Goal: Task Accomplishment & Management: Complete application form

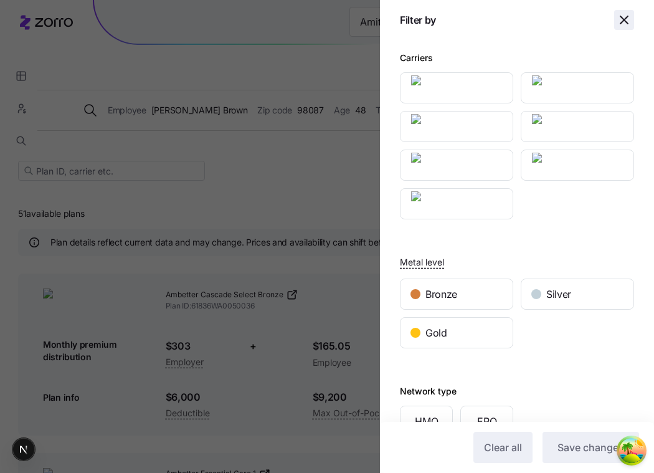
click at [623, 28] on span "button" at bounding box center [624, 20] width 19 height 19
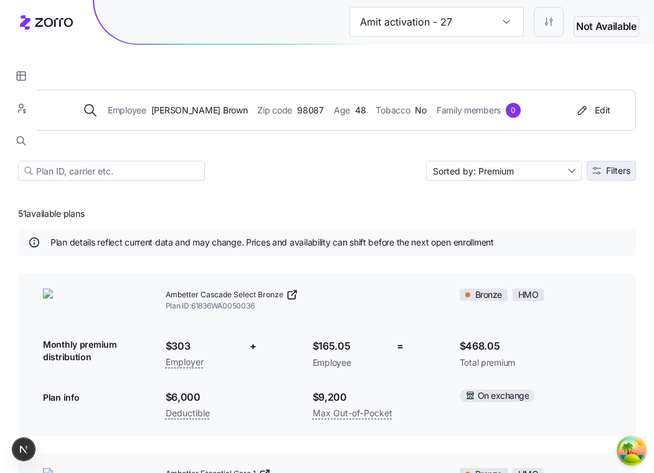
click at [609, 180] on button "Filters" at bounding box center [611, 171] width 49 height 20
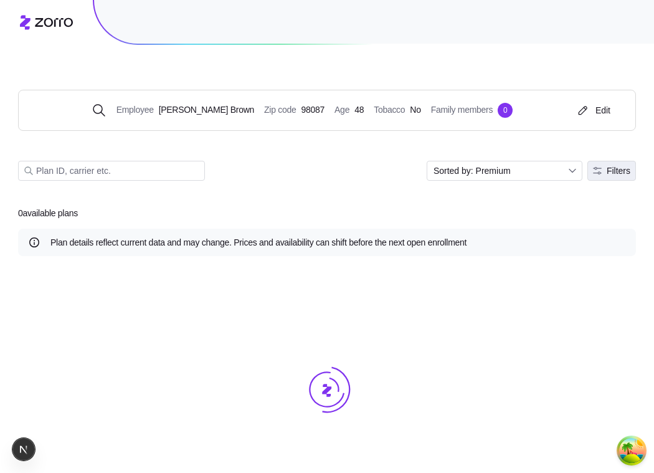
click at [593, 171] on icon "button" at bounding box center [597, 170] width 9 height 9
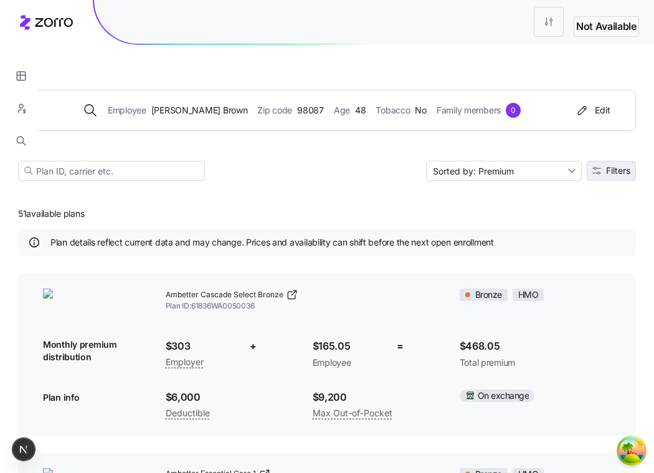
click at [607, 166] on span "Filters" at bounding box center [618, 170] width 24 height 9
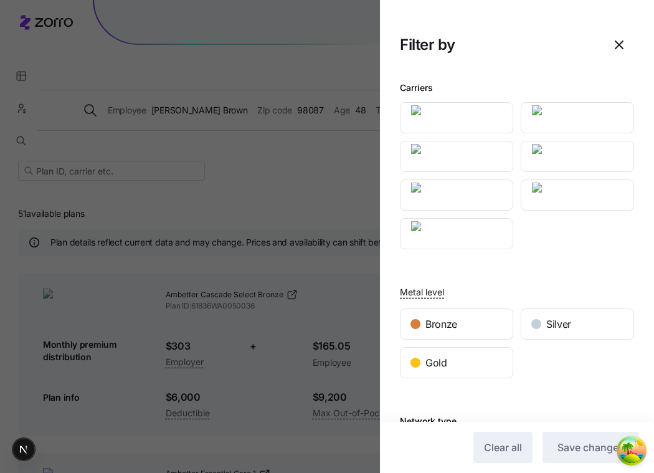
click at [339, 182] on div at bounding box center [327, 236] width 654 height 473
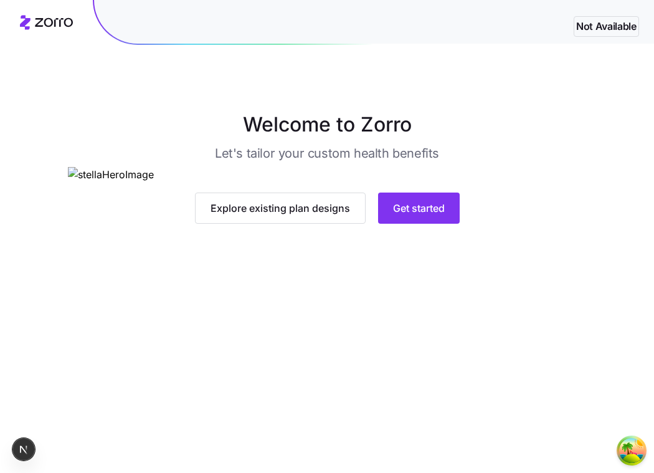
scroll to position [65, 0]
click at [409, 216] on span "Get started" at bounding box center [419, 208] width 52 height 15
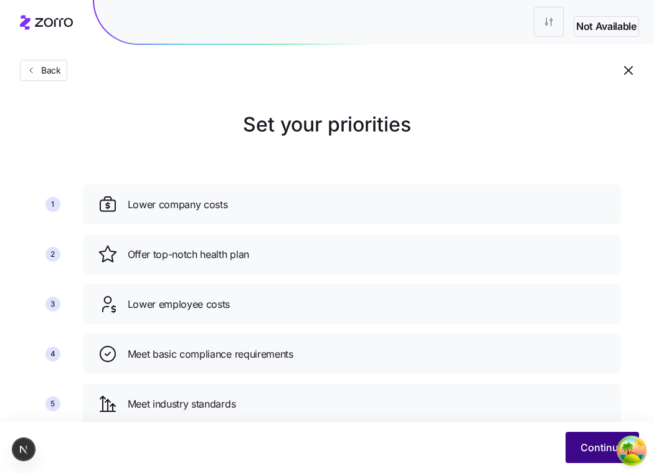
click at [568, 445] on button "Continue" at bounding box center [603, 447] width 74 height 31
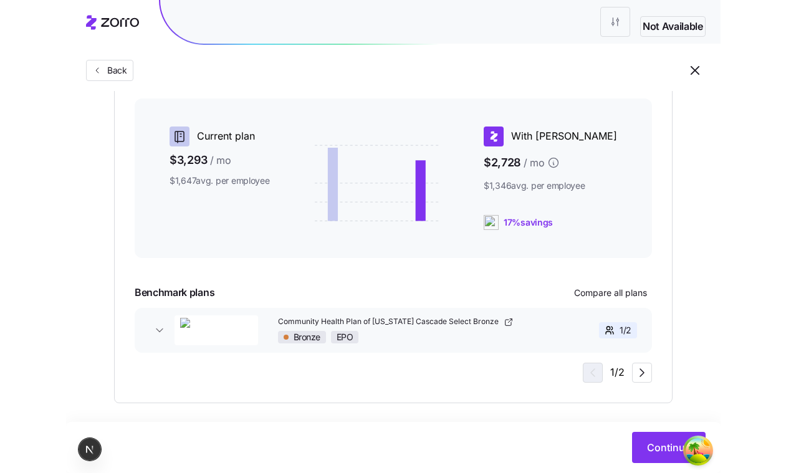
scroll to position [313, 0]
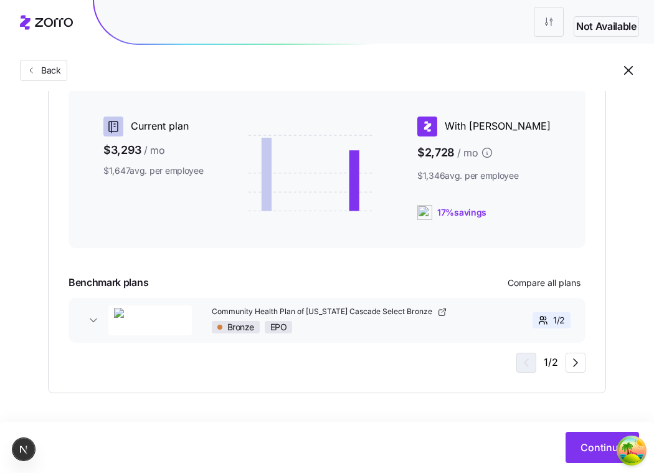
click at [479, 321] on div "1 / 2" at bounding box center [523, 320] width 93 height 16
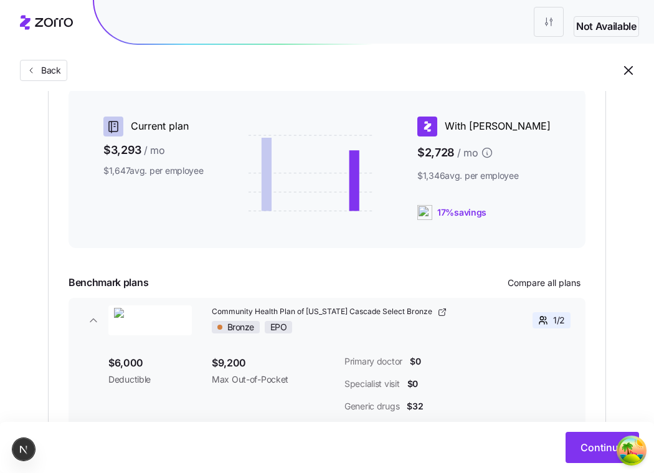
click at [479, 321] on div "1 / 2" at bounding box center [523, 320] width 93 height 16
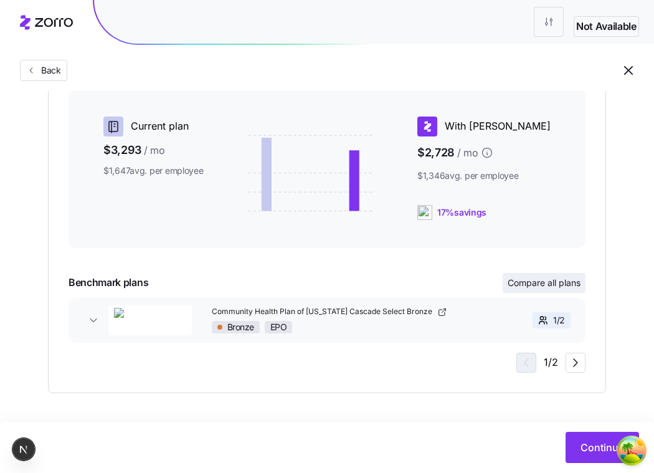
click at [515, 285] on span "Compare all plans" at bounding box center [544, 283] width 73 height 12
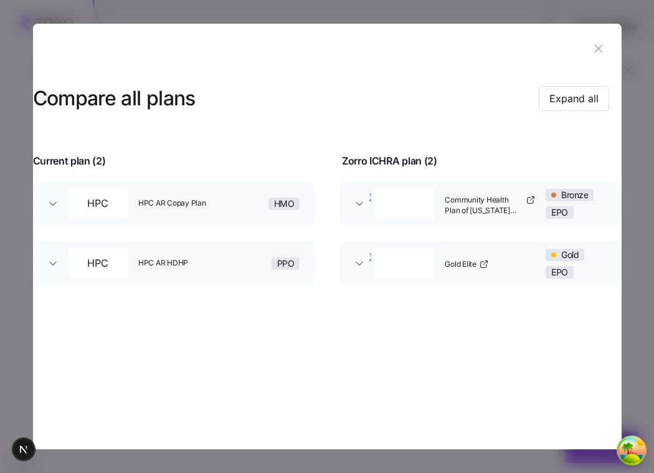
click at [354, 211] on button "Community Health Plan of Washington Cascade Select Bronze Bronze EPO" at bounding box center [481, 203] width 282 height 45
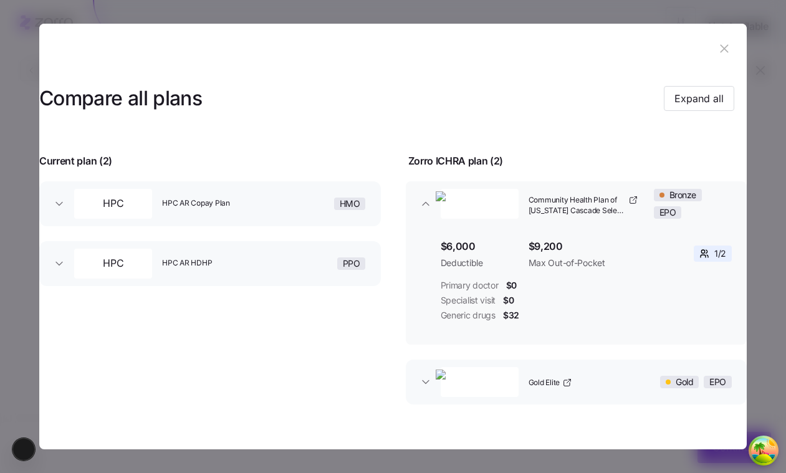
click at [654, 54] on icon "button" at bounding box center [724, 49] width 14 height 14
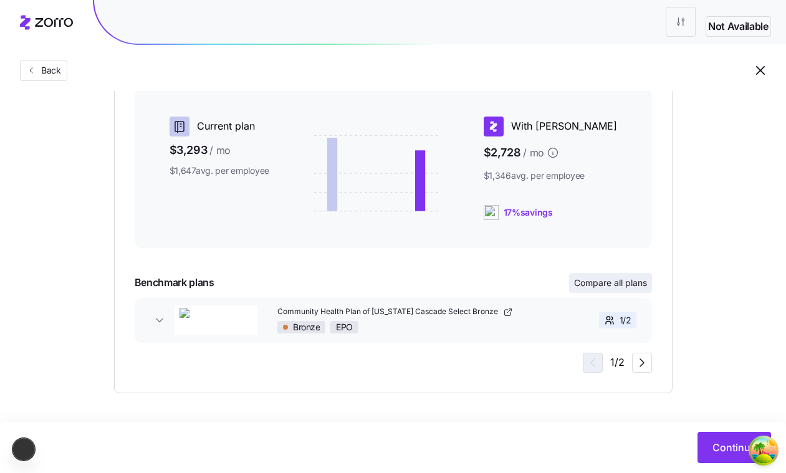
click at [610, 288] on span "Compare all plans" at bounding box center [610, 283] width 73 height 12
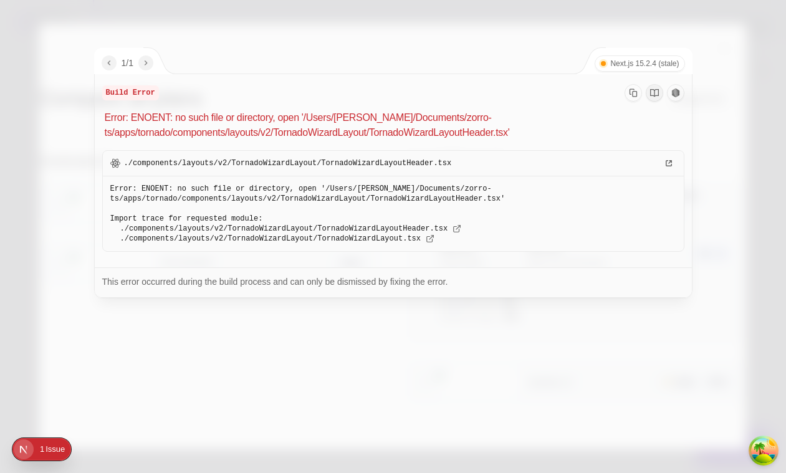
click at [654, 49] on div at bounding box center [393, 236] width 786 height 473
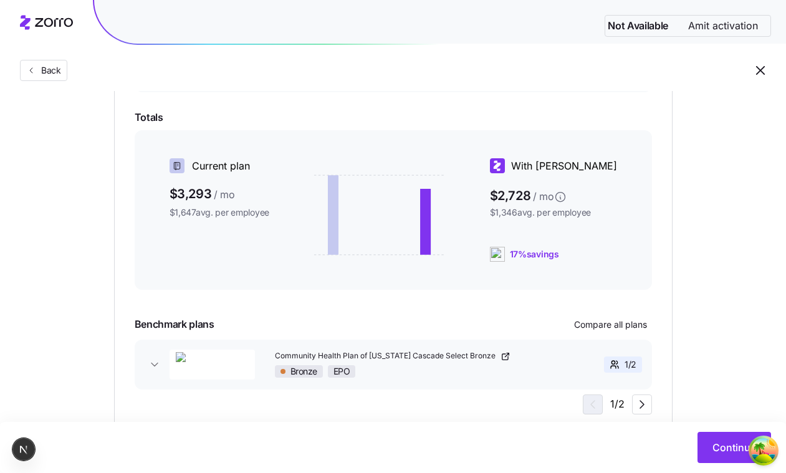
scroll to position [318, 0]
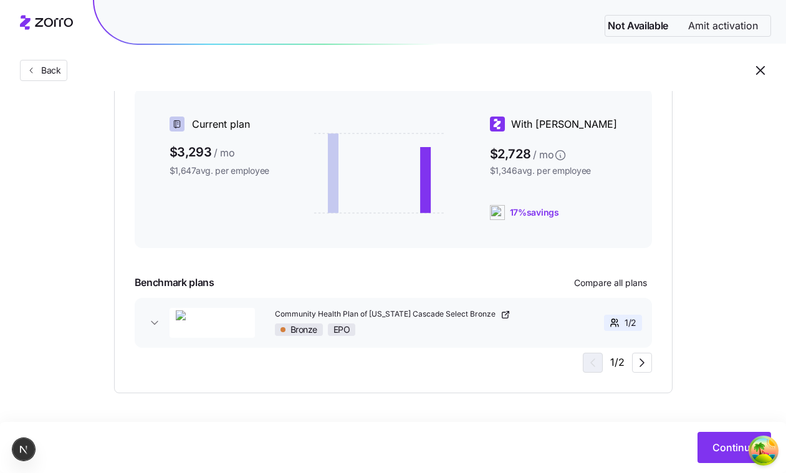
click at [605, 266] on div at bounding box center [393, 260] width 517 height 15
click at [601, 283] on span "Compare all plans" at bounding box center [610, 283] width 73 height 12
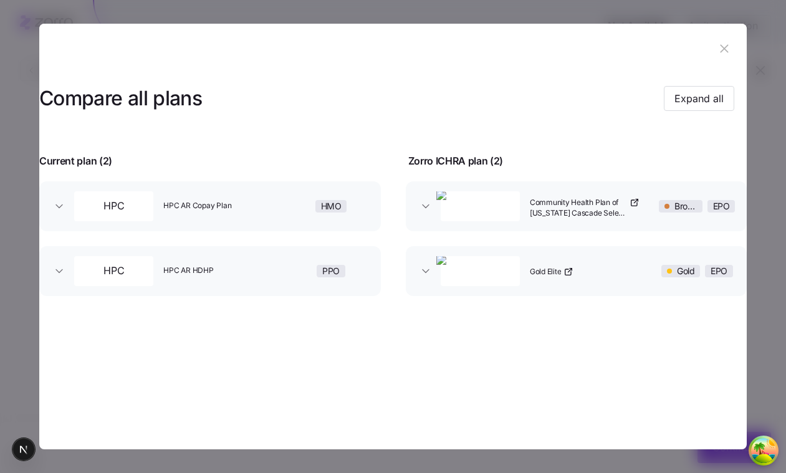
click at [619, 222] on button "Community Health Plan of Washington Cascade Select Bronze Bronze EPO" at bounding box center [576, 206] width 341 height 50
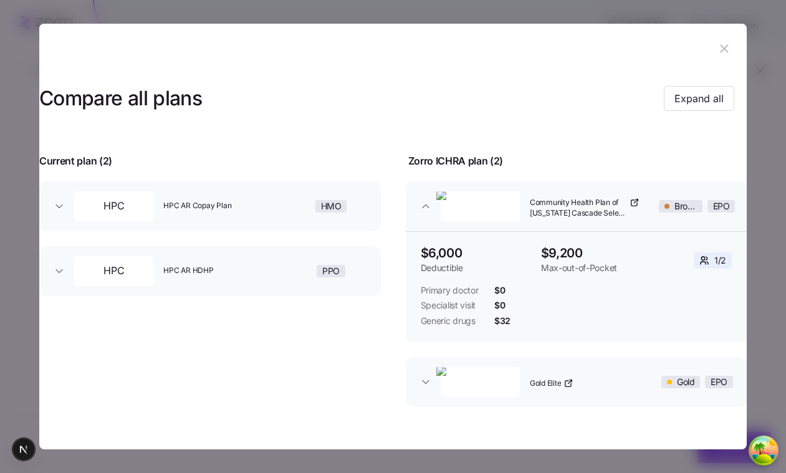
click at [346, 376] on div "HPC HPC AR Copay Plan HMO $1,000 Deductible $2,000 Max-out-of-Pocket 1 / 2 Prim…" at bounding box center [208, 303] width 368 height 268
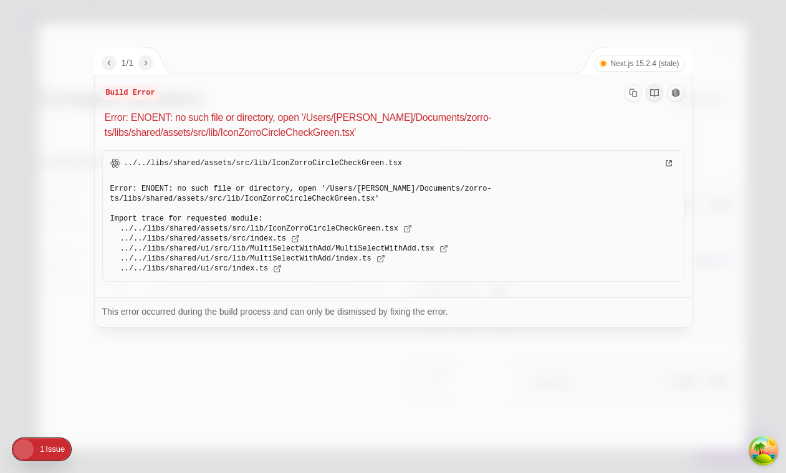
click at [193, 8] on div at bounding box center [393, 236] width 786 height 473
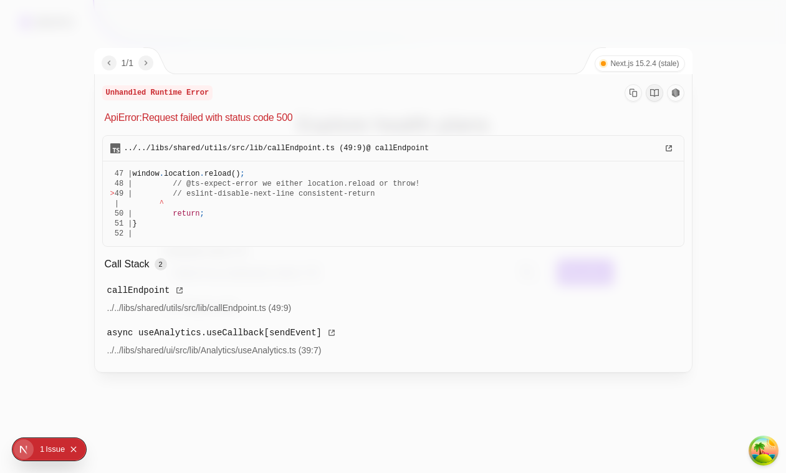
click at [189, 14] on div at bounding box center [393, 236] width 786 height 473
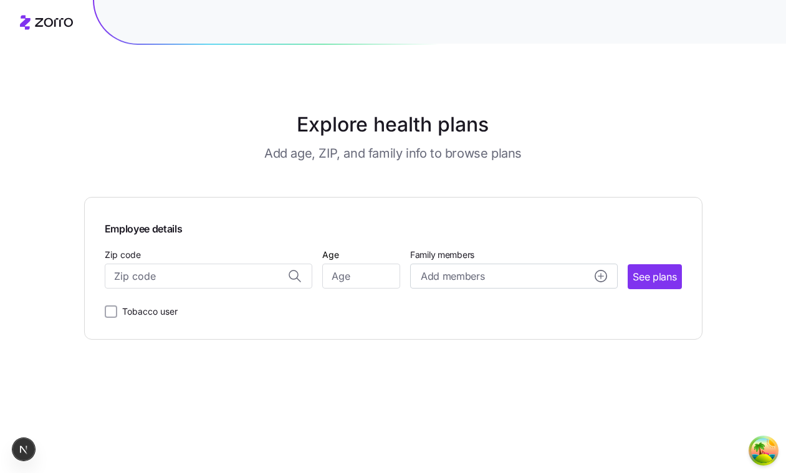
click at [460, 346] on main "Explore health plans Add age, ZIP, and family info to browse plans Employee det…" at bounding box center [393, 236] width 618 height 473
click at [243, 281] on input "Zip code" at bounding box center [208, 276] width 207 height 25
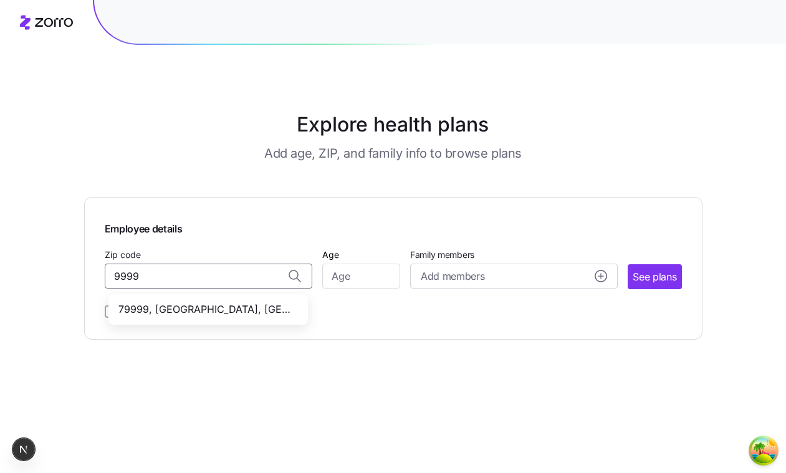
click at [240, 302] on span "79999, El Paso County, TX" at bounding box center [205, 310] width 174 height 16
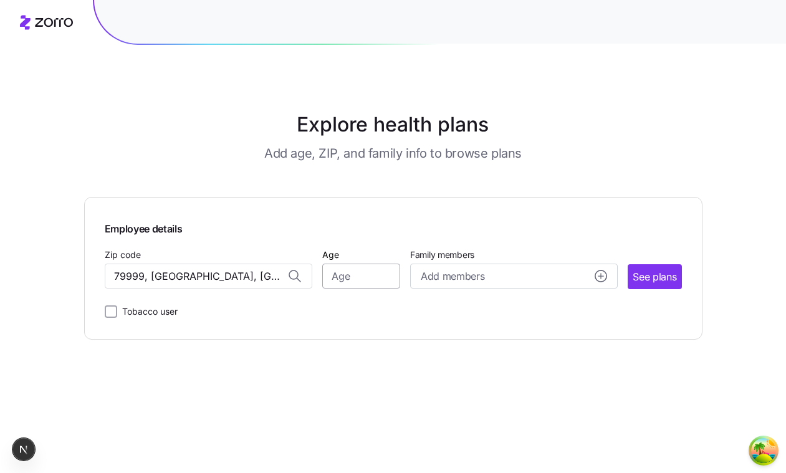
type input "79999, El Paso County, TX"
click at [348, 277] on input "Age" at bounding box center [361, 276] width 78 height 25
type input "18"
click at [652, 275] on span "See plans" at bounding box center [654, 277] width 44 height 16
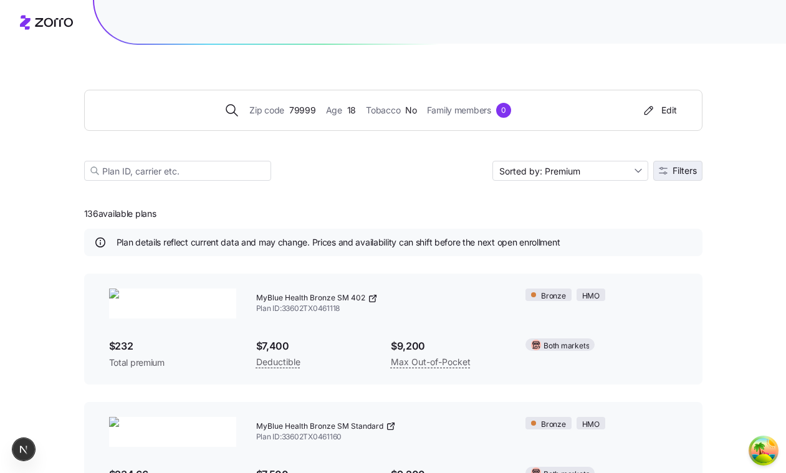
click at [683, 167] on span "Filters" at bounding box center [684, 170] width 24 height 9
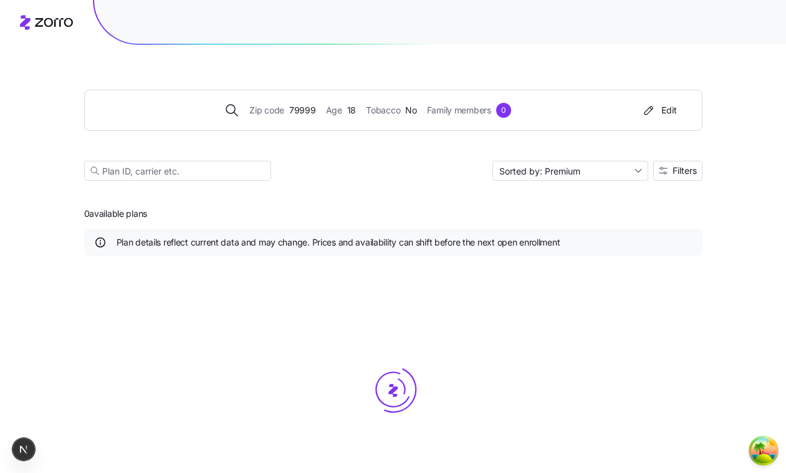
click at [686, 181] on div "Zip code 79999 Age [DEMOGRAPHIC_DATA] Tobacco No Family members 0 Edit Sorted b…" at bounding box center [393, 120] width 618 height 151
click at [687, 171] on span "Filters" at bounding box center [684, 170] width 24 height 9
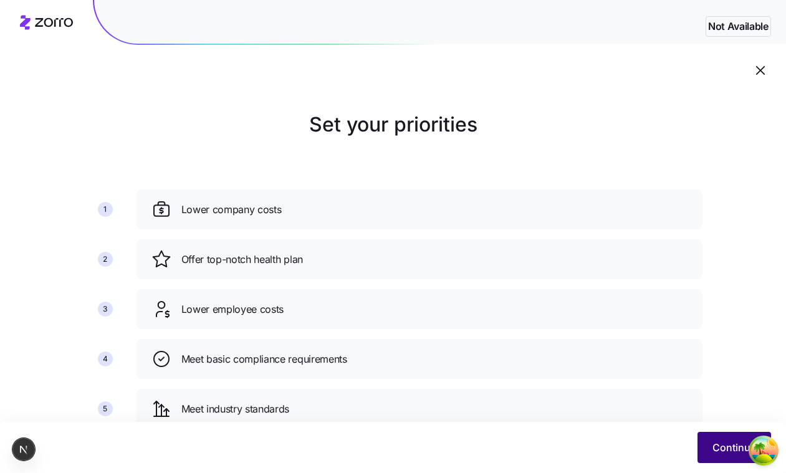
click at [720, 440] on span "Continue" at bounding box center [734, 447] width 44 height 15
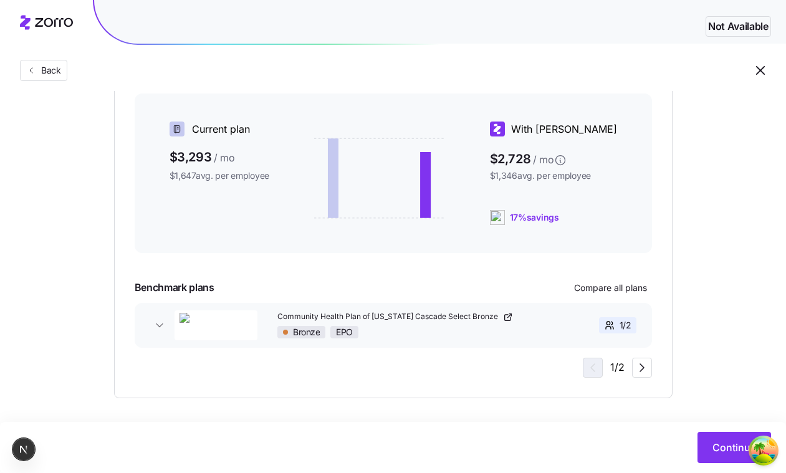
scroll to position [318, 0]
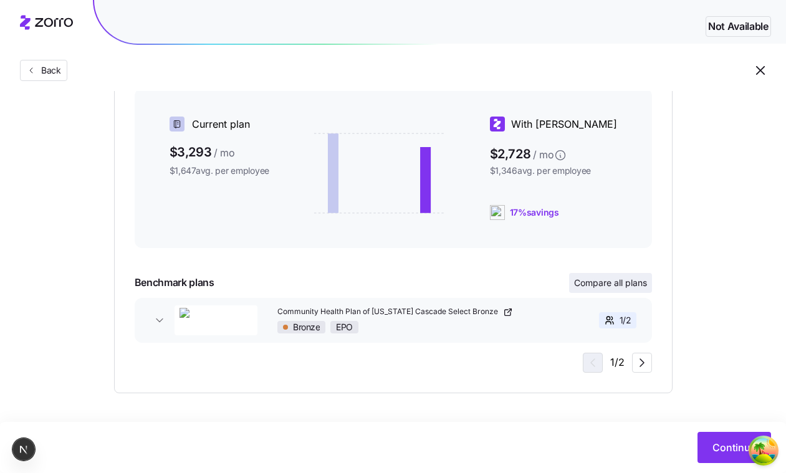
click at [591, 278] on span "Compare all plans" at bounding box center [610, 283] width 73 height 12
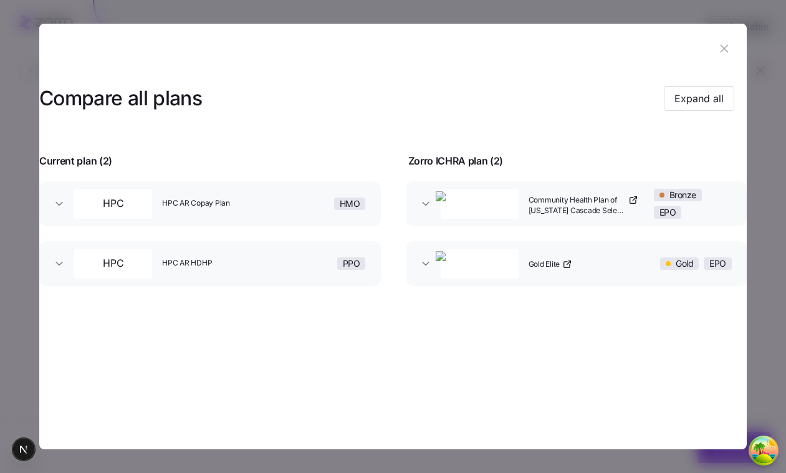
click at [722, 50] on icon "button" at bounding box center [724, 48] width 8 height 8
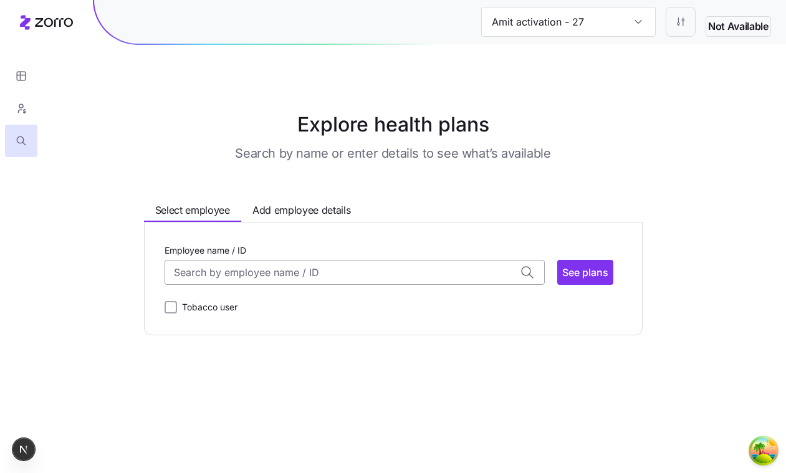
click at [435, 273] on input "Employee name / ID" at bounding box center [354, 272] width 380 height 25
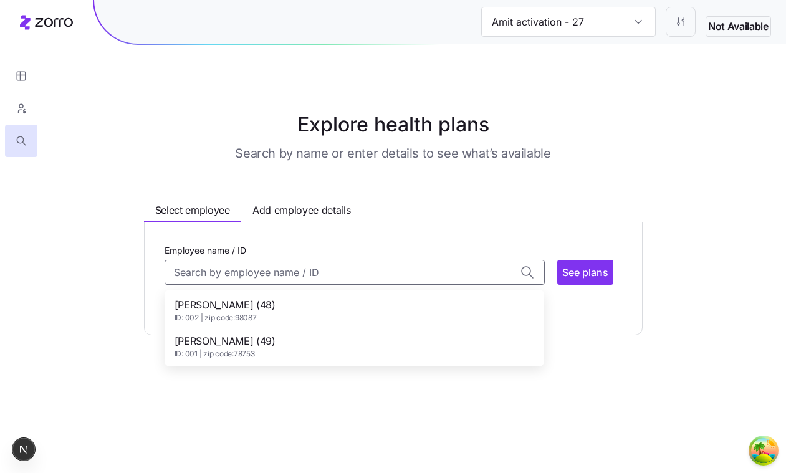
click at [392, 312] on div "Dave Brown (48) ID: 002 | zip code: 98087" at bounding box center [354, 310] width 374 height 36
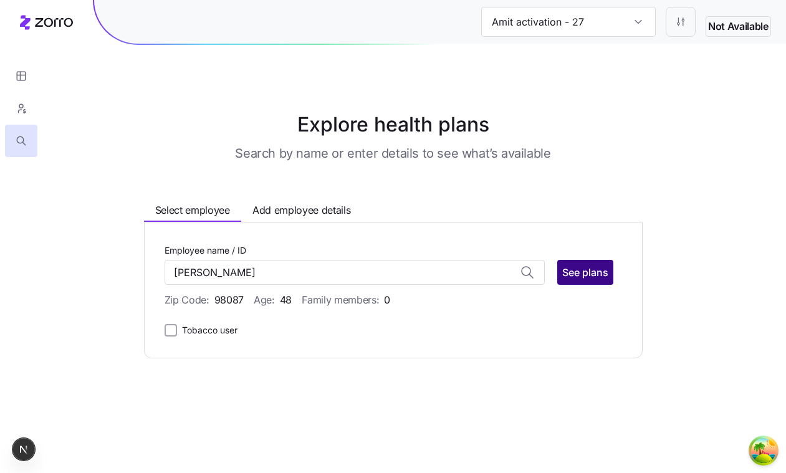
click at [559, 282] on button "See plans" at bounding box center [585, 272] width 56 height 25
type input "Dave Brown (ID: 002)"
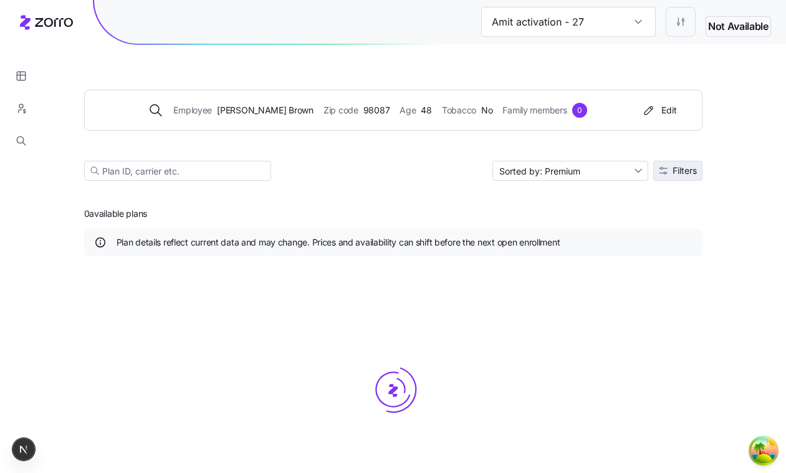
click at [682, 178] on button "Filters" at bounding box center [677, 171] width 49 height 20
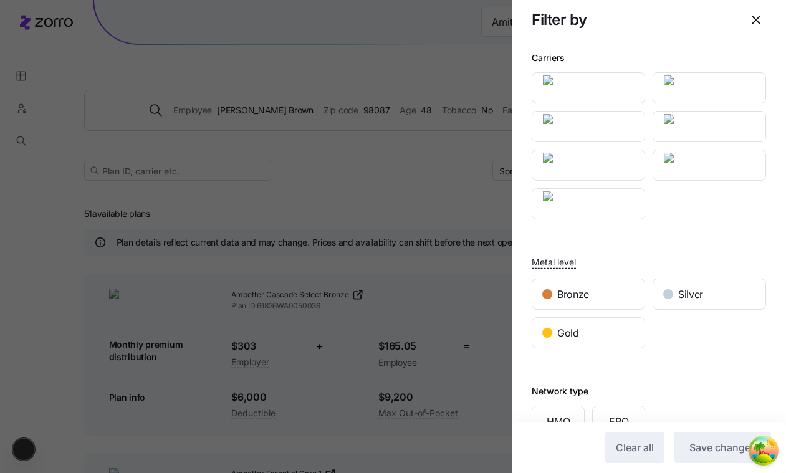
click at [341, 45] on div at bounding box center [393, 236] width 786 height 473
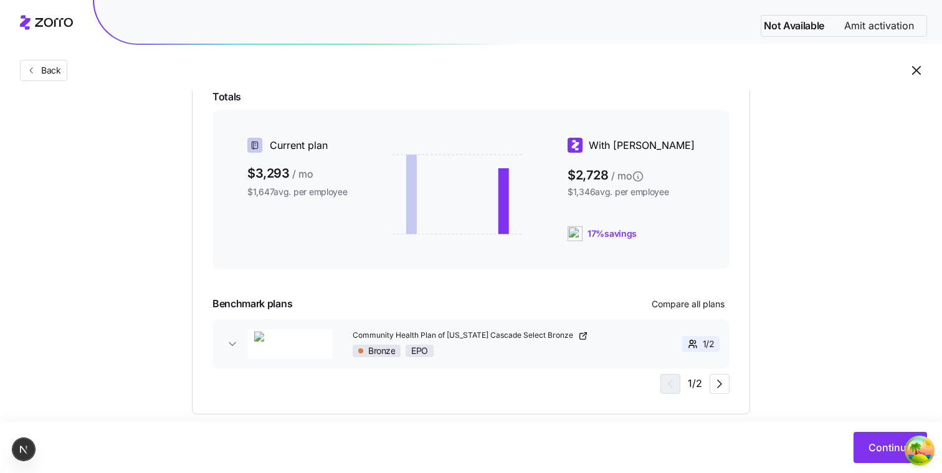
scroll to position [318, 0]
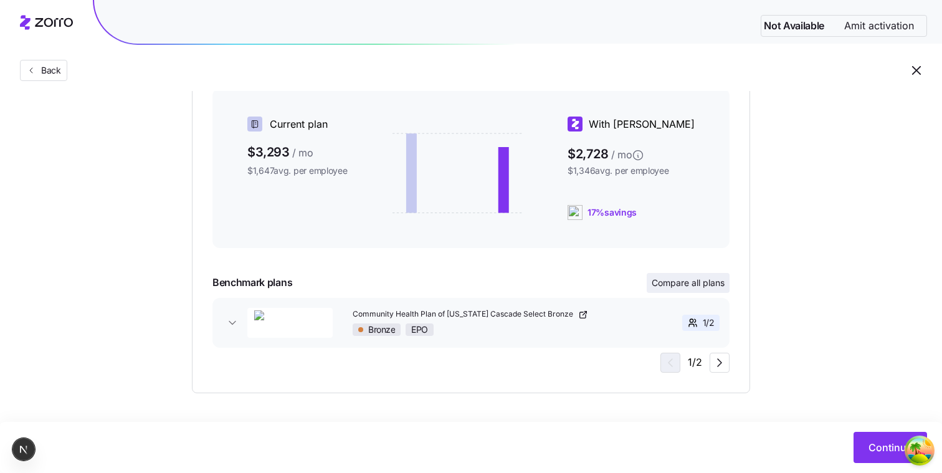
click at [690, 285] on span "Compare all plans" at bounding box center [688, 283] width 73 height 12
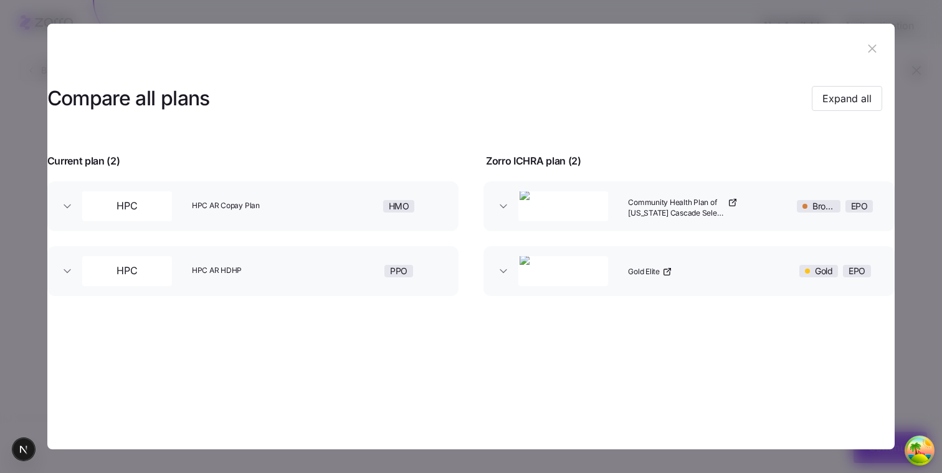
click at [738, 214] on div "Community Health Plan of [US_STATE] Cascade Select Bronze" at bounding box center [701, 206] width 157 height 40
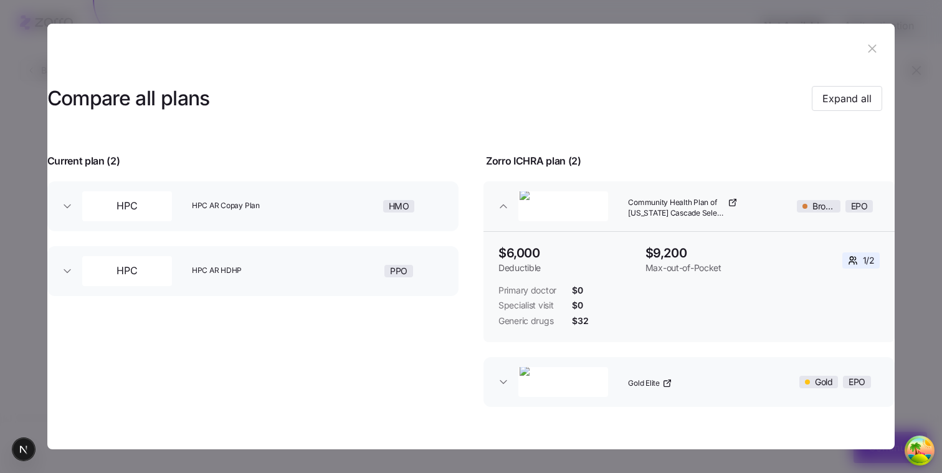
click at [653, 78] on header "Compare all plans Expand all" at bounding box center [471, 99] width 848 height 50
click at [525, 155] on div "Compare all plans Expand all Current plan ( 2 ) Zorro ICHRA plan ( 2 ) HPC HPC …" at bounding box center [471, 248] width 848 height 348
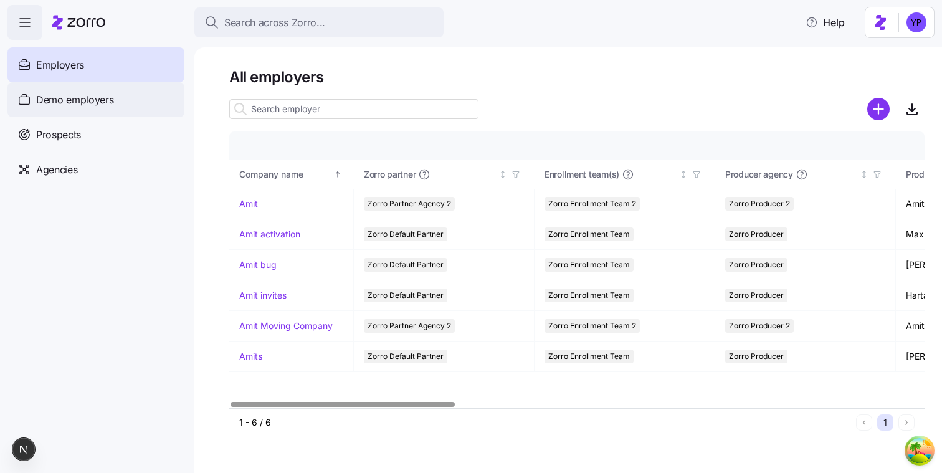
click at [112, 109] on div "Demo employers" at bounding box center [95, 99] width 177 height 35
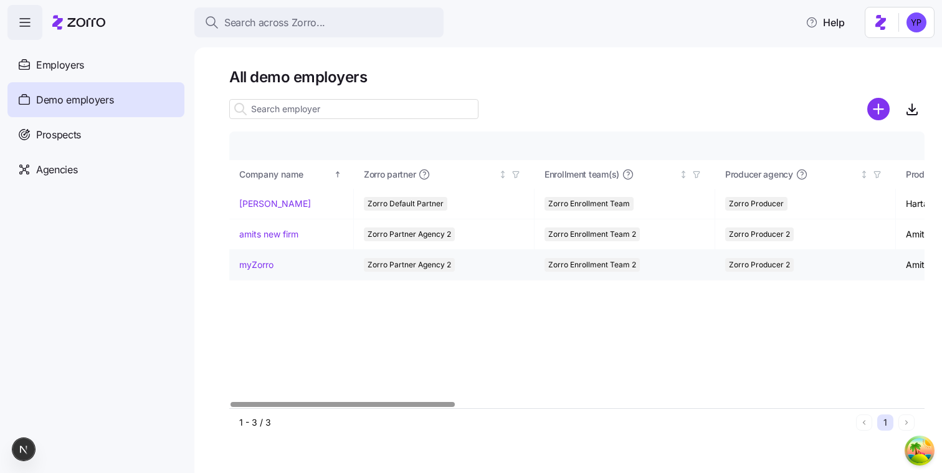
click at [268, 264] on link "myZorro" at bounding box center [256, 265] width 34 height 12
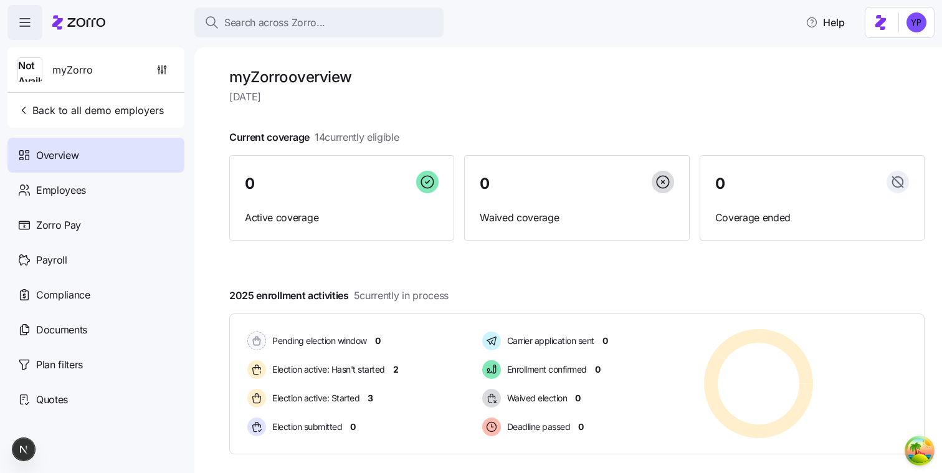
scroll to position [164, 0]
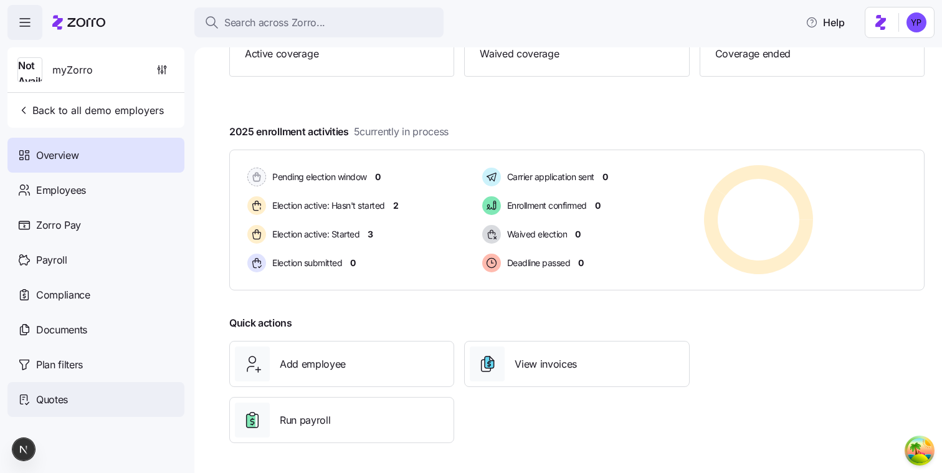
click at [95, 389] on div "Quotes" at bounding box center [95, 399] width 177 height 35
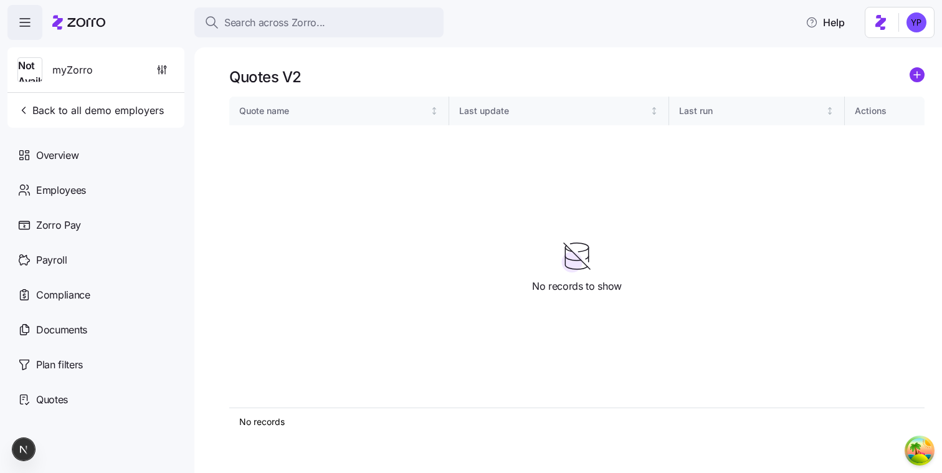
click at [915, 75] on icon "add icon" at bounding box center [917, 75] width 6 height 0
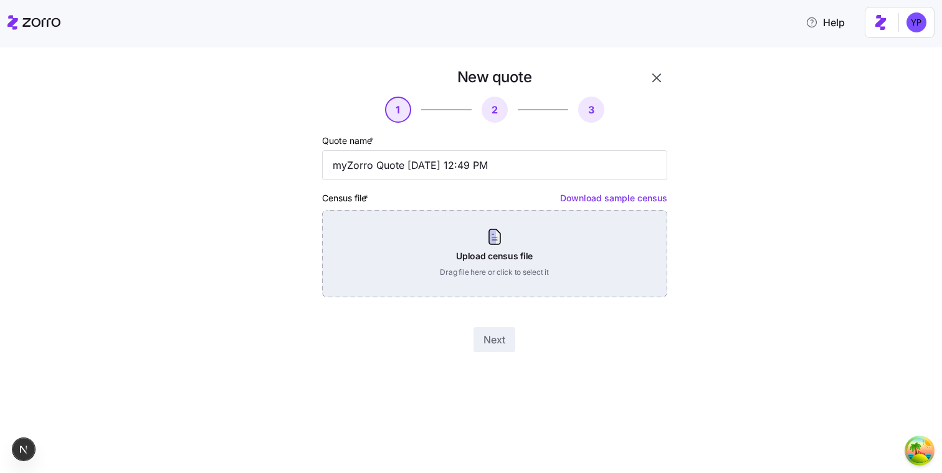
click at [636, 255] on div "Upload census file Drag file here or click to select it" at bounding box center [494, 253] width 345 height 87
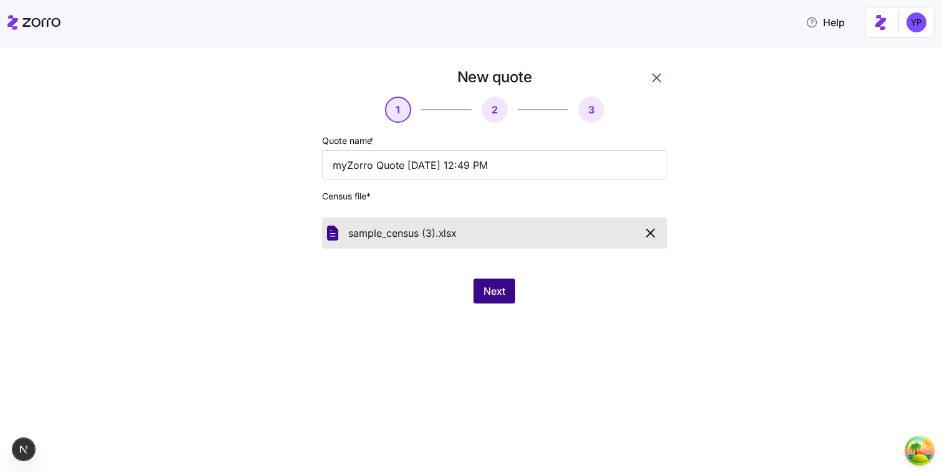
click at [511, 282] on button "Next" at bounding box center [494, 290] width 42 height 25
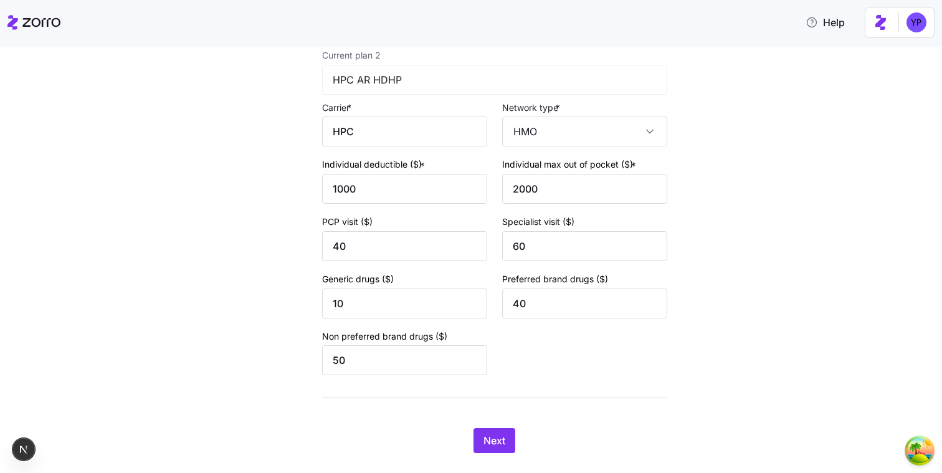
scroll to position [500, 0]
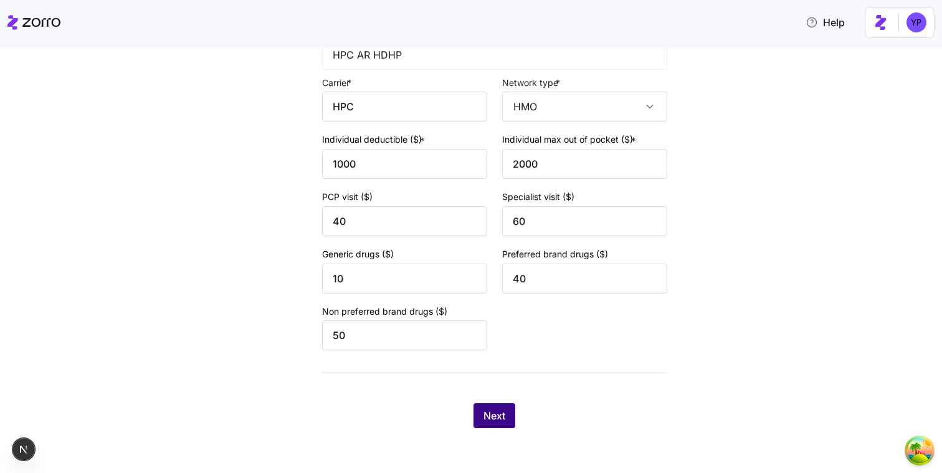
click at [486, 411] on span "Next" at bounding box center [494, 415] width 22 height 15
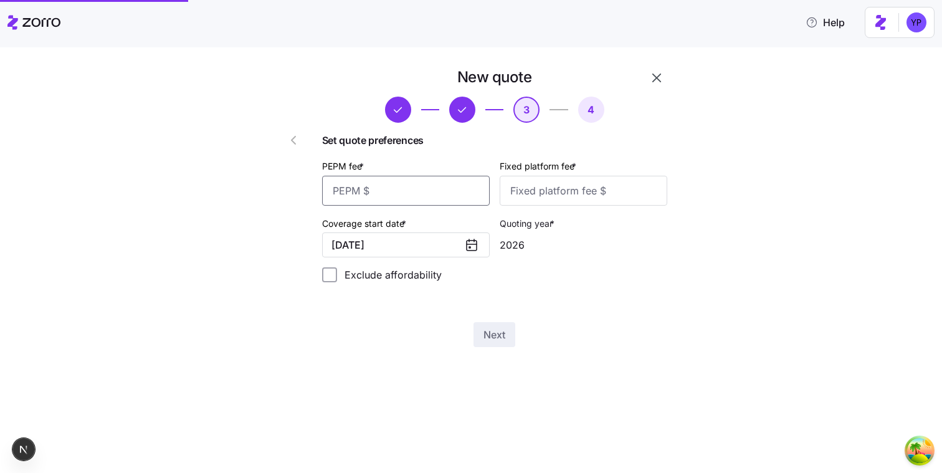
click at [386, 188] on input "PEPM fee *" at bounding box center [406, 191] width 168 height 30
type input "12"
click at [511, 193] on input "Fixed platform fee *" at bounding box center [584, 191] width 168 height 30
type input "12"
click at [514, 310] on div "New quote 3 4 Set quote preferences PEPM fee * 12 Fixed platform fee * 12 Cover…" at bounding box center [494, 207] width 355 height 290
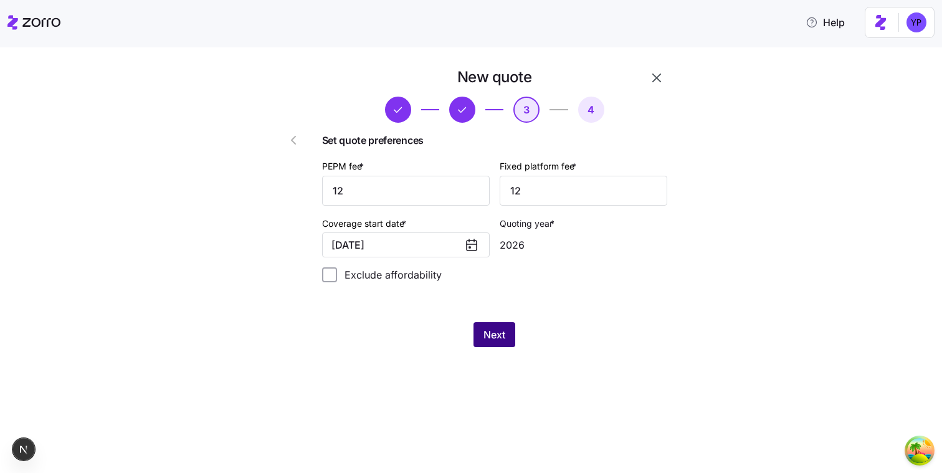
click at [503, 345] on button "Next" at bounding box center [494, 334] width 42 height 25
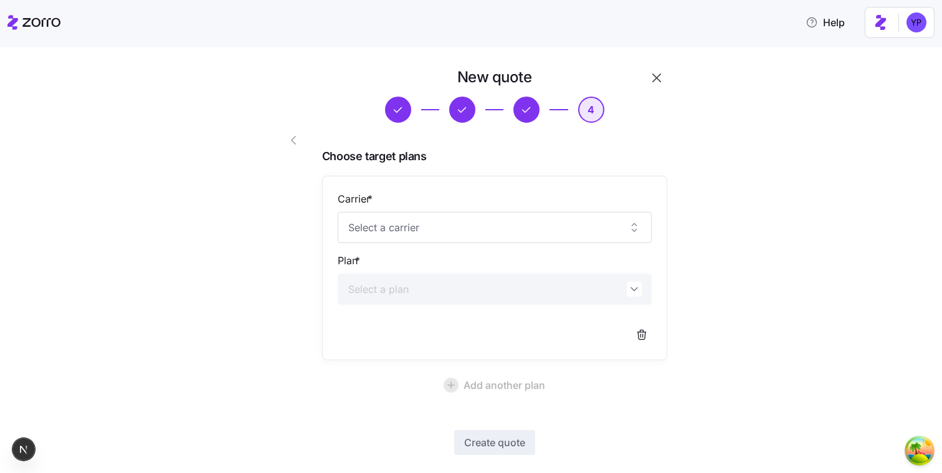
click at [445, 244] on div "Carrier * Plan *" at bounding box center [495, 267] width 314 height 153
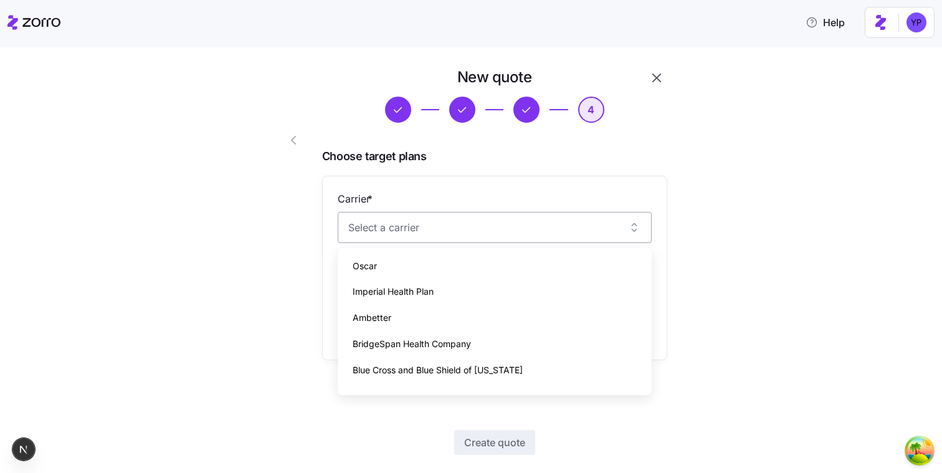
click at [436, 234] on input "Carrier *" at bounding box center [495, 227] width 314 height 31
click at [396, 310] on div "Ambetter" at bounding box center [495, 318] width 304 height 26
type input "Ambetter"
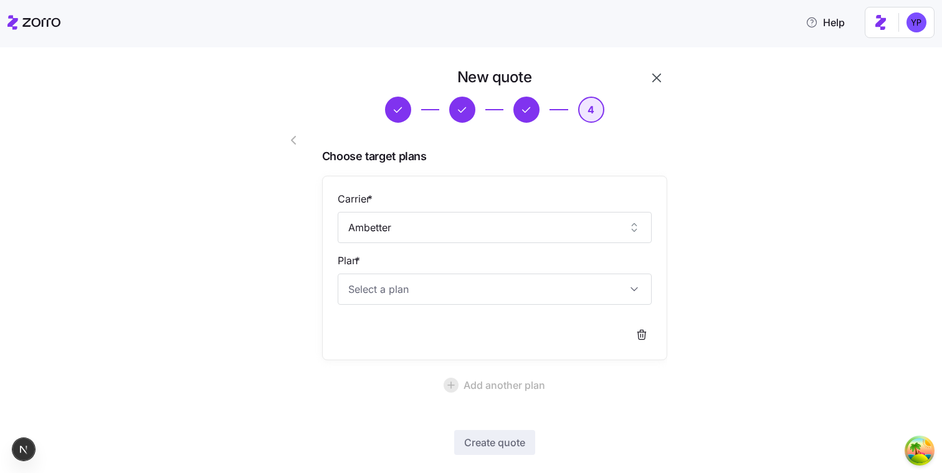
click at [405, 307] on div "Carrier * Ambetter Plan *" at bounding box center [495, 267] width 314 height 153
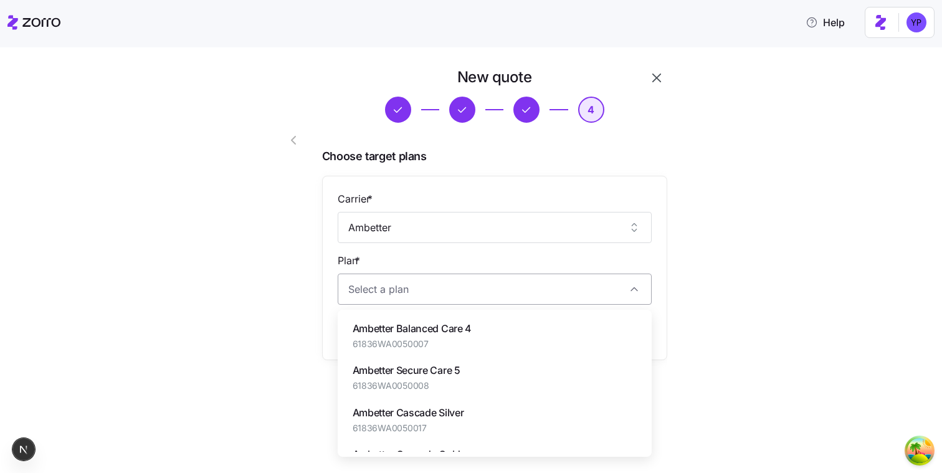
click at [433, 287] on input "Plan *" at bounding box center [495, 289] width 314 height 31
click at [396, 379] on div "Ambetter Secure Care 5 61836WA0050008" at bounding box center [407, 377] width 108 height 29
type input "Ambetter Secure Care 5"
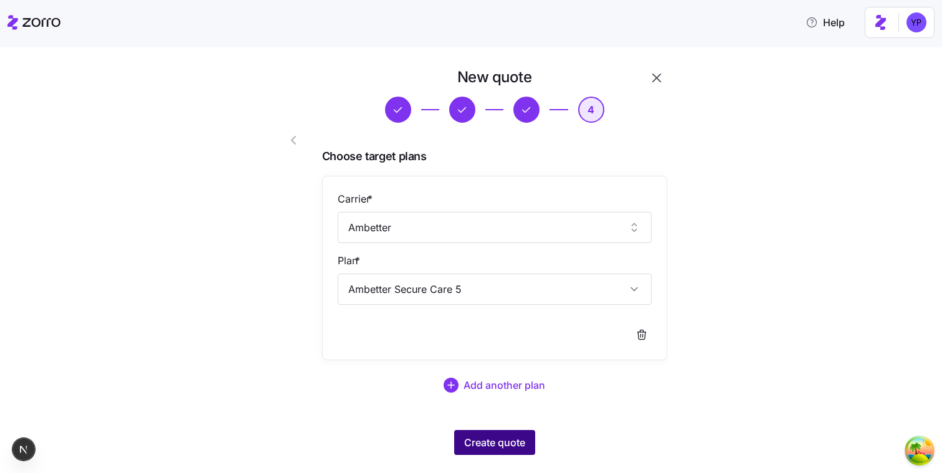
click at [487, 450] on button "Create quote" at bounding box center [494, 442] width 81 height 25
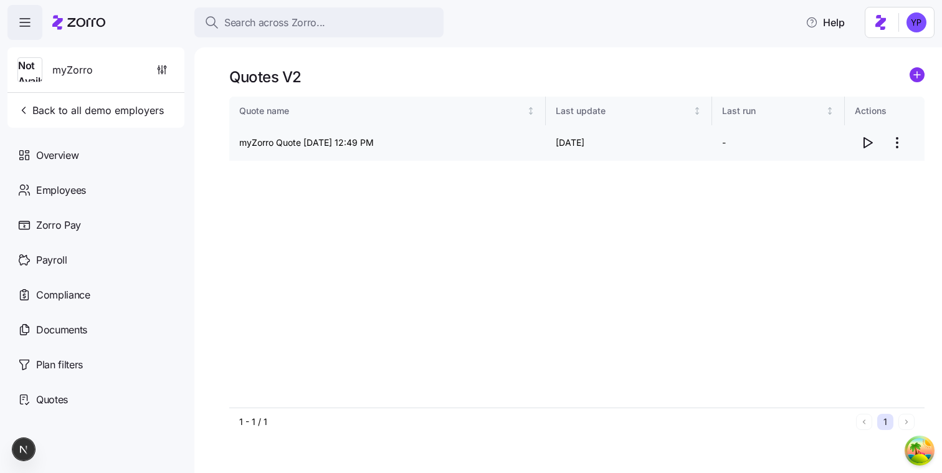
click at [865, 140] on icon "button" at bounding box center [867, 142] width 15 height 15
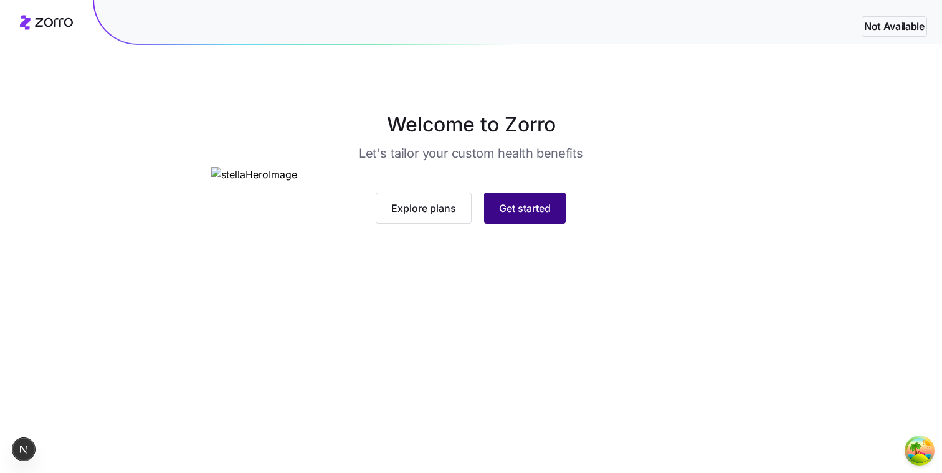
click at [555, 224] on button "Get started" at bounding box center [525, 208] width 82 height 31
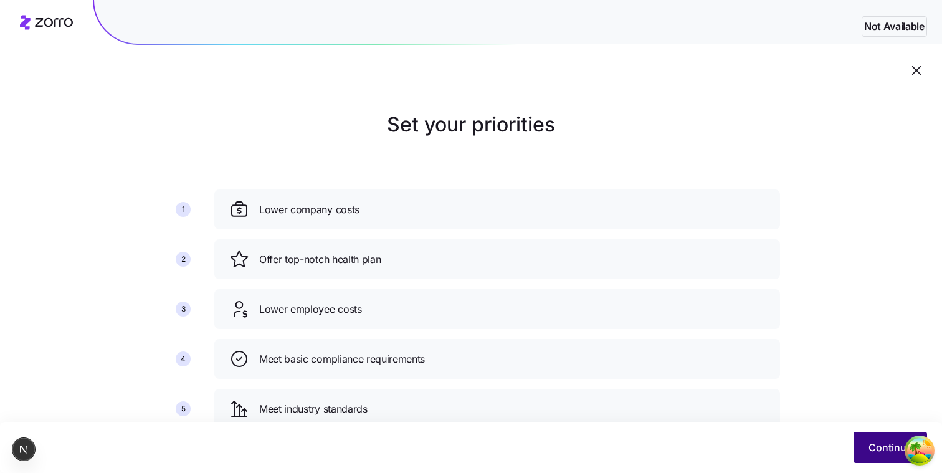
click at [862, 439] on button "Continue" at bounding box center [891, 447] width 74 height 31
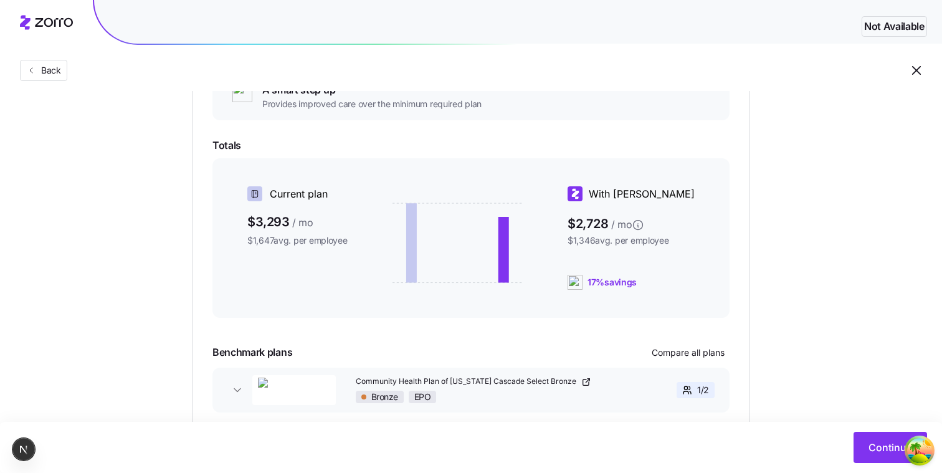
scroll to position [318, 0]
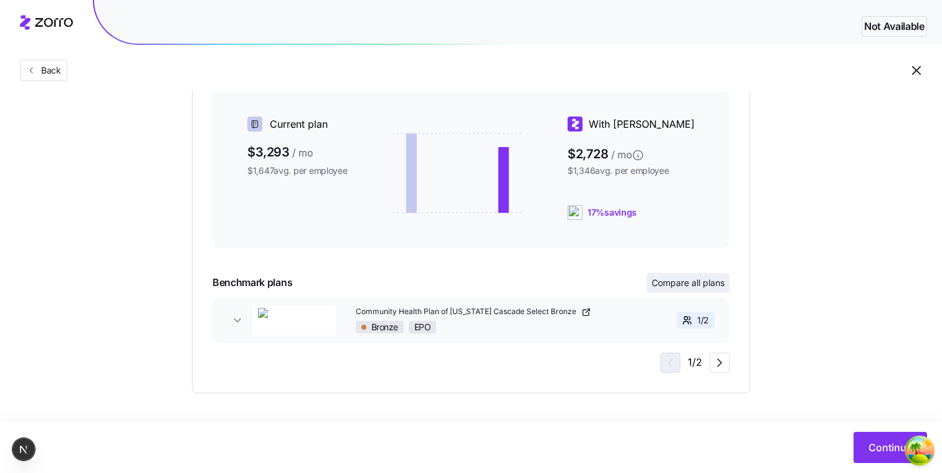
click at [660, 274] on button "Compare all plans" at bounding box center [688, 283] width 83 height 20
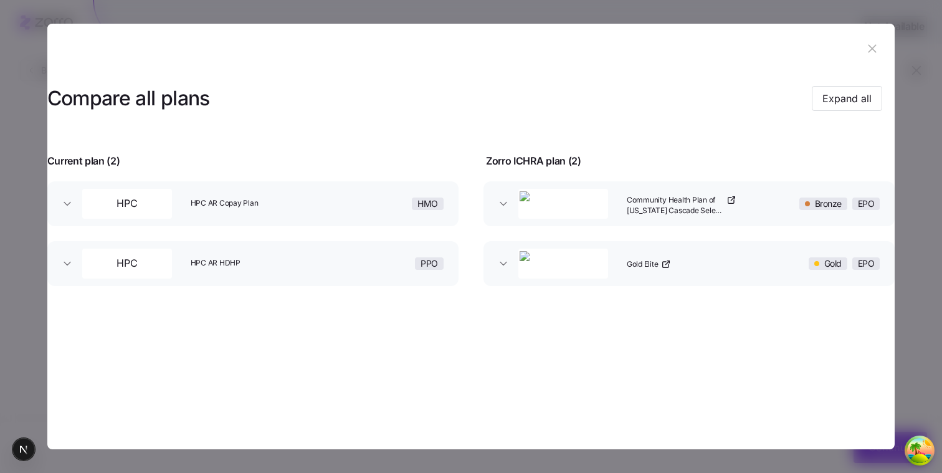
click at [905, 294] on div at bounding box center [471, 236] width 942 height 473
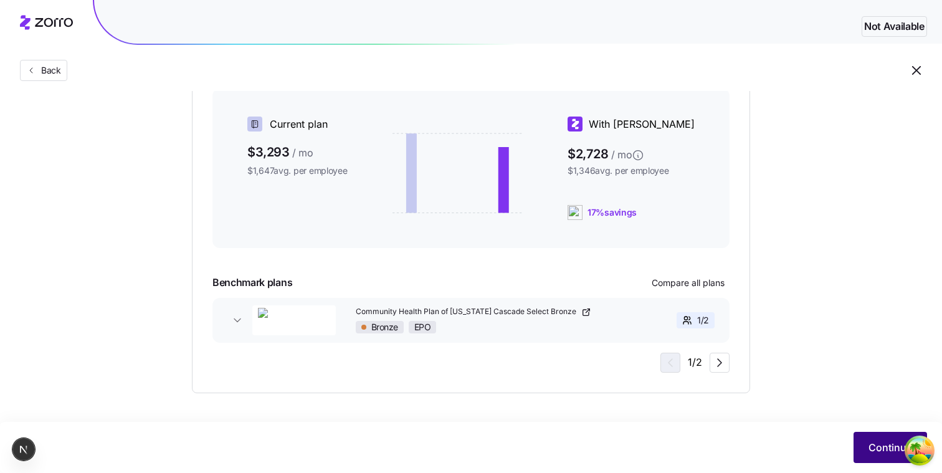
click at [876, 447] on span "Continue" at bounding box center [890, 447] width 44 height 15
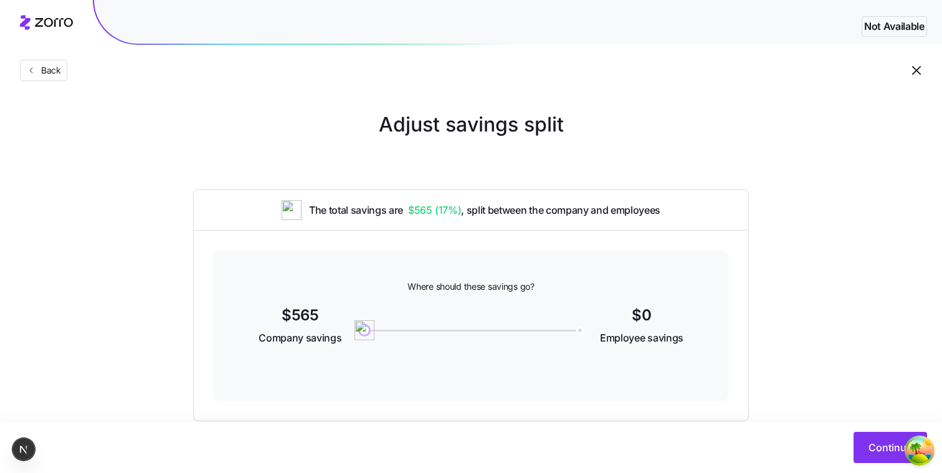
click at [872, 463] on div "Continue" at bounding box center [471, 447] width 942 height 51
click at [870, 452] on span "Continue" at bounding box center [890, 447] width 44 height 15
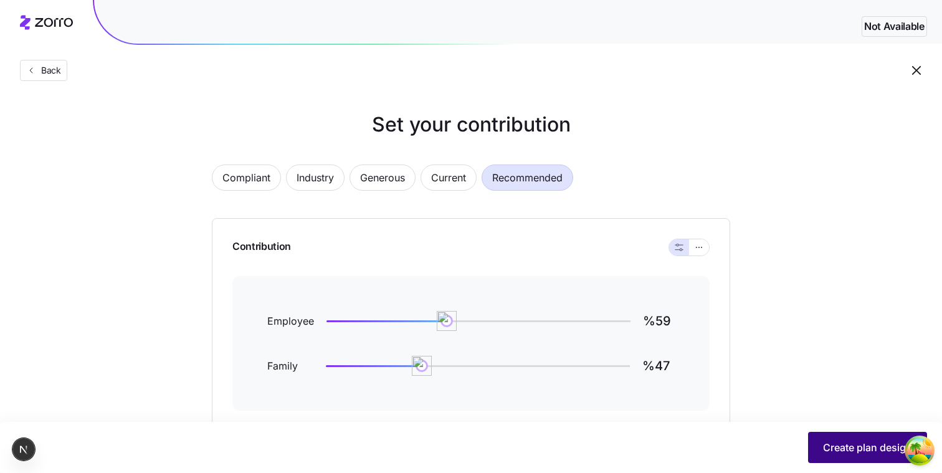
click at [824, 444] on span "Create plan design" at bounding box center [867, 447] width 89 height 15
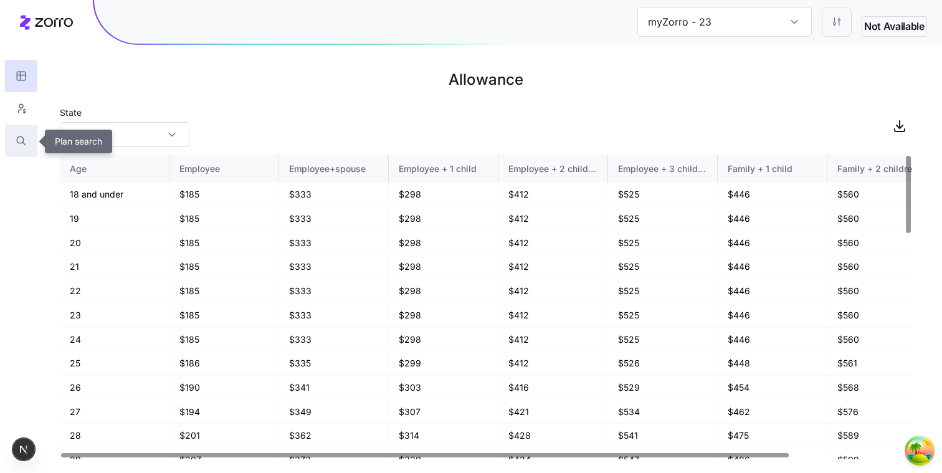
click at [14, 140] on button "button" at bounding box center [21, 141] width 32 height 32
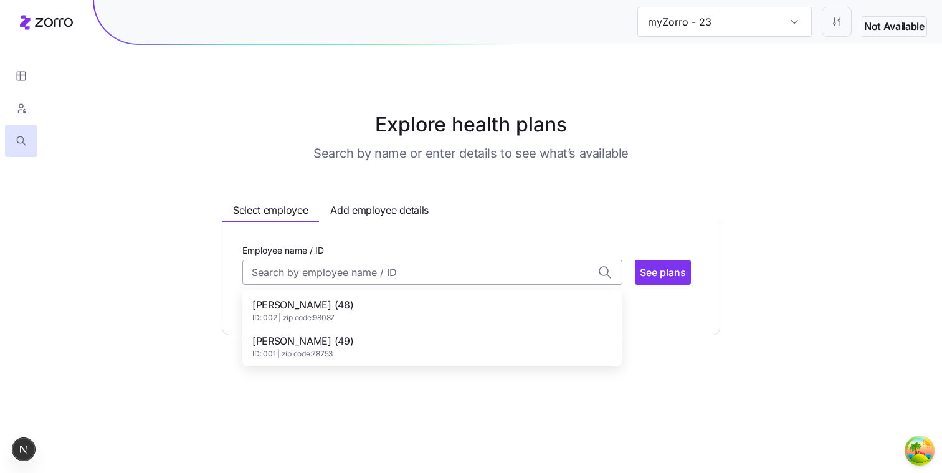
click at [398, 262] on input "Employee name / ID" at bounding box center [432, 272] width 380 height 25
click at [364, 346] on div "[PERSON_NAME] (49) ID: 001 | zip code: 78753" at bounding box center [432, 346] width 374 height 36
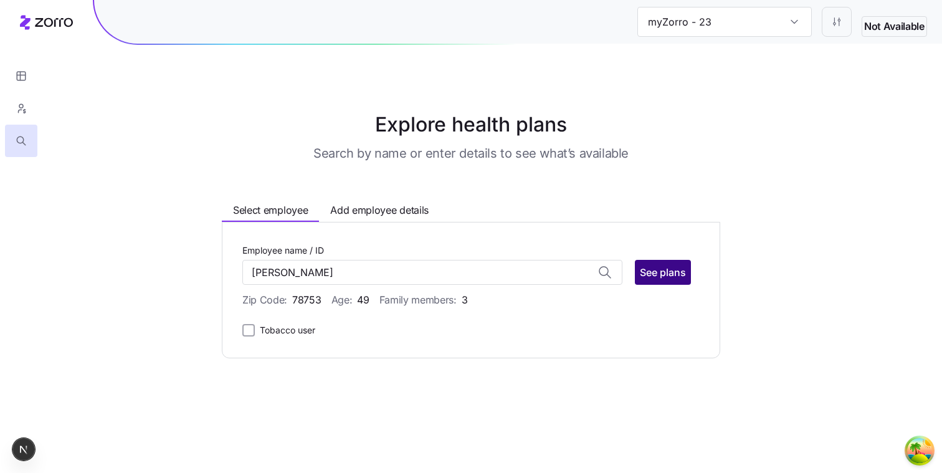
click at [640, 278] on span "See plans" at bounding box center [663, 272] width 46 height 15
type input "[PERSON_NAME] (ID: 001)"
click at [660, 277] on span "See plans" at bounding box center [663, 272] width 46 height 15
click at [673, 270] on span "See plans" at bounding box center [663, 272] width 46 height 15
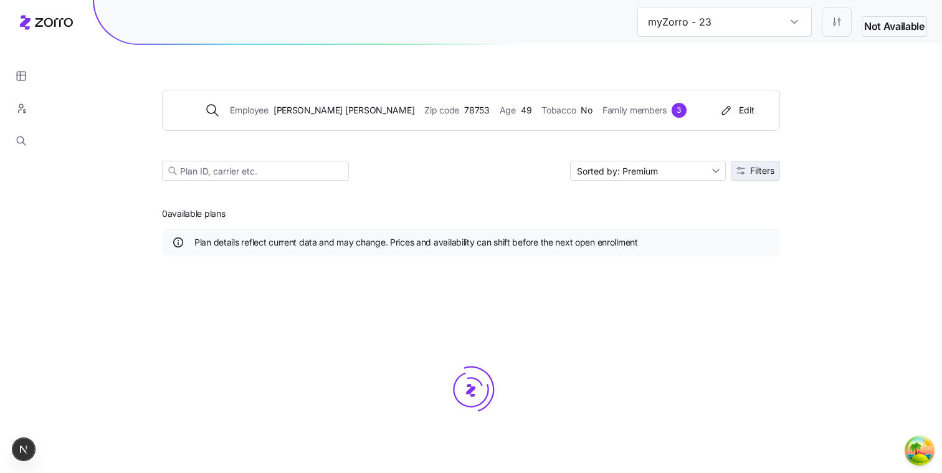
click at [773, 164] on button "Filters" at bounding box center [755, 171] width 49 height 20
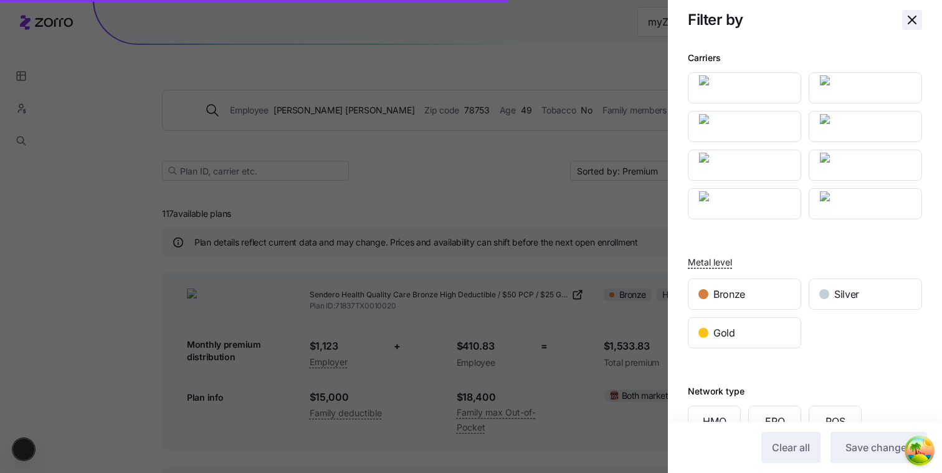
click at [917, 21] on icon "button" at bounding box center [912, 19] width 15 height 15
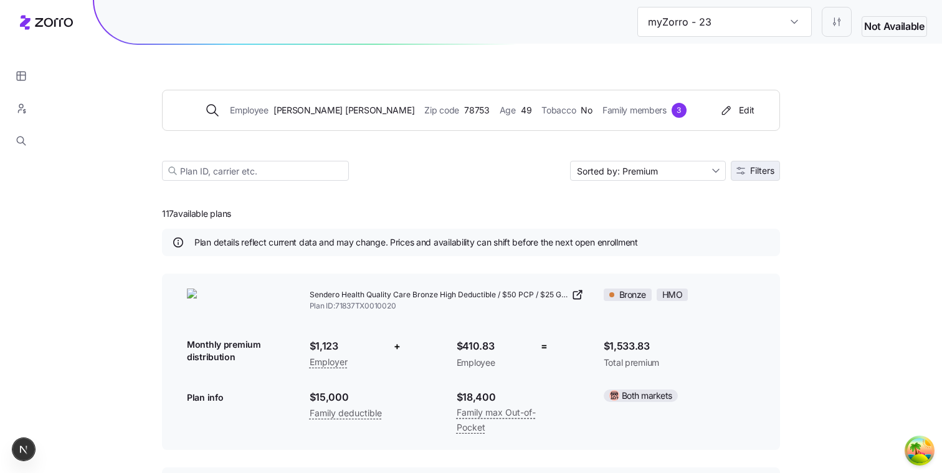
click at [756, 171] on span "Filters" at bounding box center [762, 170] width 24 height 9
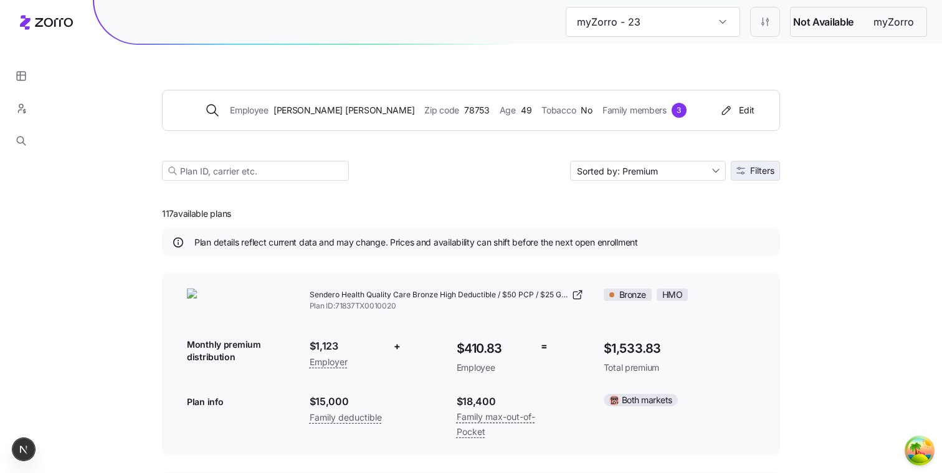
click at [748, 166] on button "Filters" at bounding box center [755, 171] width 49 height 20
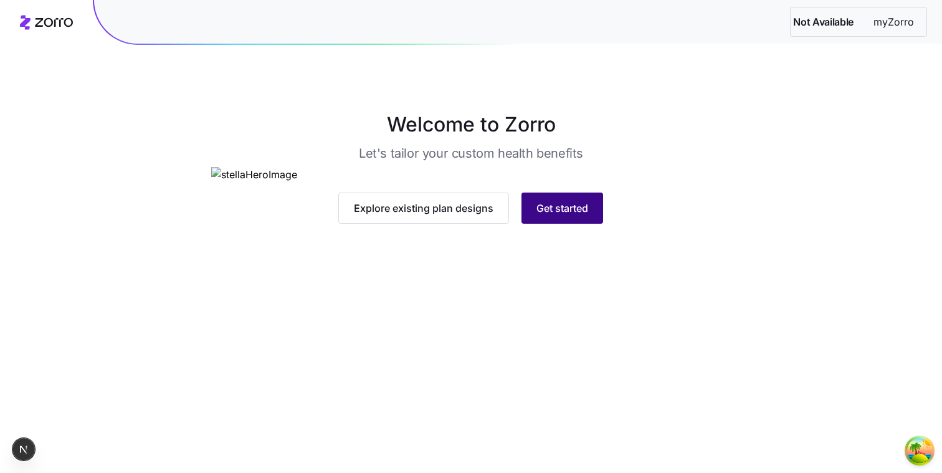
click at [561, 224] on button "Get started" at bounding box center [562, 208] width 82 height 31
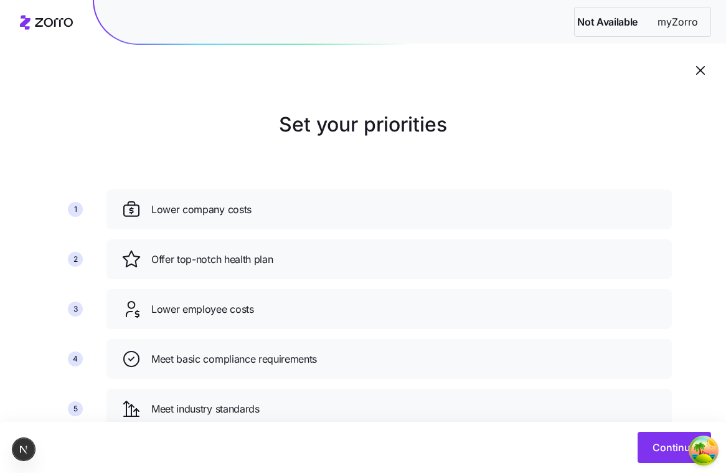
click at [725, 93] on main "Set your priorities 1 2 3 4 5 6 Lower company costs Offer top-notch health plan…" at bounding box center [363, 284] width 726 height 568
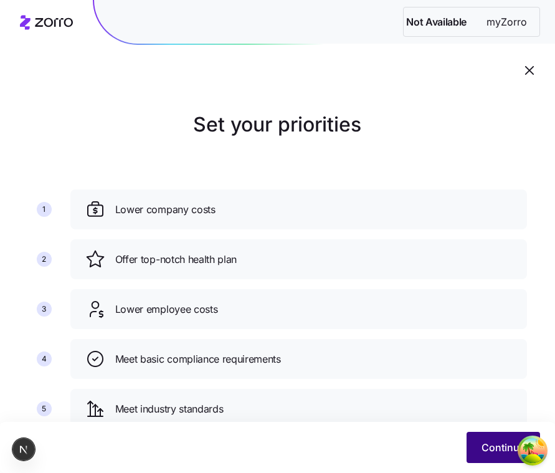
click at [488, 451] on span "Continue" at bounding box center [504, 447] width 44 height 15
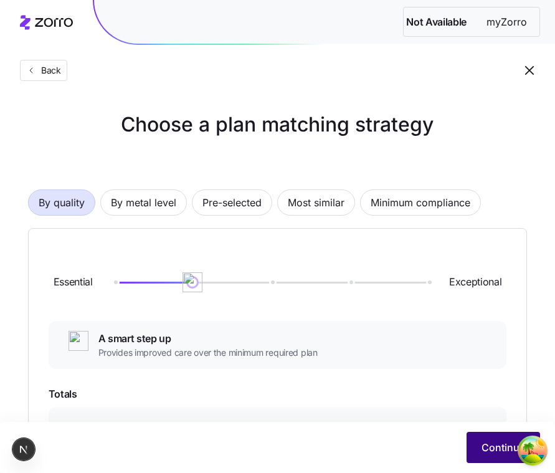
click at [475, 437] on button "Continue" at bounding box center [504, 447] width 74 height 31
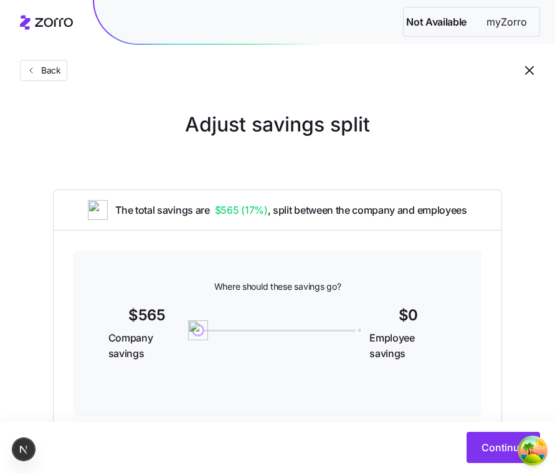
click at [475, 437] on button "Continue" at bounding box center [504, 447] width 74 height 31
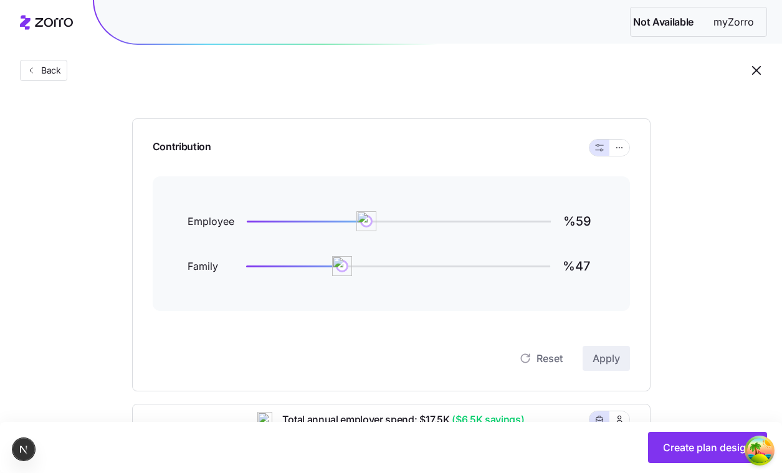
scroll to position [128, 0]
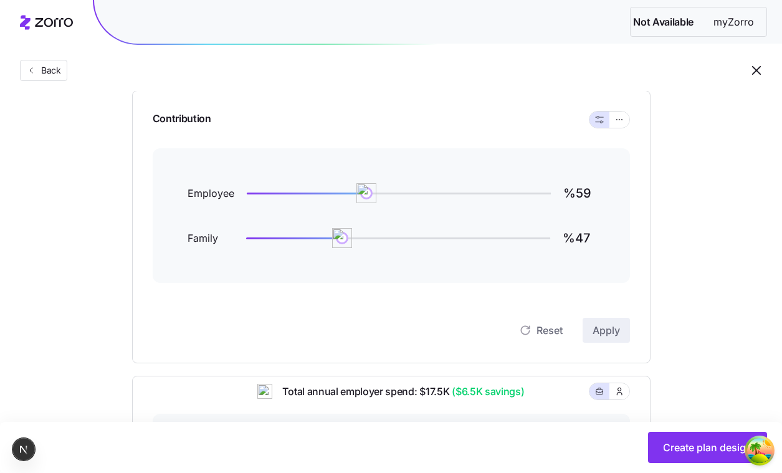
type input "%84"
drag, startPoint x: 417, startPoint y: 235, endPoint x: 383, endPoint y: 235, distance: 33.6
click at [417, 235] on div at bounding box center [398, 237] width 304 height 5
click at [606, 331] on span "Apply" at bounding box center [605, 330] width 27 height 15
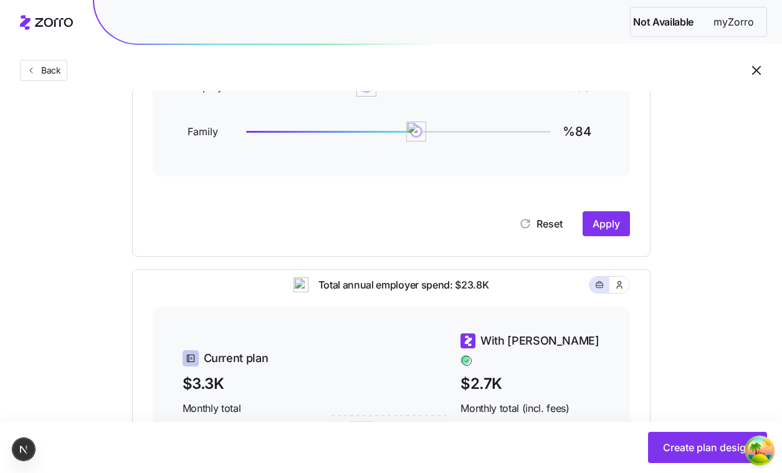
scroll to position [252, 0]
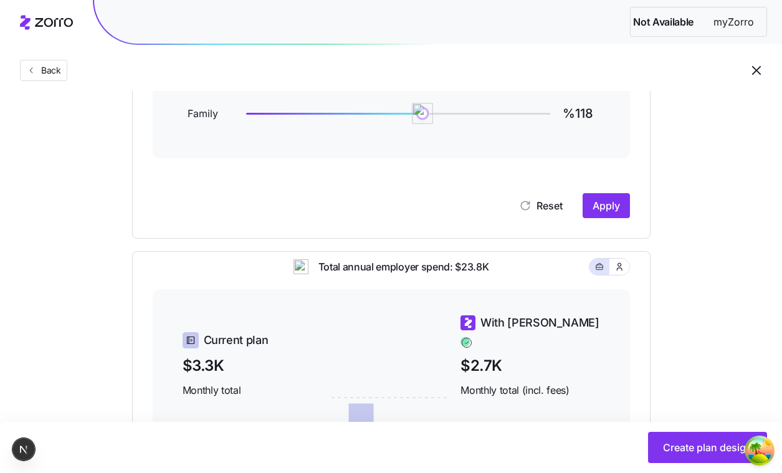
type input "%119"
drag, startPoint x: 422, startPoint y: 115, endPoint x: 488, endPoint y: 115, distance: 66.0
click at [488, 115] on img at bounding box center [487, 113] width 21 height 21
click at [602, 199] on span "Apply" at bounding box center [605, 205] width 27 height 15
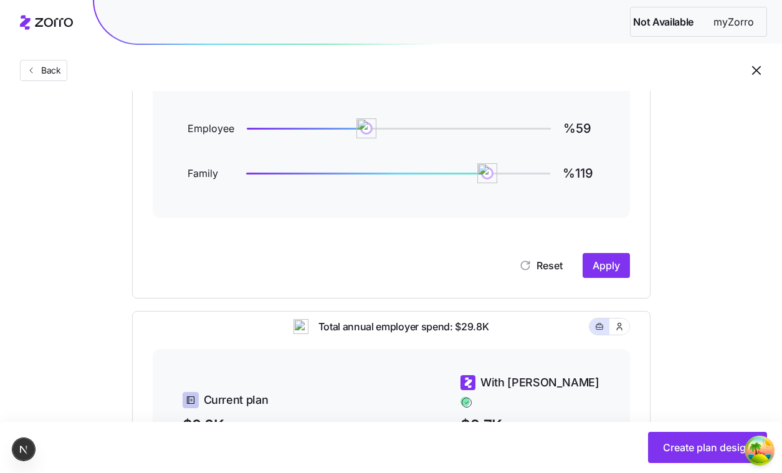
scroll to position [174, 0]
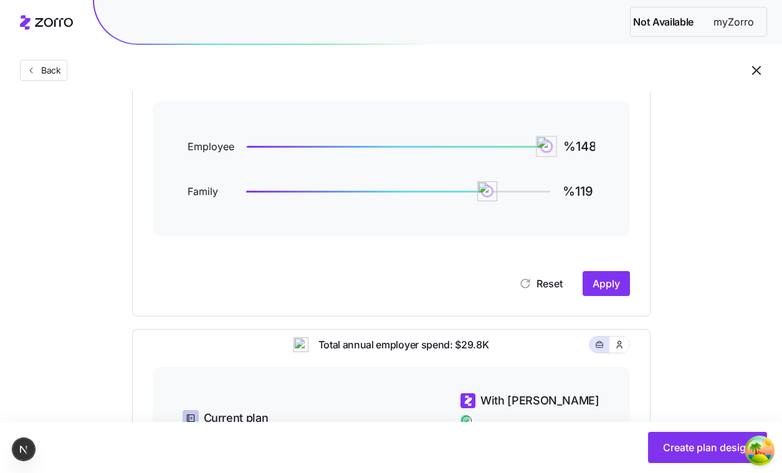
type input "%150"
drag, startPoint x: 361, startPoint y: 145, endPoint x: 557, endPoint y: 149, distance: 196.3
click at [557, 149] on img at bounding box center [546, 146] width 21 height 21
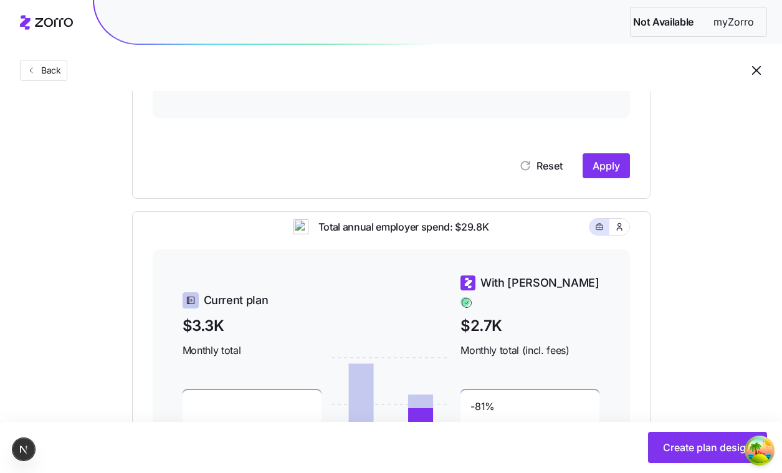
scroll to position [290, 0]
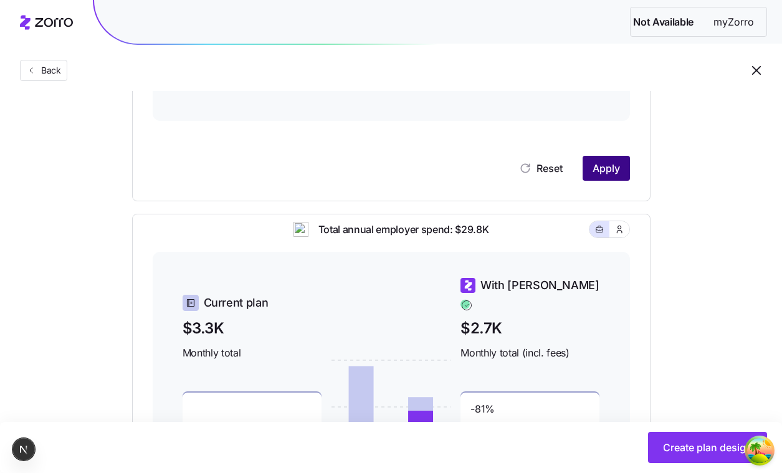
click at [625, 168] on button "Apply" at bounding box center [606, 168] width 47 height 25
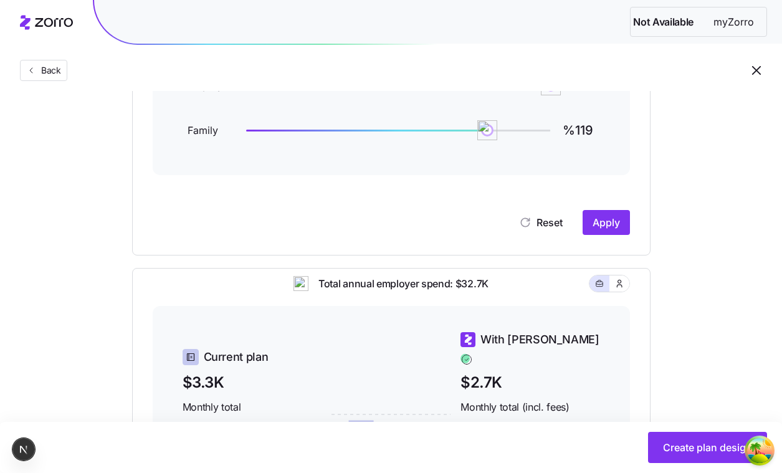
scroll to position [222, 0]
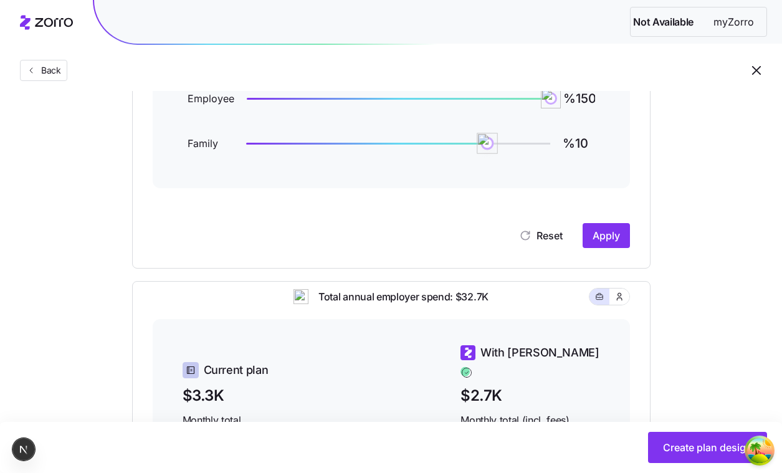
type input "%0"
drag, startPoint x: 487, startPoint y: 145, endPoint x: 233, endPoint y: 142, distance: 254.2
click at [233, 142] on div "Family %0" at bounding box center [391, 143] width 407 height 30
click at [611, 247] on button "Apply" at bounding box center [606, 235] width 47 height 25
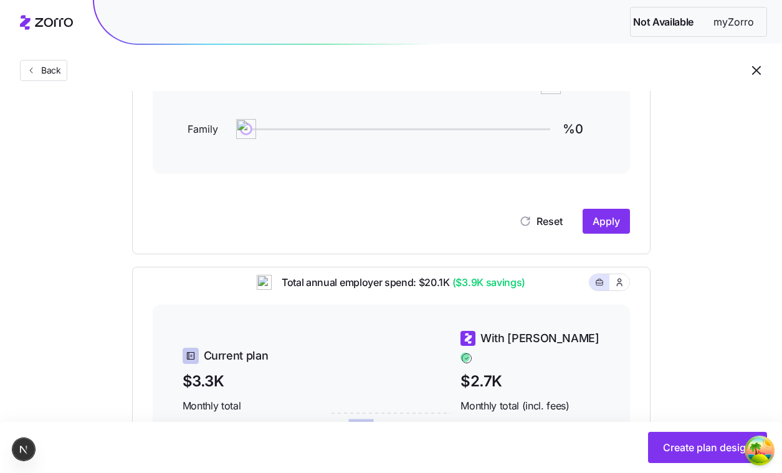
scroll to position [236, 0]
type input "%150"
drag, startPoint x: 252, startPoint y: 131, endPoint x: 606, endPoint y: 150, distance: 355.0
click at [604, 146] on div "Employee %150 Family %150" at bounding box center [391, 107] width 477 height 135
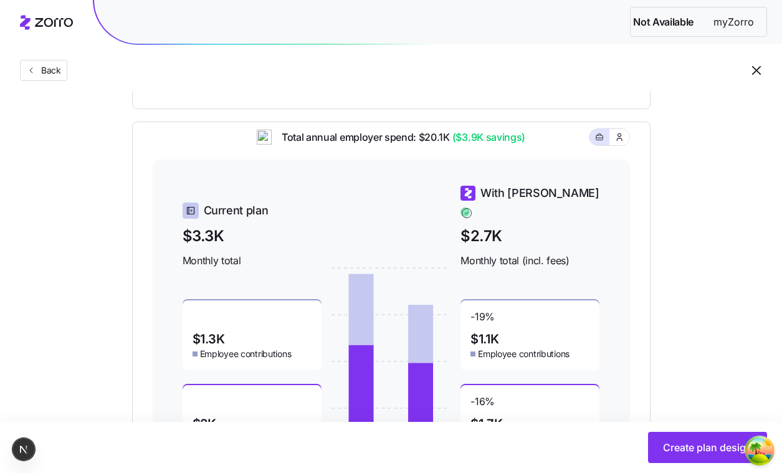
scroll to position [367, 0]
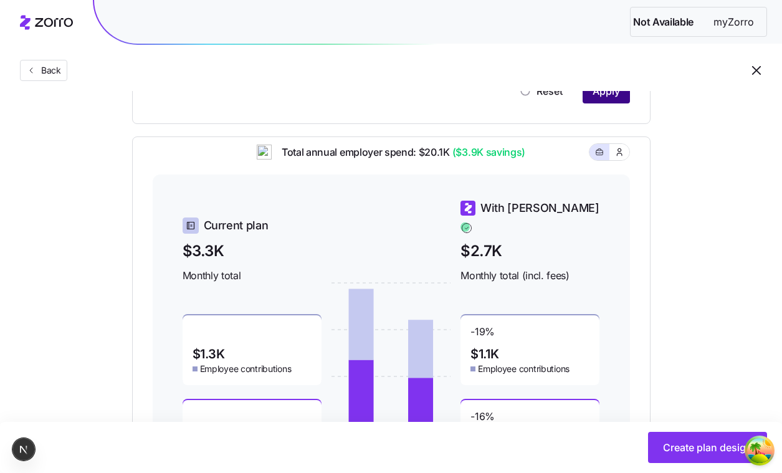
click at [616, 96] on span "Apply" at bounding box center [605, 90] width 27 height 15
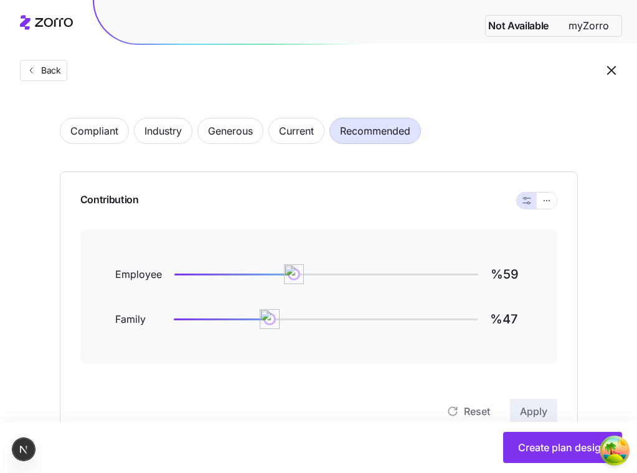
scroll to position [0, 0]
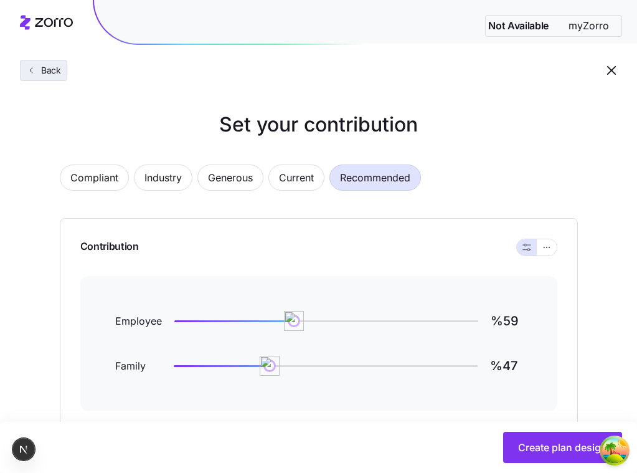
click at [57, 72] on span "Back" at bounding box center [48, 70] width 25 height 12
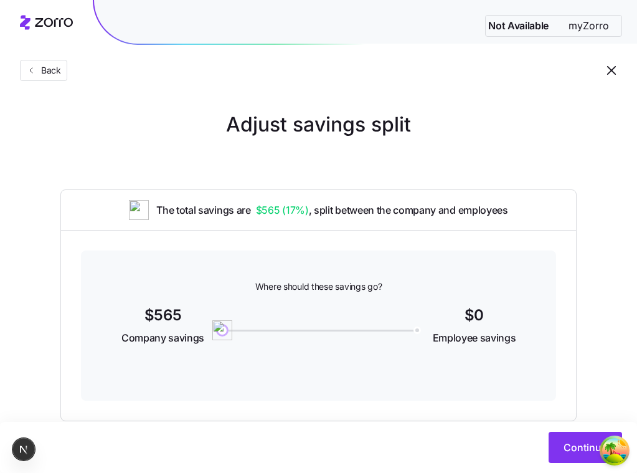
scroll to position [28, 0]
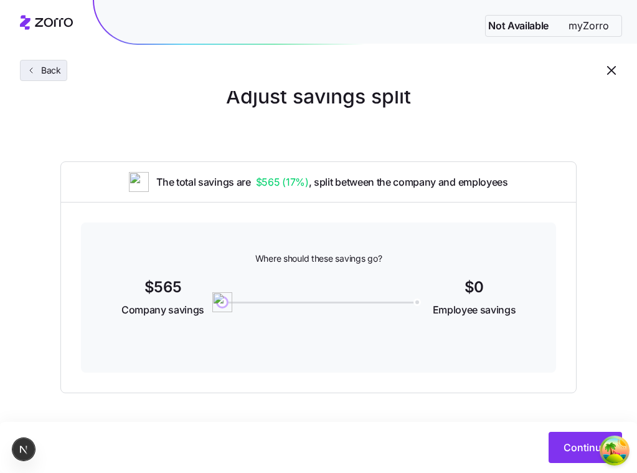
click at [62, 65] on button "Back" at bounding box center [43, 70] width 47 height 21
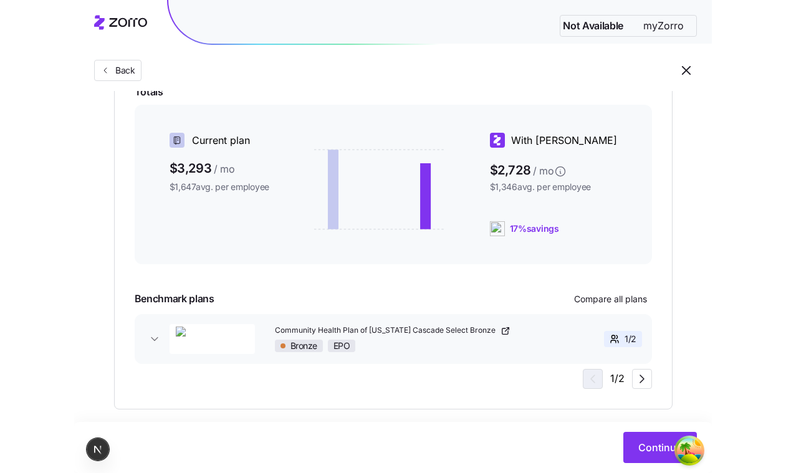
scroll to position [312, 0]
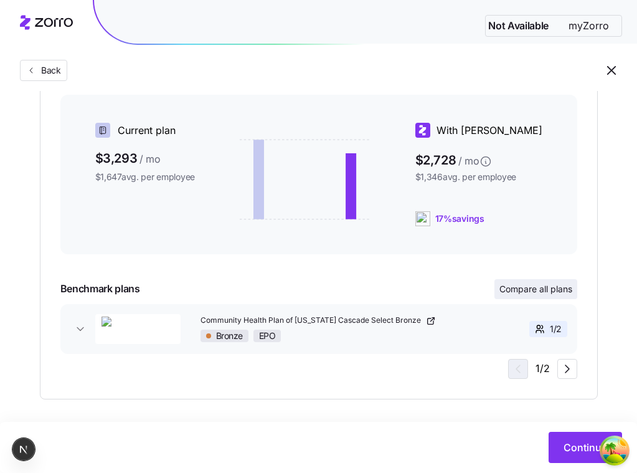
click at [548, 285] on span "Compare all plans" at bounding box center [536, 289] width 73 height 12
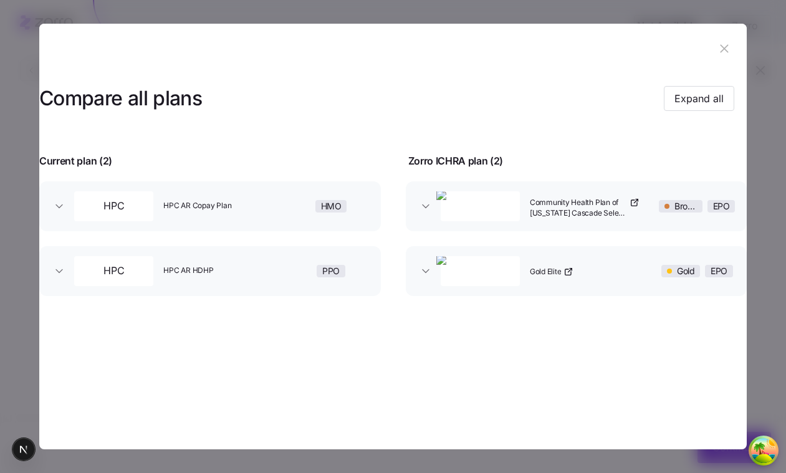
click at [784, 208] on div at bounding box center [393, 236] width 786 height 473
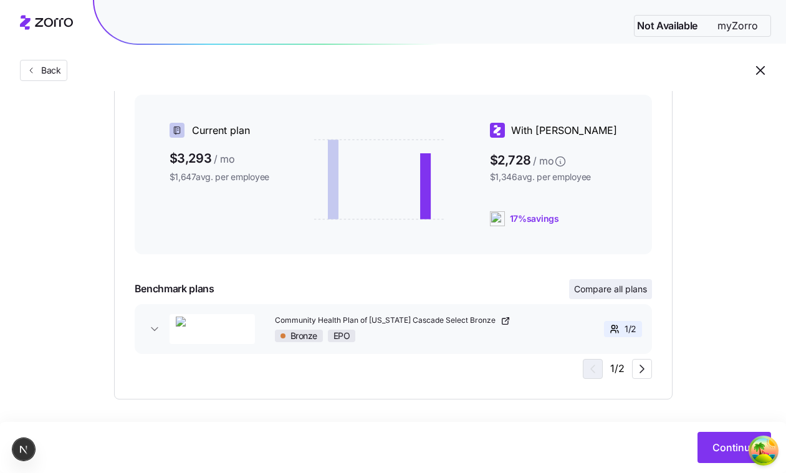
click at [596, 285] on span "Compare all plans" at bounding box center [610, 289] width 73 height 12
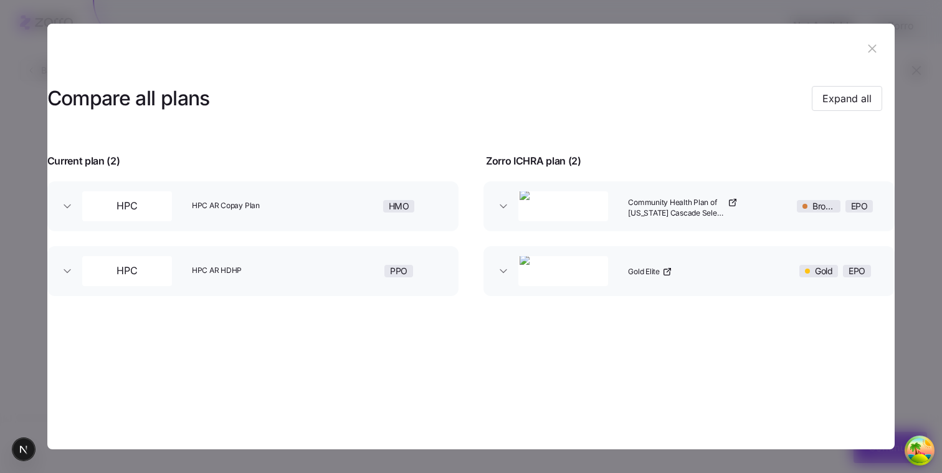
click at [741, 211] on div "Community Health Plan of [US_STATE] Cascade Select Bronze" at bounding box center [701, 206] width 157 height 40
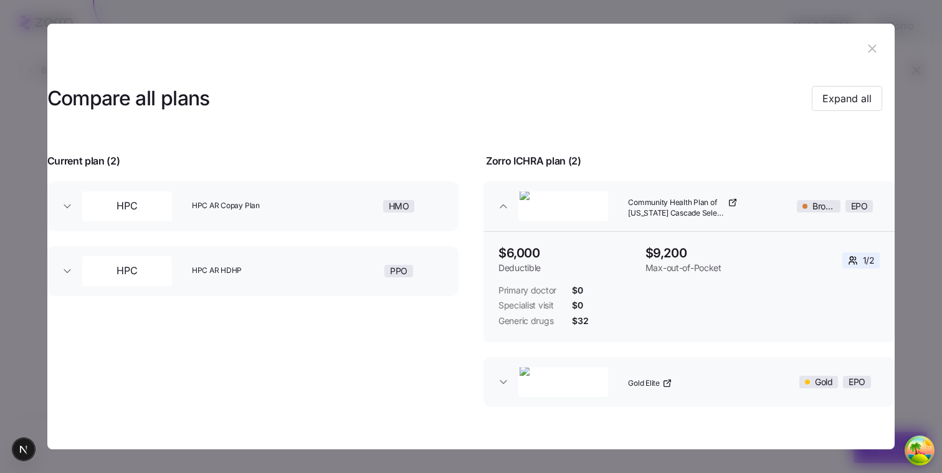
click at [440, 158] on div "Current plan ( 2 )" at bounding box center [251, 153] width 439 height 31
drag, startPoint x: 491, startPoint y: 303, endPoint x: 568, endPoint y: 304, distance: 77.3
click at [568, 304] on div "Primary doctor $0 Specialist visit $0 Generic drugs $32" at bounding box center [688, 305] width 391 height 53
copy span "Specialist visit"
drag, startPoint x: 495, startPoint y: 323, endPoint x: 572, endPoint y: 326, distance: 76.7
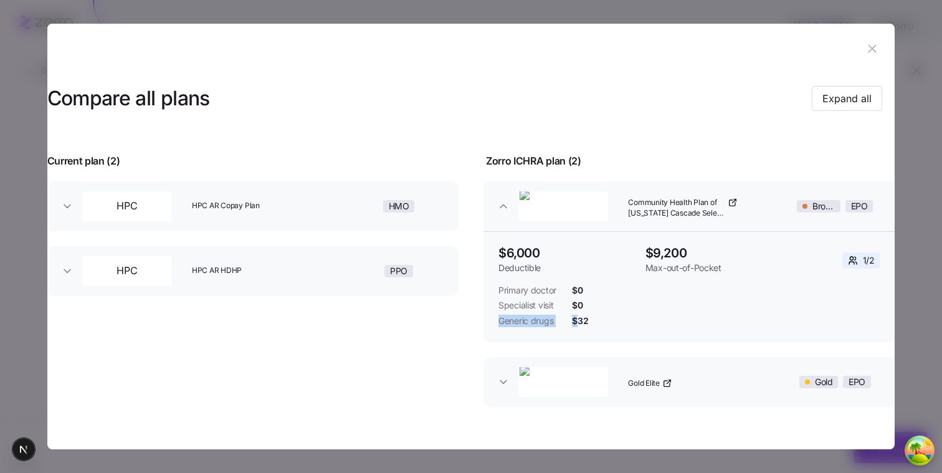
click at [573, 326] on div "Generic drugs $32" at bounding box center [688, 321] width 381 height 12
click at [541, 321] on span "Generic drugs" at bounding box center [527, 321] width 59 height 12
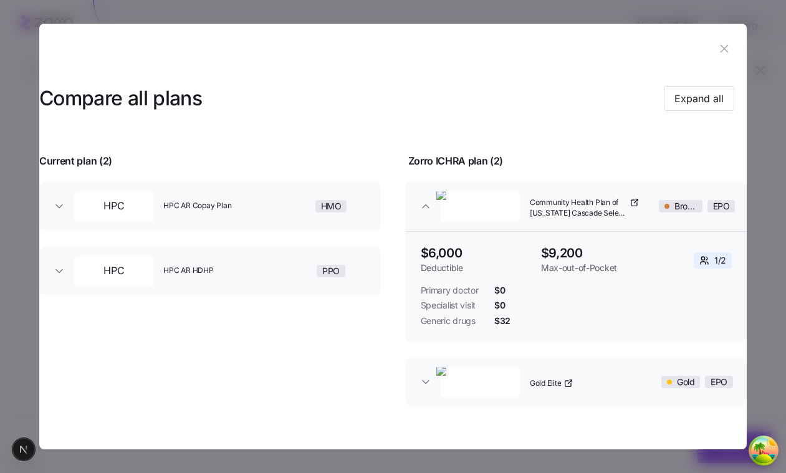
click at [664, 166] on div "Zorro ICHRA plan ( 2 )" at bounding box center [577, 153] width 368 height 31
click at [717, 46] on icon "button" at bounding box center [724, 49] width 14 height 14
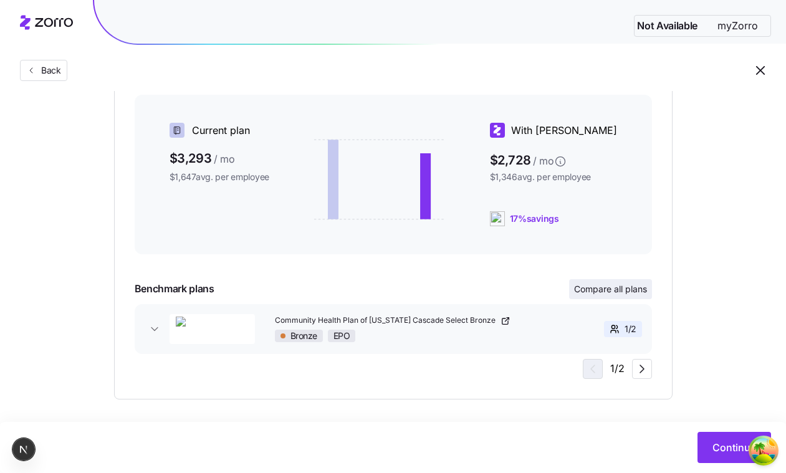
click at [607, 283] on span "Compare all plans" at bounding box center [610, 289] width 73 height 12
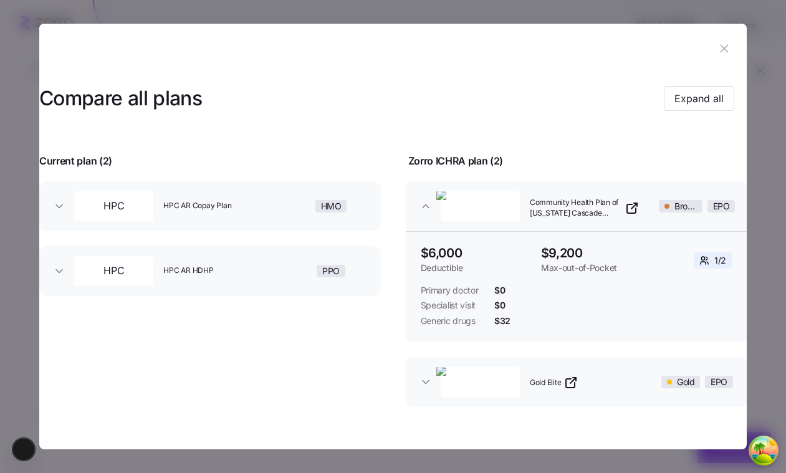
click at [733, 49] on header at bounding box center [392, 49] width 707 height 50
click at [723, 50] on icon "button" at bounding box center [724, 49] width 14 height 14
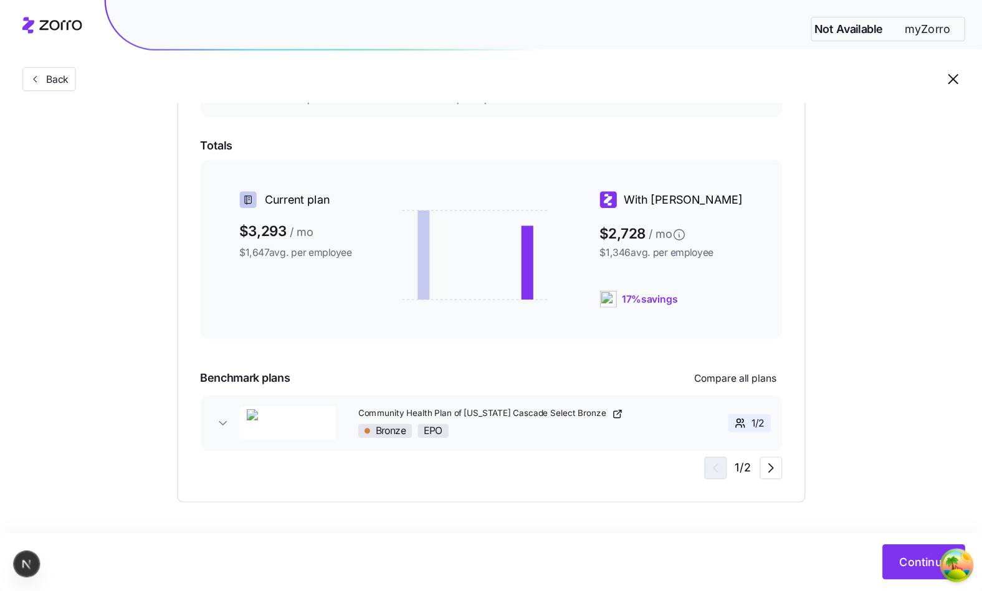
scroll to position [199, 0]
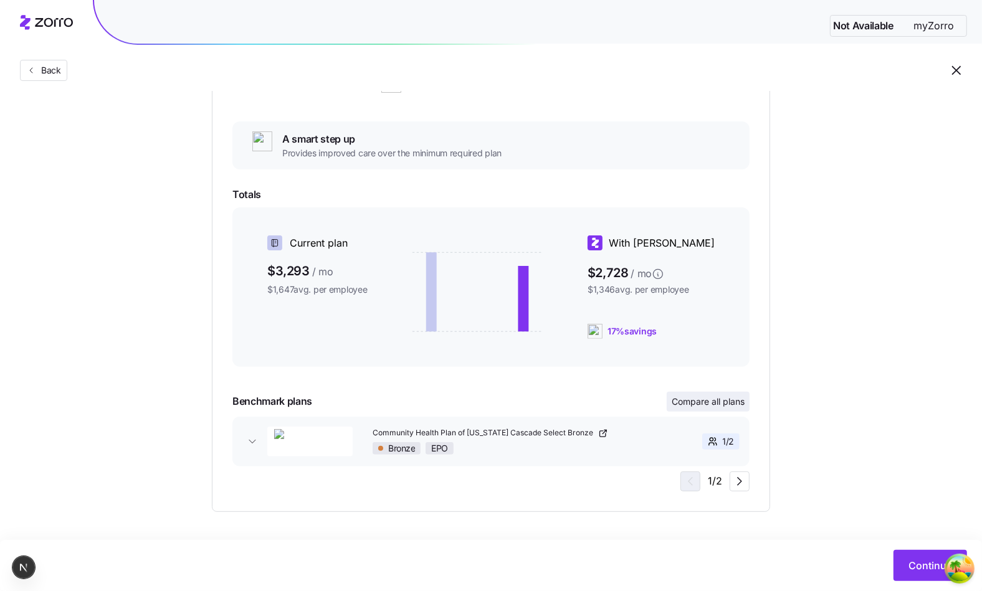
click at [730, 409] on button "Compare all plans" at bounding box center [708, 402] width 83 height 20
click at [703, 405] on span "Compare all plans" at bounding box center [708, 402] width 73 height 12
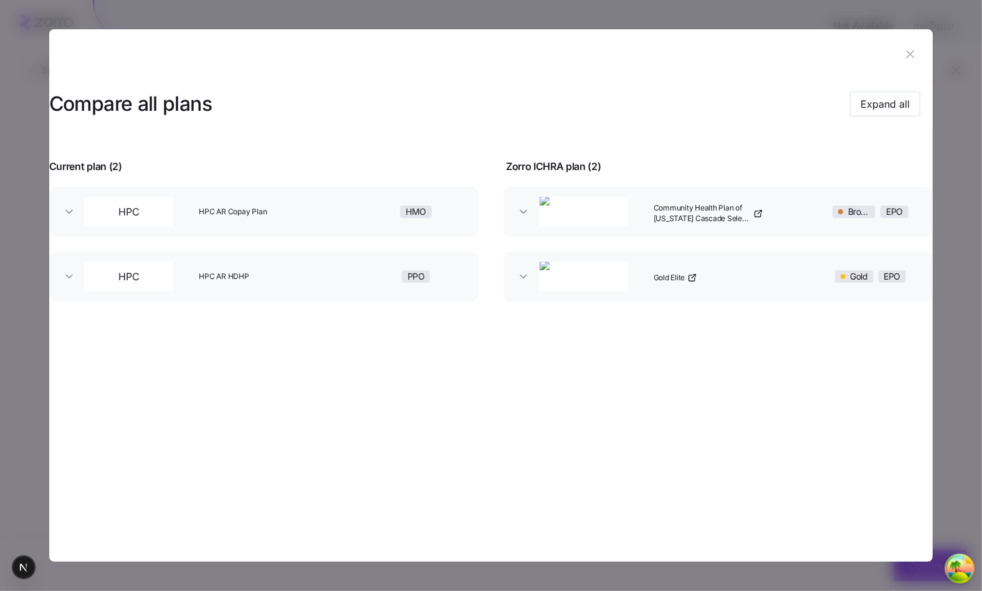
drag, startPoint x: 980, startPoint y: 45, endPoint x: 750, endPoint y: 217, distance: 287.1
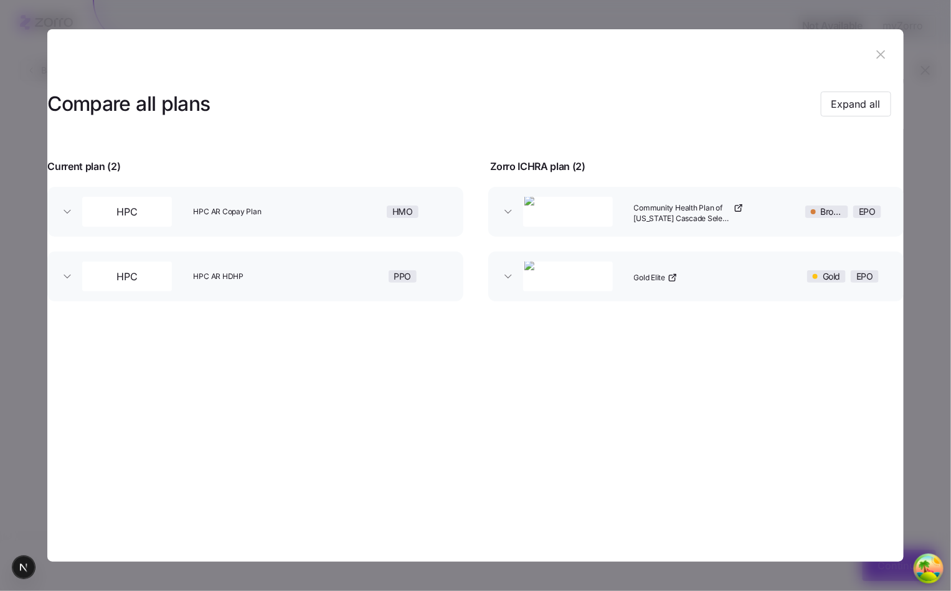
click at [875, 58] on icon "button" at bounding box center [881, 54] width 14 height 14
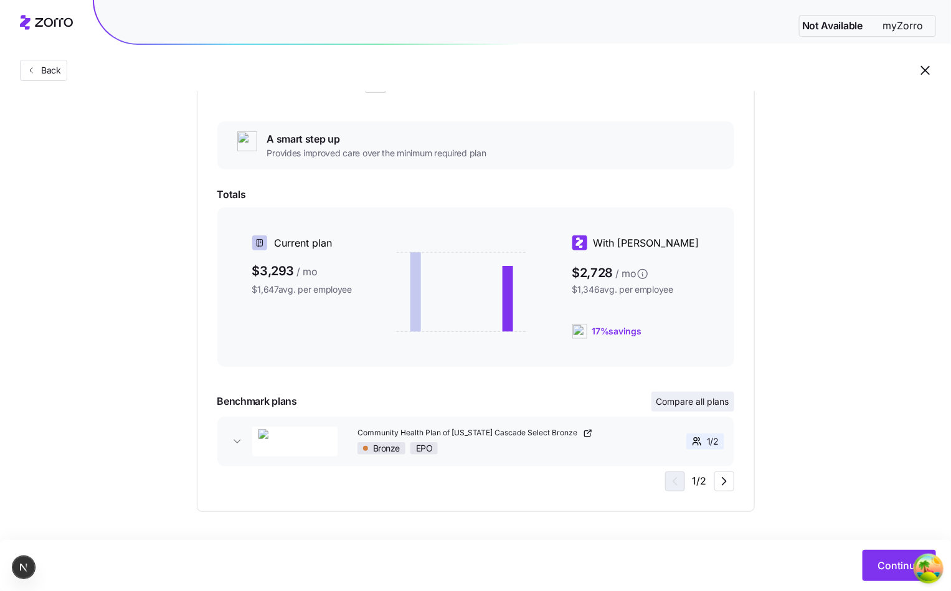
click at [720, 399] on span "Compare all plans" at bounding box center [693, 402] width 73 height 12
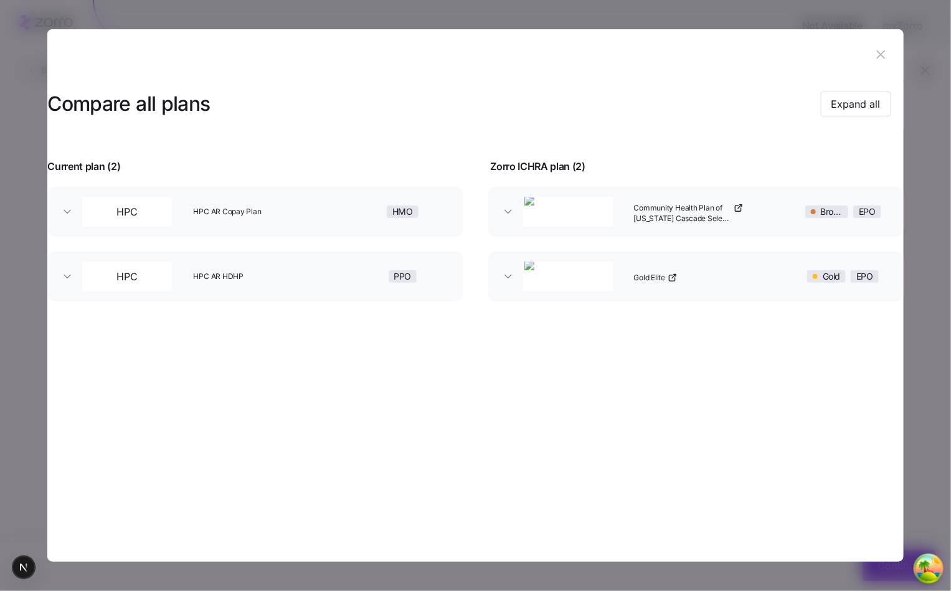
click at [887, 49] on icon "button" at bounding box center [881, 54] width 14 height 14
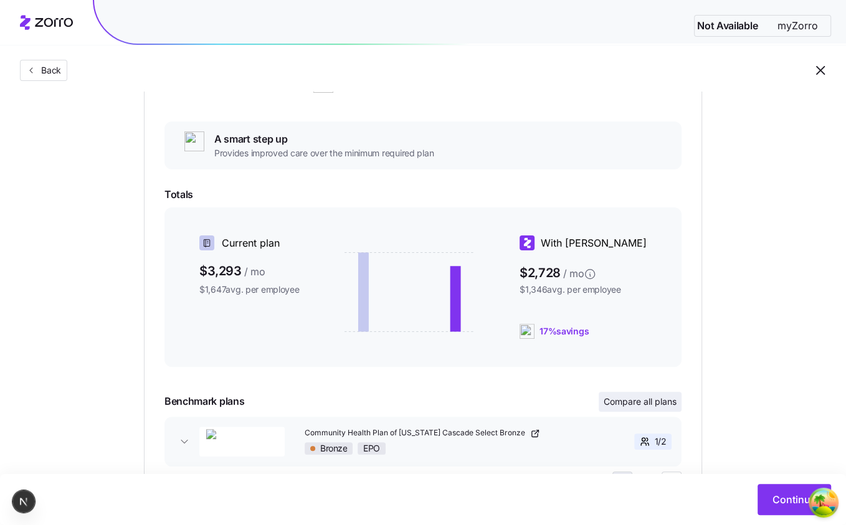
click at [637, 403] on span "Compare all plans" at bounding box center [640, 402] width 73 height 12
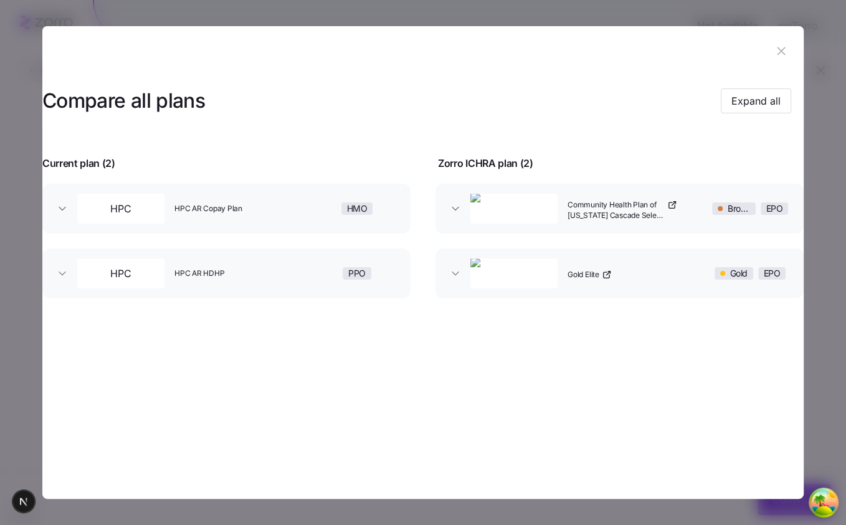
click at [783, 50] on icon "button" at bounding box center [781, 51] width 8 height 8
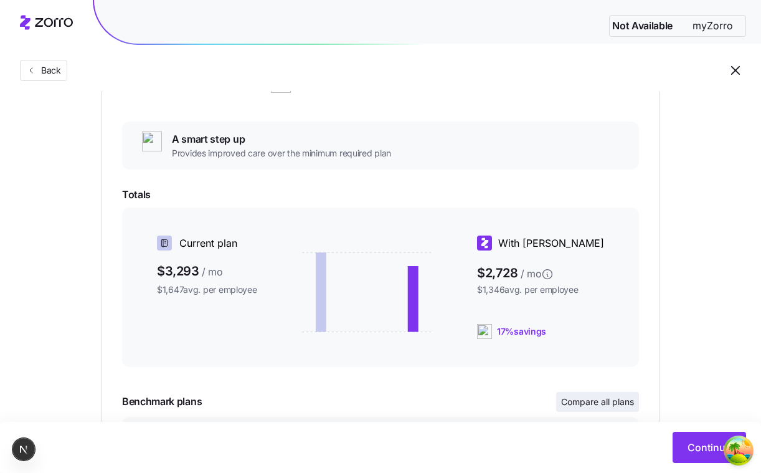
click at [594, 406] on span "Compare all plans" at bounding box center [597, 402] width 73 height 12
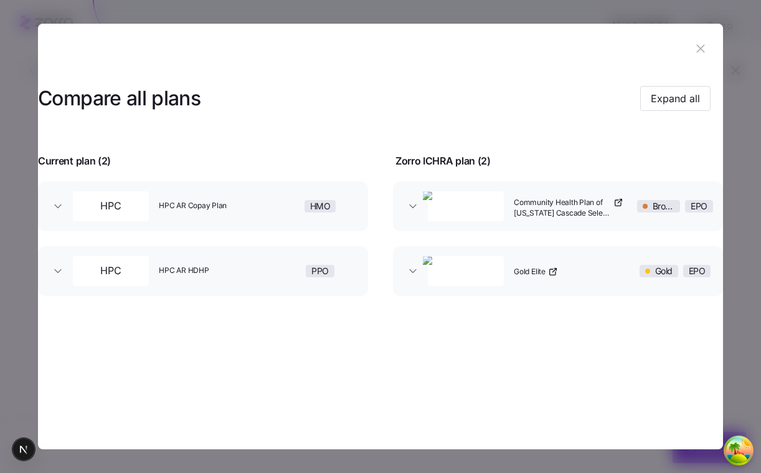
click at [416, 216] on button "Community Health Plan of [US_STATE] Cascade Select Bronze Bronze EPO" at bounding box center [558, 206] width 330 height 50
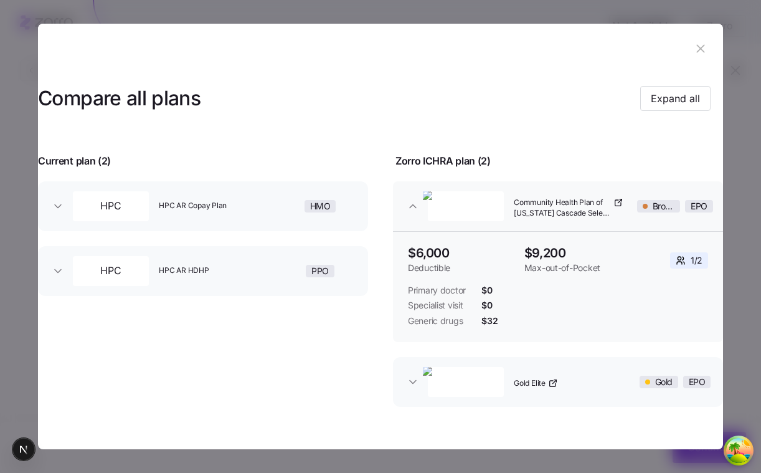
click at [416, 216] on button "Community Health Plan of [US_STATE] Cascade Select Bronze Bronze EPO" at bounding box center [558, 206] width 330 height 50
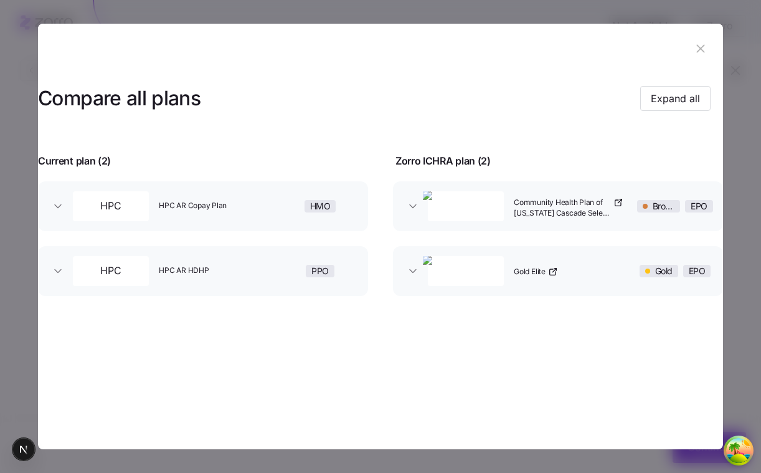
click at [416, 216] on button "Community Health Plan of [US_STATE] Cascade Select Bronze Bronze EPO" at bounding box center [558, 206] width 330 height 50
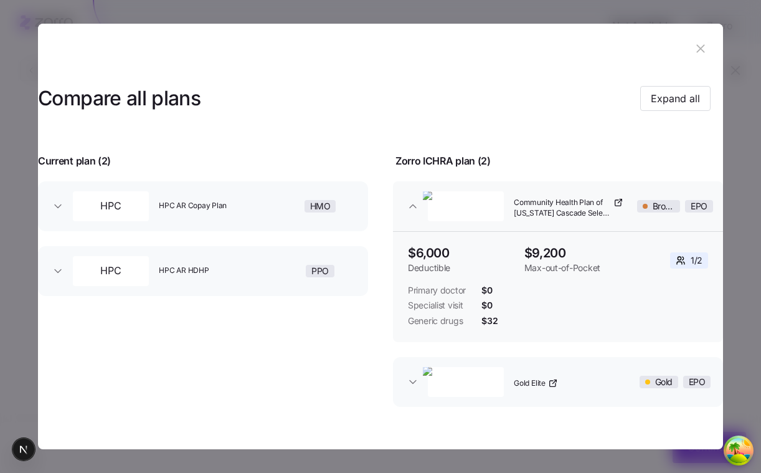
click at [416, 216] on button "Community Health Plan of [US_STATE] Cascade Select Bronze Bronze EPO" at bounding box center [558, 206] width 330 height 50
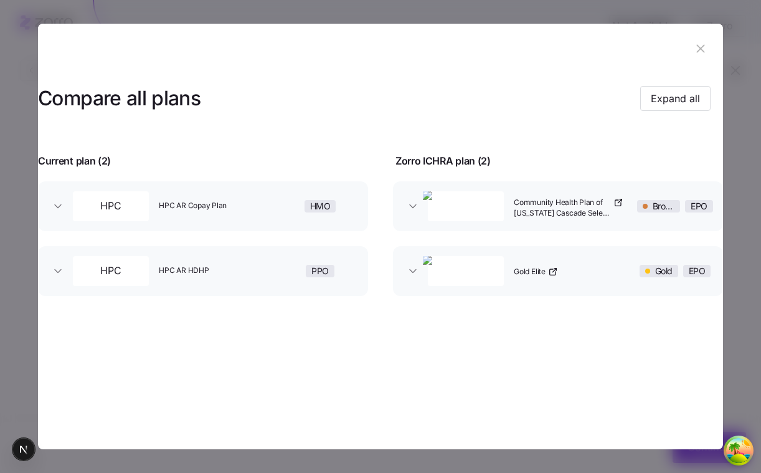
click at [416, 216] on button "Community Health Plan of [US_STATE] Cascade Select Bronze Bronze EPO" at bounding box center [558, 206] width 330 height 50
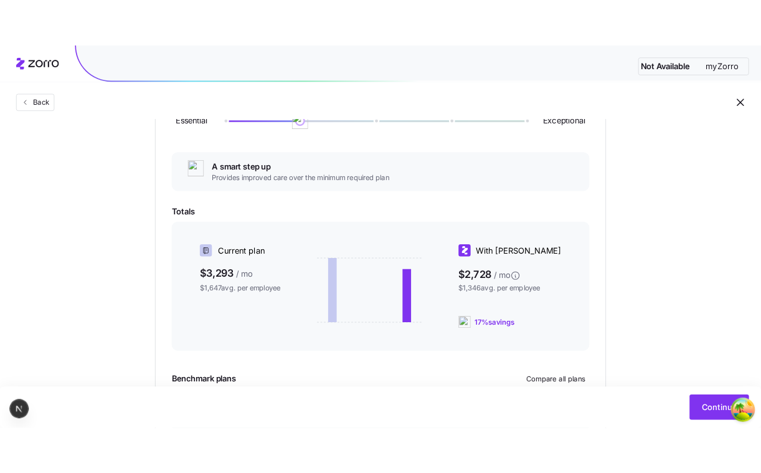
scroll to position [247, 0]
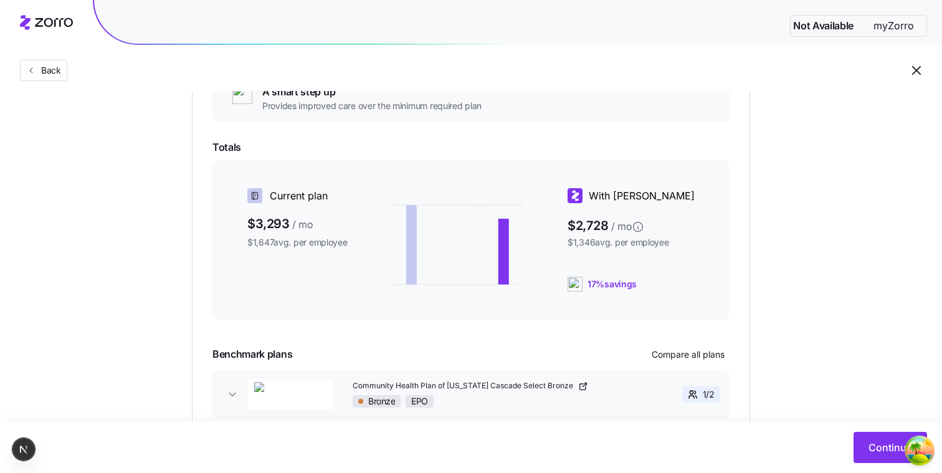
click at [680, 376] on button "Community Health Plan of Washington Cascade Select Bronze Bronze EPO 1 / 2" at bounding box center [470, 394] width 517 height 50
click at [682, 362] on button "Compare all plans" at bounding box center [688, 355] width 83 height 20
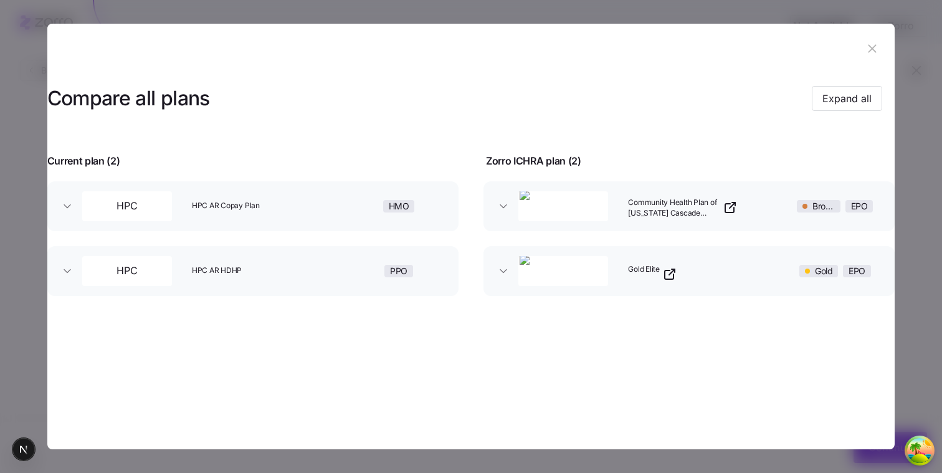
click at [871, 49] on icon "button" at bounding box center [872, 48] width 8 height 8
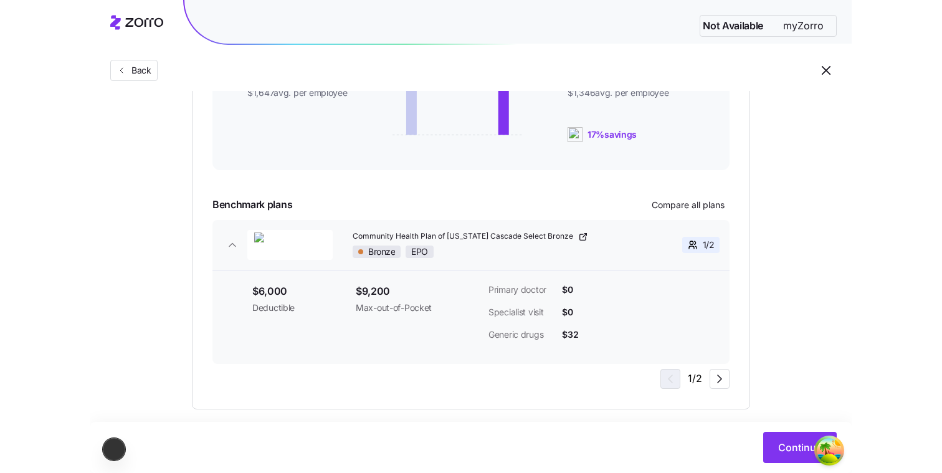
scroll to position [398, 0]
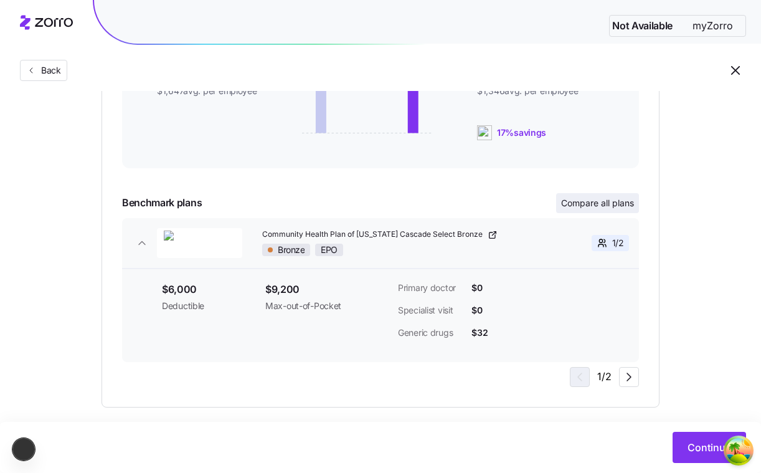
click at [622, 205] on span "Compare all plans" at bounding box center [597, 203] width 73 height 12
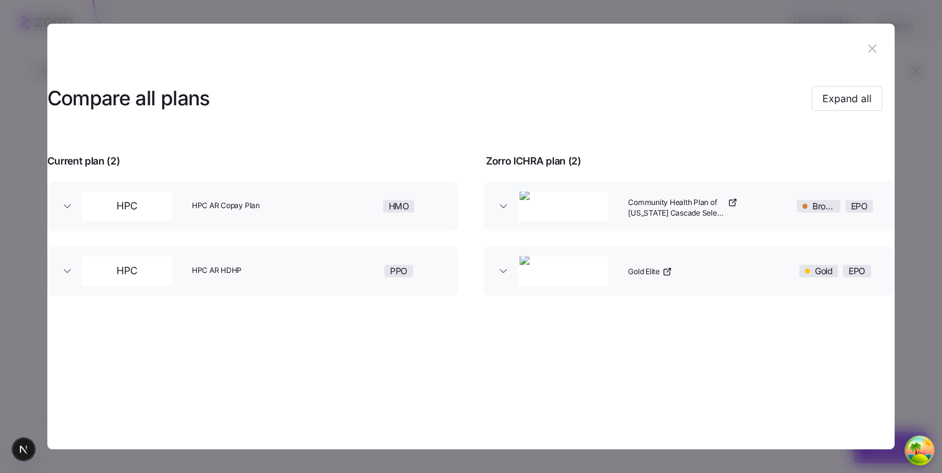
click at [478, 311] on div "Compare all plans Expand all Current plan ( 2 ) Zorro ICHRA plan ( 2 ) HPC HPC …" at bounding box center [471, 192] width 848 height 237
click at [745, 213] on div "Community Health Plan of [US_STATE] Cascade Select Bronze" at bounding box center [701, 206] width 157 height 40
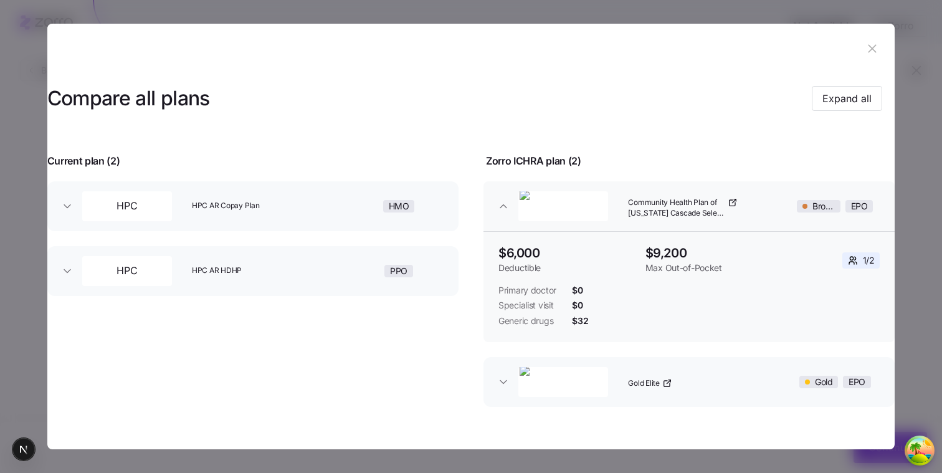
click at [441, 307] on div "HPC HPC AR Copay Plan HMO $1,000 Deductible $2,000 Max Out-of-Pocket 1 / 2 Prim…" at bounding box center [251, 303] width 439 height 268
click at [866, 45] on icon "button" at bounding box center [872, 49] width 14 height 14
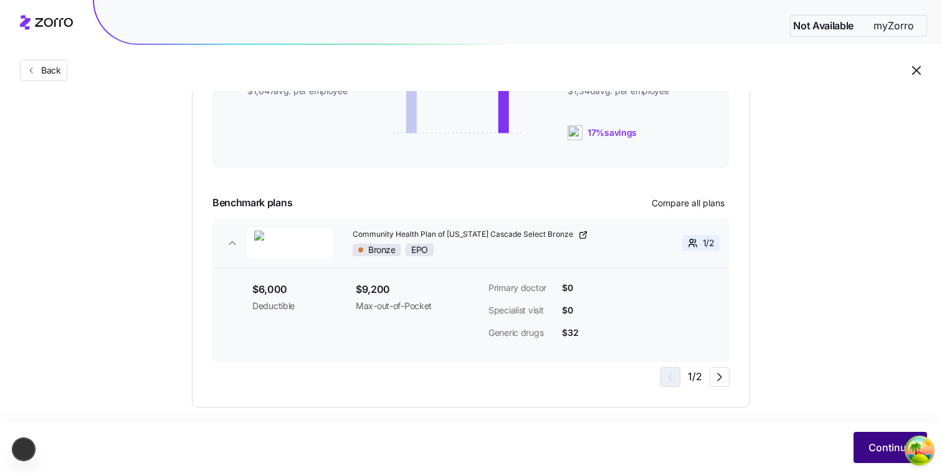
click at [885, 440] on span "Continue" at bounding box center [890, 447] width 44 height 15
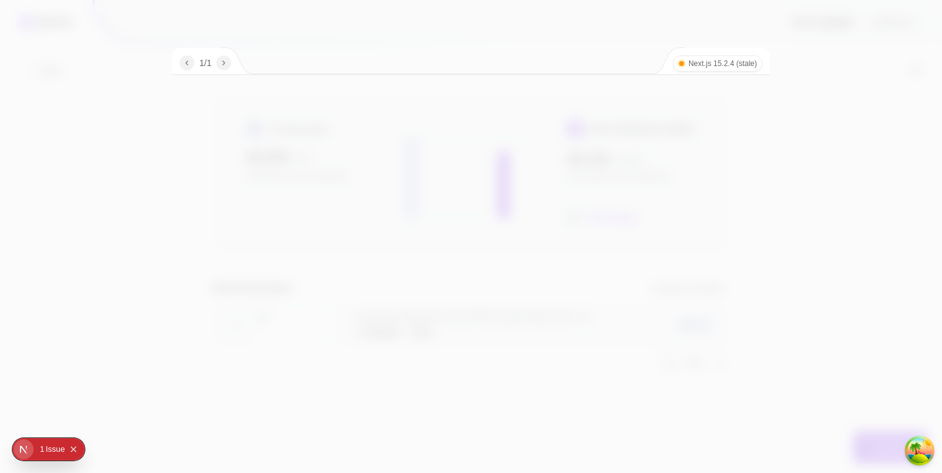
scroll to position [313, 0]
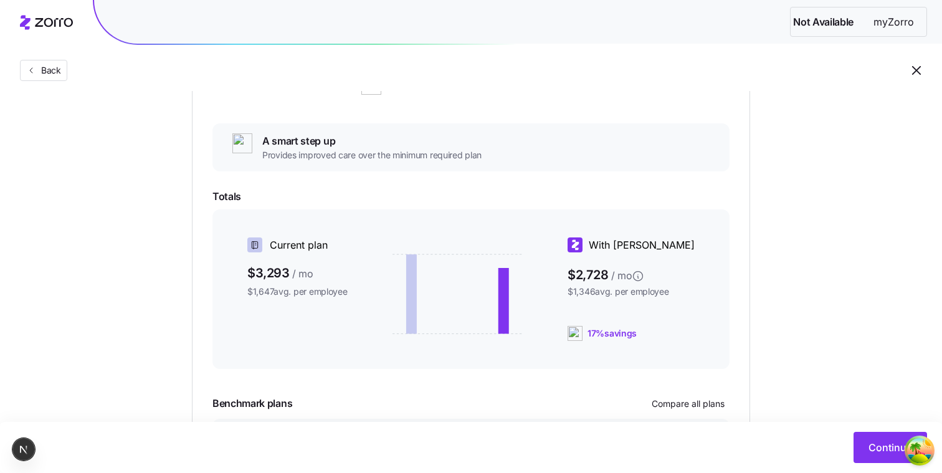
scroll to position [313, 0]
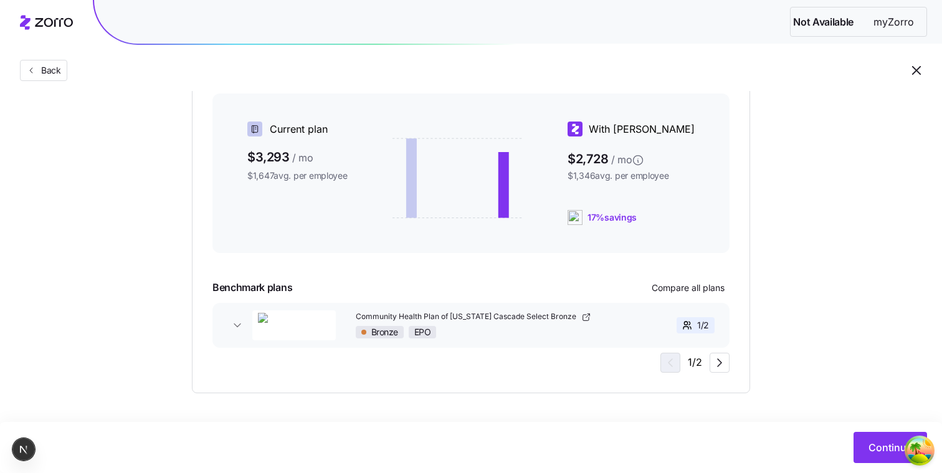
click at [852, 442] on div "Continue" at bounding box center [469, 447] width 915 height 31
click at [873, 447] on span "Continue" at bounding box center [890, 447] width 44 height 15
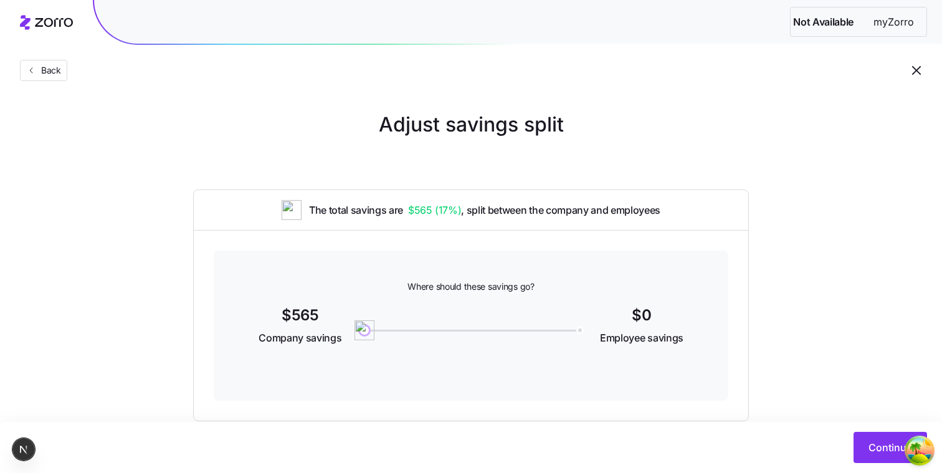
scroll to position [28, 0]
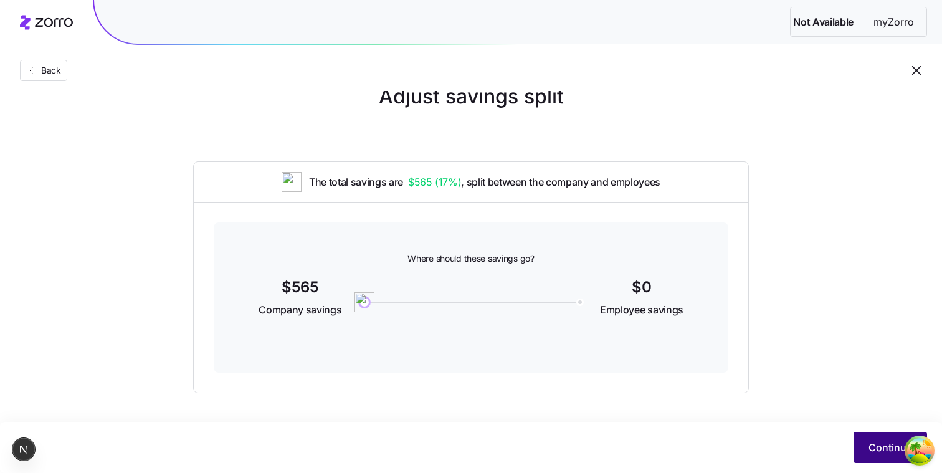
click at [863, 448] on button "Continue" at bounding box center [891, 447] width 74 height 31
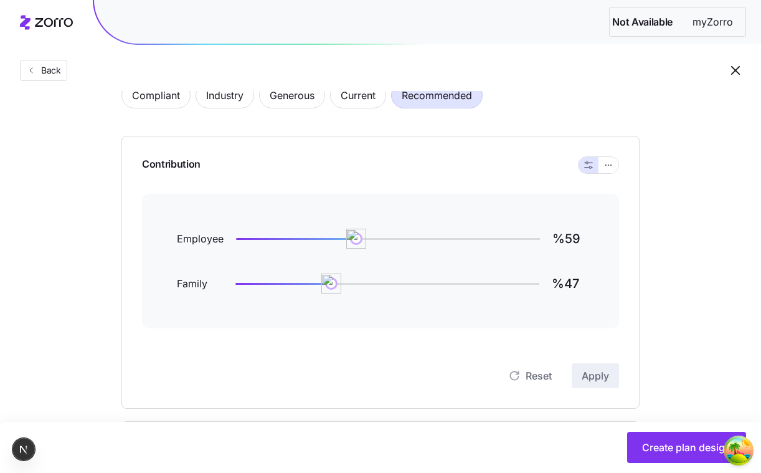
scroll to position [72, 0]
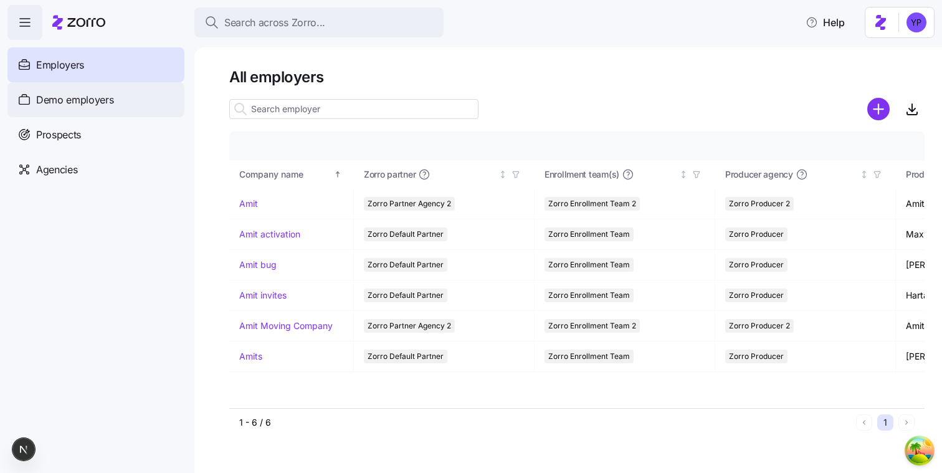
click at [76, 103] on span "Demo employers" at bounding box center [75, 100] width 78 height 16
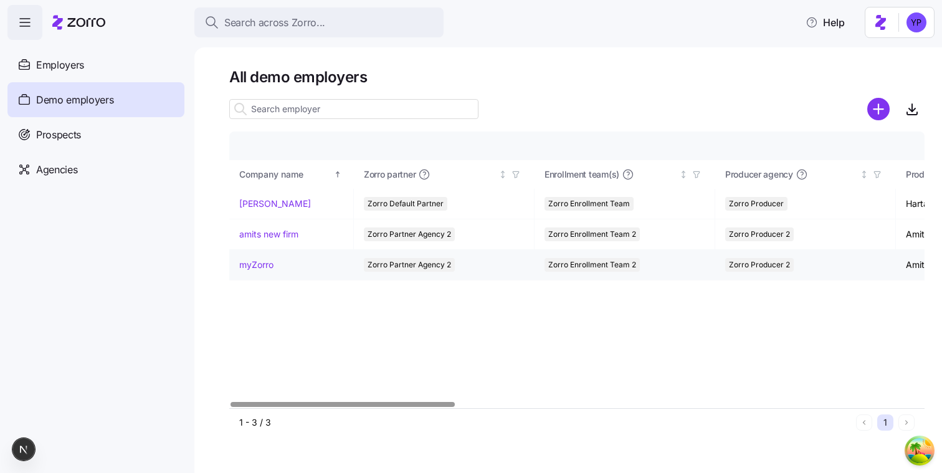
click at [259, 257] on td "myZorro" at bounding box center [291, 265] width 125 height 31
click at [259, 259] on link "myZorro" at bounding box center [256, 265] width 34 height 12
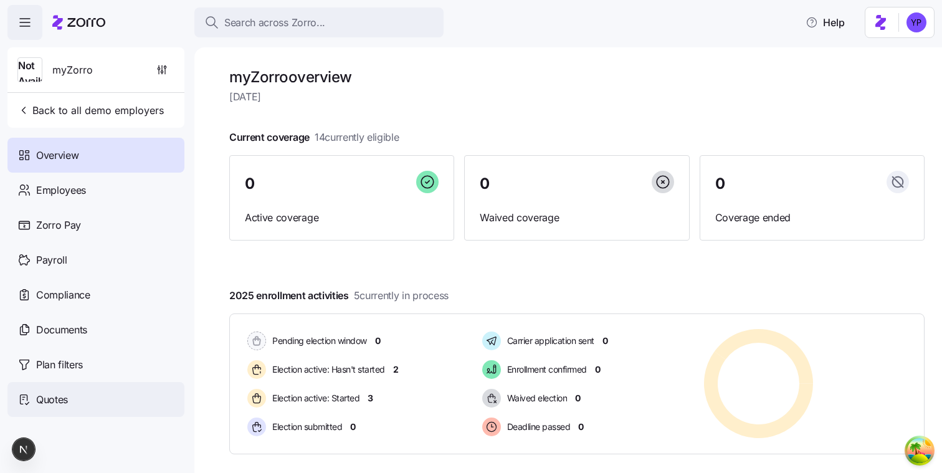
click at [164, 396] on div "Quotes" at bounding box center [95, 399] width 177 height 35
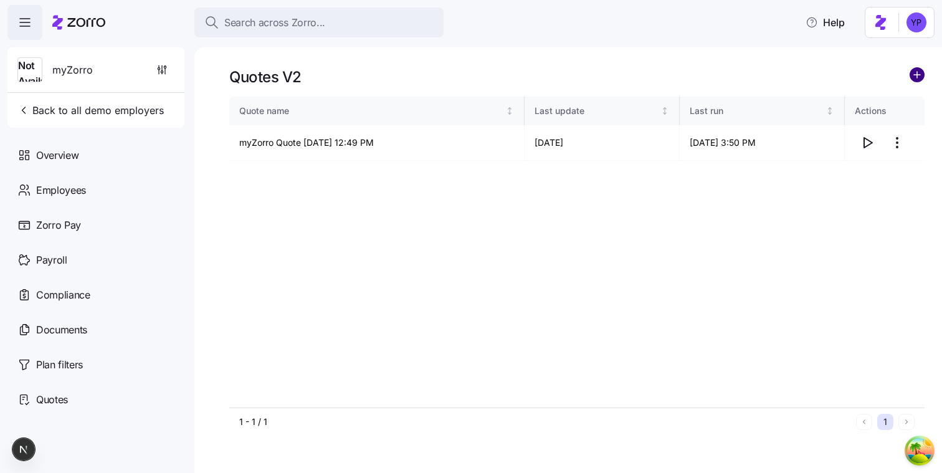
click at [918, 72] on circle "add icon" at bounding box center [917, 75] width 14 height 14
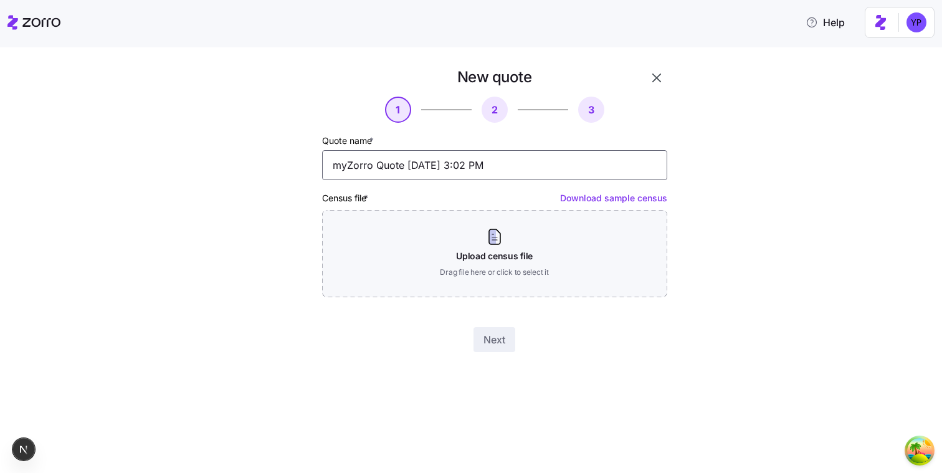
click at [340, 163] on input "myZorro Quote [DATE] 3:02 PM" at bounding box center [494, 165] width 345 height 30
click at [334, 163] on input "myZorro Quote [DATE] 3:02 PM" at bounding box center [494, 165] width 345 height 30
drag, startPoint x: 353, startPoint y: 165, endPoint x: 407, endPoint y: 170, distance: 54.4
click at [407, 171] on input "1myZorro Quote [DATE] 3:02 PM" at bounding box center [494, 165] width 345 height 30
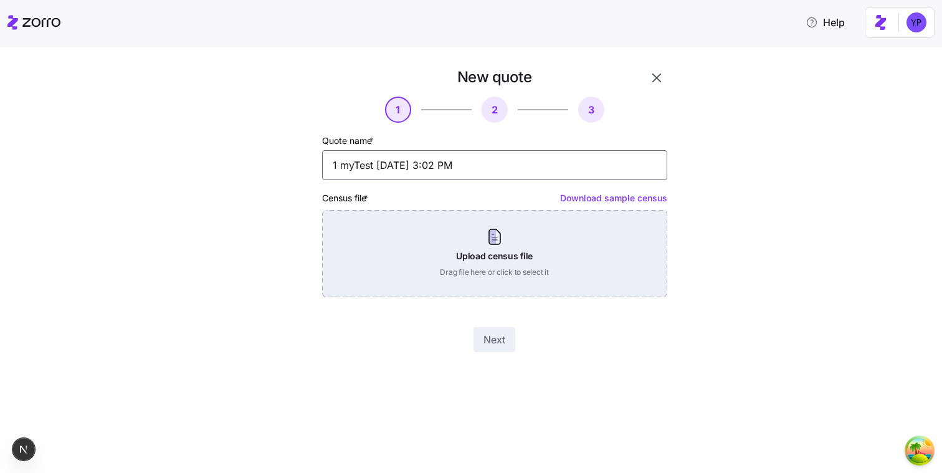
type input "1 myTest [DATE] 3:02 PM"
click at [642, 257] on div "Upload census file Drag file here or click to select it" at bounding box center [494, 253] width 345 height 87
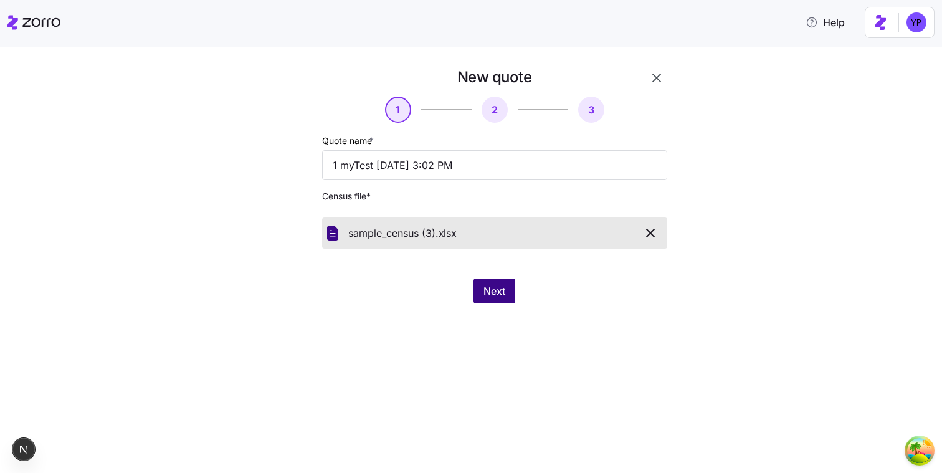
click at [496, 297] on span "Next" at bounding box center [494, 290] width 22 height 15
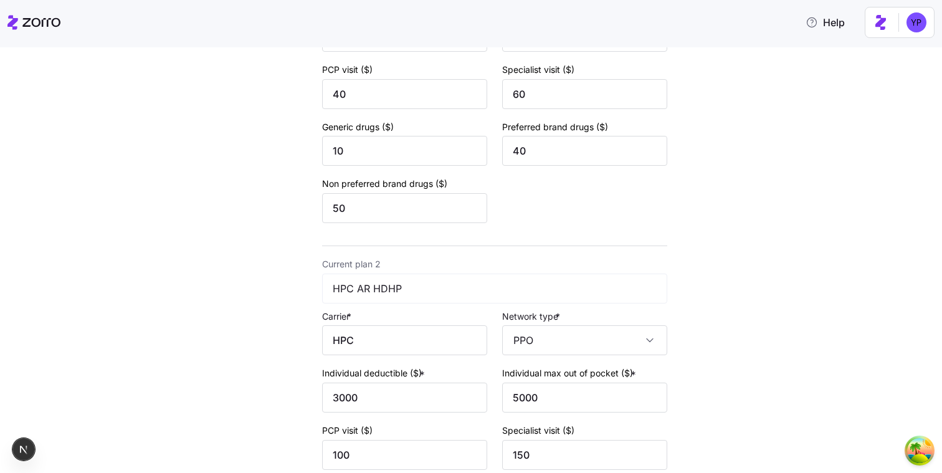
scroll to position [500, 0]
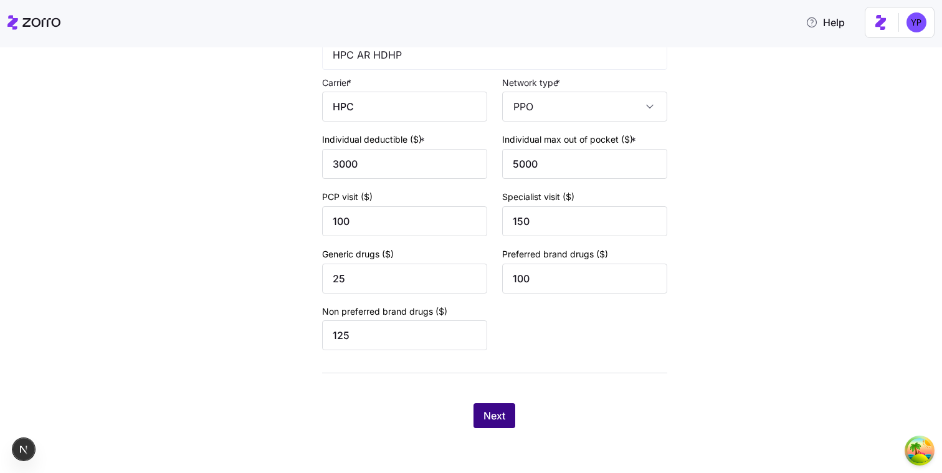
click at [499, 409] on span "Next" at bounding box center [494, 415] width 22 height 15
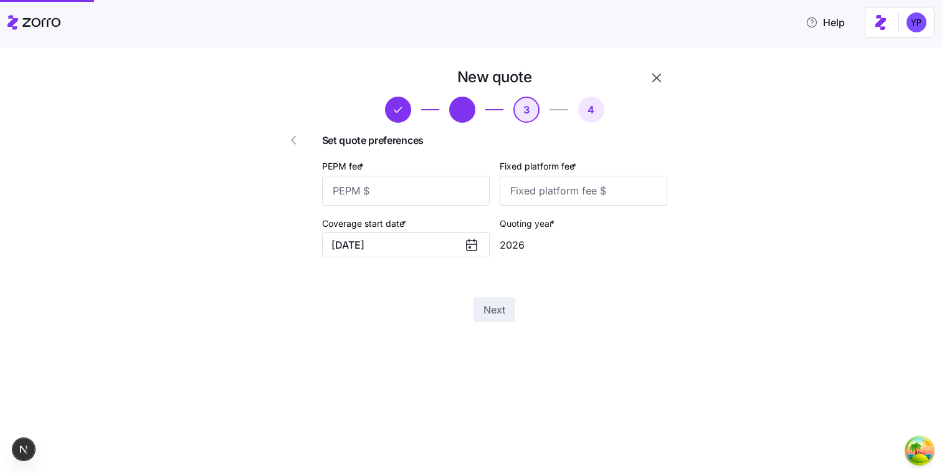
scroll to position [0, 0]
click at [435, 191] on input "PEPM fee *" at bounding box center [406, 191] width 168 height 30
type input "12"
click at [529, 199] on input "Fixed platform fee *" at bounding box center [584, 191] width 168 height 30
type input "12"
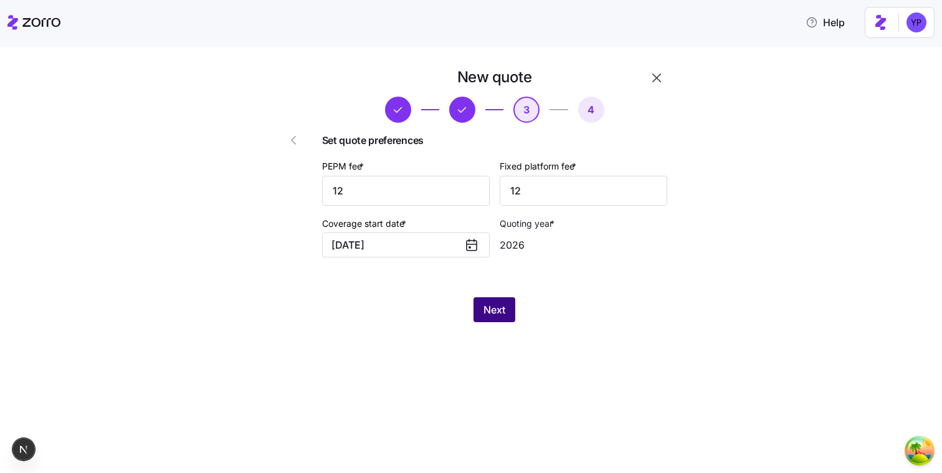
click at [509, 316] on button "Next" at bounding box center [494, 309] width 42 height 25
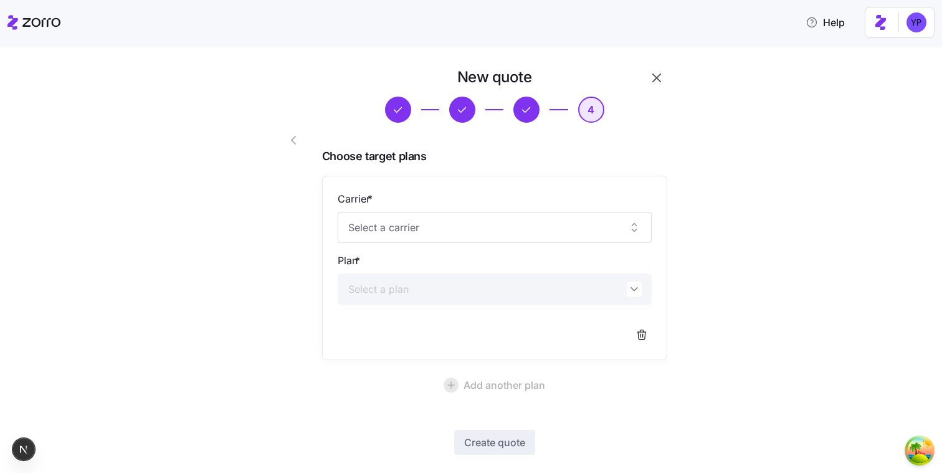
click at [495, 250] on div "Carrier * Plan *" at bounding box center [495, 267] width 314 height 153
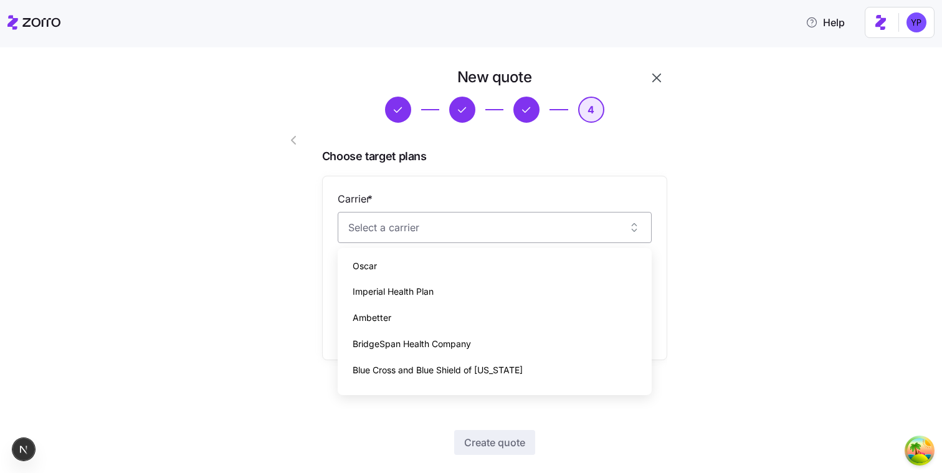
click at [481, 226] on input "Carrier *" at bounding box center [495, 227] width 314 height 31
click at [455, 312] on div "Ambetter" at bounding box center [495, 318] width 304 height 26
type input "Ambetter"
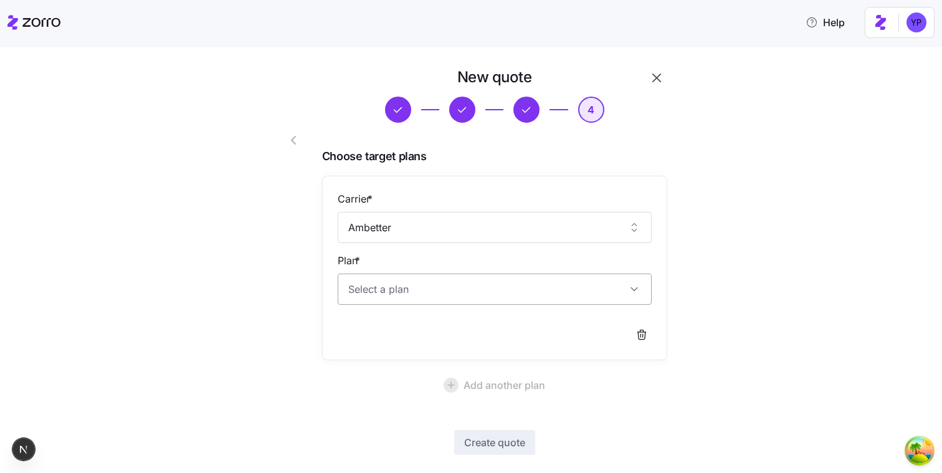
click at [458, 301] on input "Plan *" at bounding box center [495, 289] width 314 height 31
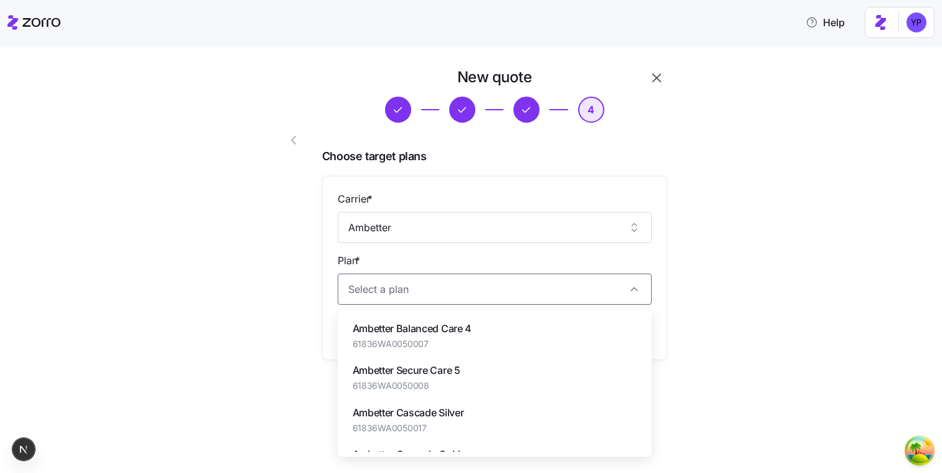
click at [447, 346] on span "61836WA0050007" at bounding box center [412, 344] width 119 height 12
type input "Ambetter Balanced Care 4"
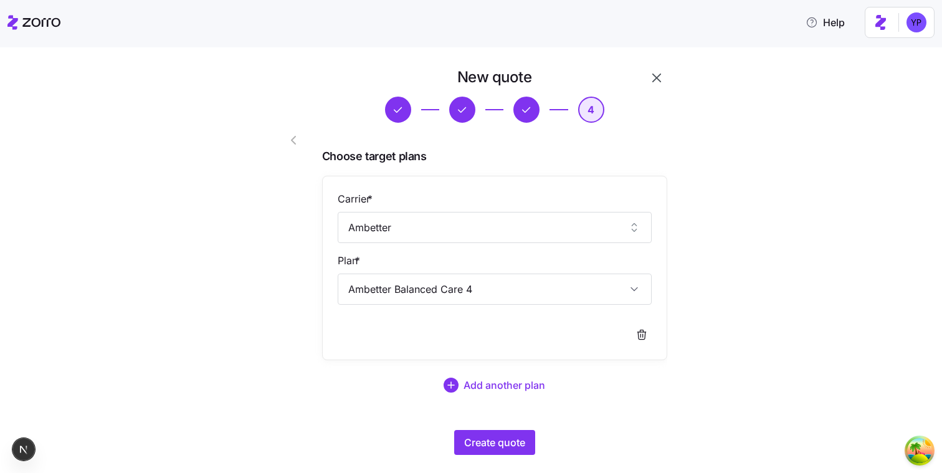
click at [478, 430] on div "Create quote" at bounding box center [494, 442] width 345 height 25
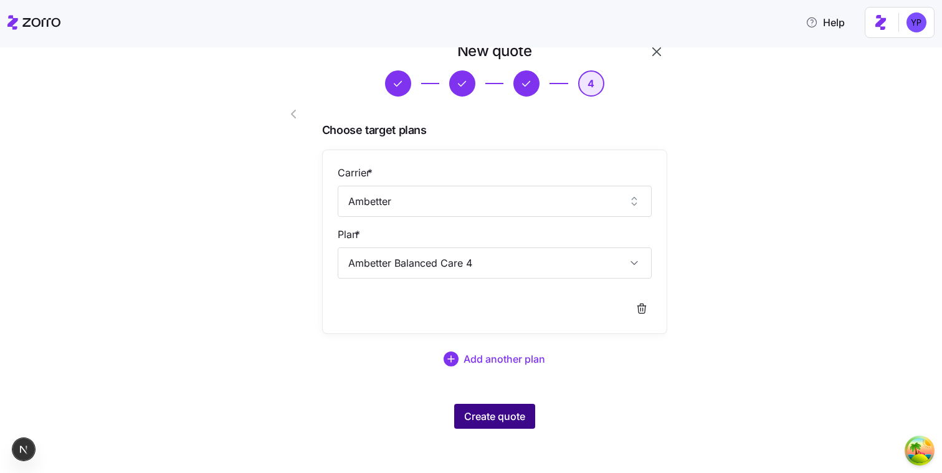
click at [500, 417] on span "Create quote" at bounding box center [494, 416] width 61 height 15
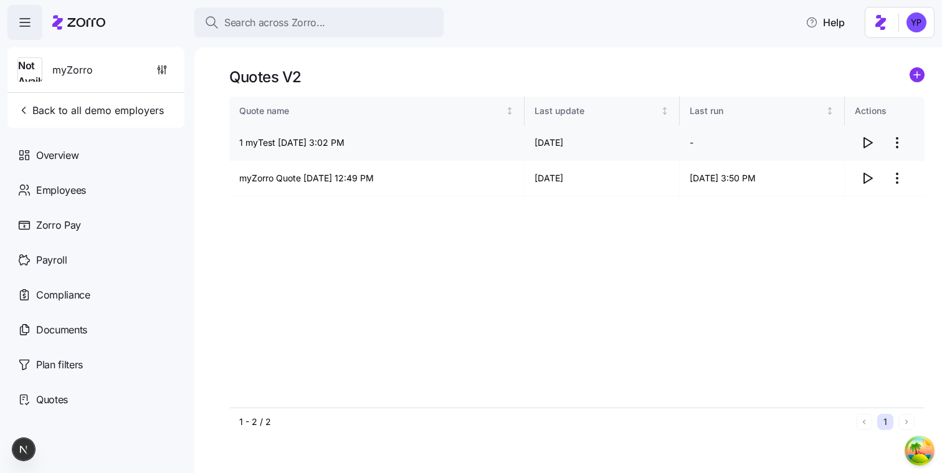
click at [862, 150] on span "button" at bounding box center [867, 143] width 24 height 24
click at [914, 73] on circle "add icon" at bounding box center [917, 75] width 14 height 14
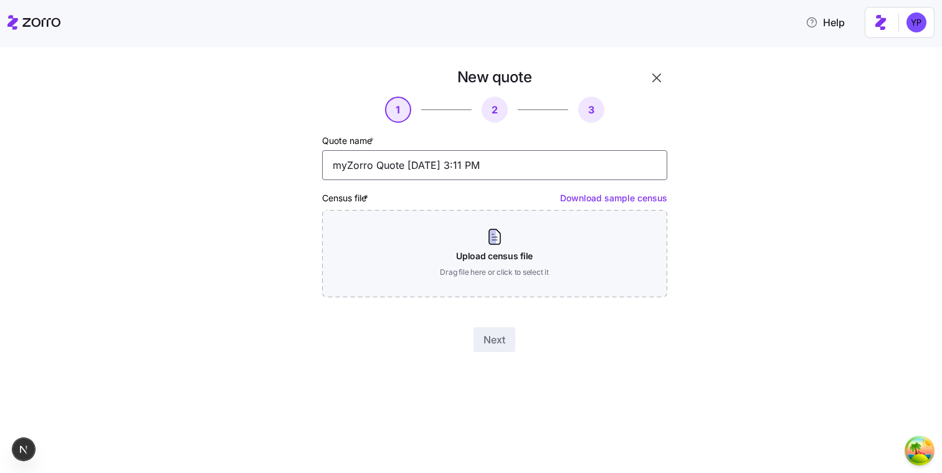
click at [337, 167] on input "myZorro Quote 09/17/2025 3:11 PM" at bounding box center [494, 165] width 345 height 30
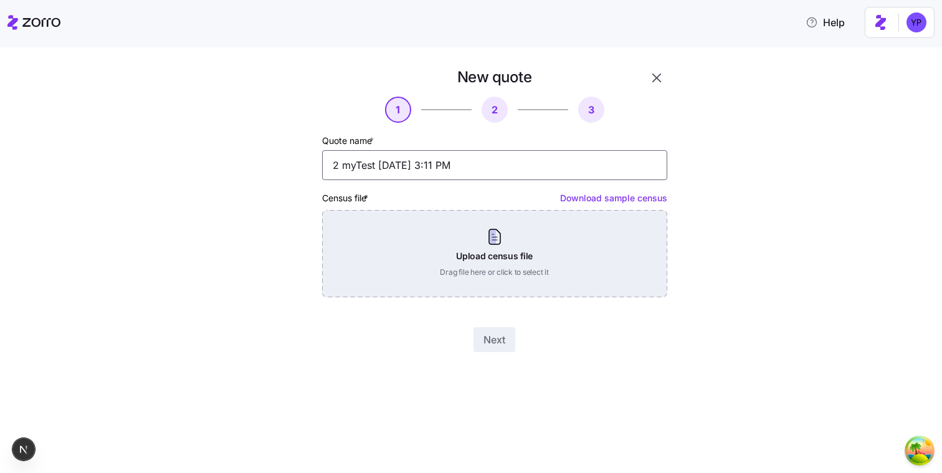
type input "2 myTest 09/17/2025 3:11 PM"
click at [381, 267] on div "Upload census file Drag file here or click to select it" at bounding box center [494, 253] width 345 height 87
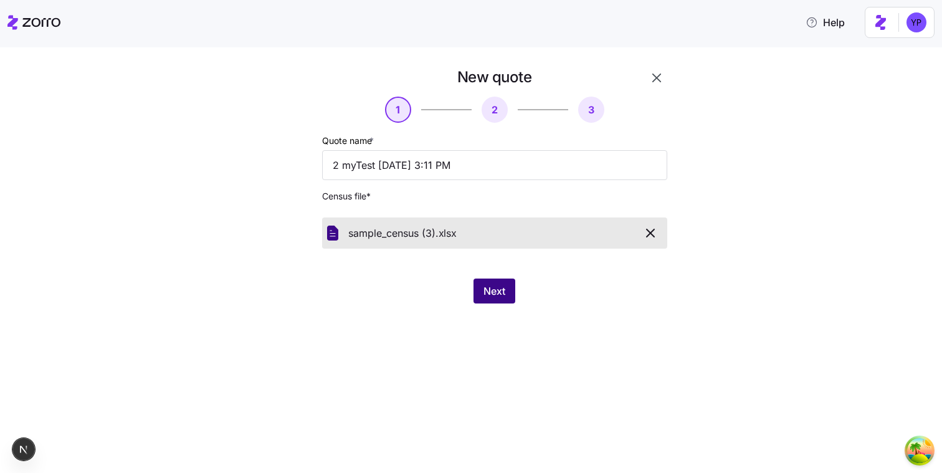
click at [505, 298] on span "Next" at bounding box center [494, 290] width 22 height 15
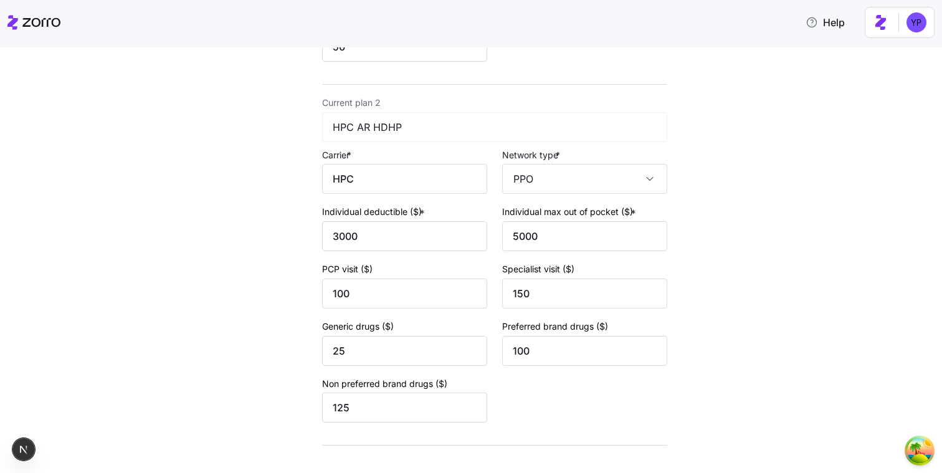
scroll to position [500, 0]
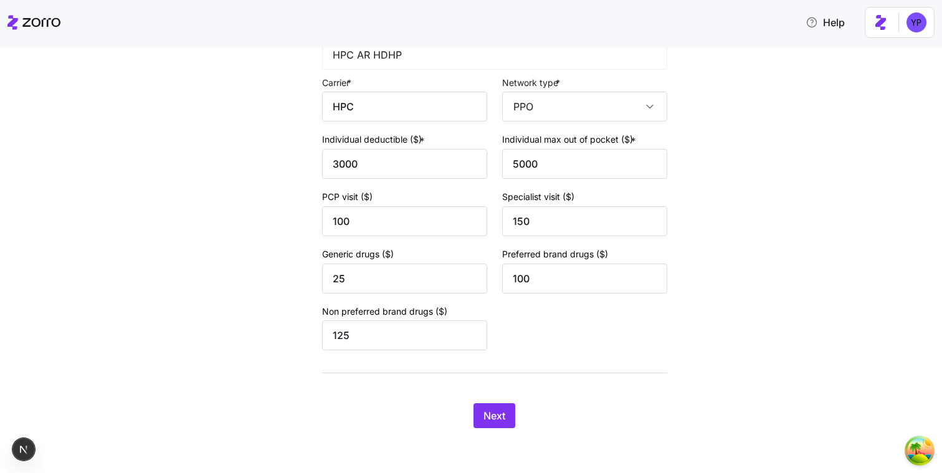
click at [505, 432] on div "New quote 2 3 4 Add current plan details Current plan 1 HPC AR Copay Plan Carri…" at bounding box center [480, 7] width 436 height 872
click at [507, 424] on button "Next" at bounding box center [494, 415] width 42 height 25
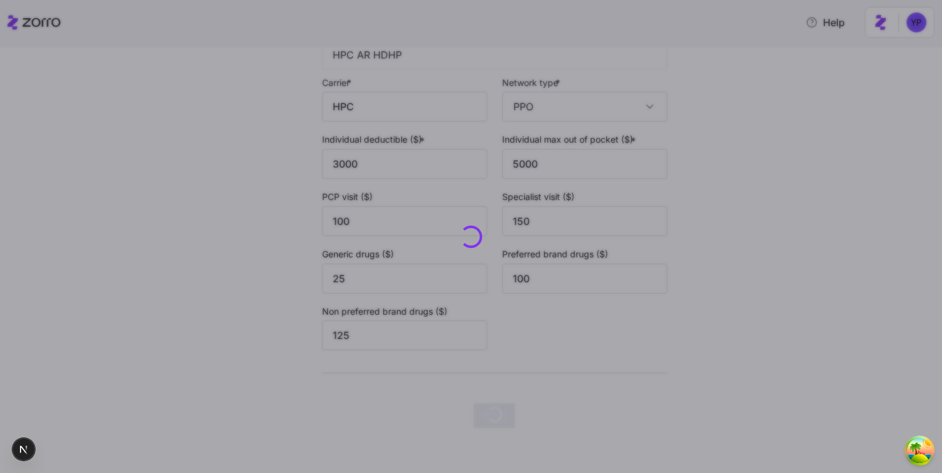
scroll to position [0, 0]
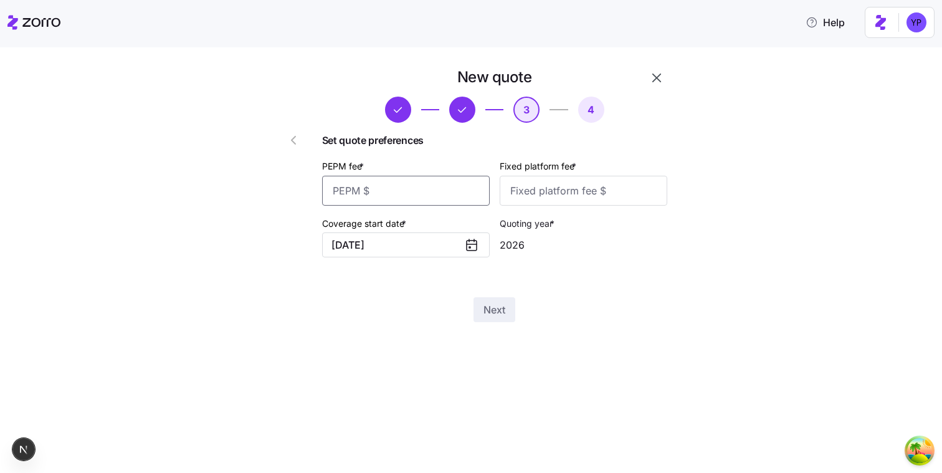
click at [449, 193] on input "PEPM fee *" at bounding box center [406, 191] width 168 height 30
type input "12"
click at [545, 198] on input "Fixed platform fee *" at bounding box center [584, 191] width 168 height 30
type input "12"
click at [505, 318] on button "Next" at bounding box center [494, 309] width 42 height 25
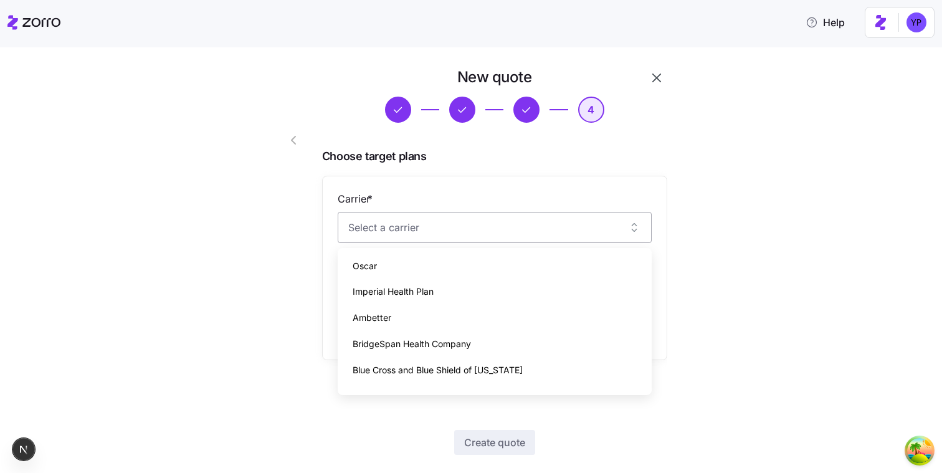
click at [500, 227] on input "Carrier *" at bounding box center [495, 227] width 314 height 31
click at [478, 307] on div "Ambetter" at bounding box center [495, 318] width 304 height 26
type input "Ambetter"
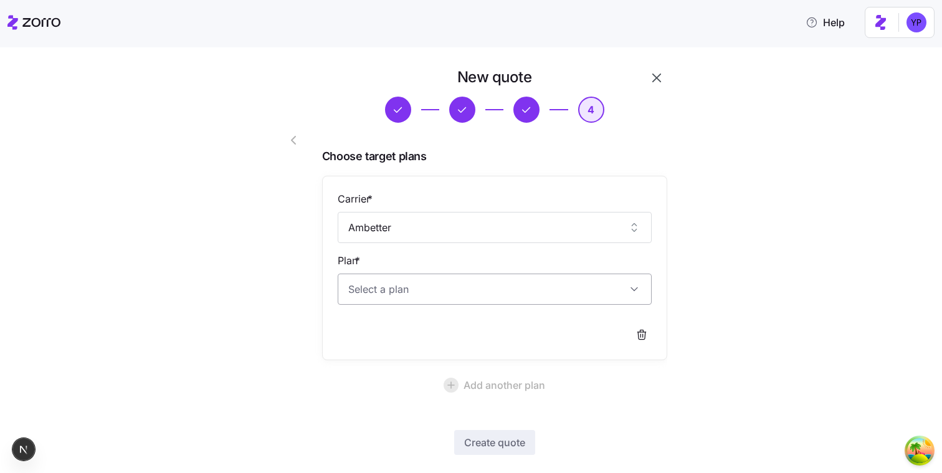
click at [459, 290] on input "Plan *" at bounding box center [495, 289] width 314 height 31
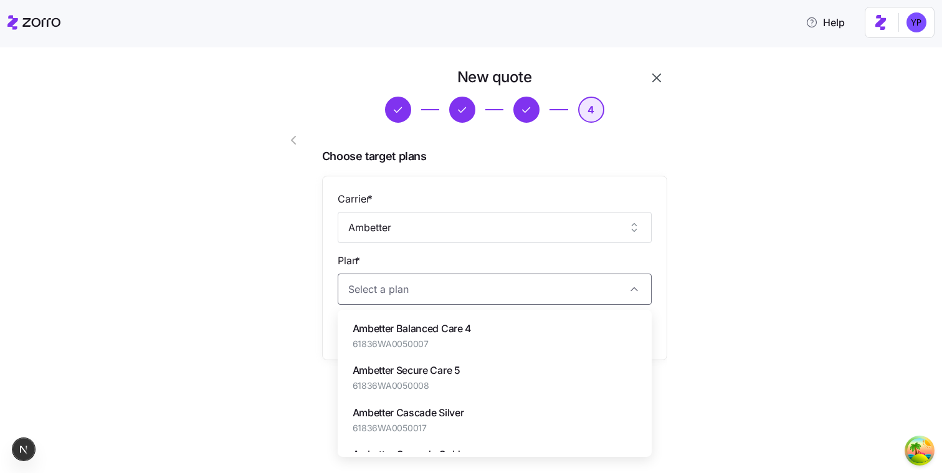
click at [448, 346] on span "61836WA0050007" at bounding box center [412, 344] width 119 height 12
type input "Ambetter Balanced Care 4"
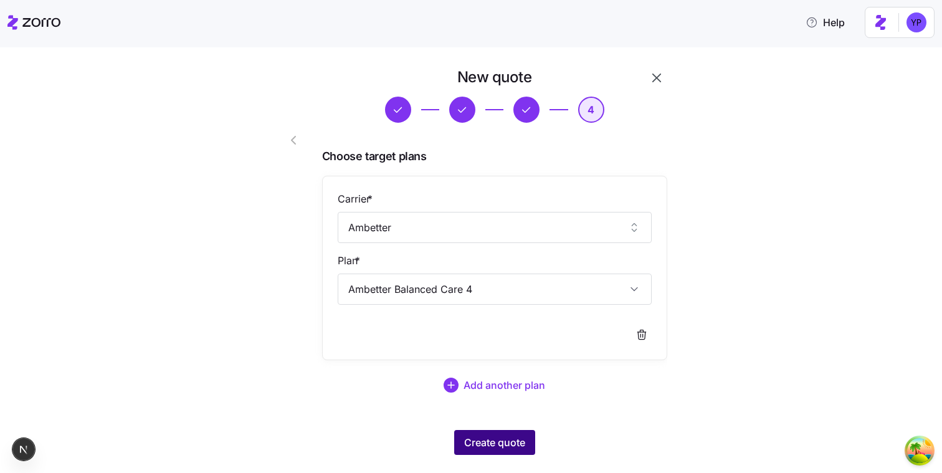
click at [505, 452] on button "Create quote" at bounding box center [494, 442] width 81 height 25
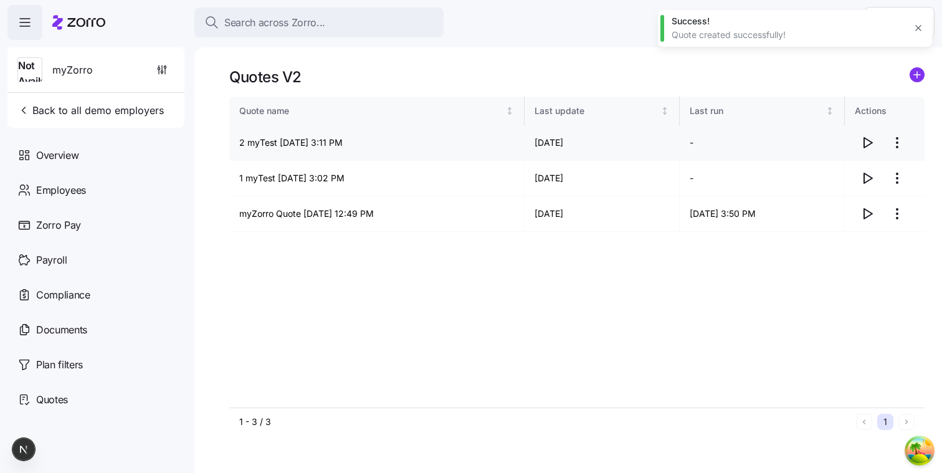
click at [867, 143] on icon "button" at bounding box center [867, 142] width 15 height 15
click at [918, 75] on icon "add icon" at bounding box center [917, 75] width 6 height 0
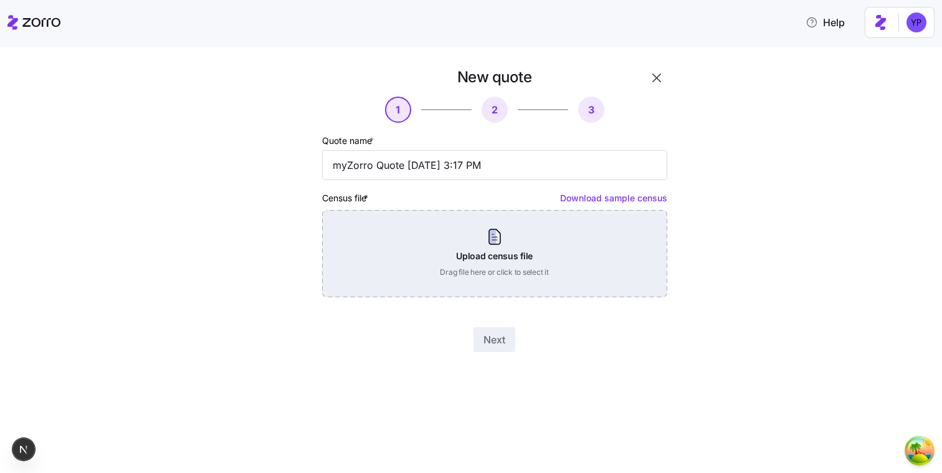
click at [640, 258] on div "Upload census file Drag file here or click to select it" at bounding box center [494, 253] width 345 height 87
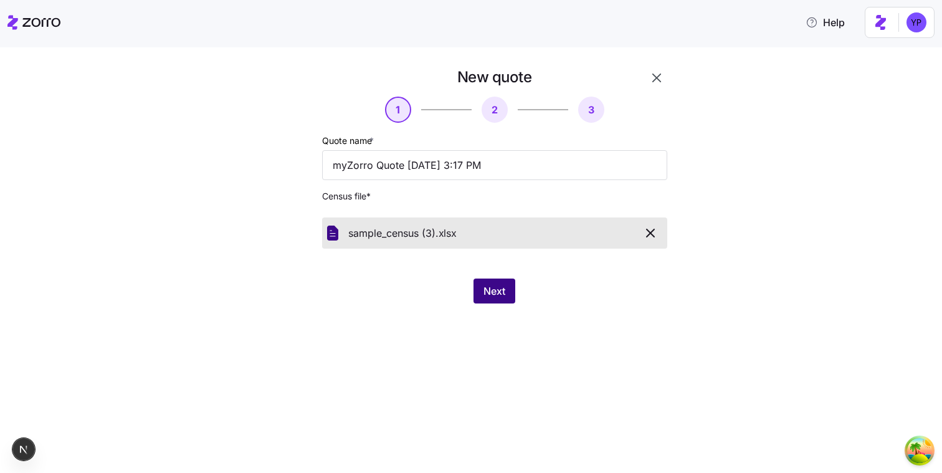
click at [502, 295] on span "Next" at bounding box center [494, 290] width 22 height 15
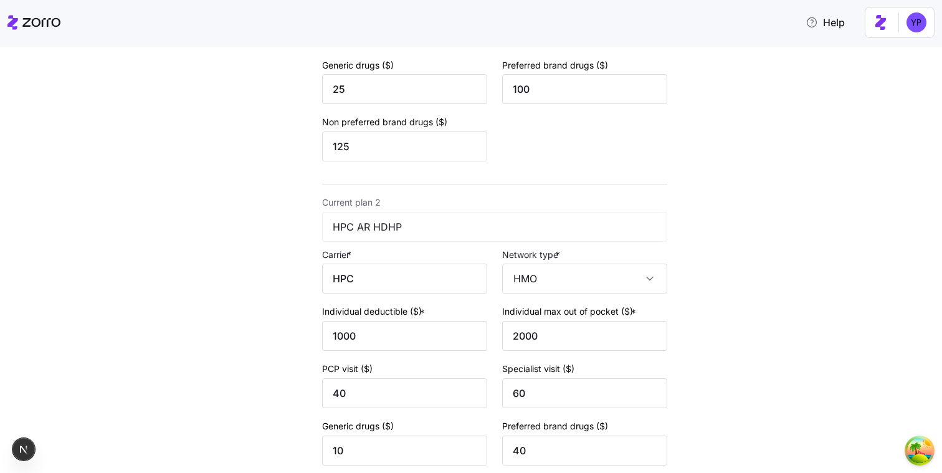
scroll to position [500, 0]
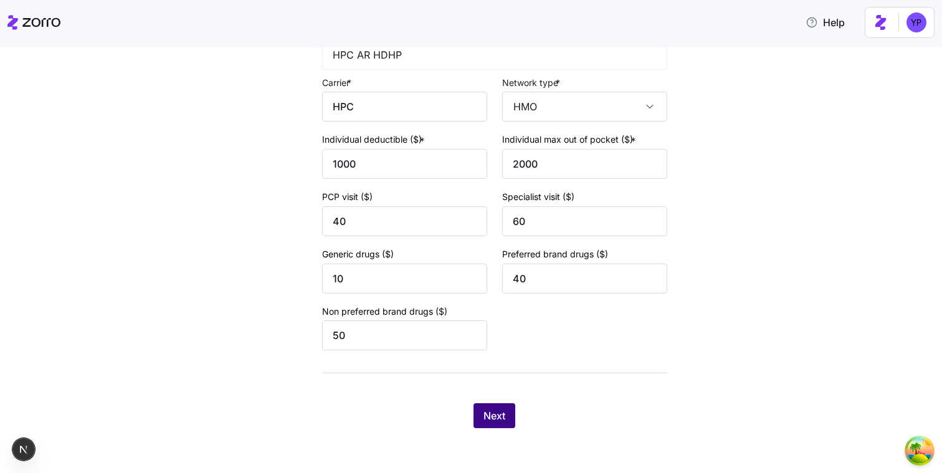
click at [482, 426] on button "Next" at bounding box center [494, 415] width 42 height 25
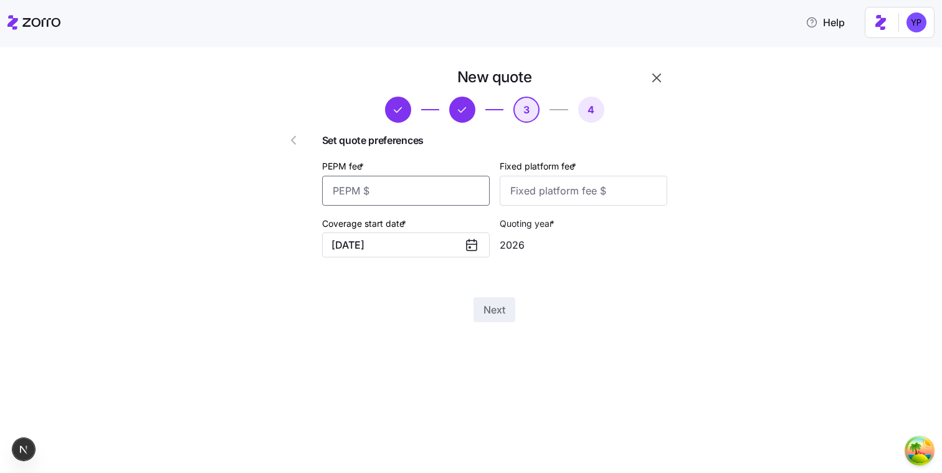
click at [457, 204] on input "PEPM fee *" at bounding box center [406, 191] width 168 height 30
type input "12"
click at [540, 207] on div "Set quote preferences PEPM fee * 12 Fixed platform fee * Coverage start date * …" at bounding box center [494, 200] width 345 height 135
click at [533, 198] on input "Fixed platform fee *" at bounding box center [584, 191] width 168 height 30
type input "12"
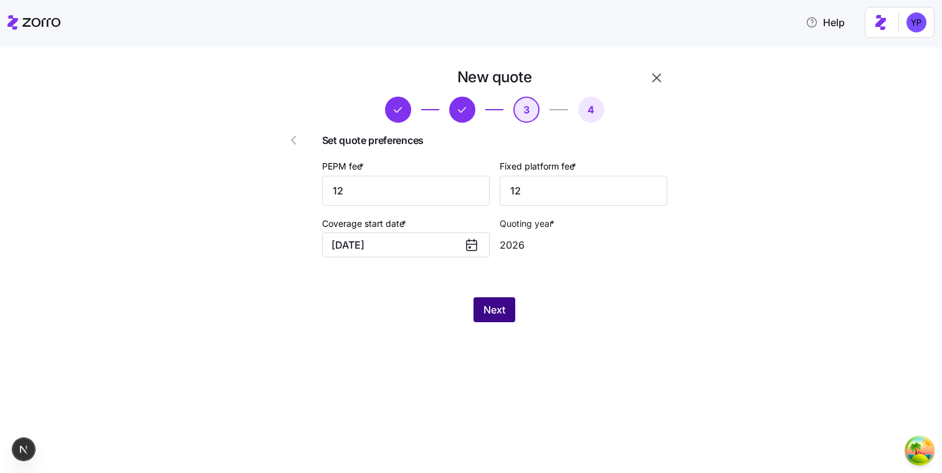
click at [507, 319] on button "Next" at bounding box center [494, 309] width 42 height 25
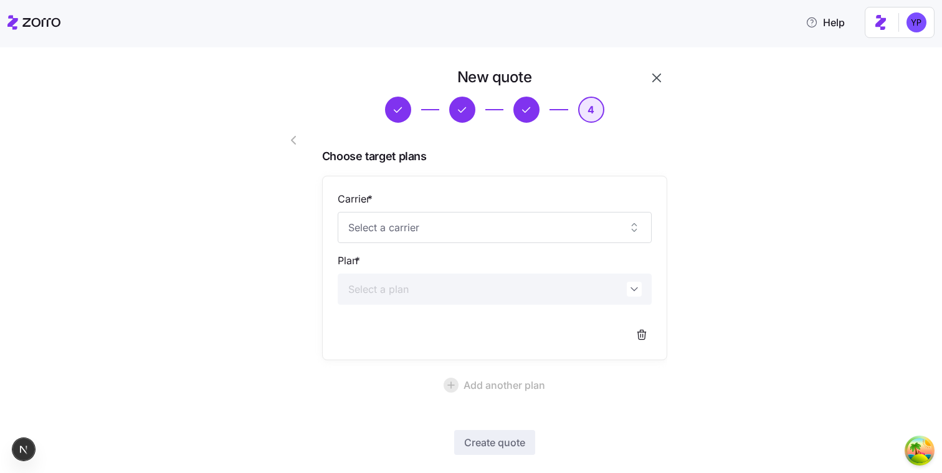
click at [490, 242] on div "Carrier * Plan *" at bounding box center [495, 267] width 314 height 153
click at [483, 241] on input "Carrier *" at bounding box center [495, 227] width 314 height 31
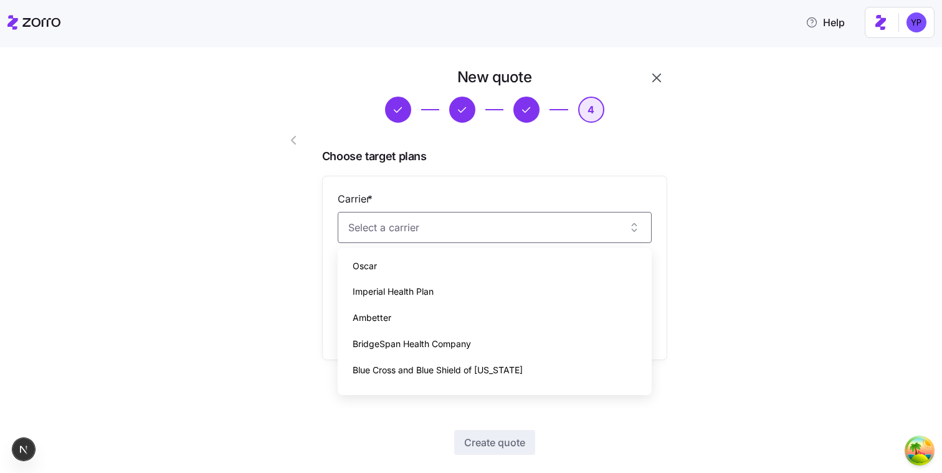
click at [455, 308] on div "Ambetter" at bounding box center [495, 318] width 304 height 26
type input "Ambetter"
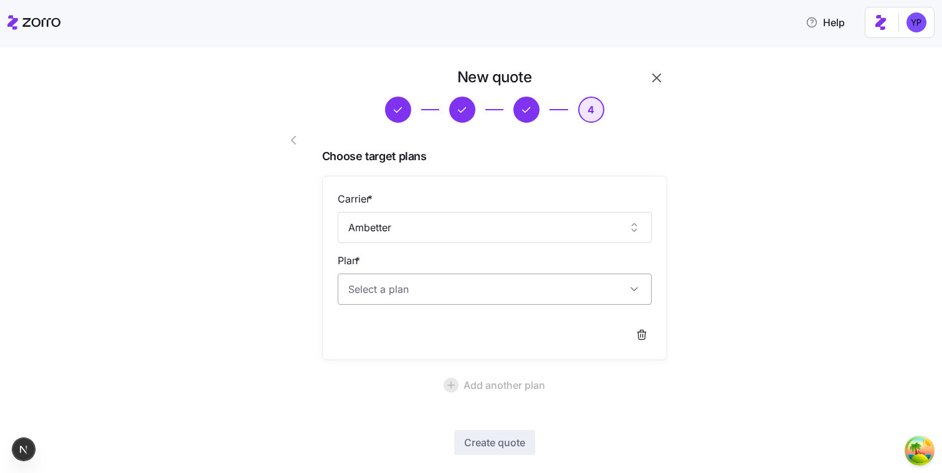
click at [450, 293] on input "Plan *" at bounding box center [495, 289] width 314 height 31
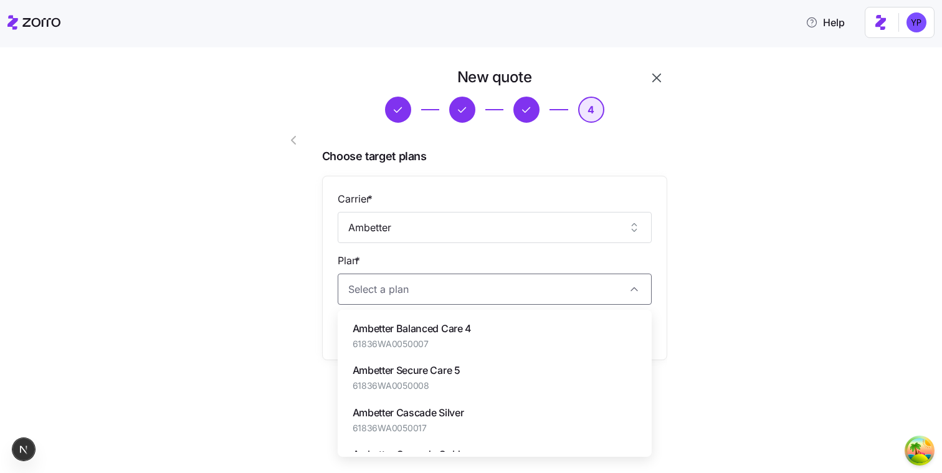
click at [429, 346] on span "61836WA0050007" at bounding box center [412, 344] width 119 height 12
type input "Ambetter Balanced Care 4"
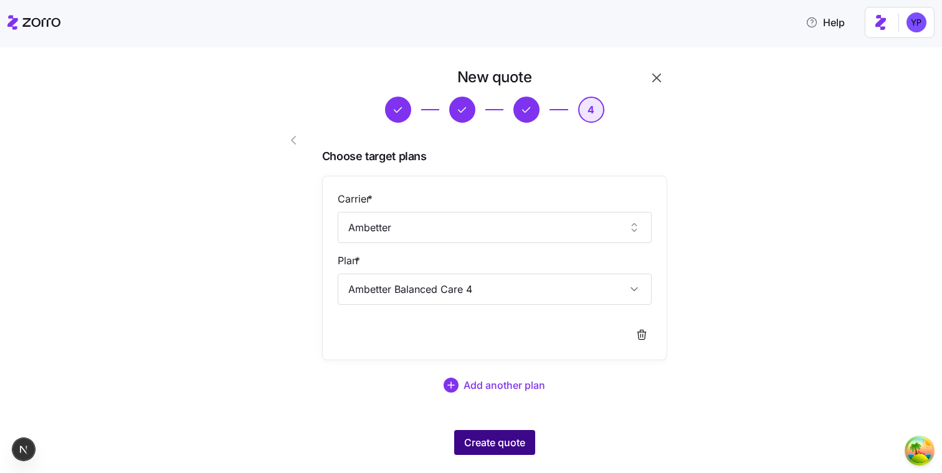
click at [482, 434] on button "Create quote" at bounding box center [494, 442] width 81 height 25
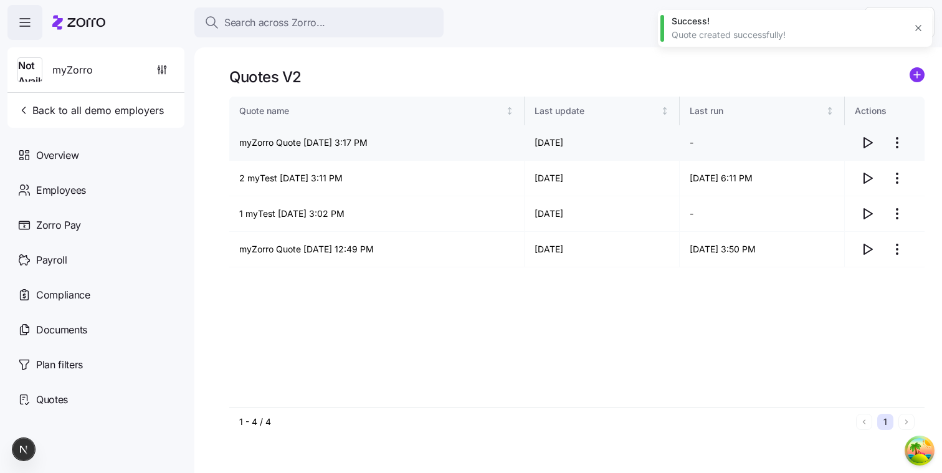
click at [867, 147] on icon "button" at bounding box center [867, 142] width 15 height 15
click at [917, 74] on icon "add icon" at bounding box center [917, 75] width 0 height 6
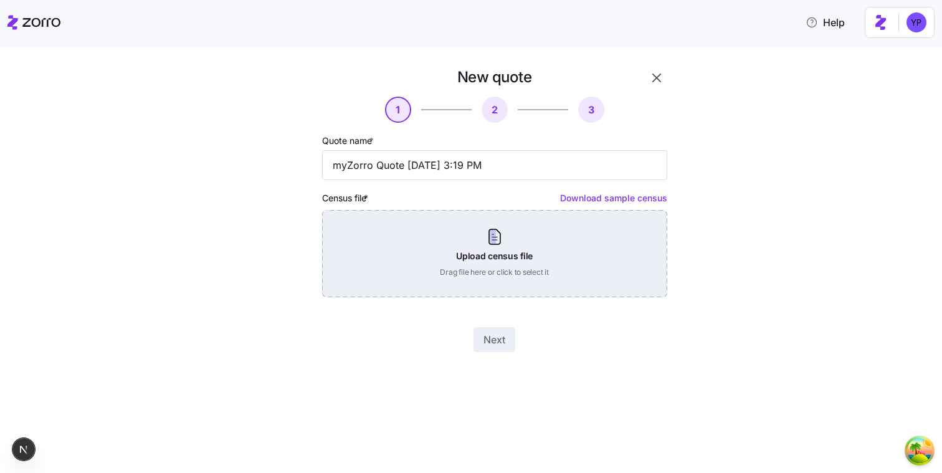
click at [532, 252] on div "Upload census file Drag file here or click to select it" at bounding box center [494, 253] width 345 height 87
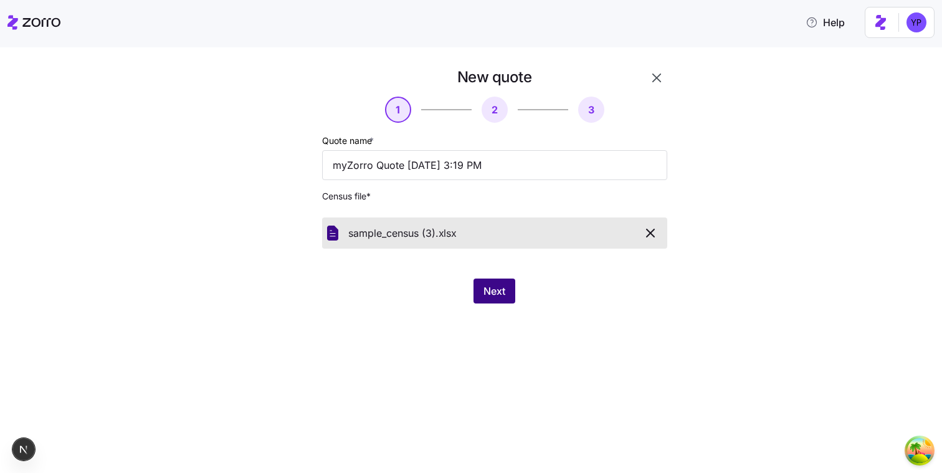
click at [478, 298] on button "Next" at bounding box center [494, 290] width 42 height 25
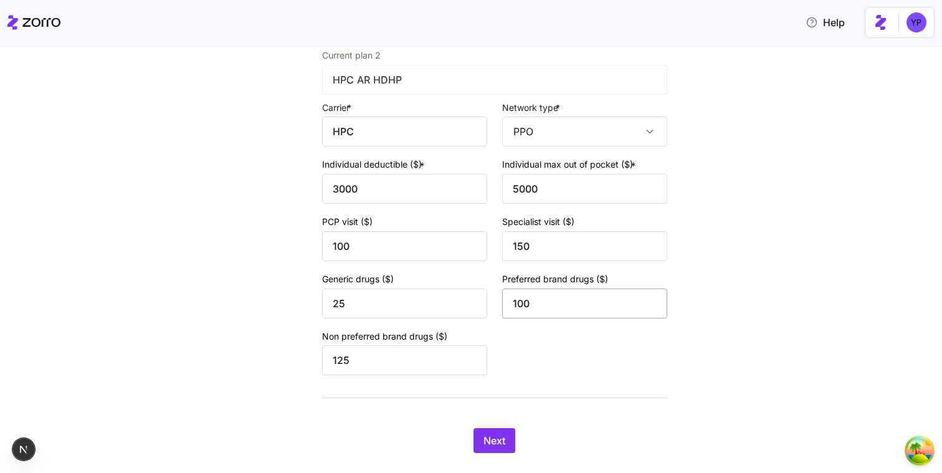
scroll to position [500, 0]
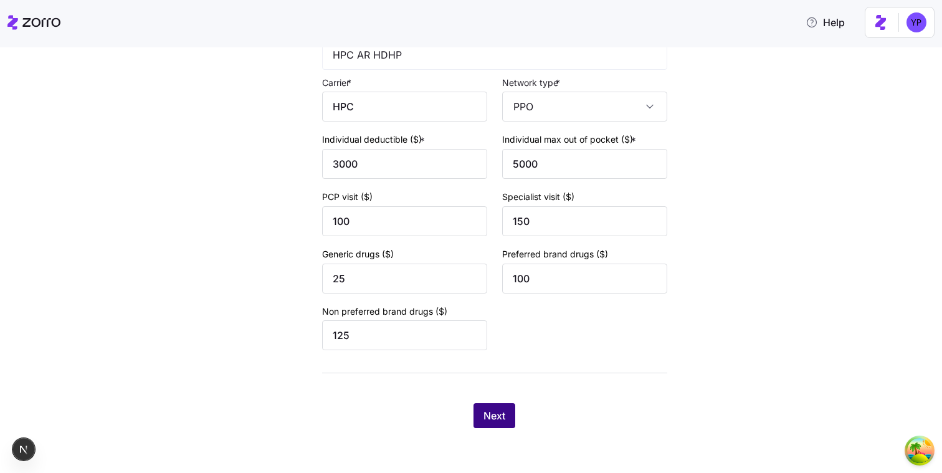
click at [499, 412] on span "Next" at bounding box center [494, 415] width 22 height 15
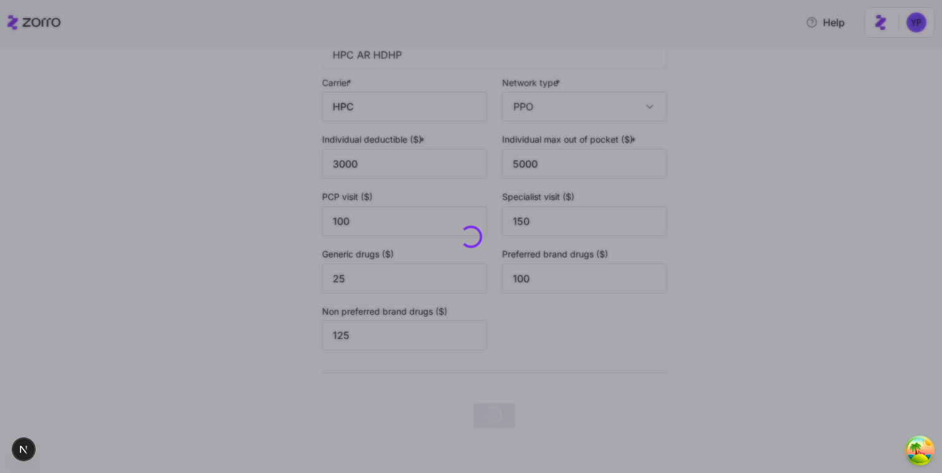
scroll to position [0, 0]
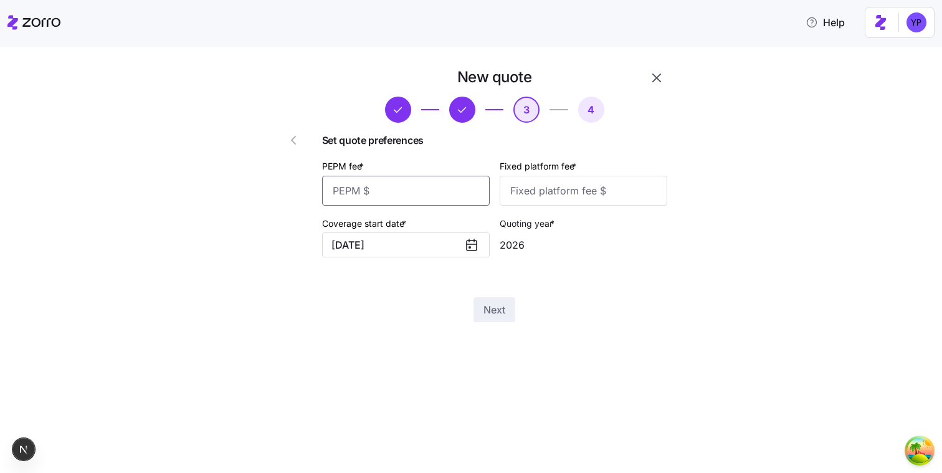
click at [427, 199] on input "PEPM fee *" at bounding box center [406, 191] width 168 height 30
type input "12"
click at [561, 194] on input "Fixed platform fee *" at bounding box center [584, 191] width 168 height 30
type input "12"
click at [509, 309] on button "Next" at bounding box center [494, 309] width 42 height 25
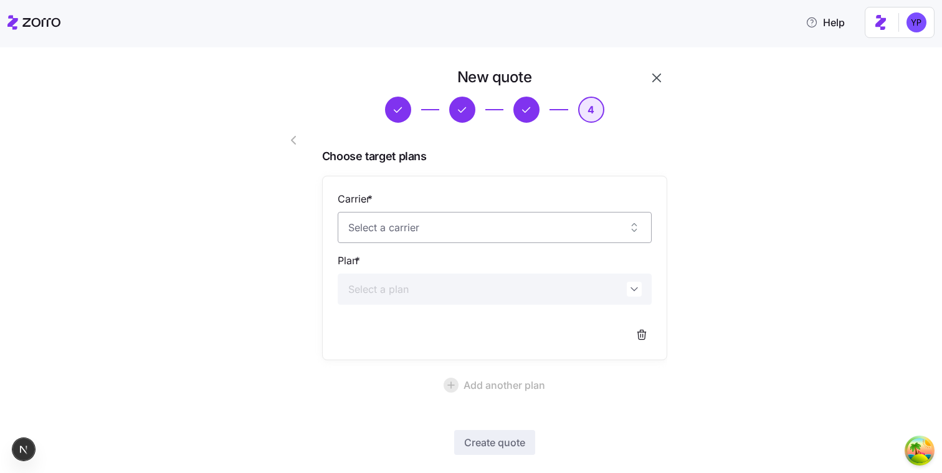
click at [437, 226] on input "Carrier *" at bounding box center [495, 227] width 314 height 31
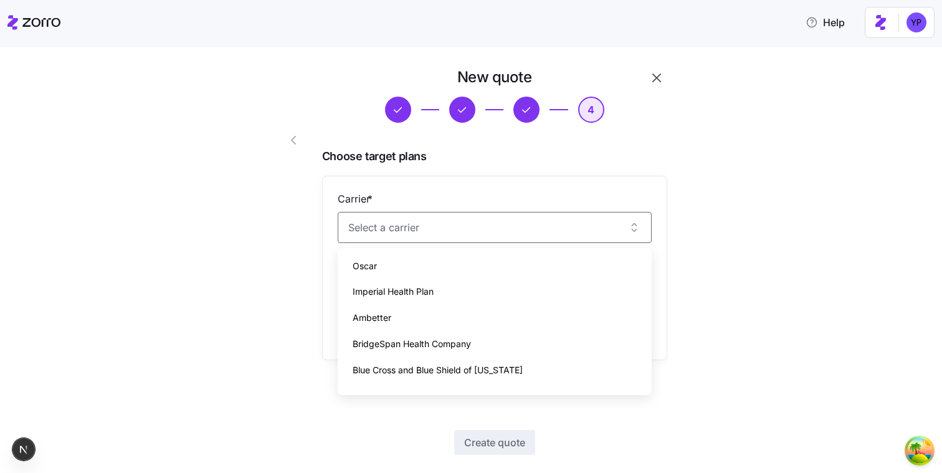
click at [424, 313] on div "Ambetter" at bounding box center [495, 318] width 304 height 26
type input "Ambetter"
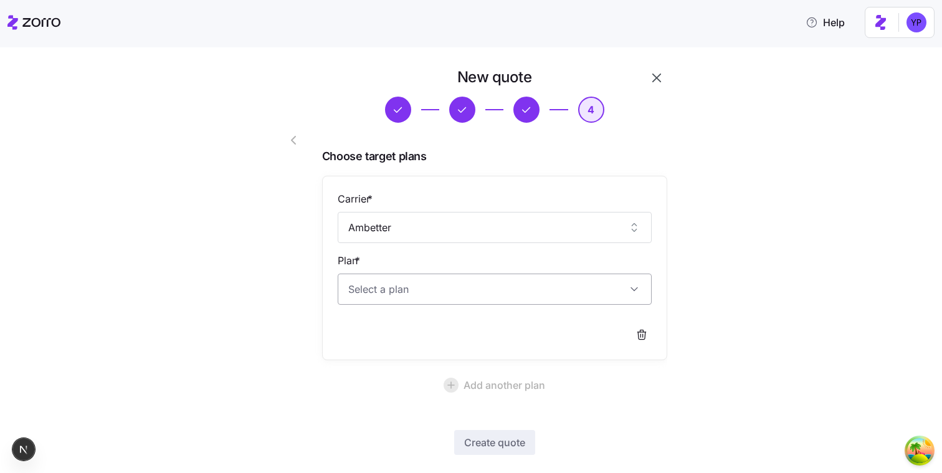
click at [437, 302] on input "Plan *" at bounding box center [495, 289] width 314 height 31
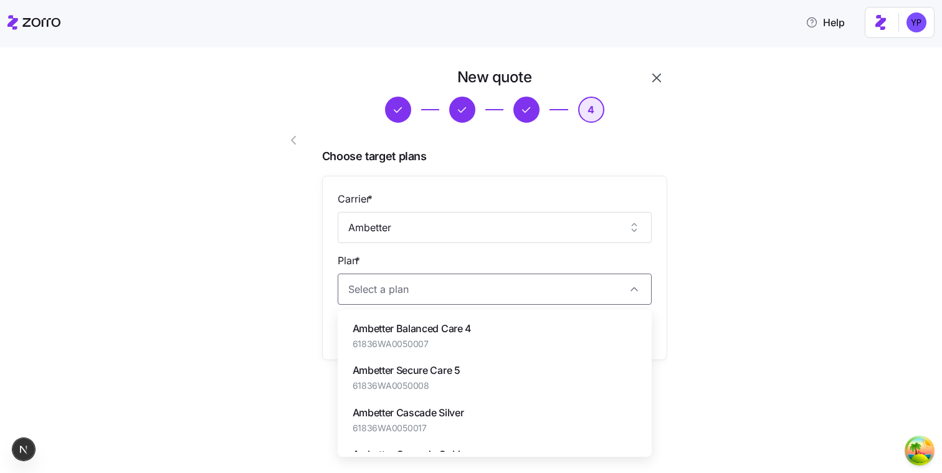
click at [417, 341] on span "61836WA0050007" at bounding box center [412, 344] width 119 height 12
type input "Ambetter Balanced Care 4"
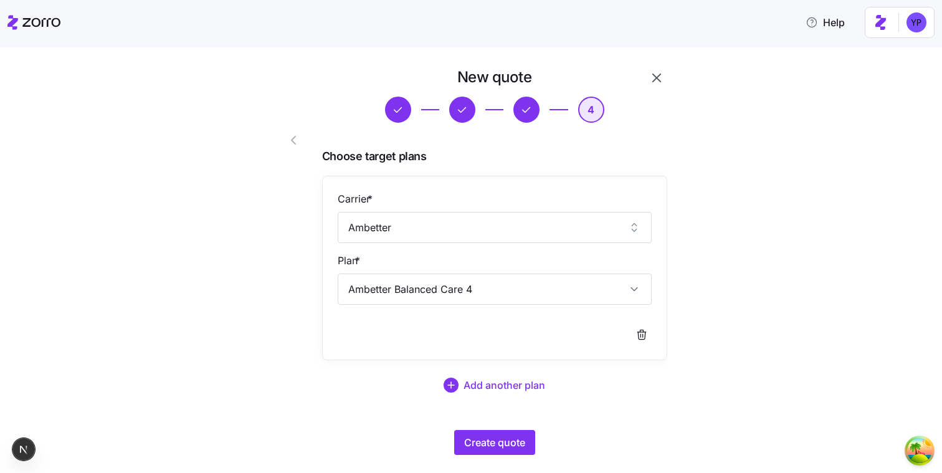
click at [467, 427] on div "New quote 4 Choose target plans Carrier * Ambetter Plan * Ambetter Balanced Car…" at bounding box center [494, 260] width 355 height 397
click at [467, 432] on button "Create quote" at bounding box center [494, 442] width 81 height 25
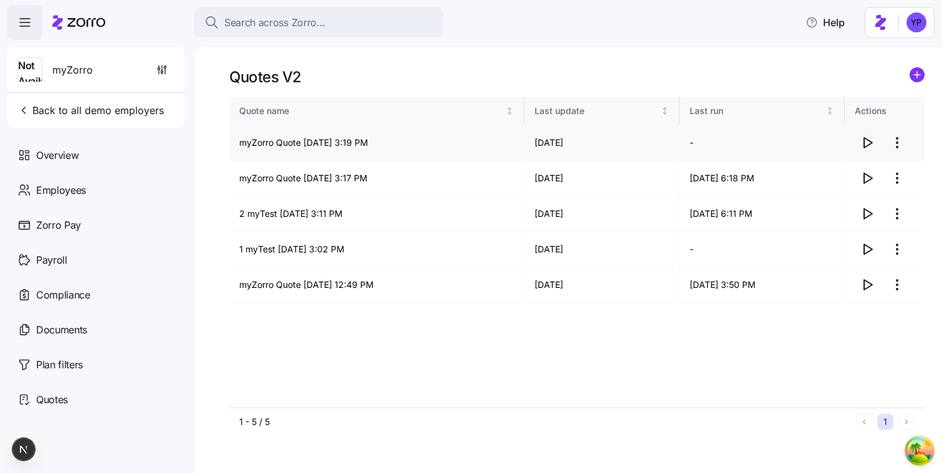
click at [864, 138] on icon "button" at bounding box center [868, 143] width 8 height 10
click at [918, 75] on circle "add icon" at bounding box center [917, 75] width 14 height 14
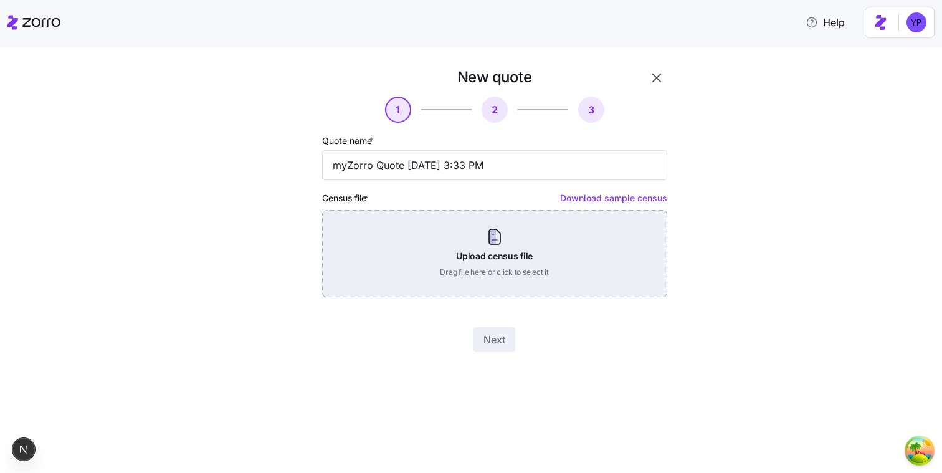
click at [516, 231] on div "Upload census file Drag file here or click to select it" at bounding box center [494, 253] width 345 height 87
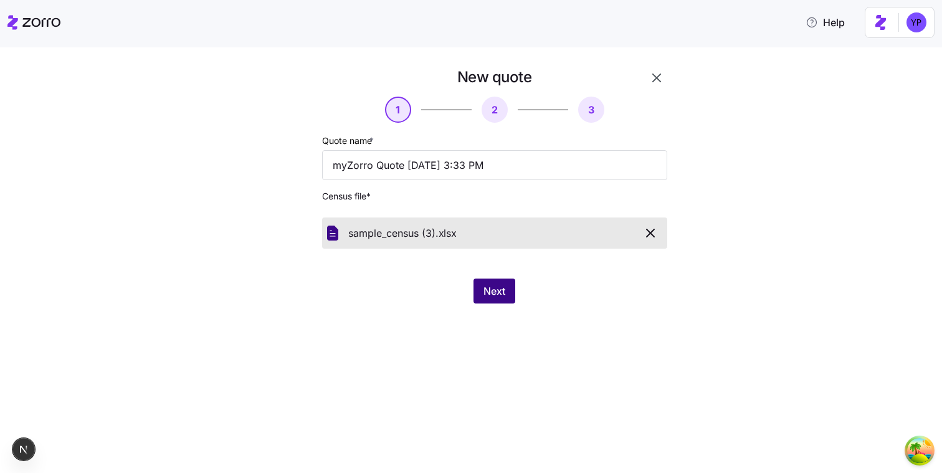
click at [508, 298] on button "Next" at bounding box center [494, 290] width 42 height 25
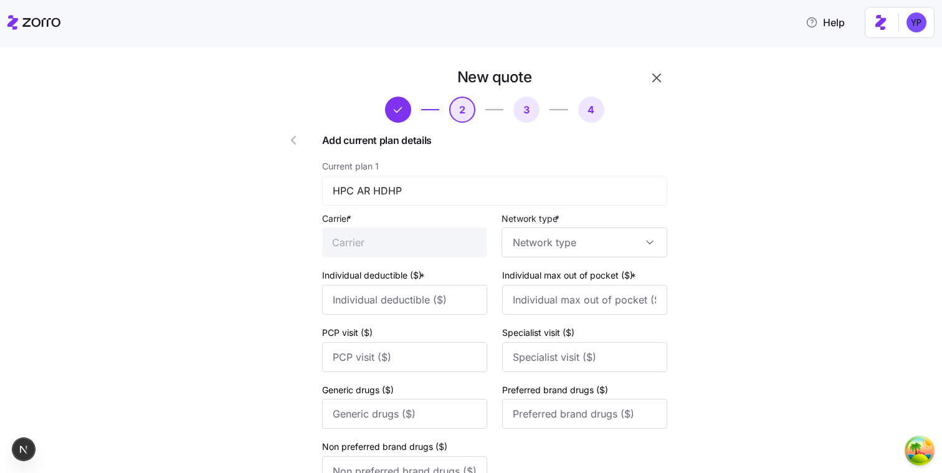
type input "HPC"
type input "1000"
type input "2000"
type input "40"
type input "60"
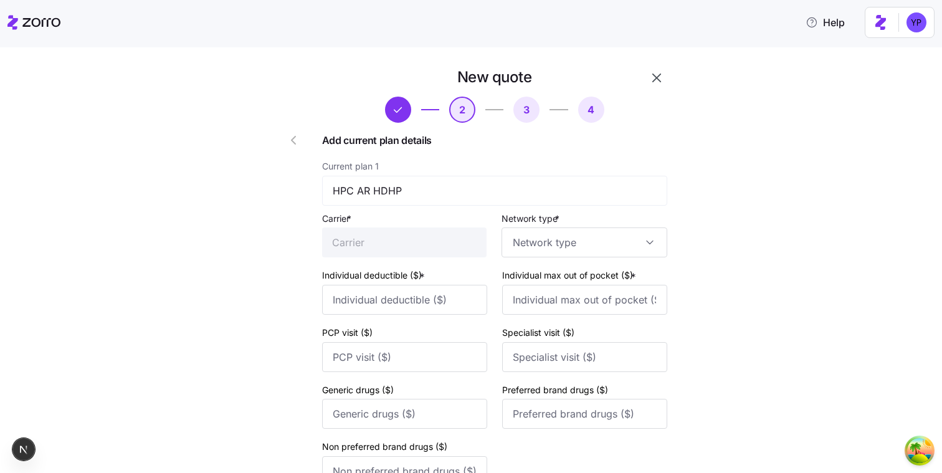
type input "10"
type input "40"
type input "50"
type input "HPC"
type input "3000"
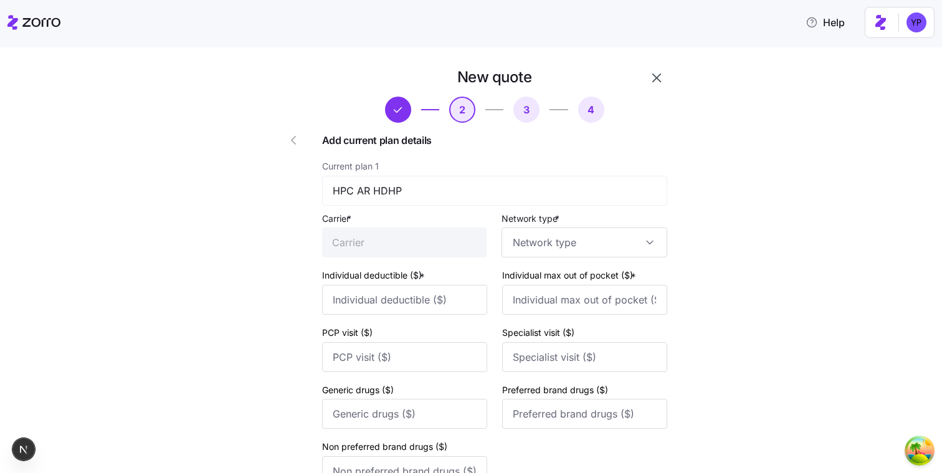
type input "5000"
type input "100"
type input "150"
type input "25"
type input "100"
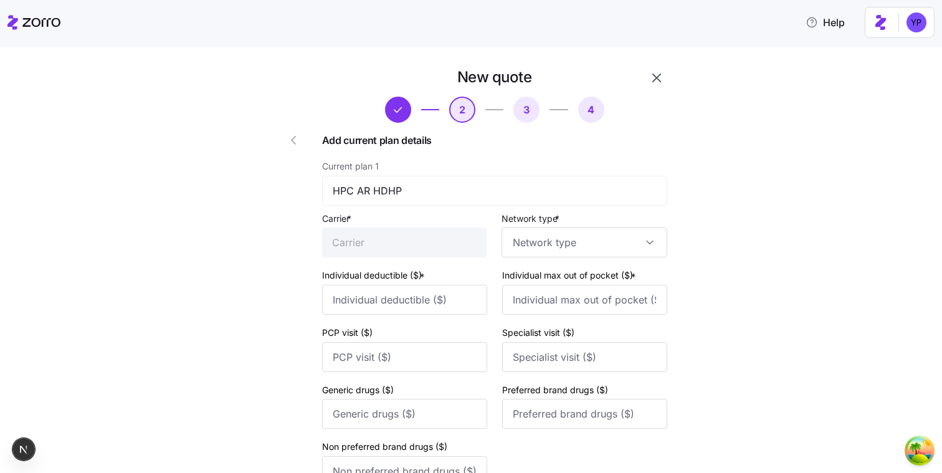
type input "125"
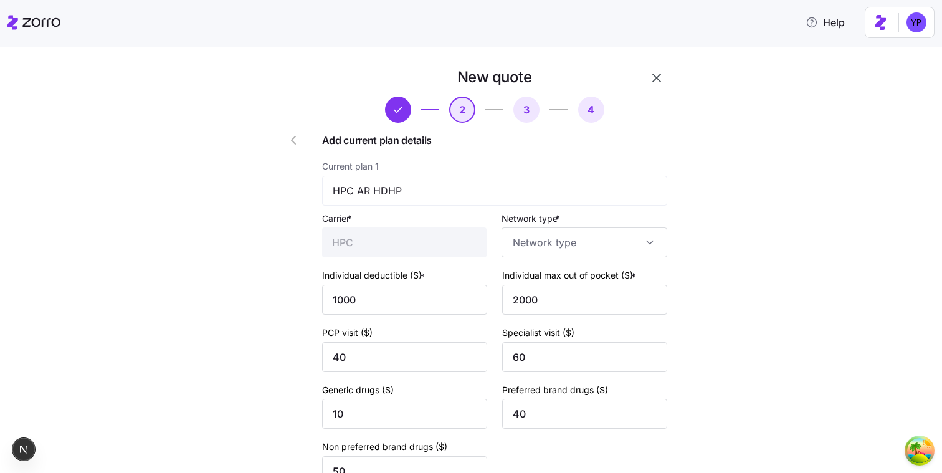
type input "HMO"
type input "PPO"
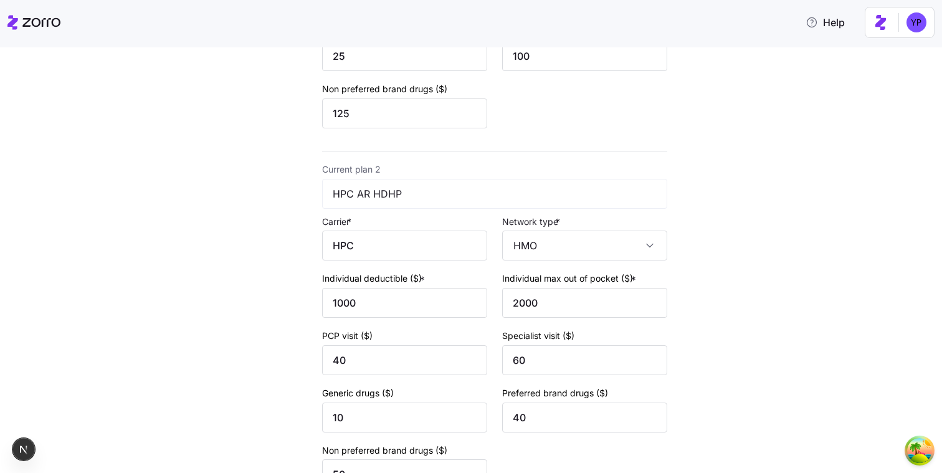
scroll to position [500, 0]
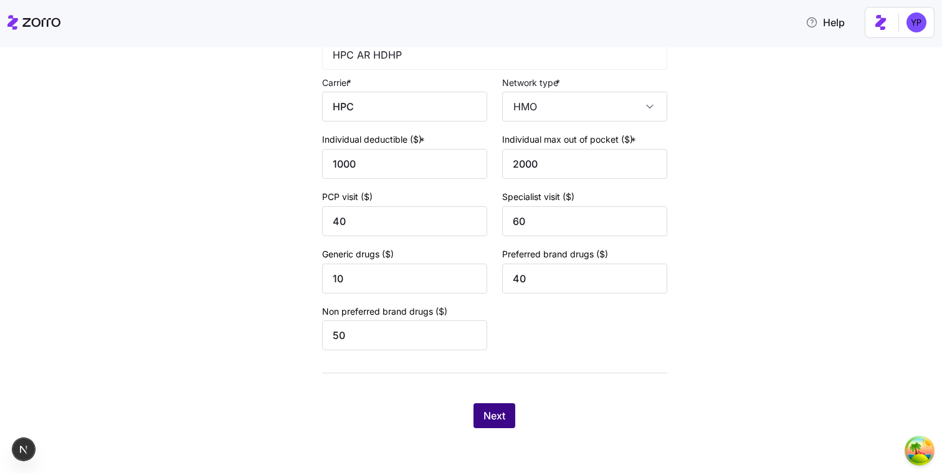
click at [502, 416] on span "Next" at bounding box center [494, 415] width 22 height 15
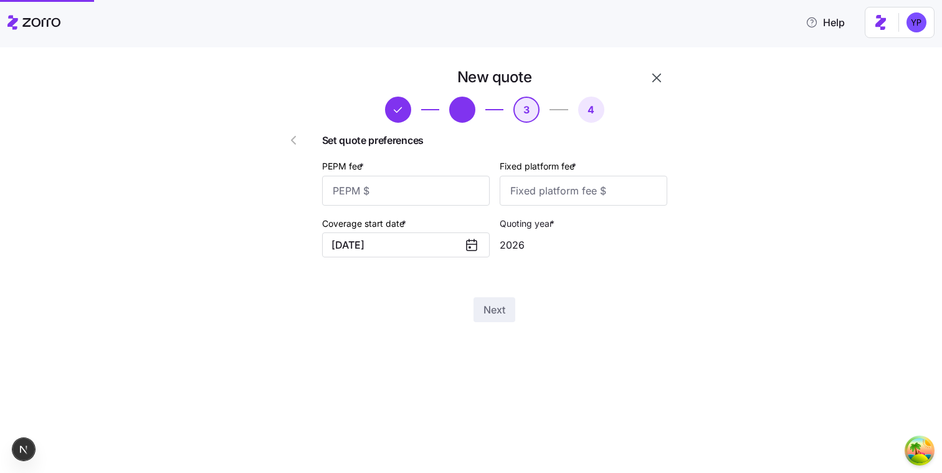
scroll to position [0, 0]
click at [428, 196] on input "PEPM fee *" at bounding box center [406, 191] width 168 height 30
type input "12"
click at [557, 194] on input "Fixed platform fee *" at bounding box center [584, 191] width 168 height 30
type input "12"
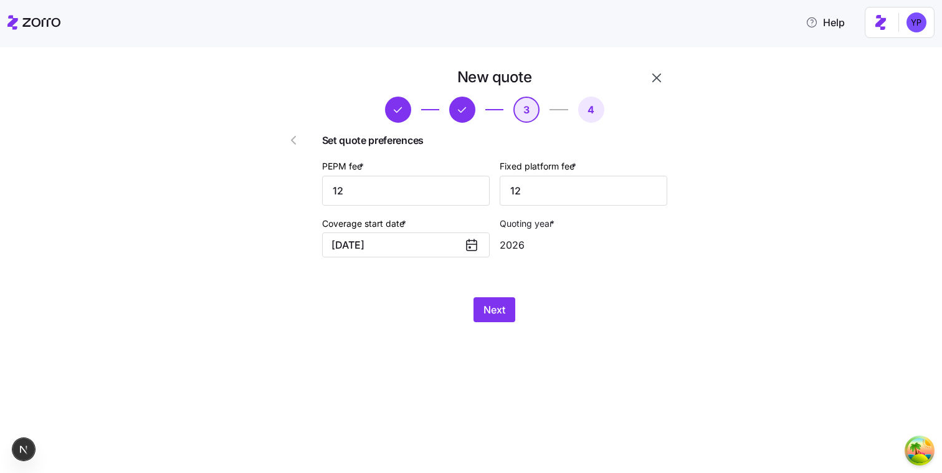
click at [493, 324] on div "New quote 3 4 Set quote preferences PEPM fee * 12 Fixed platform fee * 12 Cover…" at bounding box center [480, 202] width 436 height 270
click at [501, 317] on span "Next" at bounding box center [494, 309] width 22 height 15
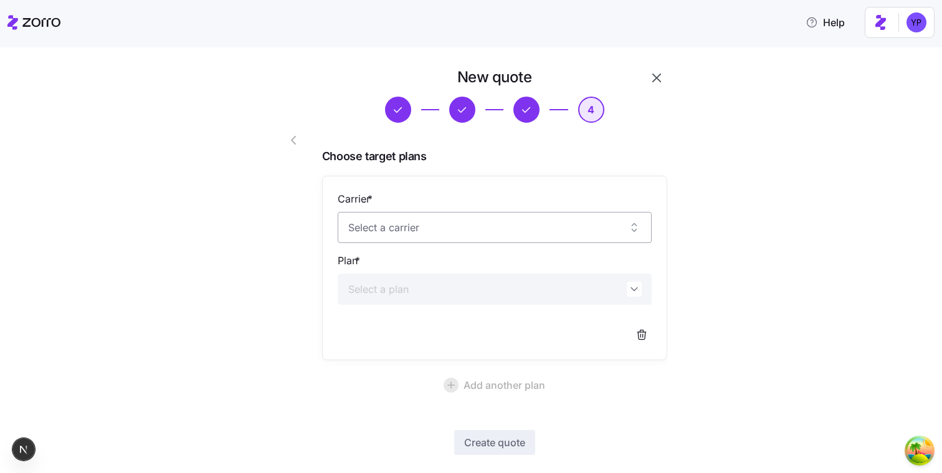
click at [492, 227] on input "Carrier *" at bounding box center [495, 227] width 314 height 31
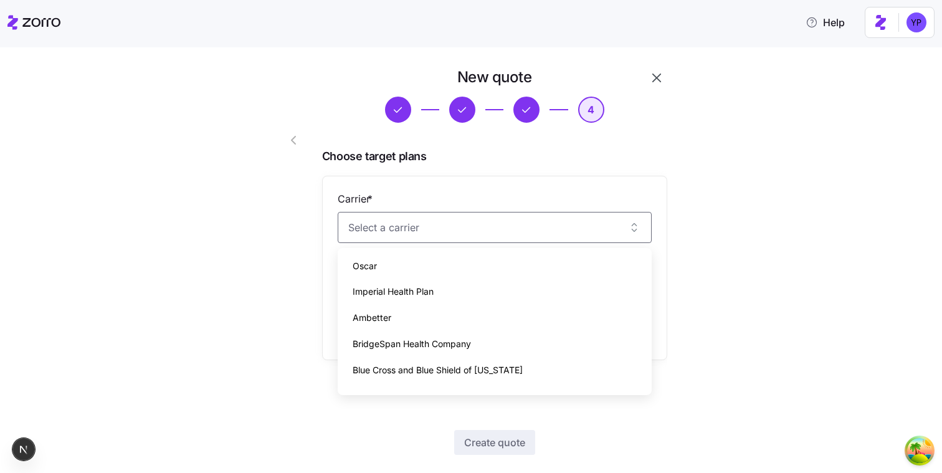
click at [457, 317] on div "Ambetter" at bounding box center [495, 318] width 304 height 26
type input "Ambetter"
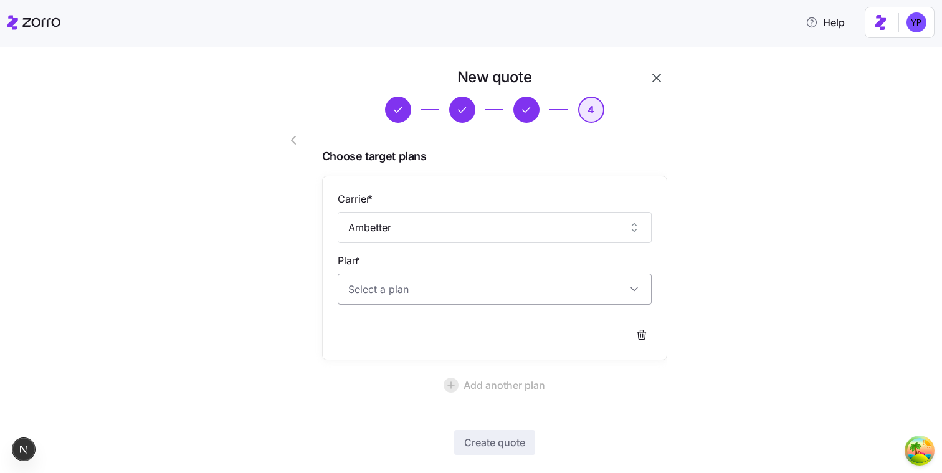
click at [460, 292] on input "Plan *" at bounding box center [495, 289] width 314 height 31
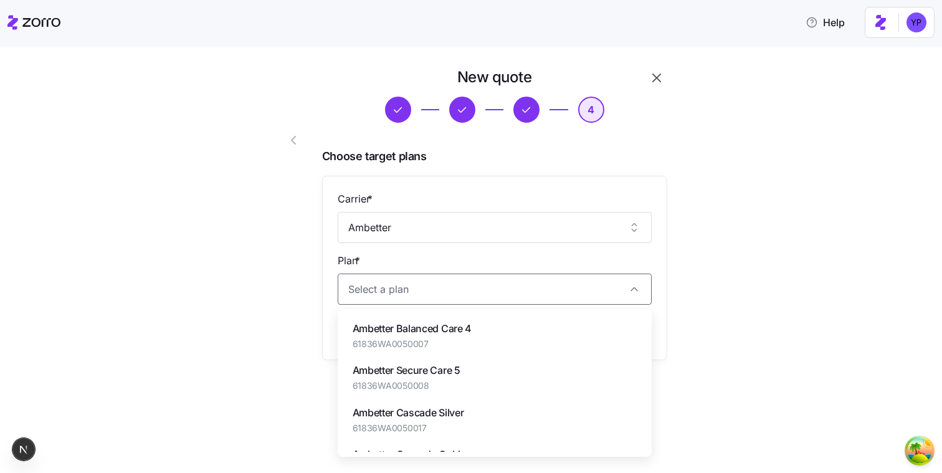
click at [443, 318] on div "Ambetter Balanced Care 4 61836WA0050007" at bounding box center [495, 336] width 304 height 42
type input "Ambetter Balanced Care 4"
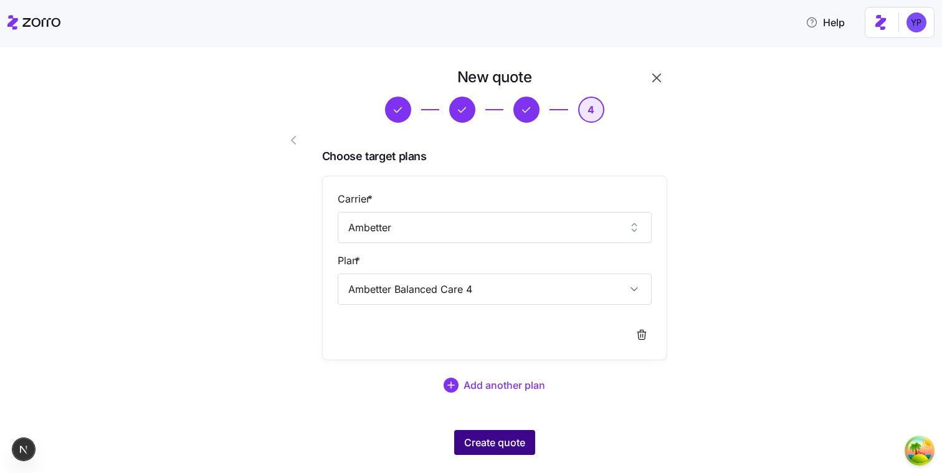
click at [486, 437] on span "Create quote" at bounding box center [494, 442] width 61 height 15
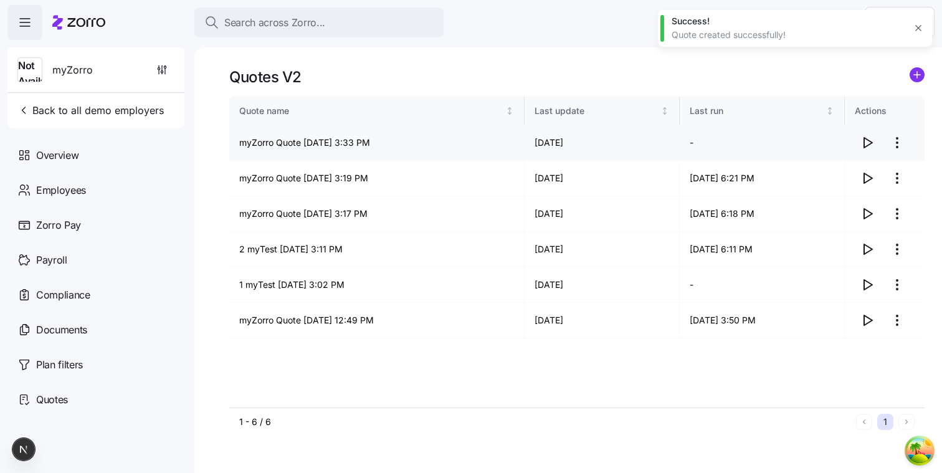
click at [871, 138] on icon "button" at bounding box center [867, 142] width 15 height 15
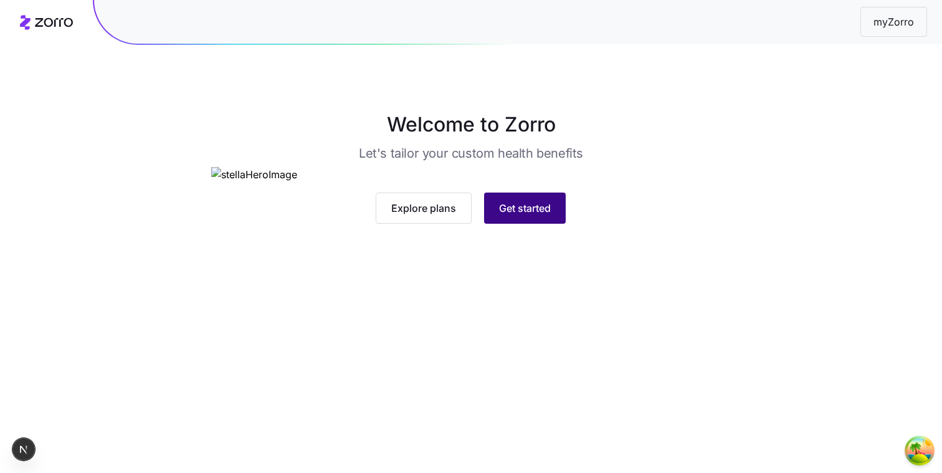
click at [513, 216] on span "Get started" at bounding box center [525, 208] width 52 height 15
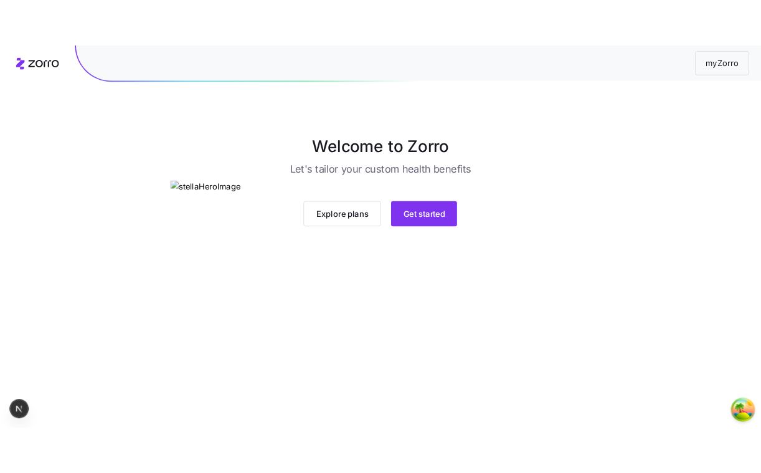
scroll to position [43, 0]
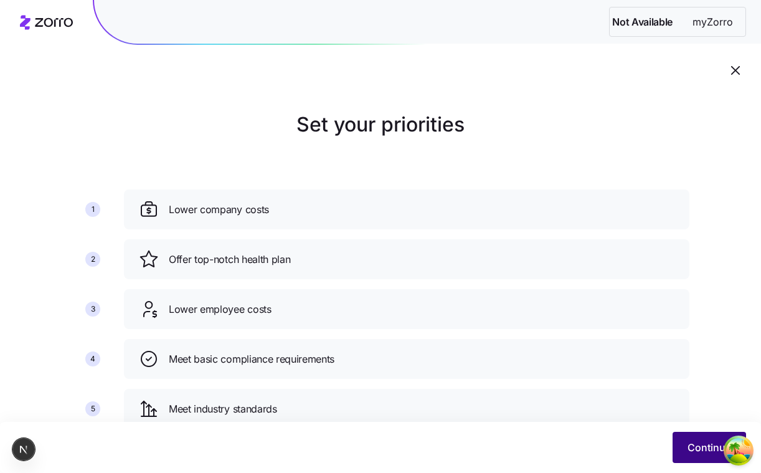
click at [707, 453] on span "Continue" at bounding box center [710, 447] width 44 height 15
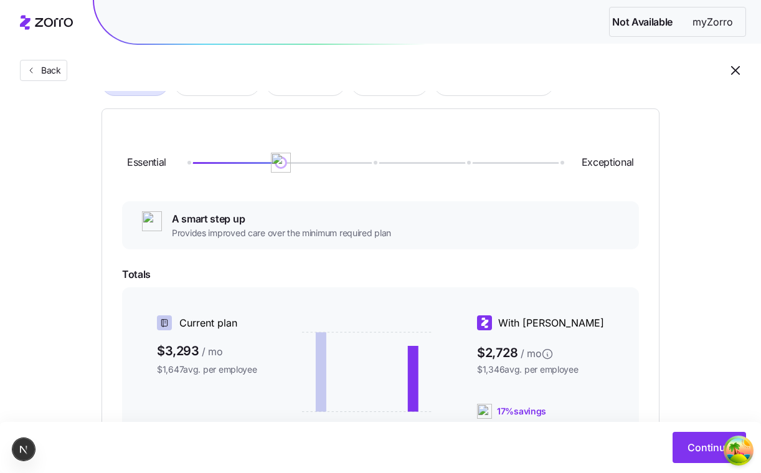
scroll to position [133, 0]
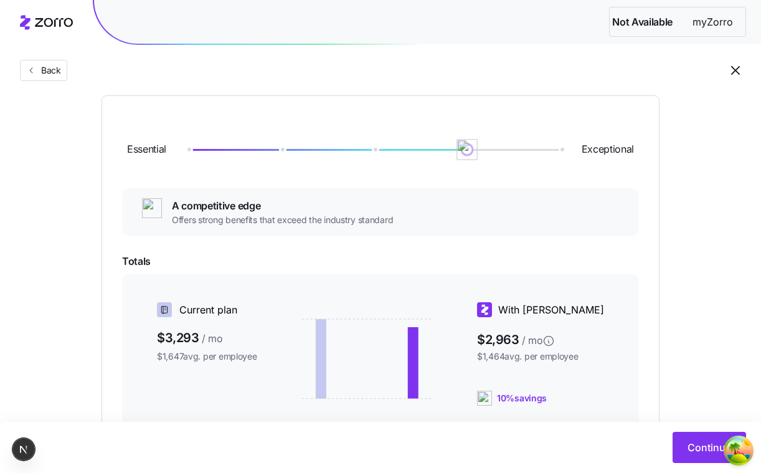
drag, startPoint x: 288, startPoint y: 146, endPoint x: 447, endPoint y: 209, distance: 170.9
click at [447, 209] on div "Essential Exceptional A competitive edge Offers strong benefits that exceed the…" at bounding box center [380, 334] width 517 height 437
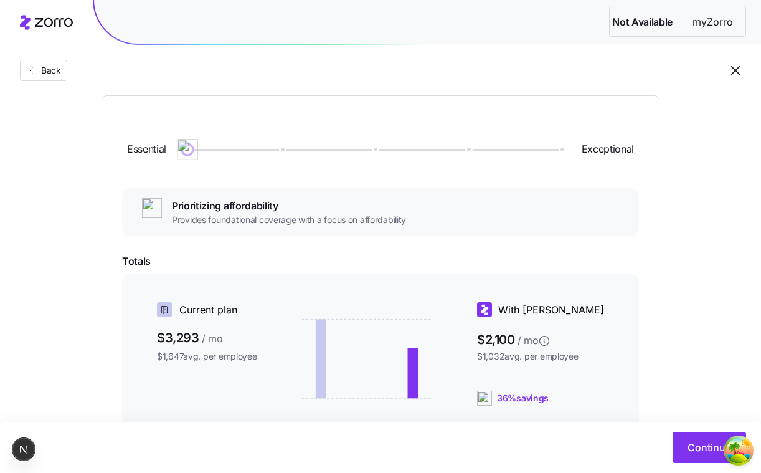
drag, startPoint x: 466, startPoint y: 155, endPoint x: 345, endPoint y: 194, distance: 127.3
click at [345, 194] on div "Essential Exceptional Prioritizing affordability Provides foundational coverage…" at bounding box center [380, 334] width 517 height 437
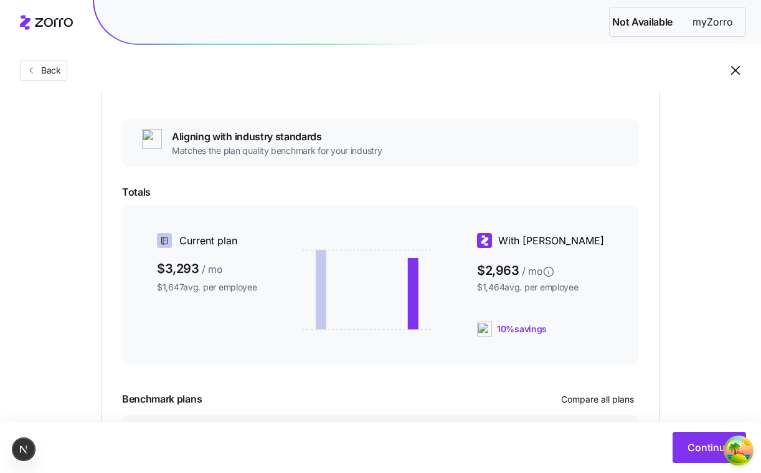
scroll to position [313, 0]
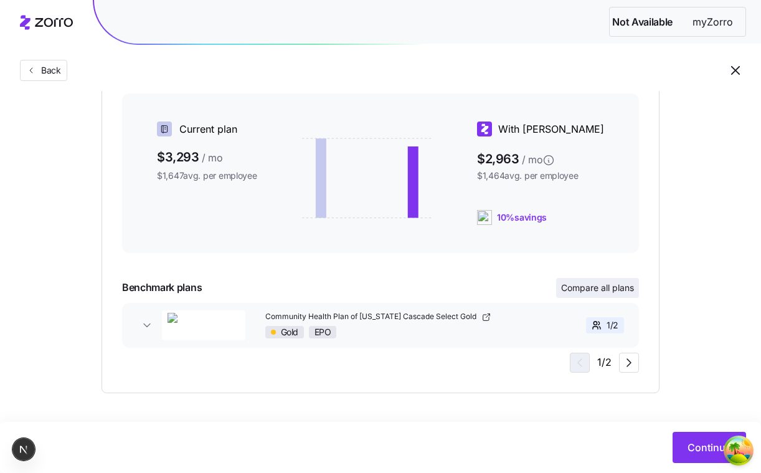
click at [621, 288] on span "Compare all plans" at bounding box center [597, 288] width 73 height 12
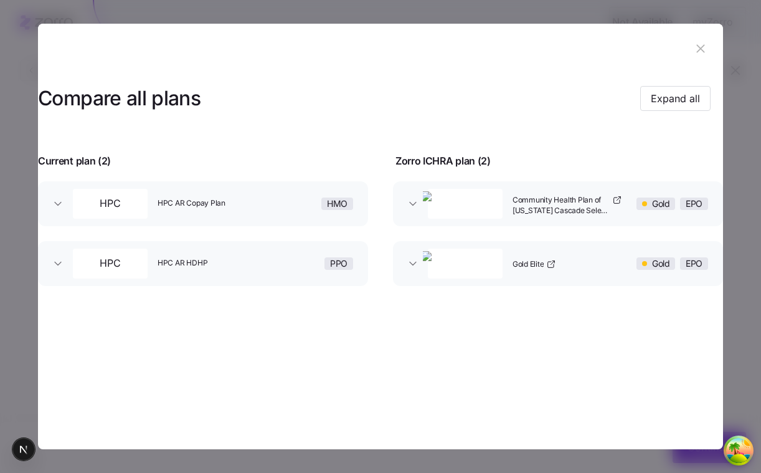
click at [725, 307] on div at bounding box center [380, 236] width 761 height 473
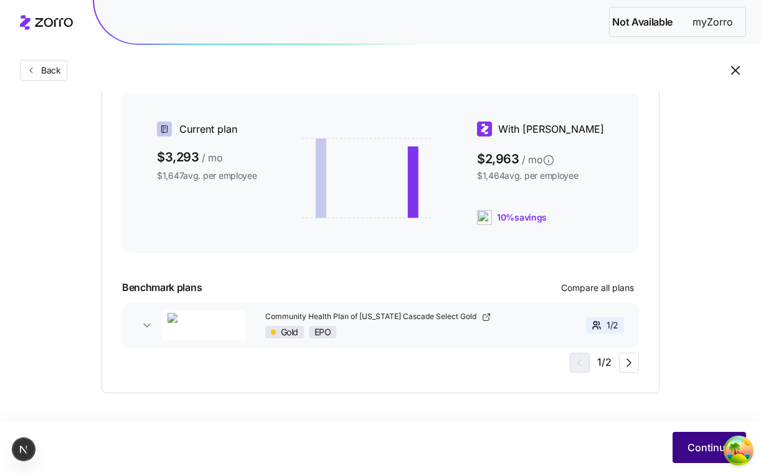
click at [692, 435] on button "Continue" at bounding box center [710, 447] width 74 height 31
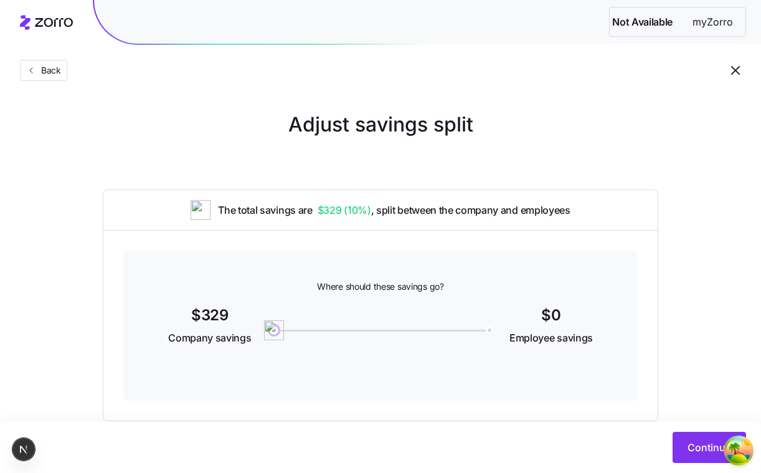
scroll to position [28, 0]
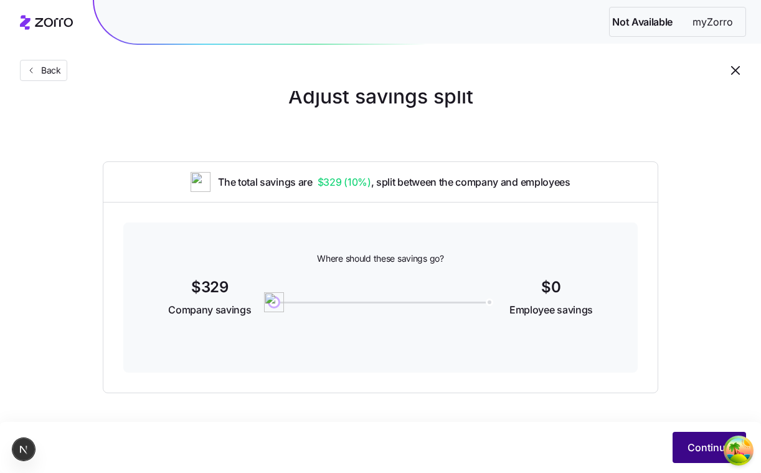
click at [700, 451] on span "Continue" at bounding box center [710, 447] width 44 height 15
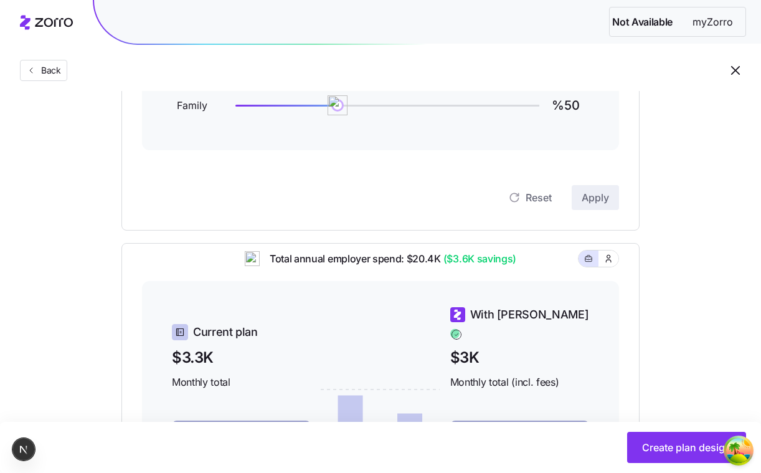
scroll to position [265, 0]
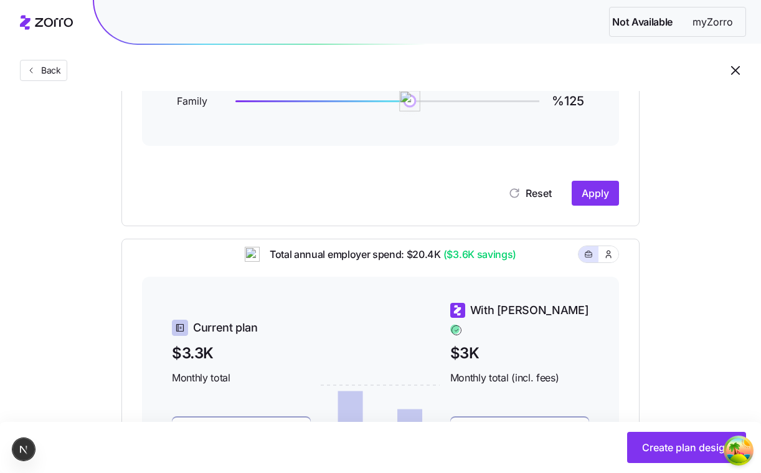
type input "%128"
drag, startPoint x: 339, startPoint y: 95, endPoint x: 495, endPoint y: 96, distance: 156.4
click at [421, 97] on img at bounding box center [409, 100] width 21 height 21
click at [603, 194] on span "Apply" at bounding box center [595, 193] width 27 height 15
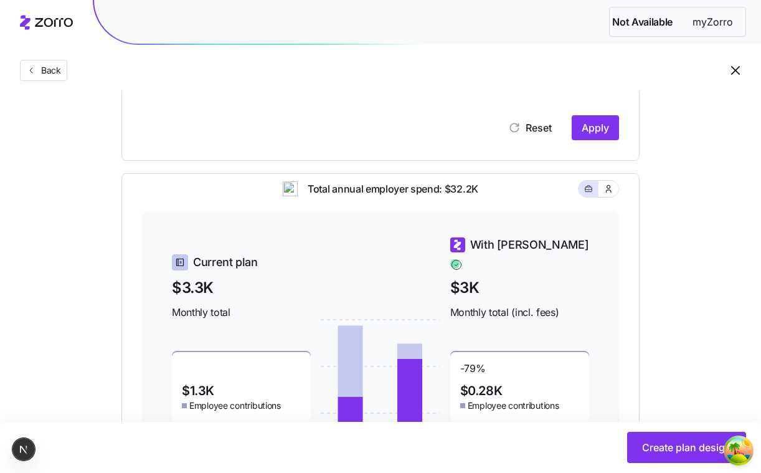
scroll to position [341, 0]
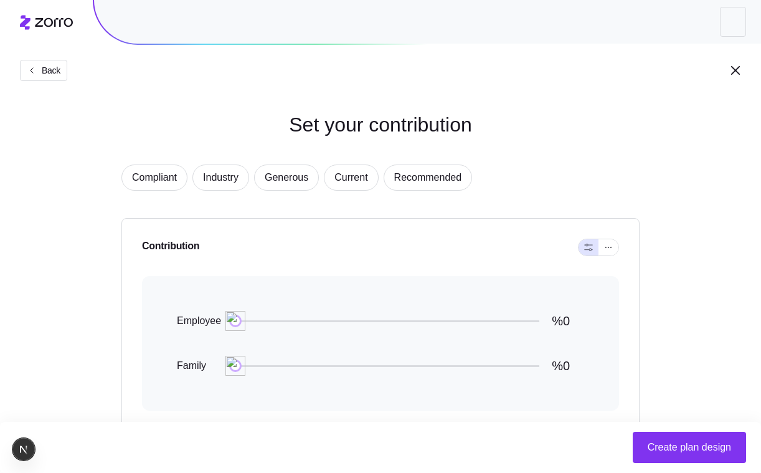
scroll to position [29, 0]
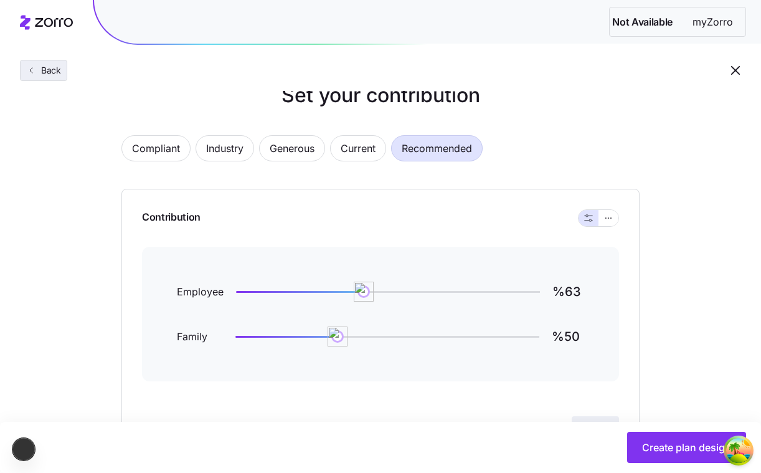
click at [64, 63] on button "Back" at bounding box center [43, 70] width 47 height 21
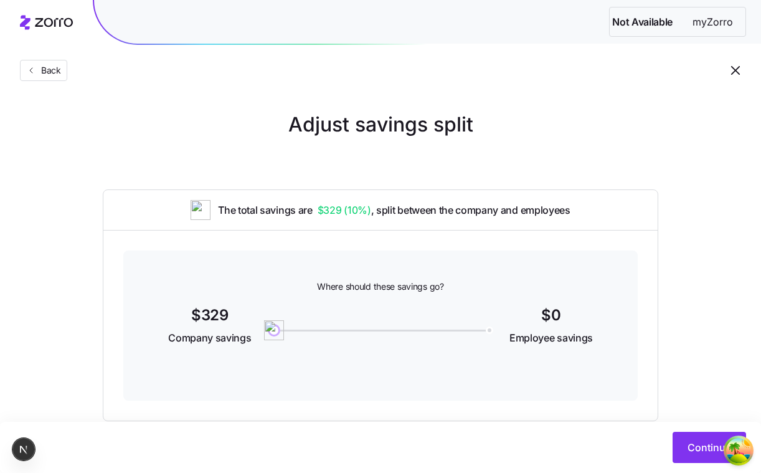
scroll to position [28, 0]
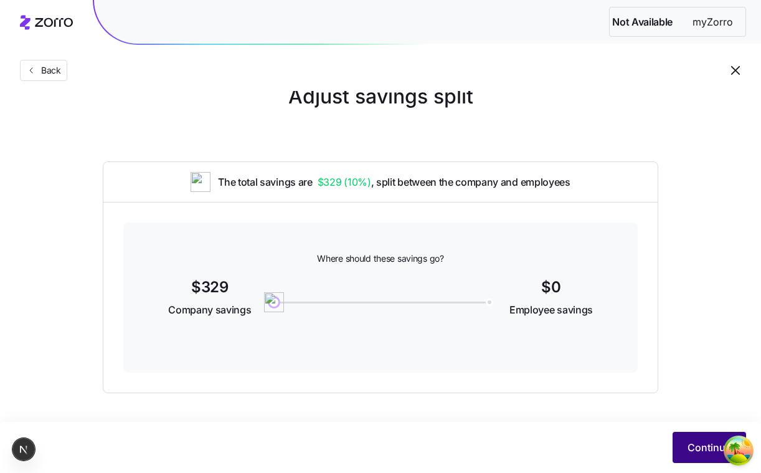
click at [687, 447] on button "Continue" at bounding box center [710, 447] width 74 height 31
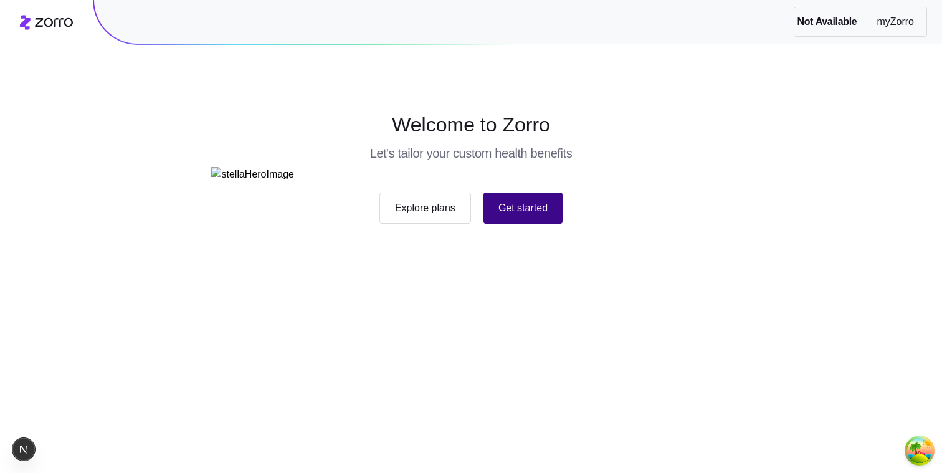
click at [507, 224] on button "Get started" at bounding box center [522, 208] width 79 height 31
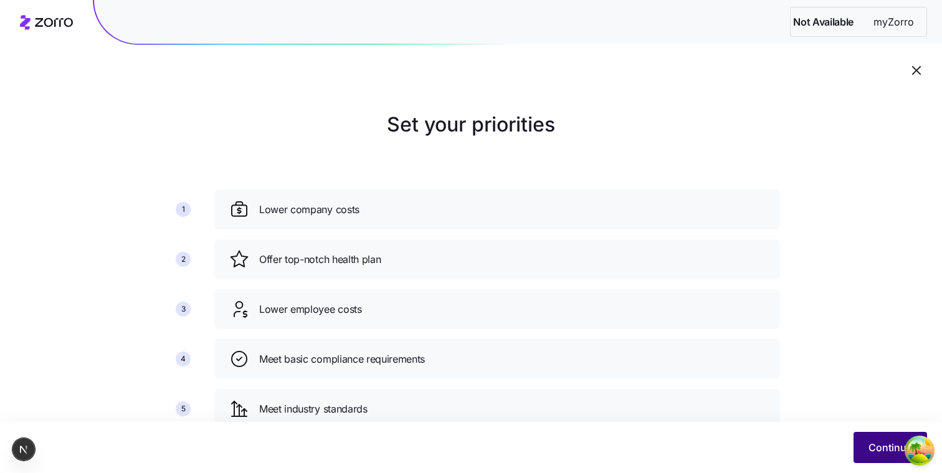
click at [879, 444] on span "Continue" at bounding box center [890, 447] width 44 height 15
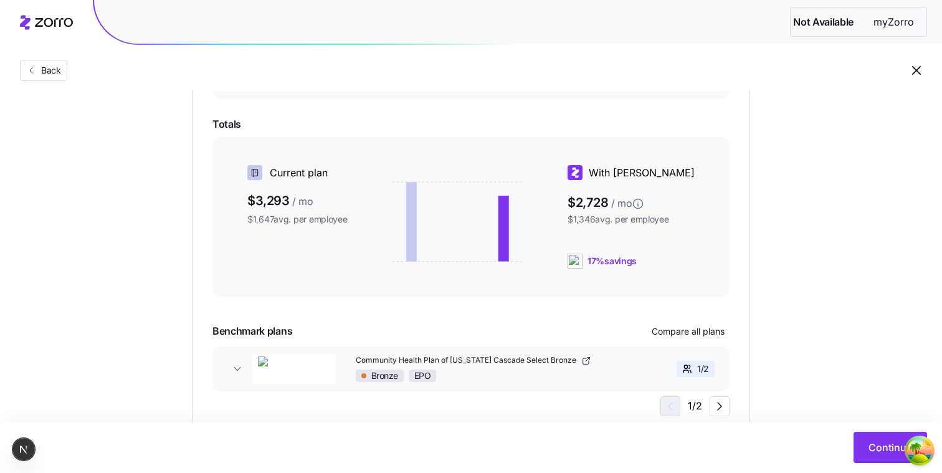
scroll to position [279, 0]
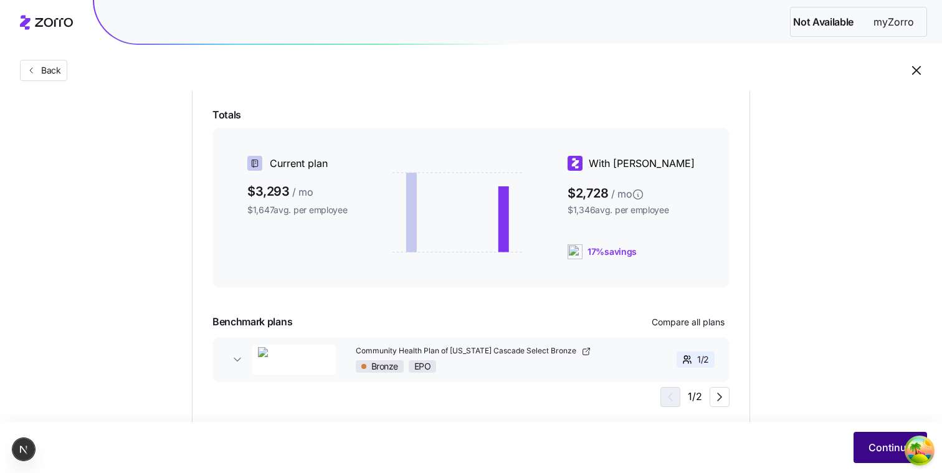
click at [877, 460] on button "Continue" at bounding box center [891, 447] width 74 height 31
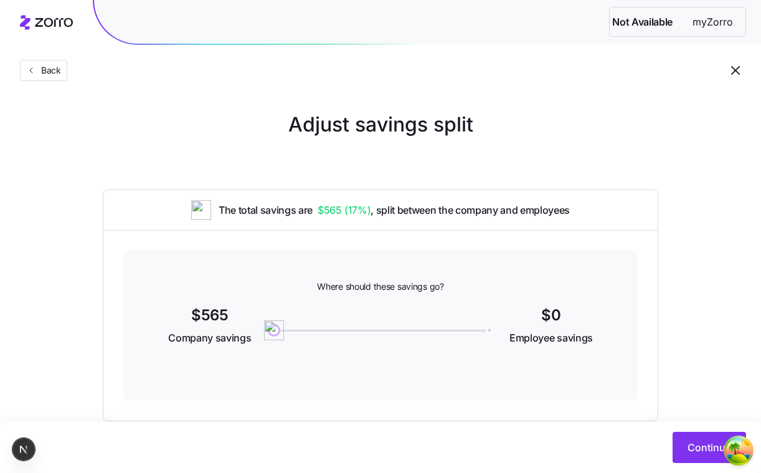
scroll to position [28, 0]
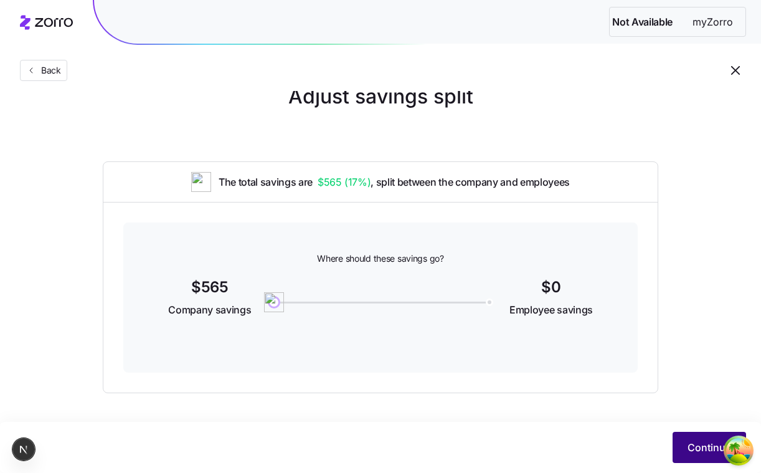
click at [695, 437] on button "Continue" at bounding box center [710, 447] width 74 height 31
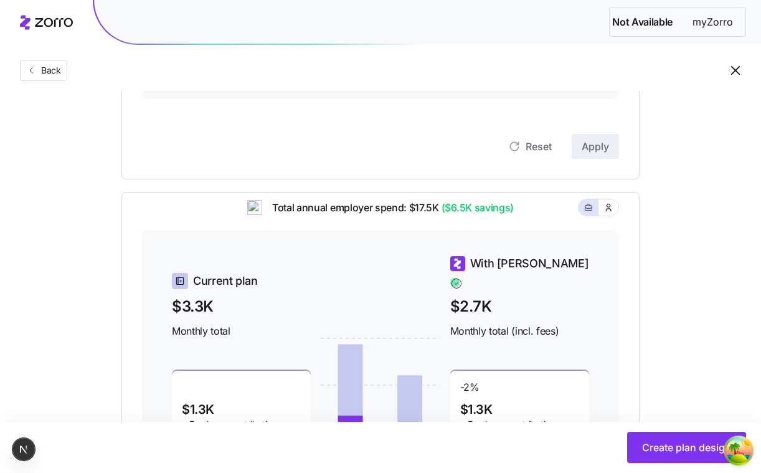
scroll to position [300, 0]
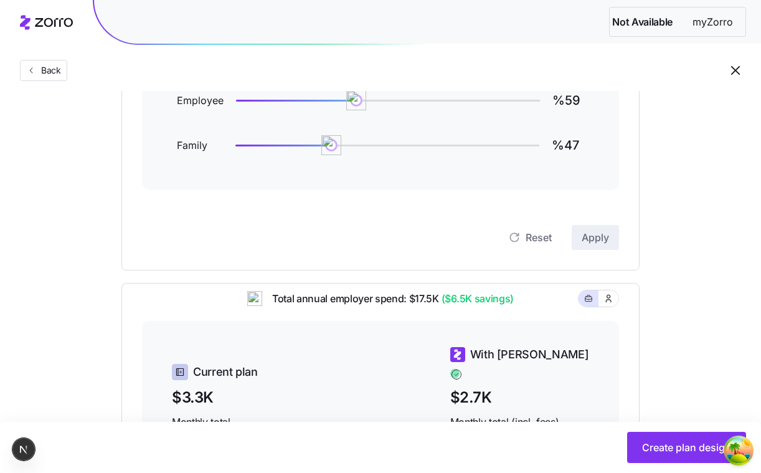
scroll to position [248, 0]
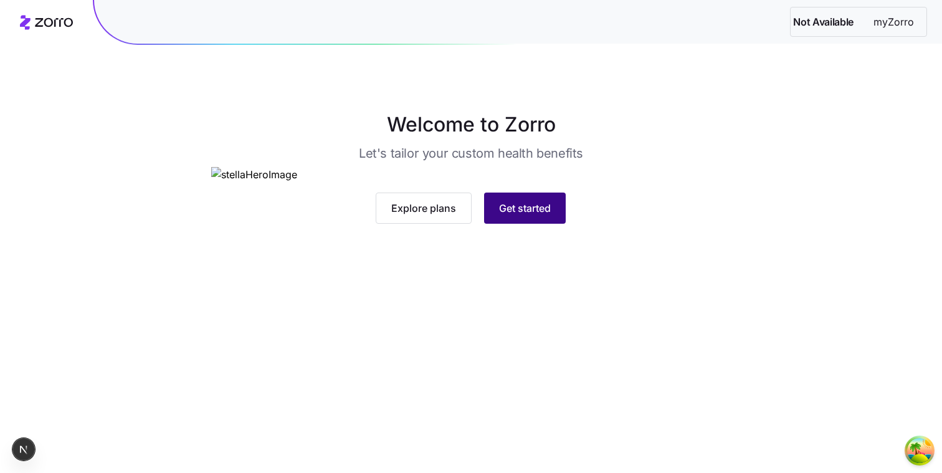
click at [561, 224] on button "Get started" at bounding box center [525, 208] width 82 height 31
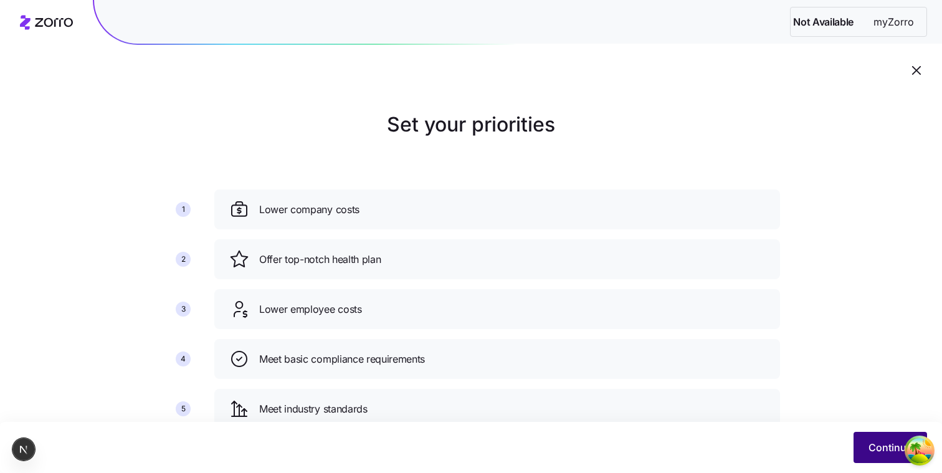
click at [882, 447] on span "Continue" at bounding box center [890, 447] width 44 height 15
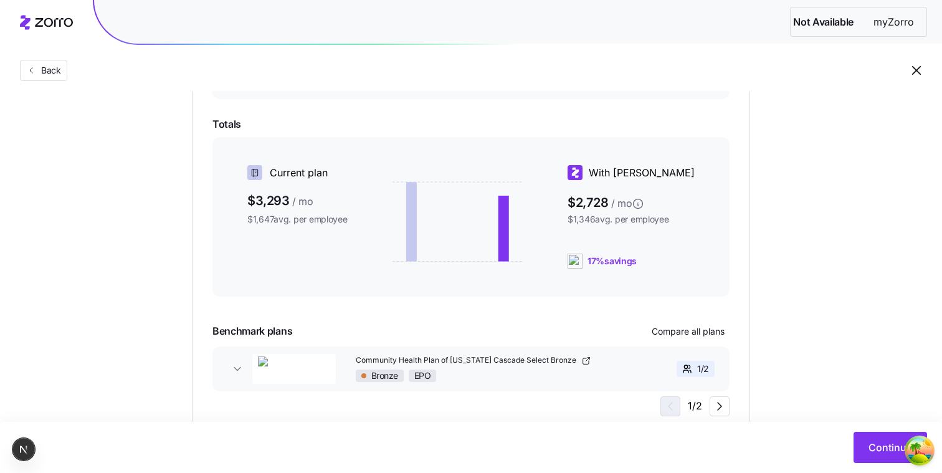
scroll to position [313, 0]
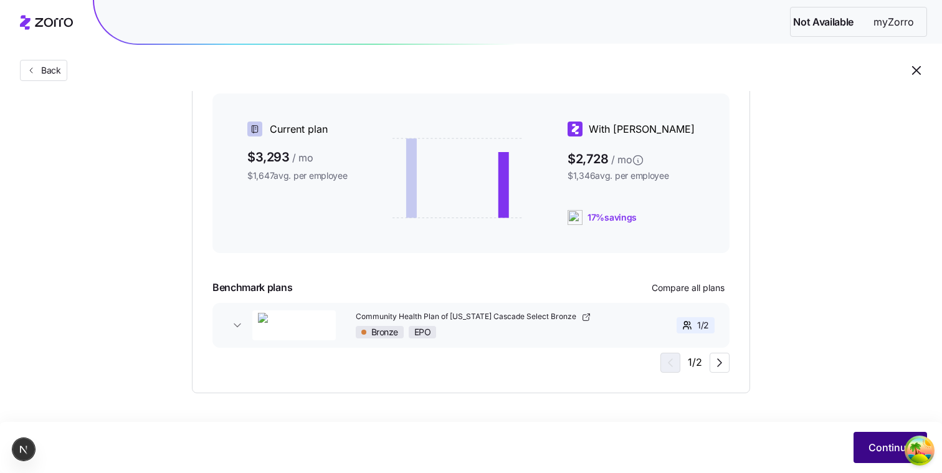
click at [870, 440] on span "Continue" at bounding box center [890, 447] width 44 height 15
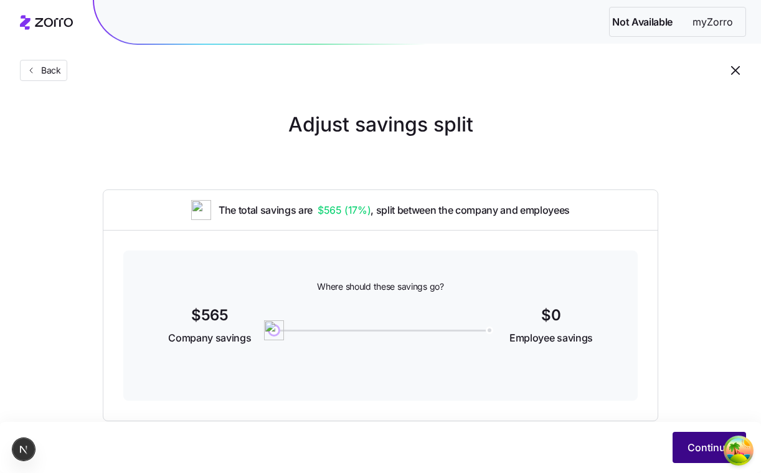
click at [706, 447] on span "Continue" at bounding box center [710, 447] width 44 height 15
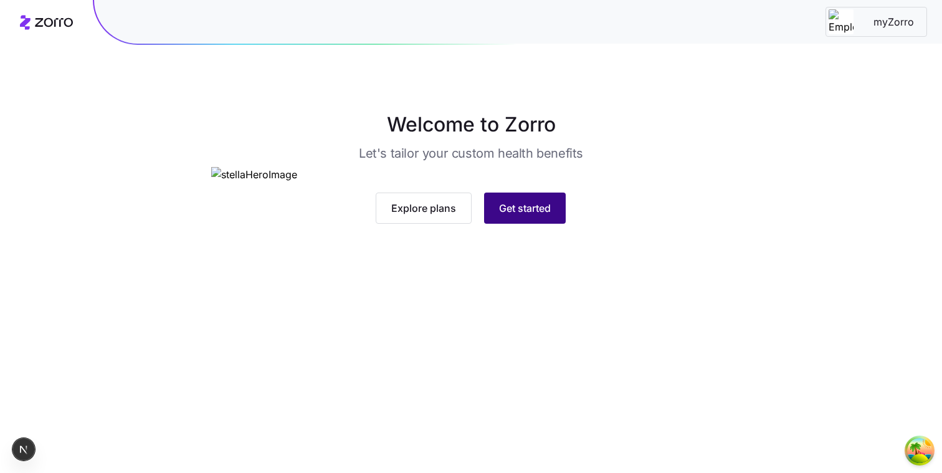
click at [558, 224] on button "Get started" at bounding box center [525, 208] width 82 height 31
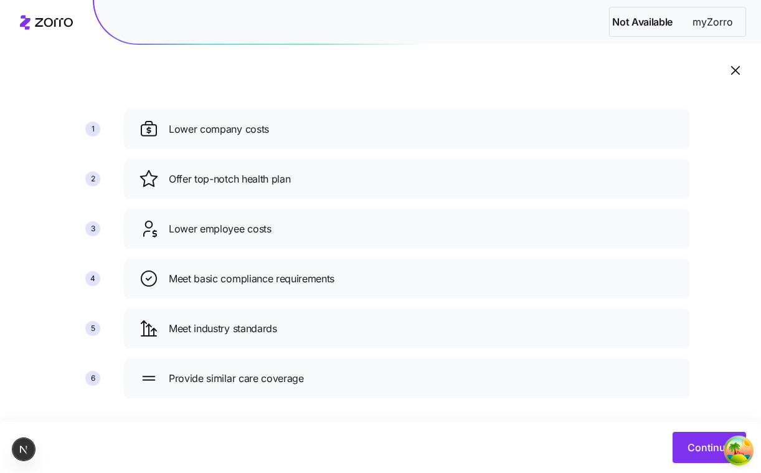
scroll to position [95, 0]
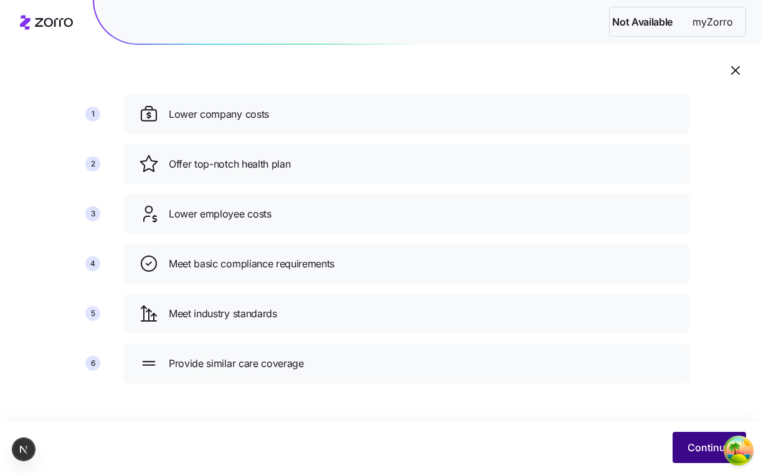
click at [690, 438] on button "Continue" at bounding box center [710, 447] width 74 height 31
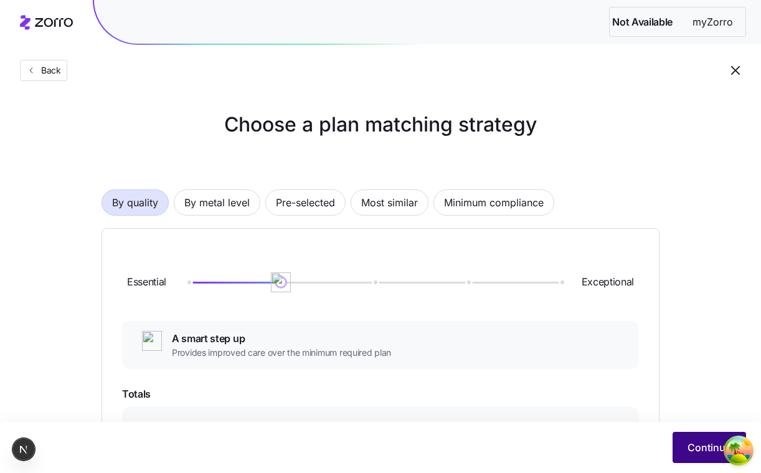
click at [686, 433] on button "Continue" at bounding box center [710, 447] width 74 height 31
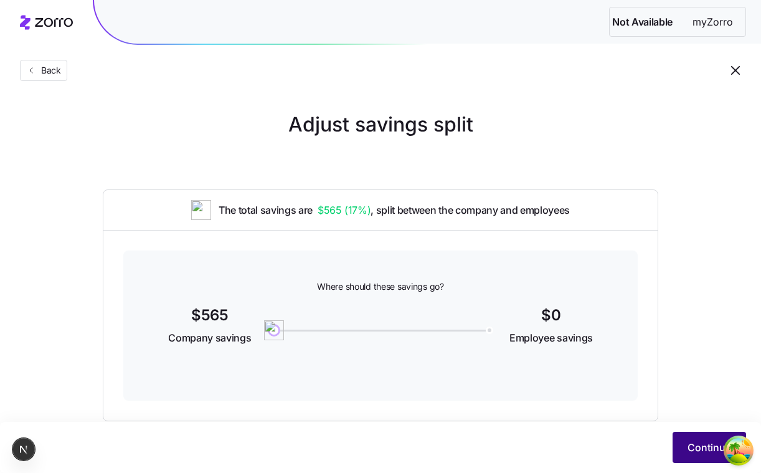
click at [704, 447] on span "Continue" at bounding box center [710, 447] width 44 height 15
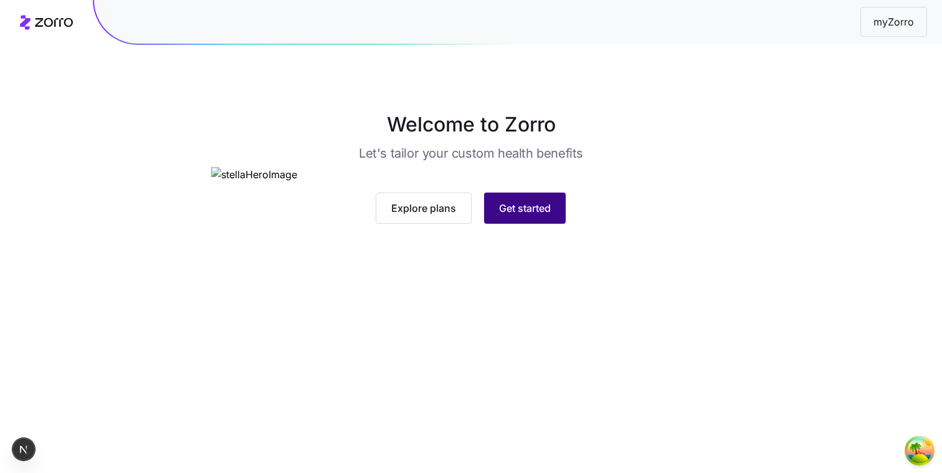
click at [543, 224] on button "Get started" at bounding box center [525, 208] width 82 height 31
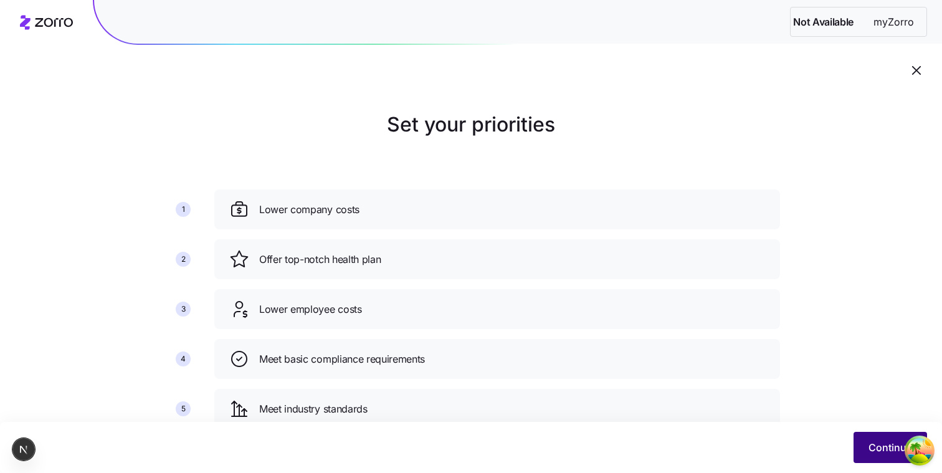
click at [860, 444] on button "Continue" at bounding box center [891, 447] width 74 height 31
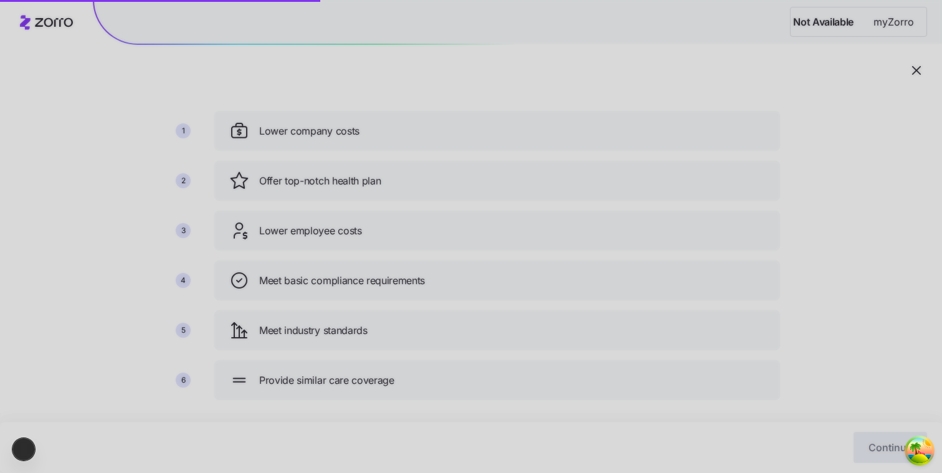
scroll to position [83, 0]
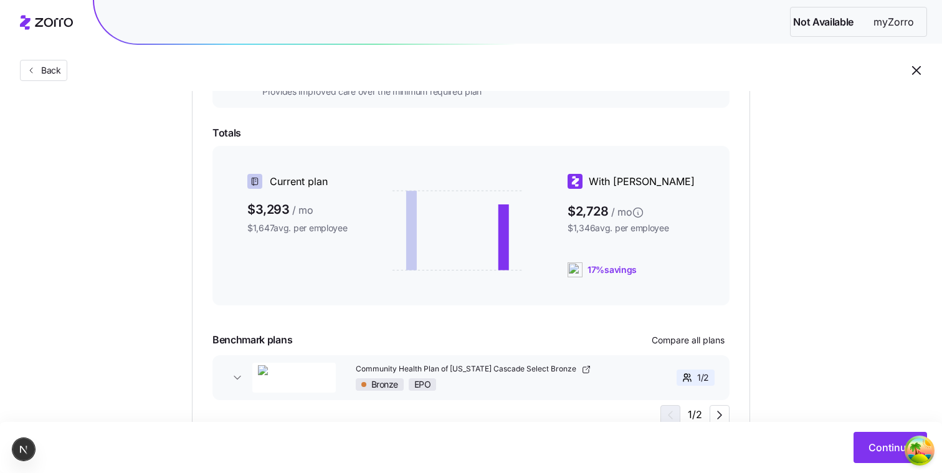
scroll to position [313, 0]
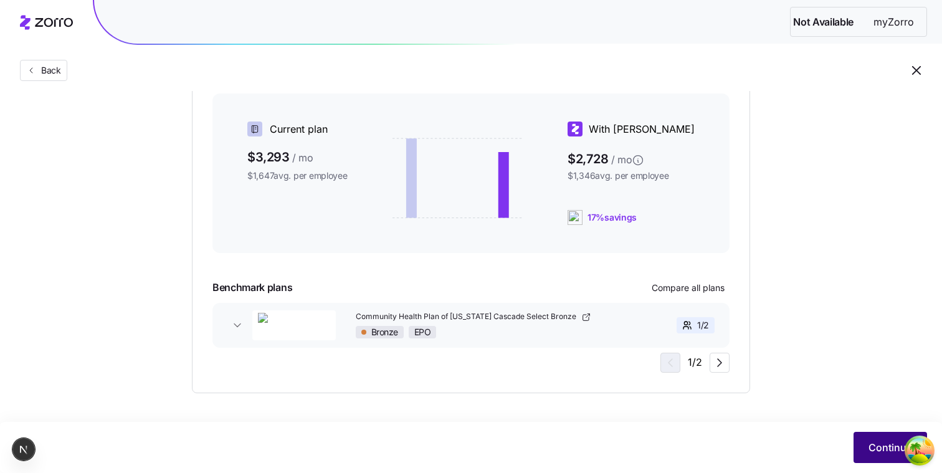
click at [873, 441] on span "Continue" at bounding box center [890, 447] width 44 height 15
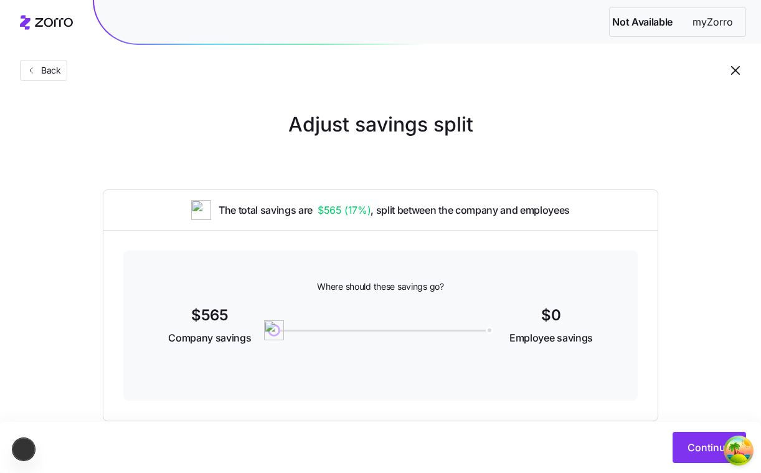
scroll to position [28, 0]
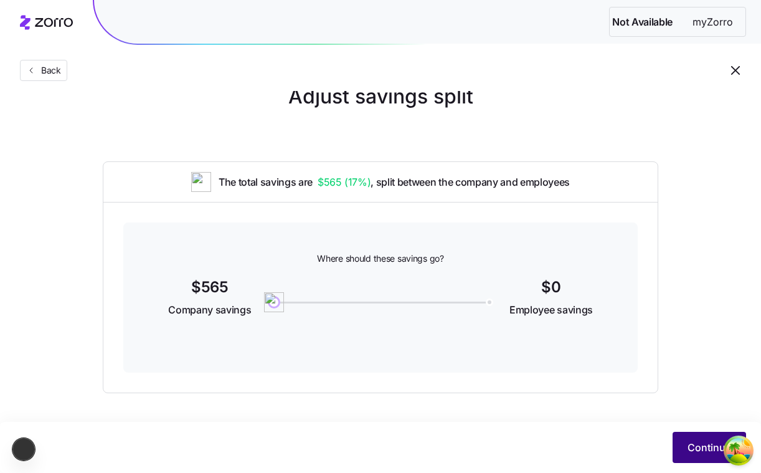
click at [697, 443] on span "Continue" at bounding box center [710, 447] width 44 height 15
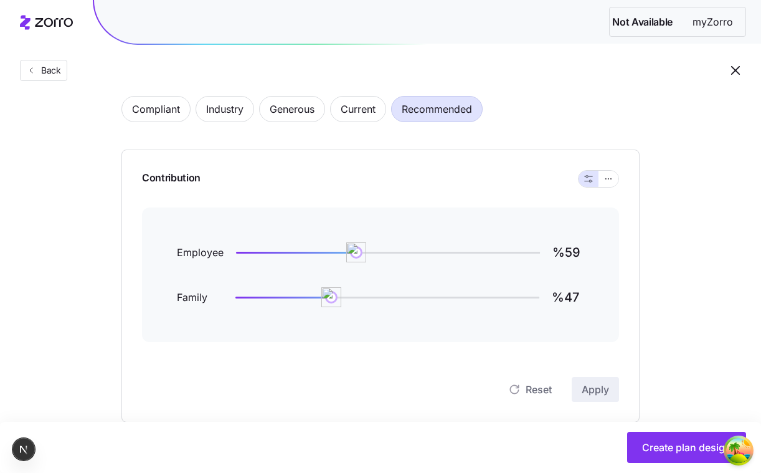
scroll to position [98, 0]
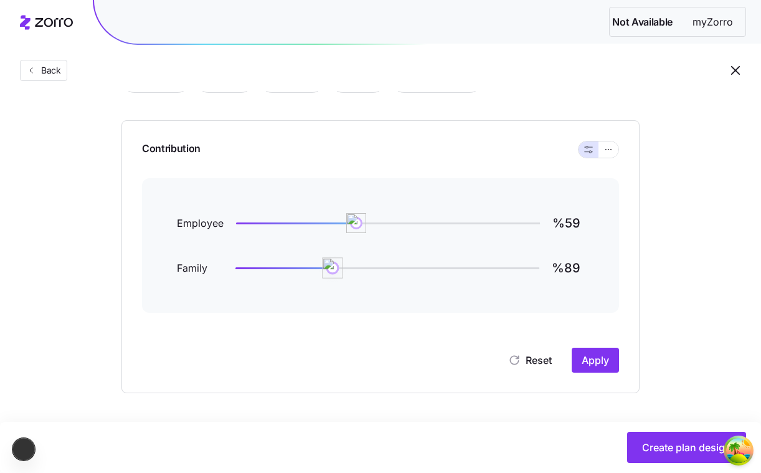
type input "%91"
drag, startPoint x: 332, startPoint y: 268, endPoint x: 419, endPoint y: 278, distance: 87.2
click at [421, 278] on div "Family %91" at bounding box center [380, 268] width 407 height 30
click at [584, 367] on span "Apply" at bounding box center [595, 360] width 27 height 15
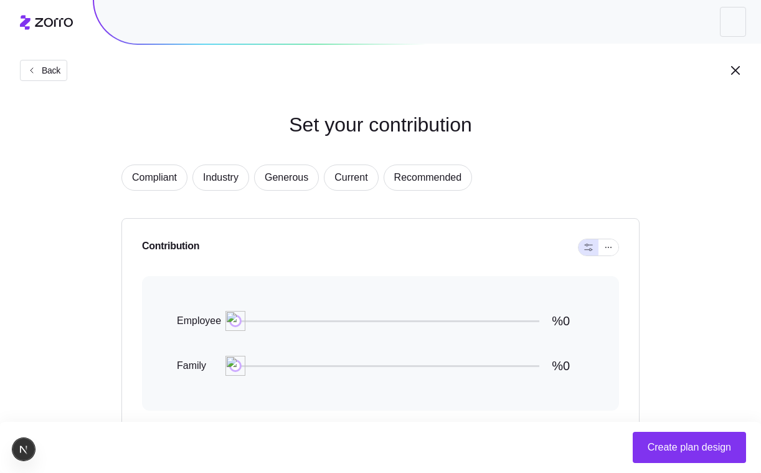
scroll to position [97, 0]
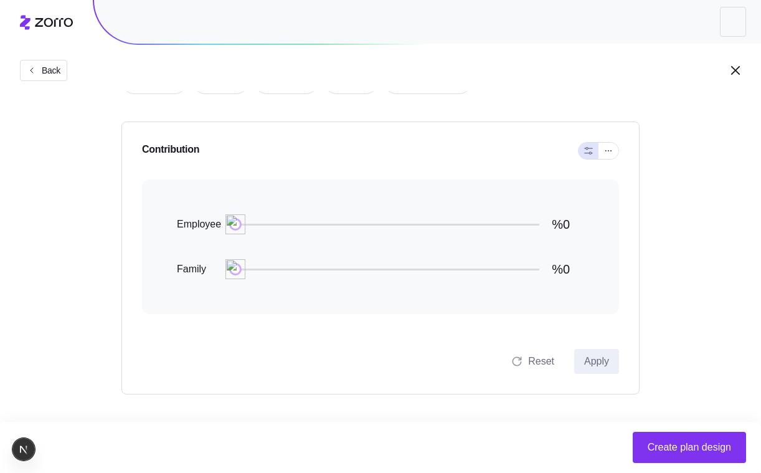
type input "%59"
type input "%47"
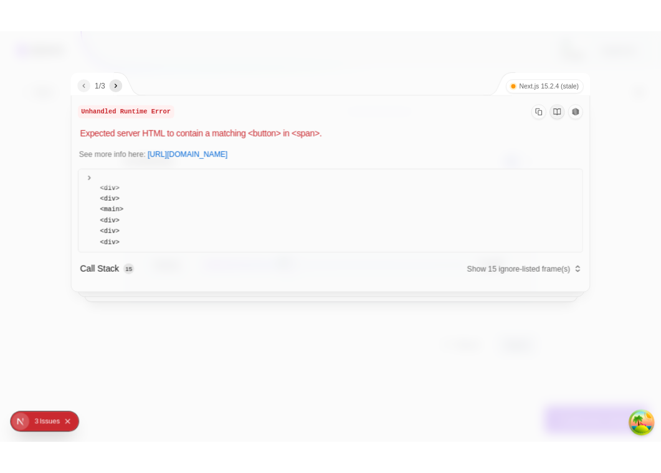
scroll to position [93, 0]
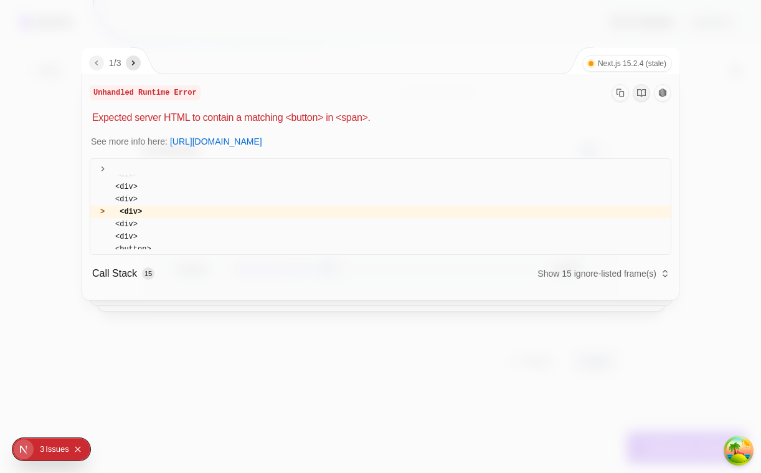
click at [705, 267] on div at bounding box center [380, 236] width 761 height 473
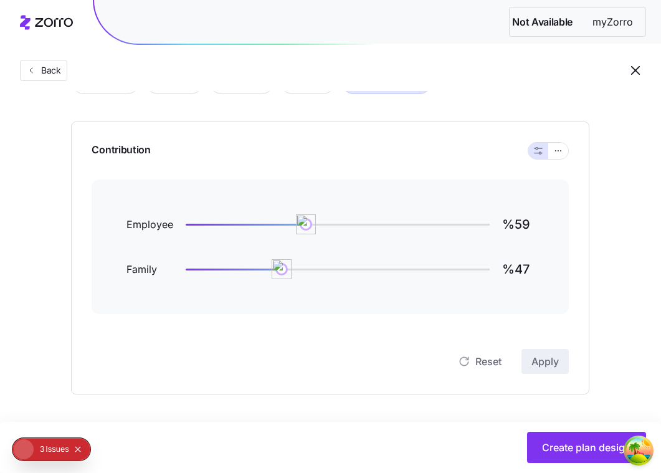
scroll to position [98, 0]
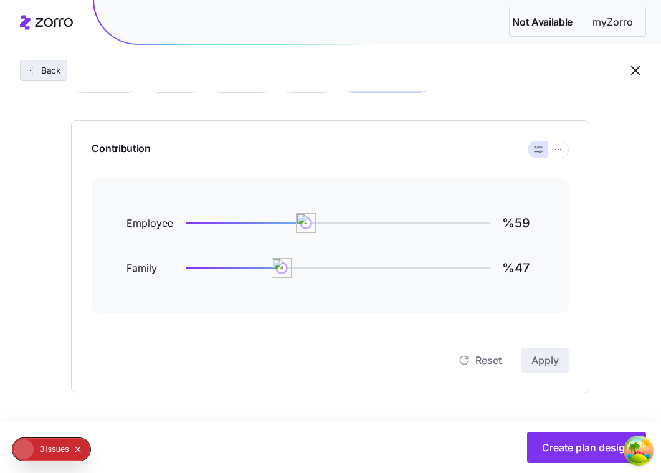
click at [49, 60] on button "Back" at bounding box center [43, 70] width 47 height 21
click at [45, 78] on button "Back" at bounding box center [43, 70] width 47 height 21
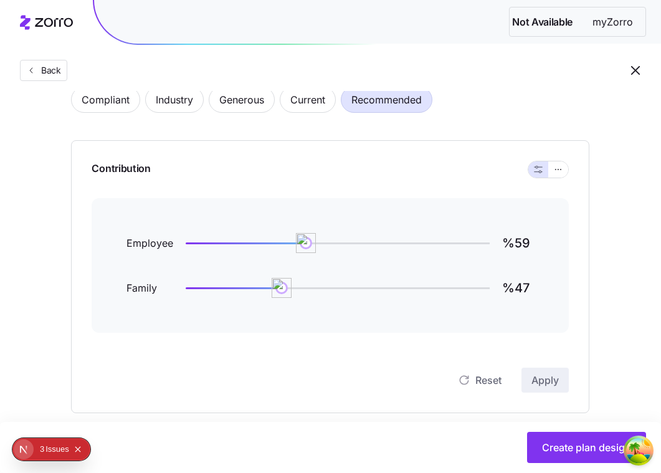
scroll to position [0, 0]
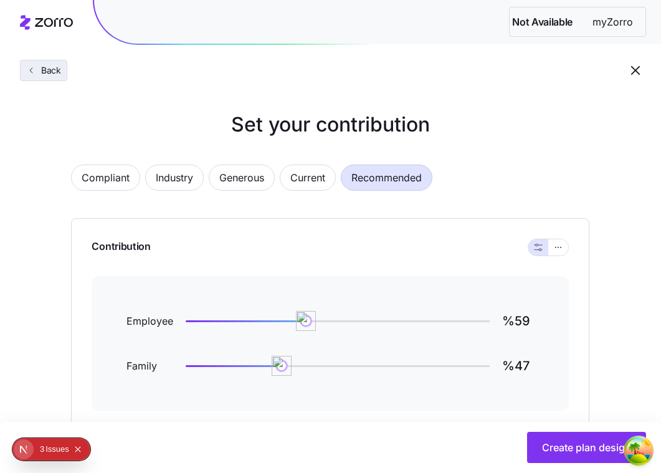
click at [48, 74] on span "Back" at bounding box center [48, 70] width 25 height 12
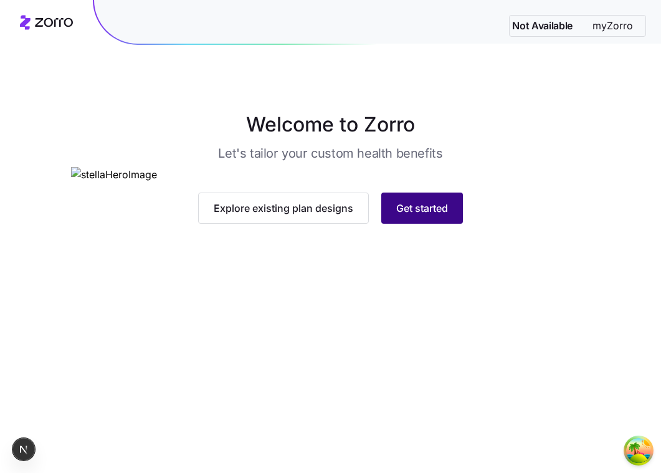
click at [440, 224] on button "Get started" at bounding box center [422, 208] width 82 height 31
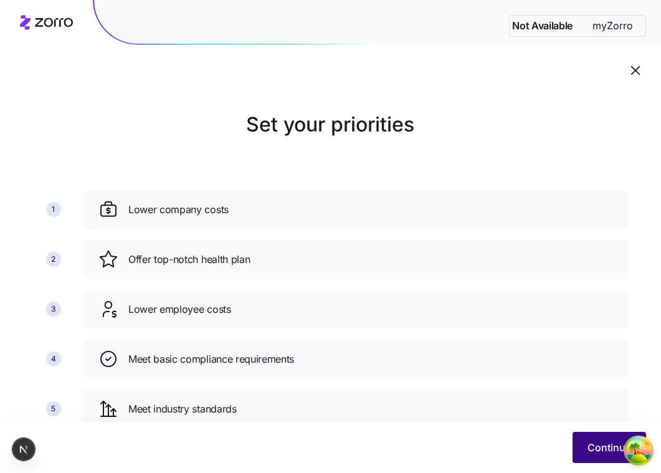
click at [598, 450] on span "Continue" at bounding box center [610, 447] width 44 height 15
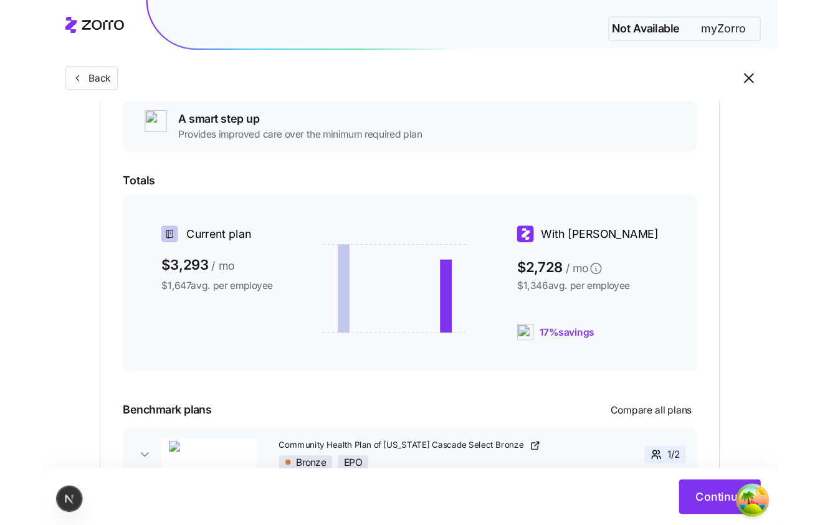
scroll to position [259, 0]
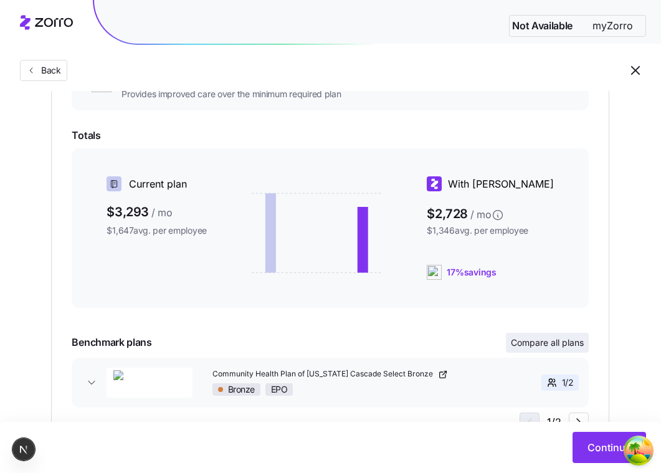
click at [543, 337] on span "Compare all plans" at bounding box center [547, 342] width 73 height 12
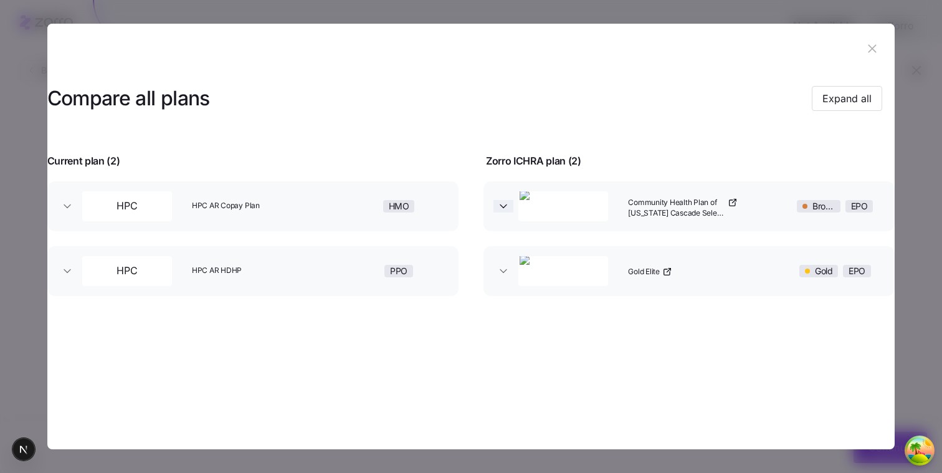
click at [501, 209] on icon "button" at bounding box center [503, 206] width 12 height 12
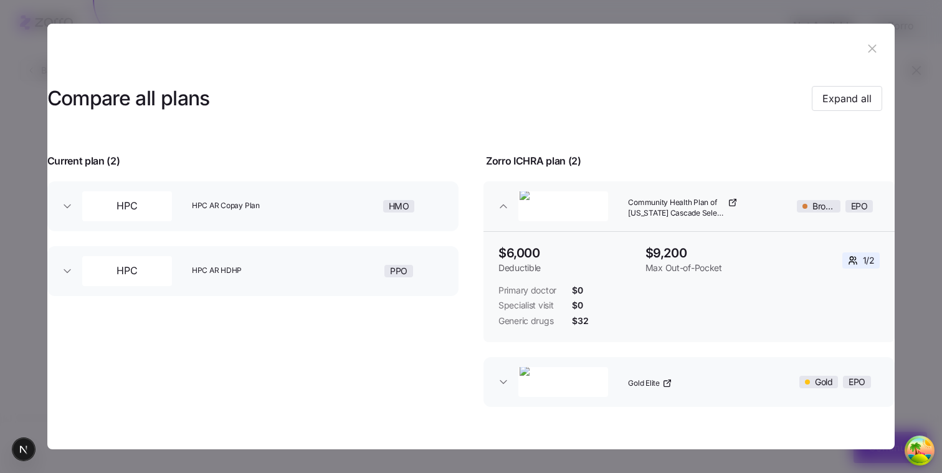
click at [660, 56] on button "button" at bounding box center [872, 49] width 20 height 20
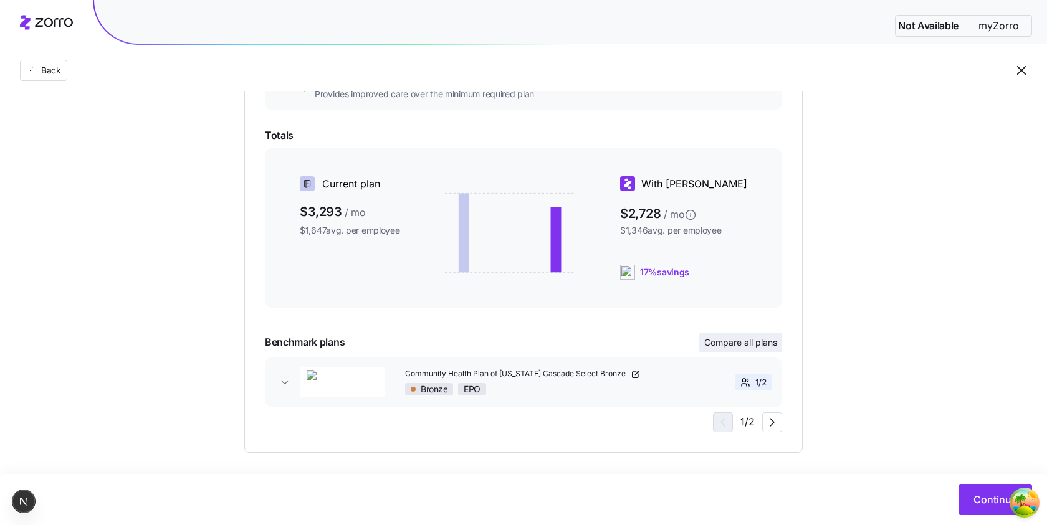
click at [660, 349] on button "Compare all plans" at bounding box center [740, 343] width 83 height 20
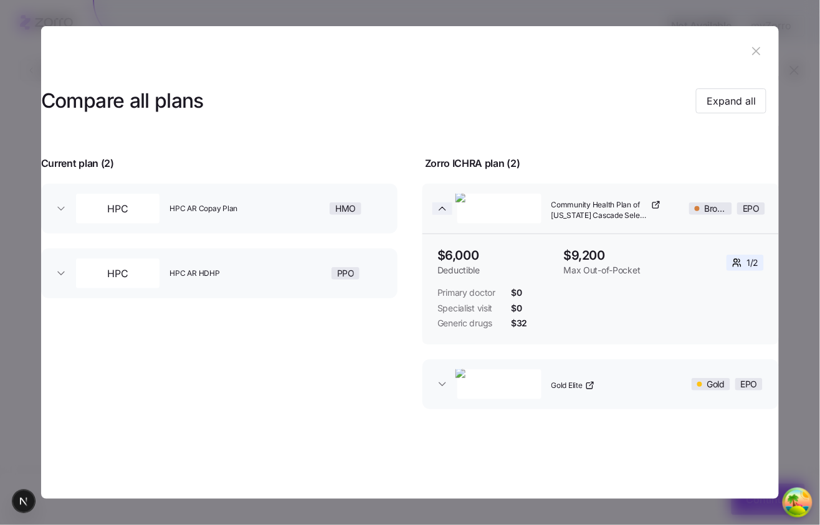
click at [444, 212] on icon "button" at bounding box center [442, 208] width 12 height 12
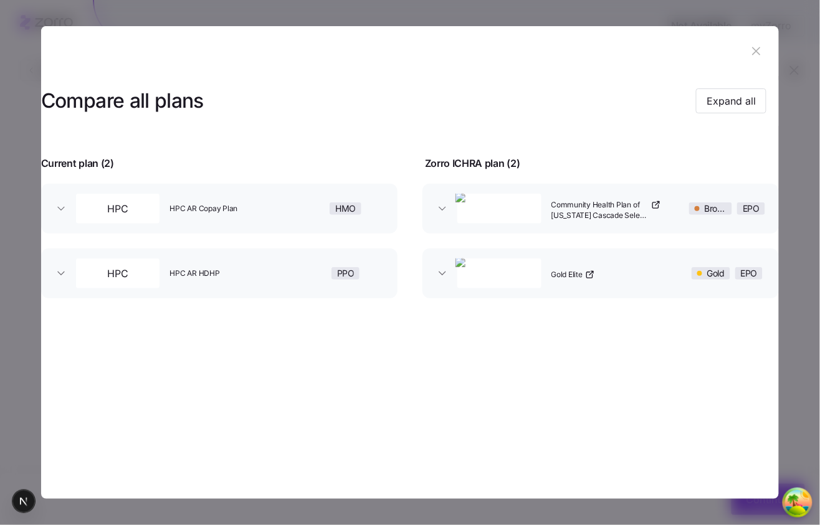
click at [452, 227] on button "Community Health Plan of [US_STATE] Cascade Select Bronze Bronze EPO" at bounding box center [600, 209] width 356 height 50
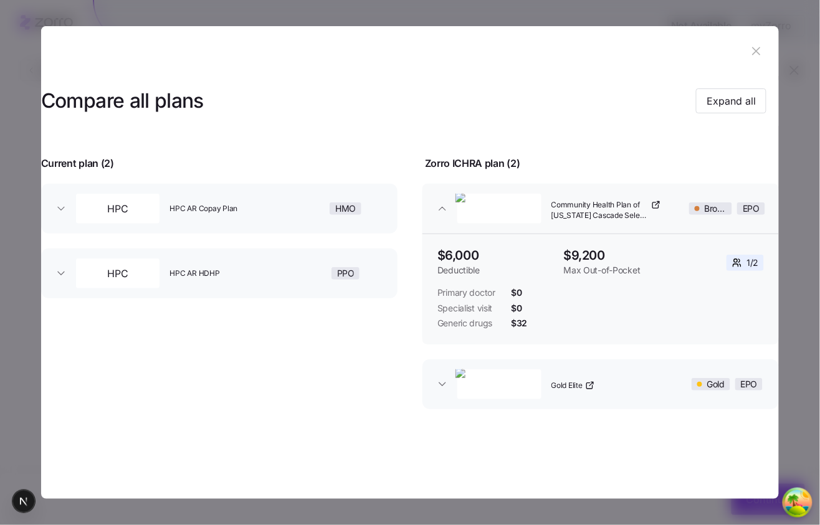
click at [452, 227] on button "Community Health Plan of [US_STATE] Cascade Select Bronze Bronze EPO" at bounding box center [600, 209] width 356 height 50
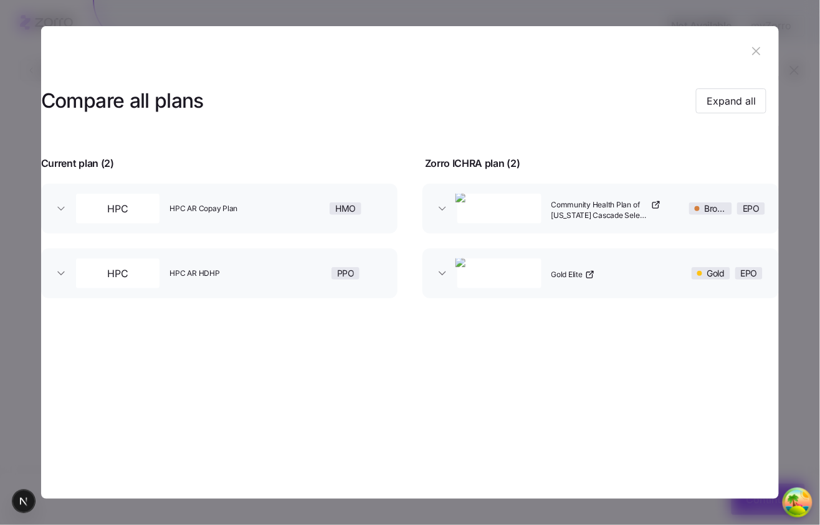
click at [452, 227] on button "Community Health Plan of [US_STATE] Cascade Select Bronze Bronze EPO" at bounding box center [600, 209] width 356 height 50
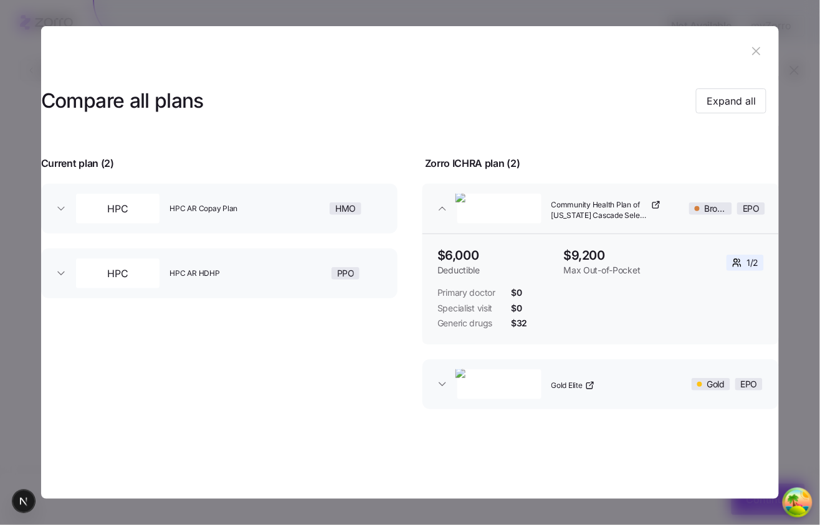
click at [85, 207] on button "HPC HPC AR Copay Plan HMO" at bounding box center [219, 209] width 356 height 50
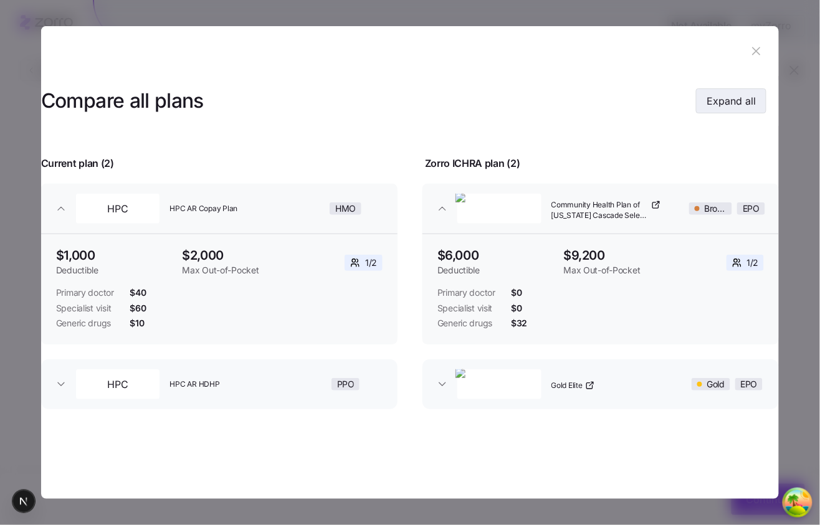
click at [660, 95] on span "Expand all" at bounding box center [730, 100] width 49 height 15
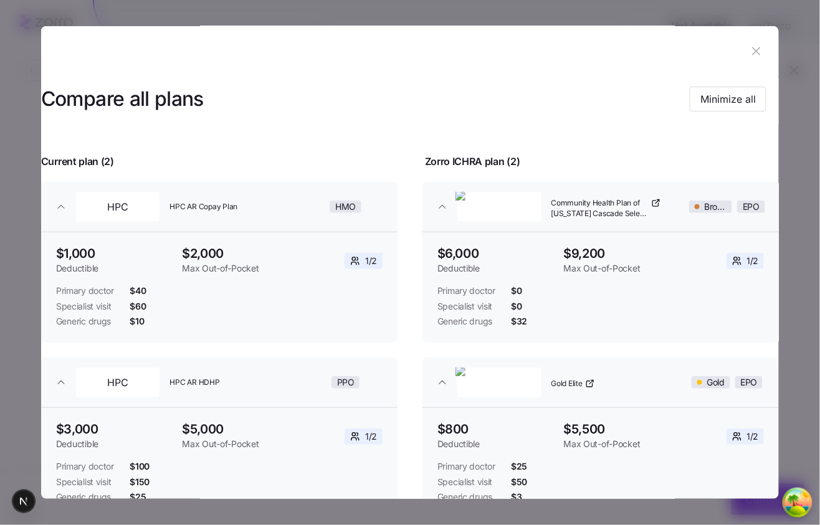
scroll to position [0, 0]
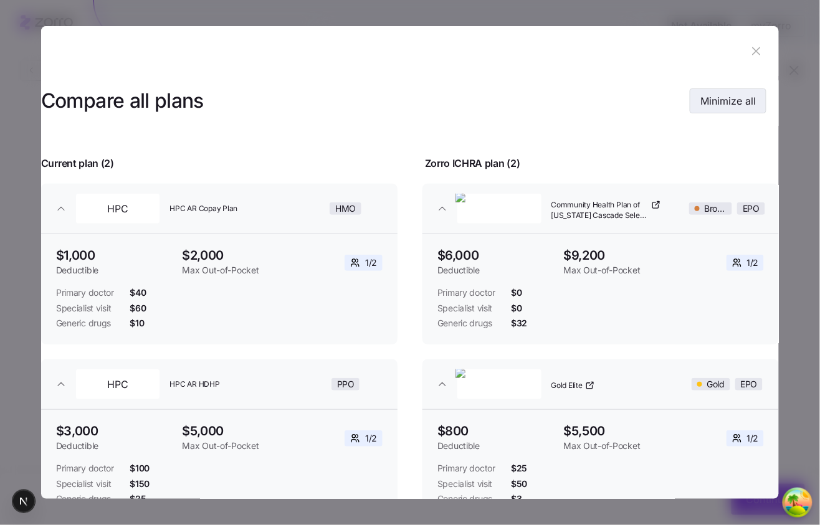
click at [660, 108] on span "Minimize all" at bounding box center [727, 100] width 55 height 15
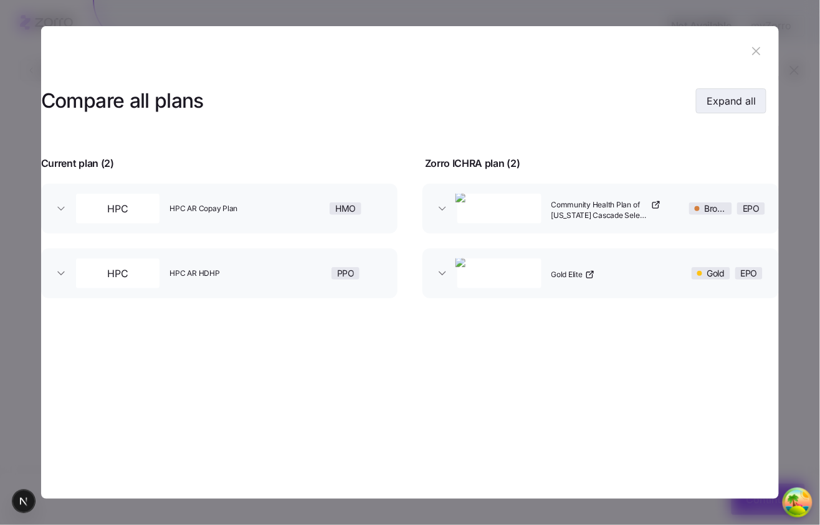
click at [660, 108] on span "Expand all" at bounding box center [730, 100] width 49 height 15
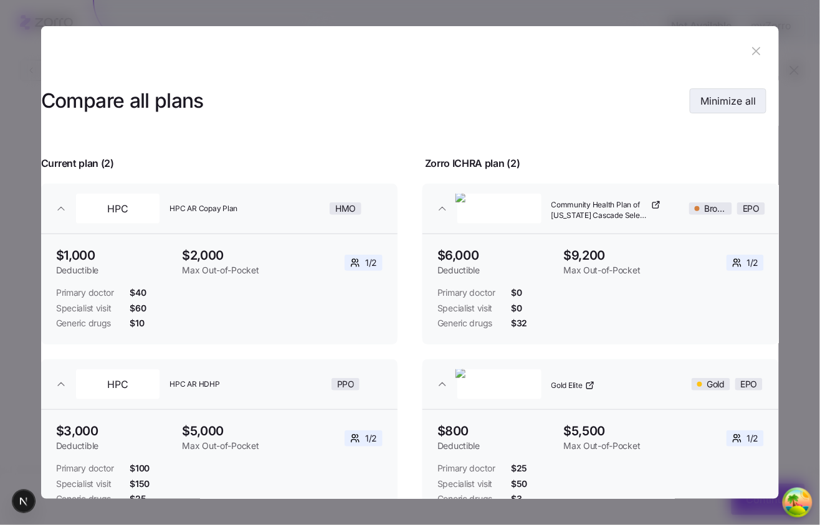
click at [660, 98] on button "Minimize all" at bounding box center [728, 100] width 77 height 25
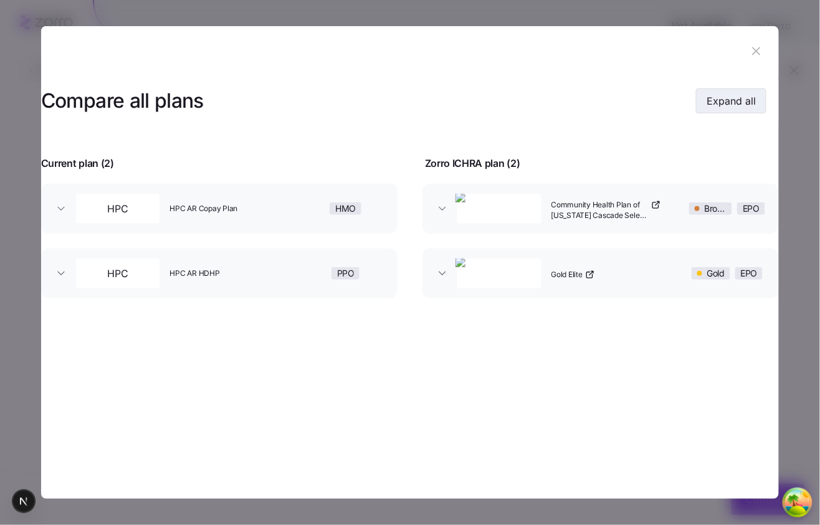
click at [660, 105] on span "Expand all" at bounding box center [730, 100] width 49 height 15
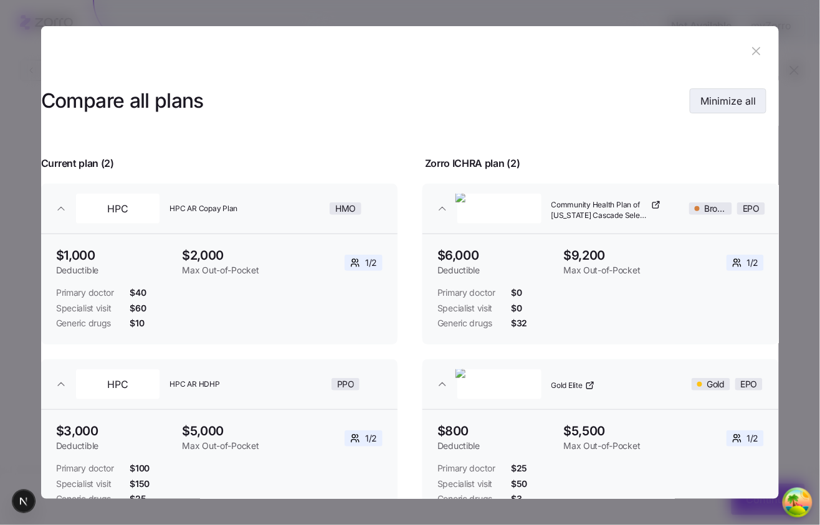
click at [660, 105] on span "Minimize all" at bounding box center [727, 100] width 55 height 15
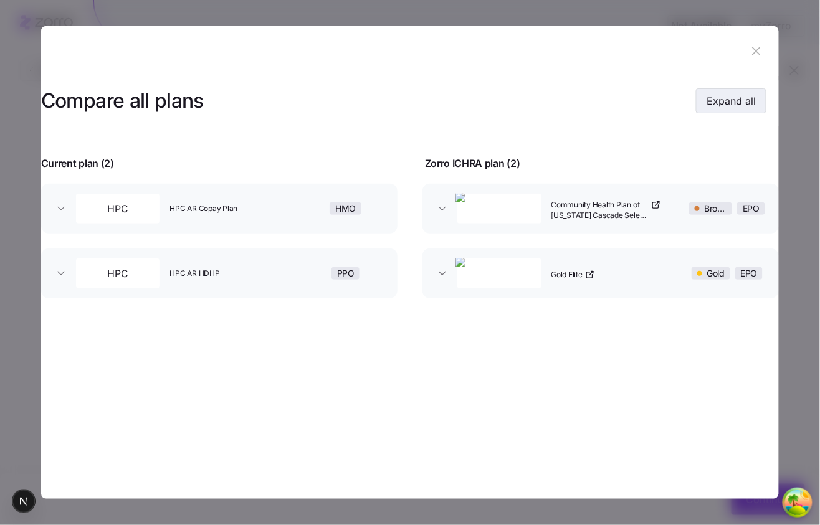
click at [660, 105] on span "Expand all" at bounding box center [730, 100] width 49 height 15
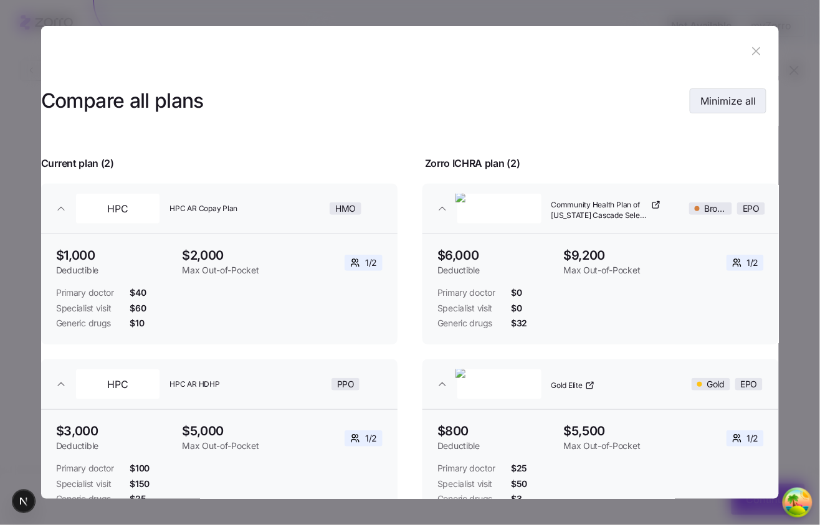
click at [660, 105] on span "Minimize all" at bounding box center [727, 100] width 55 height 15
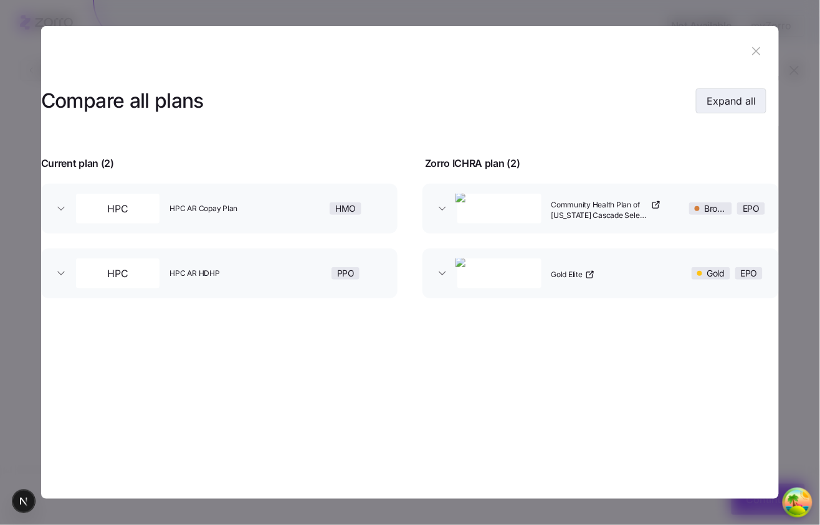
click at [660, 105] on span "Expand all" at bounding box center [730, 100] width 49 height 15
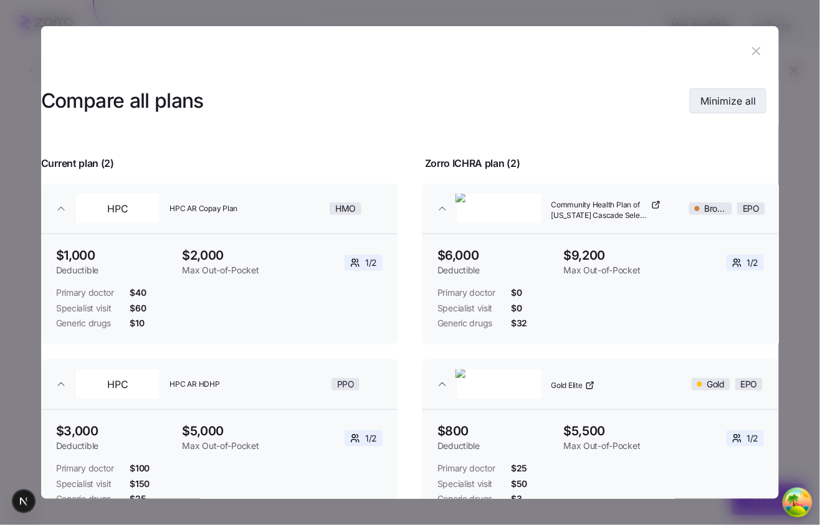
click at [660, 102] on button "Minimize all" at bounding box center [728, 100] width 77 height 25
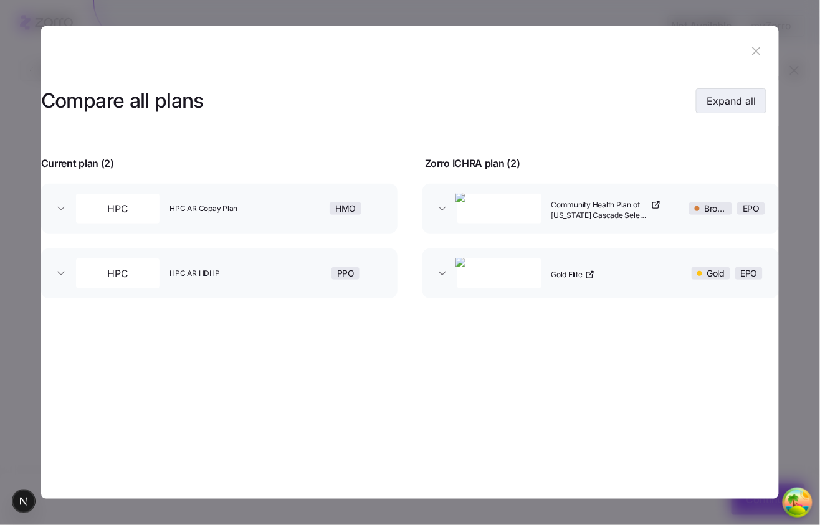
click at [660, 102] on button "Expand all" at bounding box center [731, 100] width 70 height 25
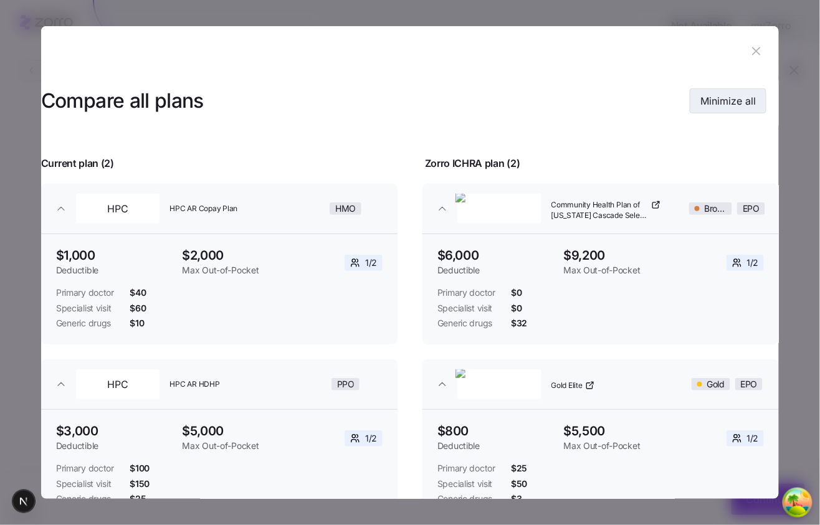
click at [660, 102] on button "Minimize all" at bounding box center [728, 100] width 77 height 25
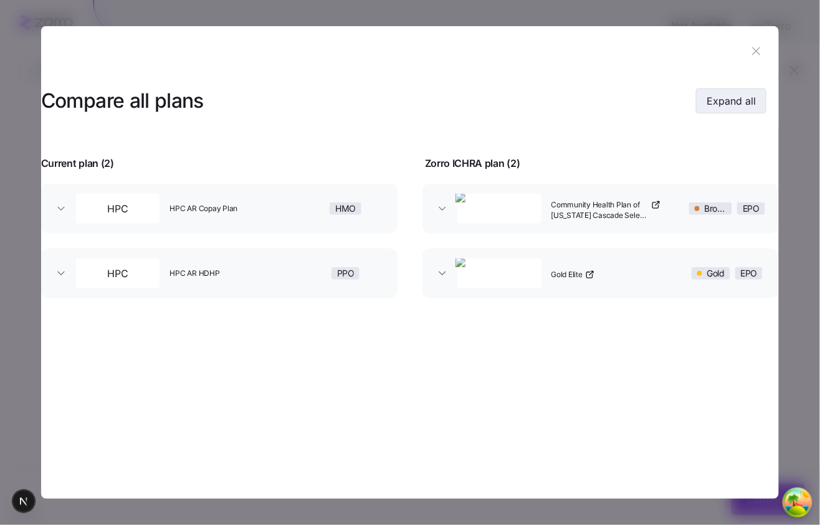
click at [660, 102] on button "Expand all" at bounding box center [731, 100] width 70 height 25
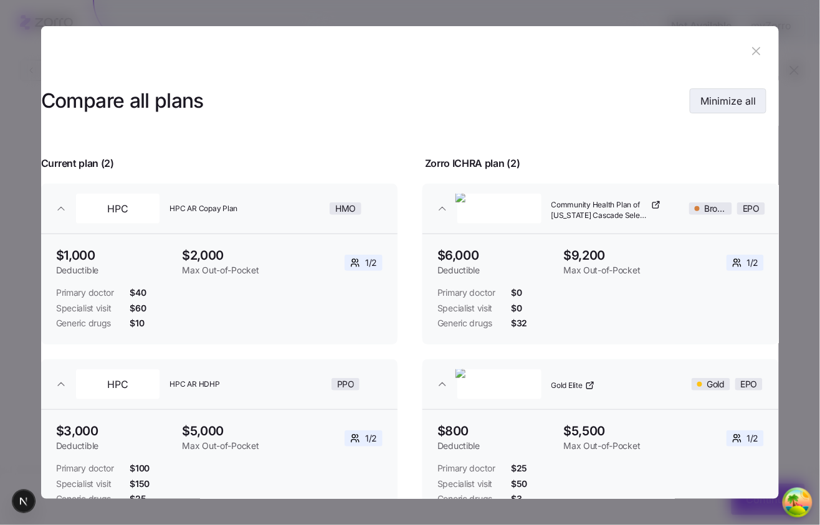
click at [660, 102] on button "Minimize all" at bounding box center [728, 100] width 77 height 25
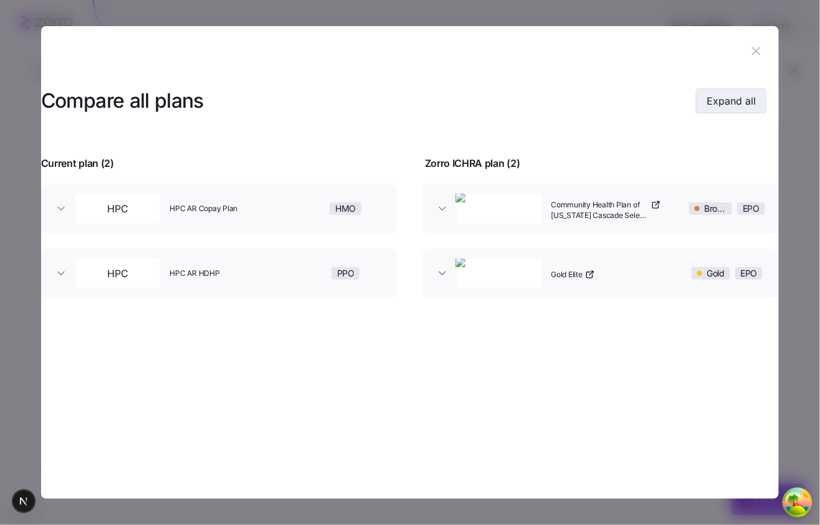
click at [660, 107] on span "Expand all" at bounding box center [730, 100] width 49 height 15
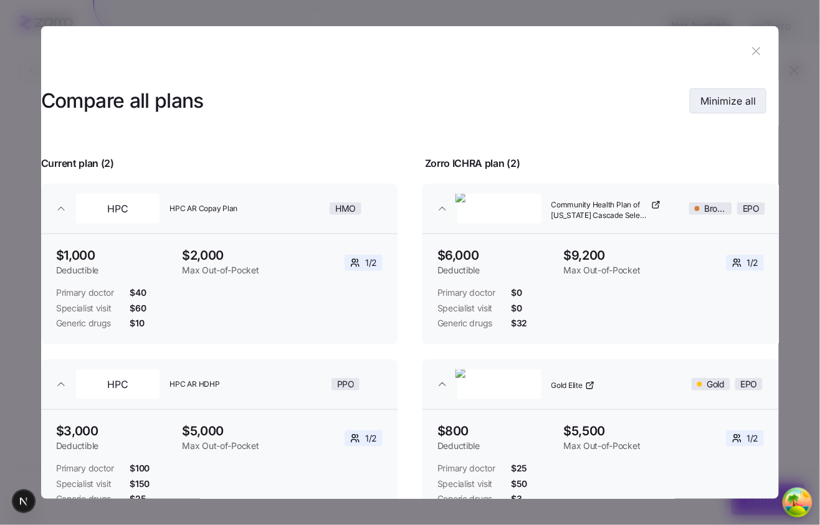
click at [660, 107] on span "Minimize all" at bounding box center [727, 100] width 55 height 15
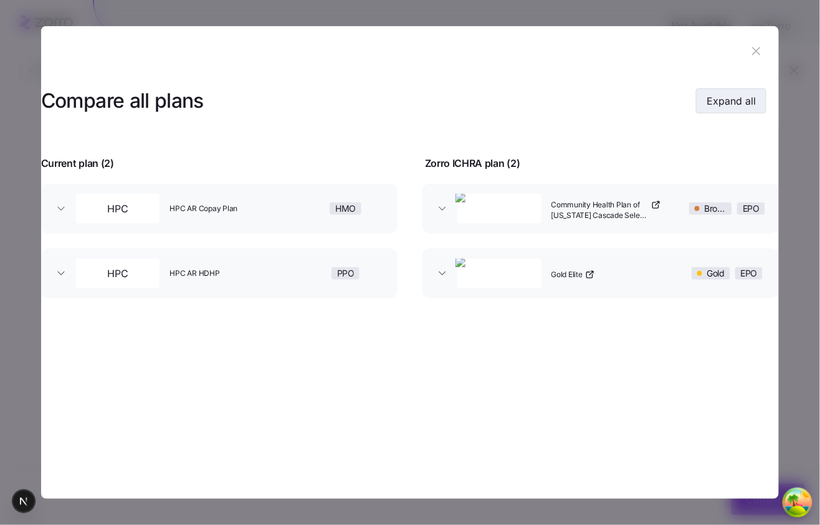
click at [660, 107] on span "Expand all" at bounding box center [730, 100] width 49 height 15
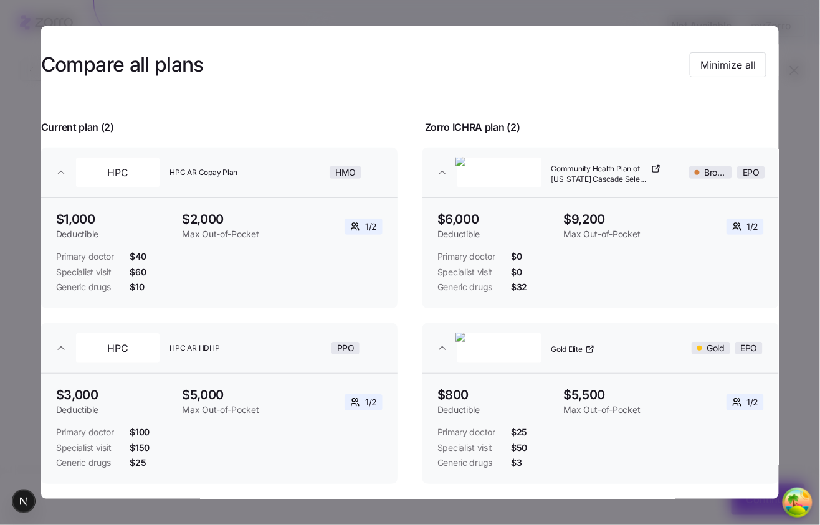
scroll to position [24, 0]
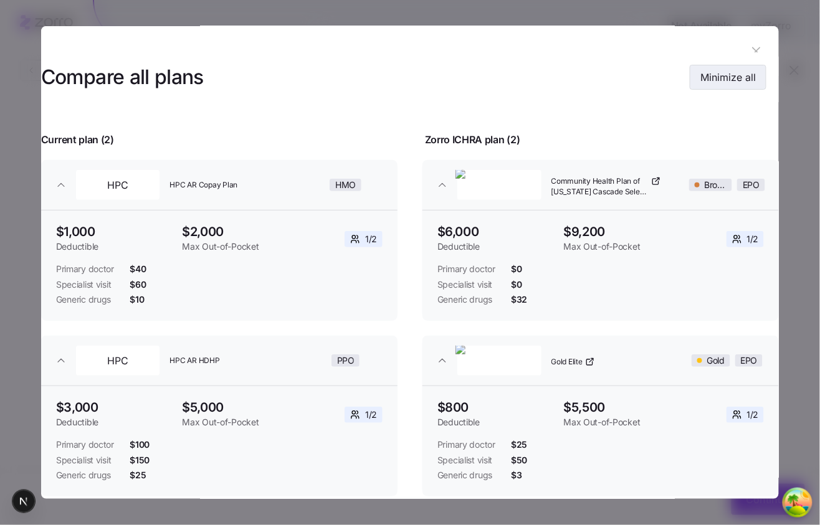
click at [660, 85] on button "Minimize all" at bounding box center [728, 77] width 77 height 25
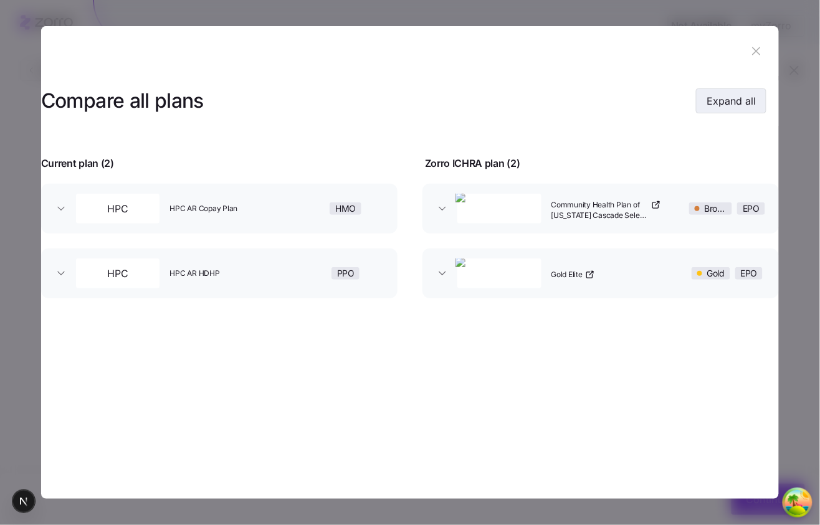
scroll to position [0, 0]
click at [660, 103] on button "Expand all" at bounding box center [731, 100] width 70 height 25
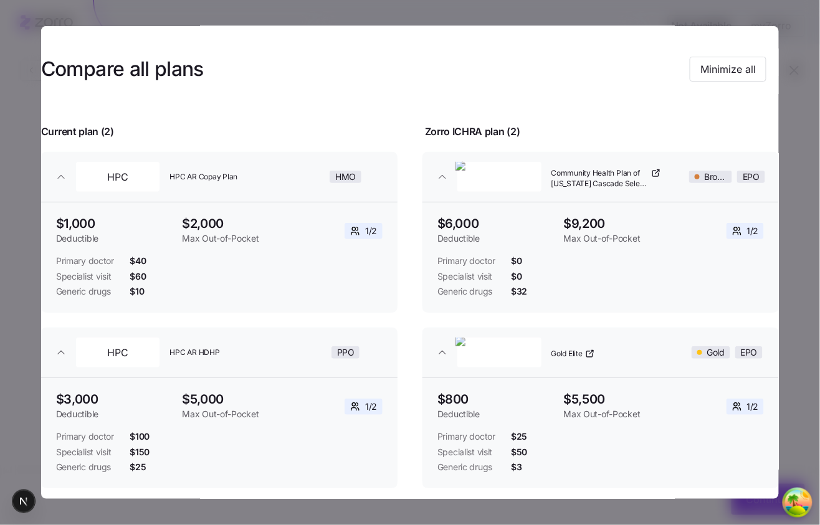
scroll to position [29, 0]
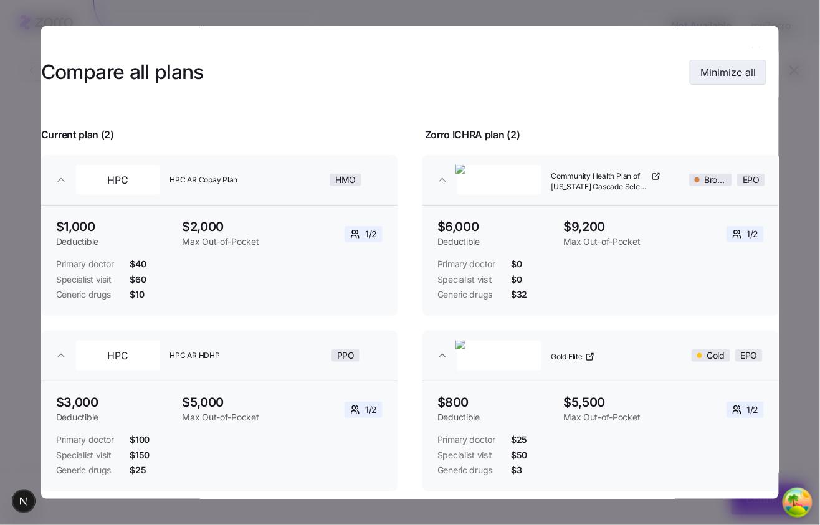
click at [660, 69] on span "Minimize all" at bounding box center [727, 72] width 55 height 15
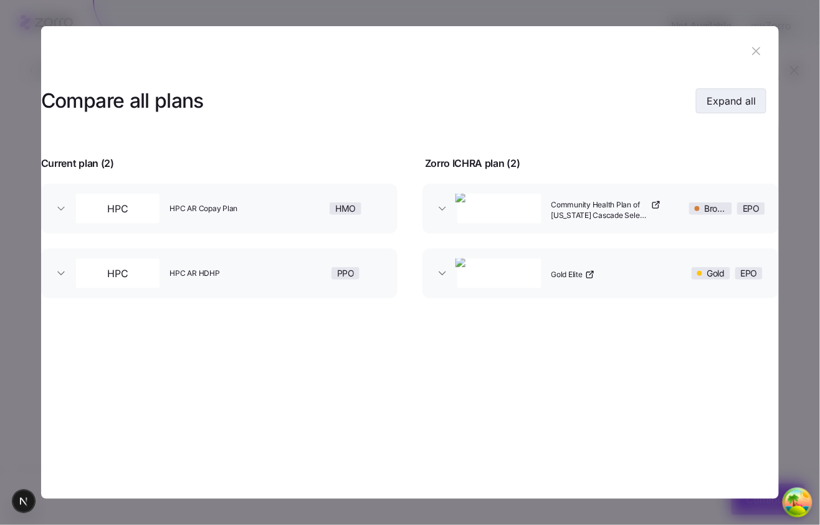
scroll to position [0, 0]
click at [660, 97] on span "Expand all" at bounding box center [730, 100] width 49 height 15
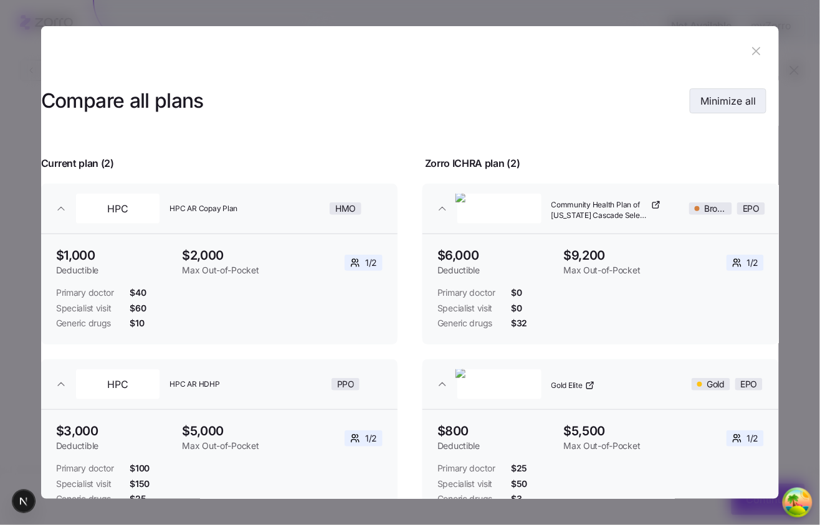
click at [660, 103] on span "Minimize all" at bounding box center [727, 100] width 55 height 15
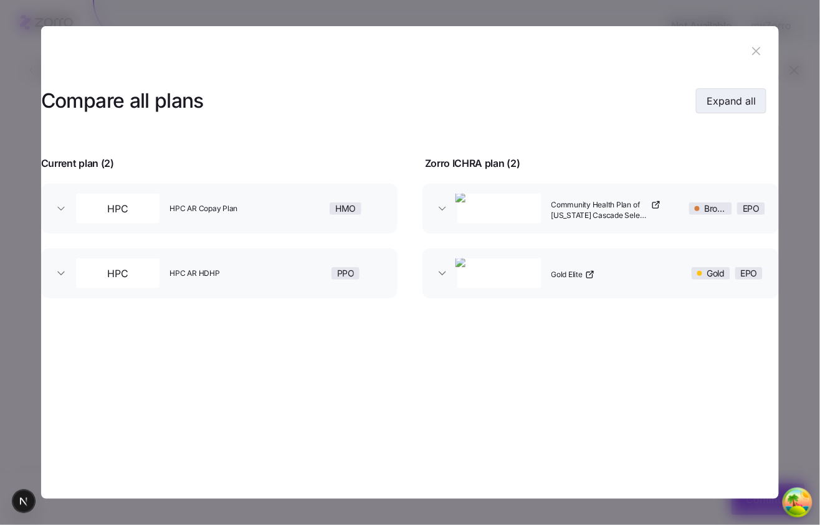
click at [660, 103] on span "Expand all" at bounding box center [730, 100] width 49 height 15
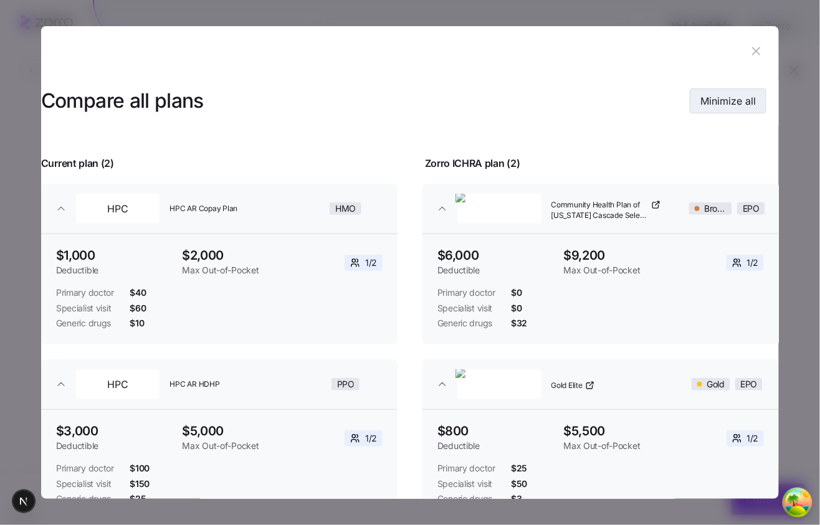
click at [660, 103] on span "Minimize all" at bounding box center [727, 100] width 55 height 15
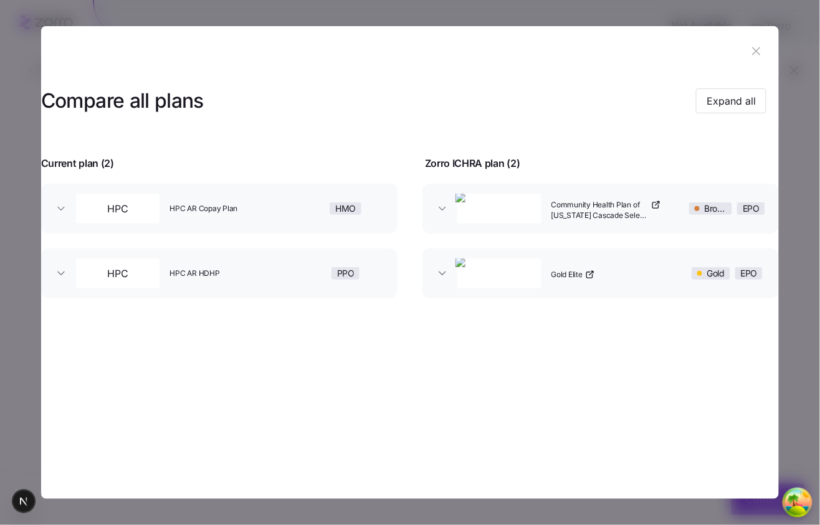
click at [660, 113] on div "Compare all plans Expand all" at bounding box center [403, 101] width 725 height 28
click at [660, 111] on button "Expand all" at bounding box center [731, 100] width 70 height 25
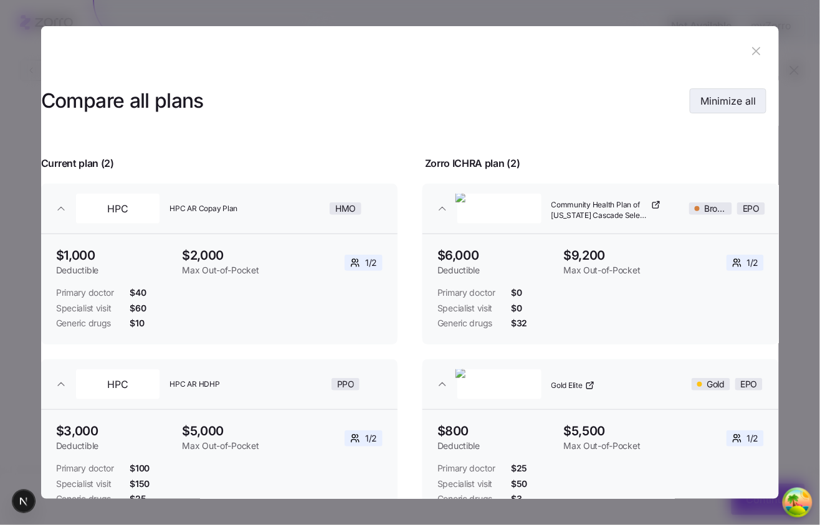
click at [660, 102] on button "Minimize all" at bounding box center [728, 100] width 77 height 25
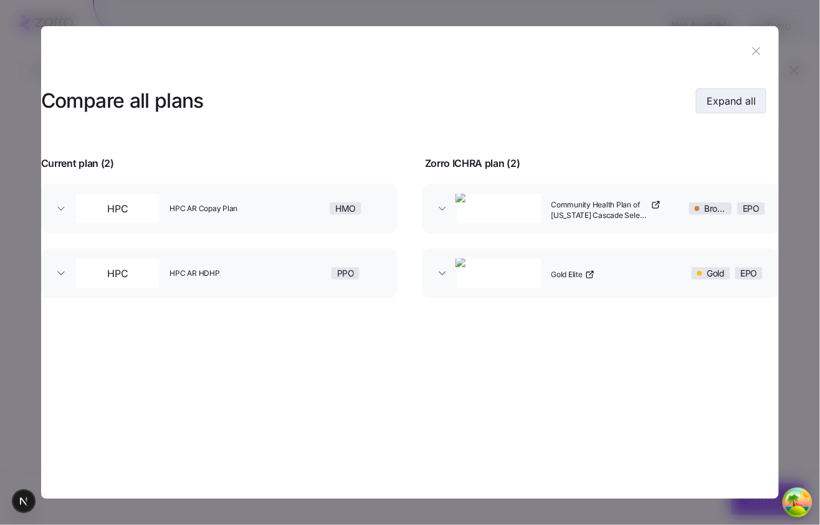
click at [660, 103] on span "Expand all" at bounding box center [730, 100] width 49 height 15
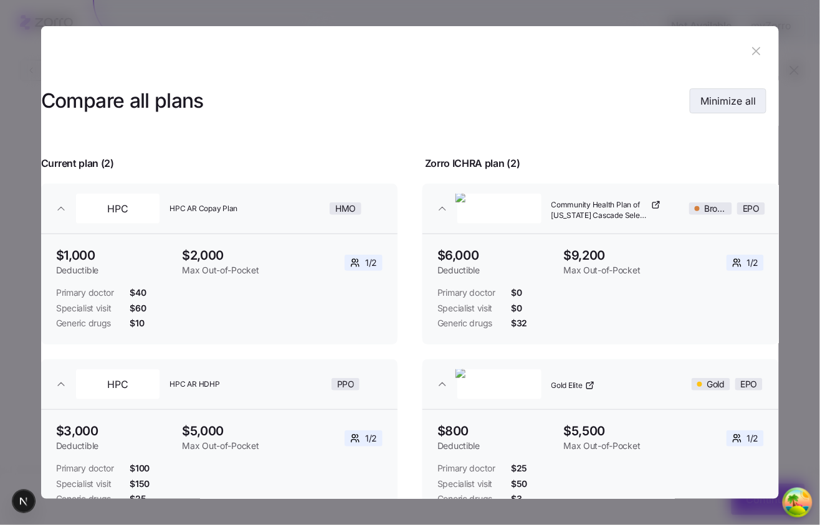
click at [660, 103] on span "Minimize all" at bounding box center [727, 100] width 55 height 15
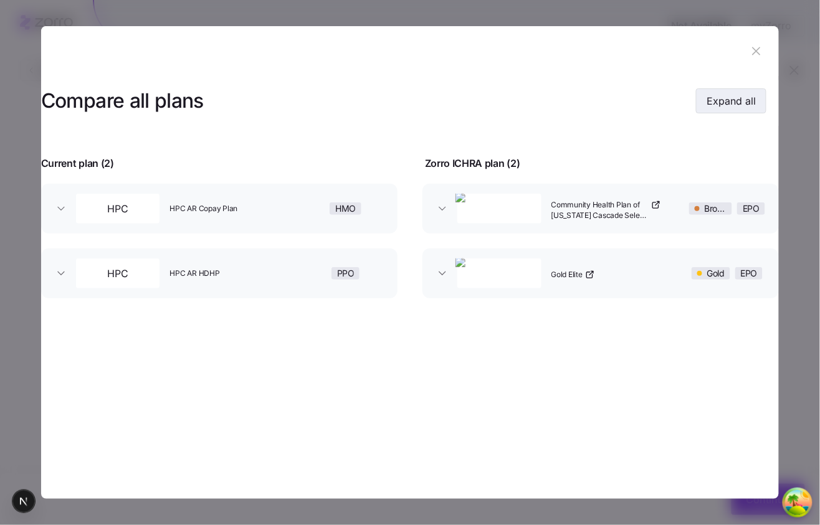
click at [660, 103] on span "Expand all" at bounding box center [730, 100] width 49 height 15
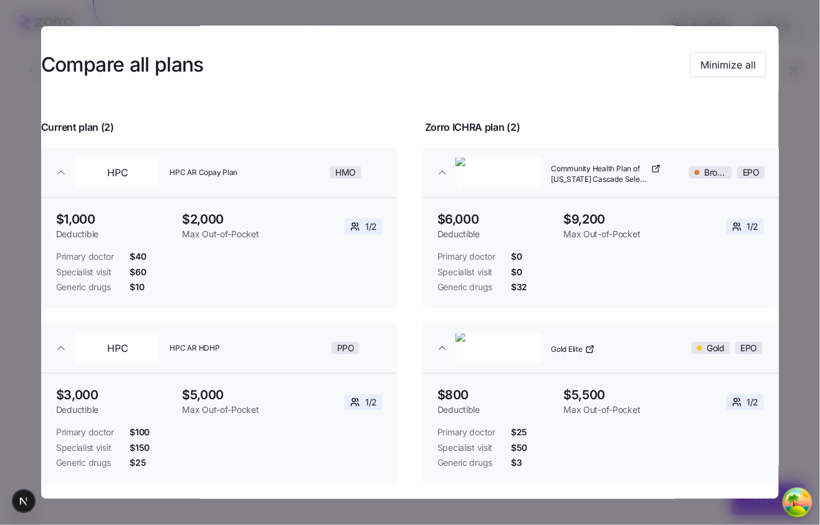
scroll to position [54, 0]
click at [660, 58] on span "Minimize all" at bounding box center [727, 64] width 55 height 15
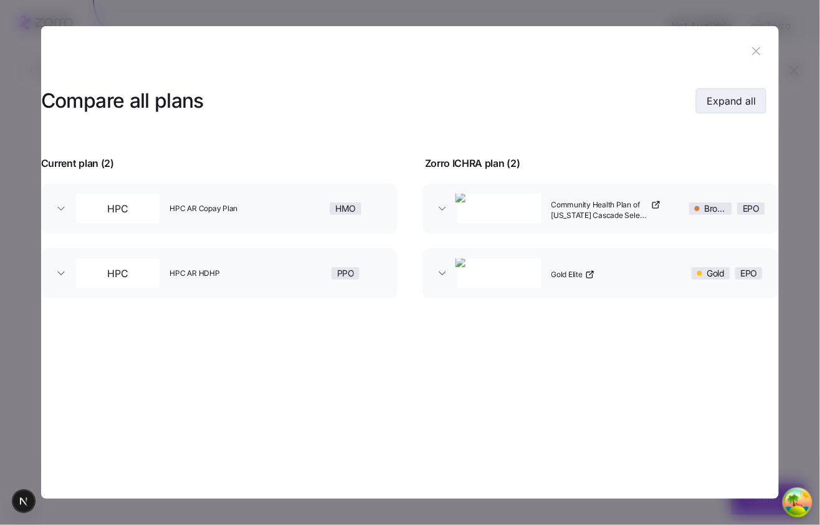
click at [660, 106] on span "Expand all" at bounding box center [730, 100] width 49 height 15
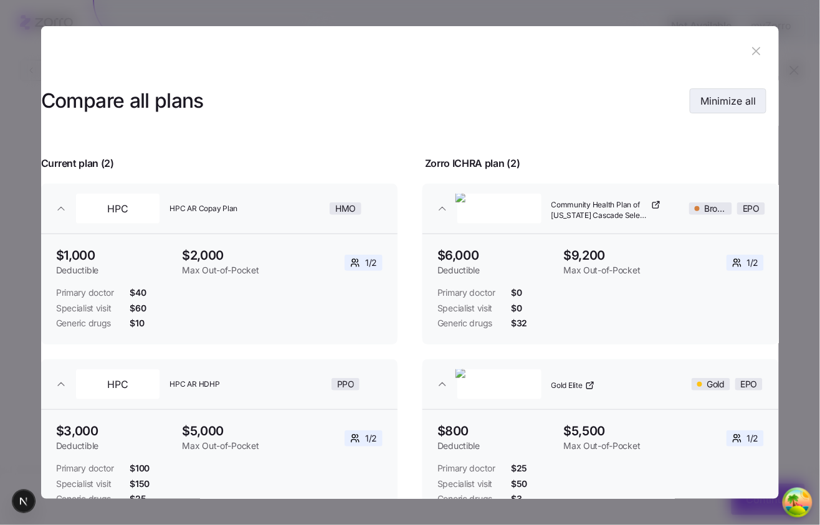
click at [660, 98] on span "Minimize all" at bounding box center [727, 100] width 55 height 15
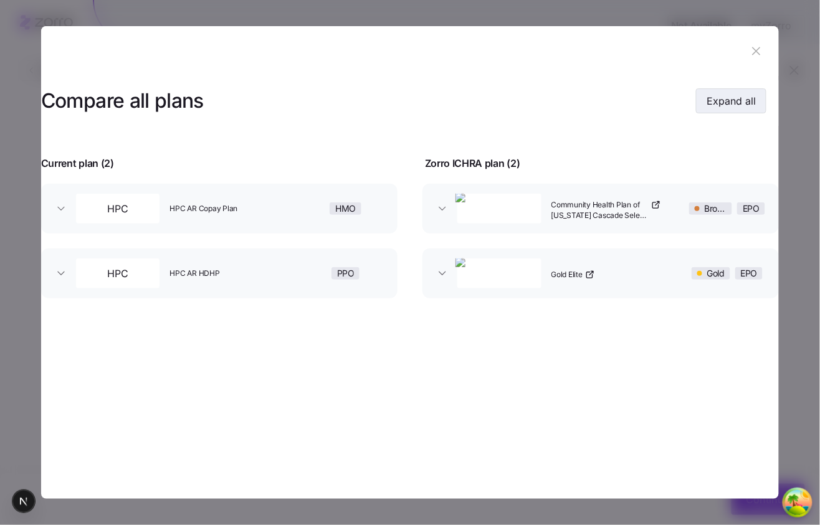
click at [660, 98] on span "Expand all" at bounding box center [730, 100] width 49 height 15
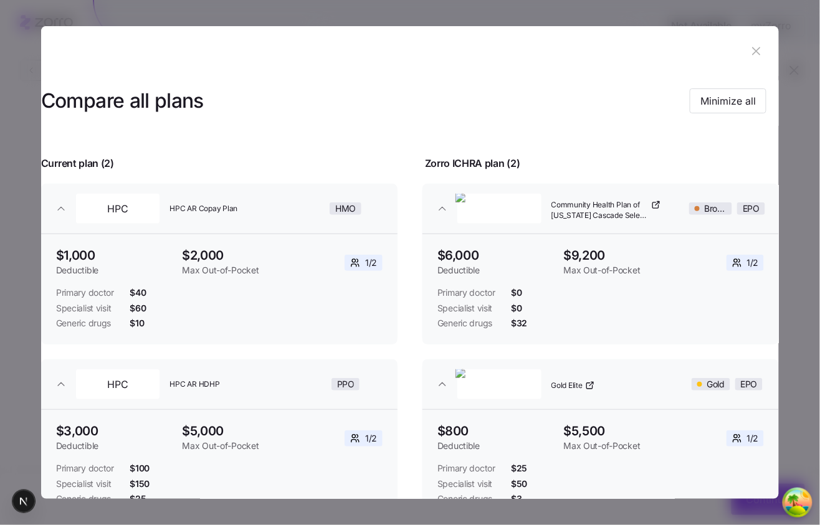
click at [660, 121] on header "Compare all plans Minimize all" at bounding box center [410, 101] width 738 height 50
click at [660, 108] on span "Minimize all" at bounding box center [727, 100] width 55 height 15
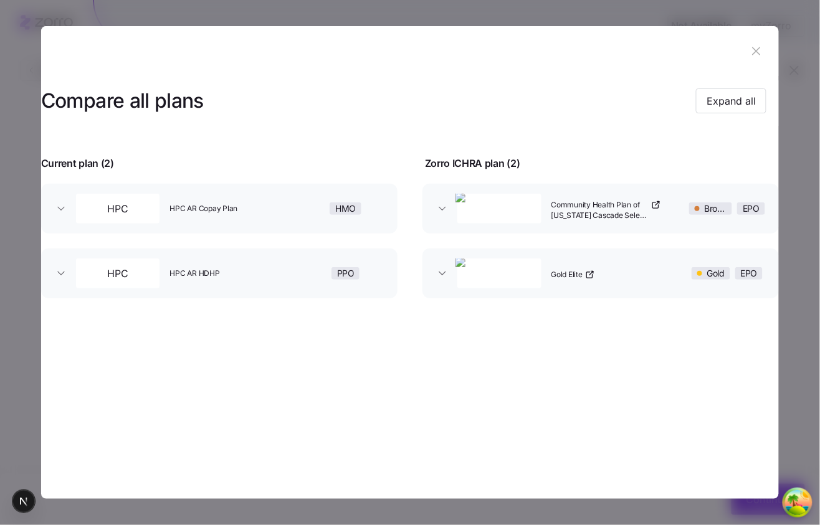
click at [103, 48] on header at bounding box center [410, 51] width 738 height 50
click at [660, 95] on span "Expand all" at bounding box center [730, 100] width 49 height 15
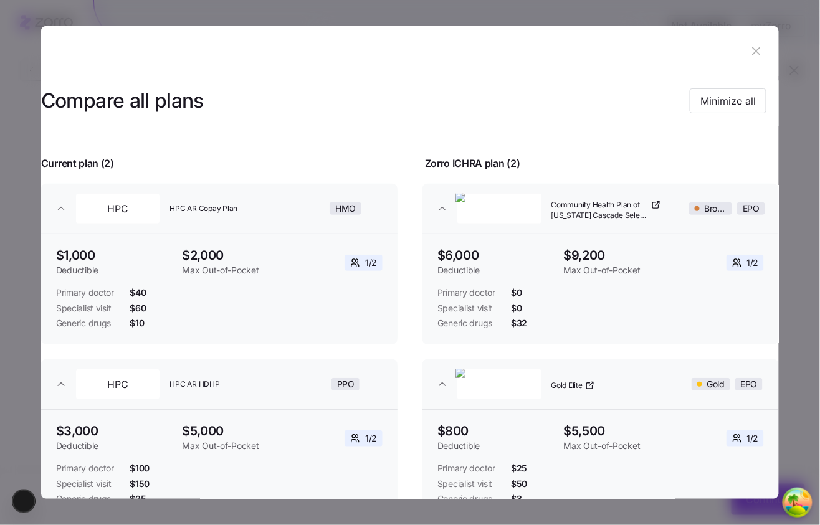
scroll to position [27, 0]
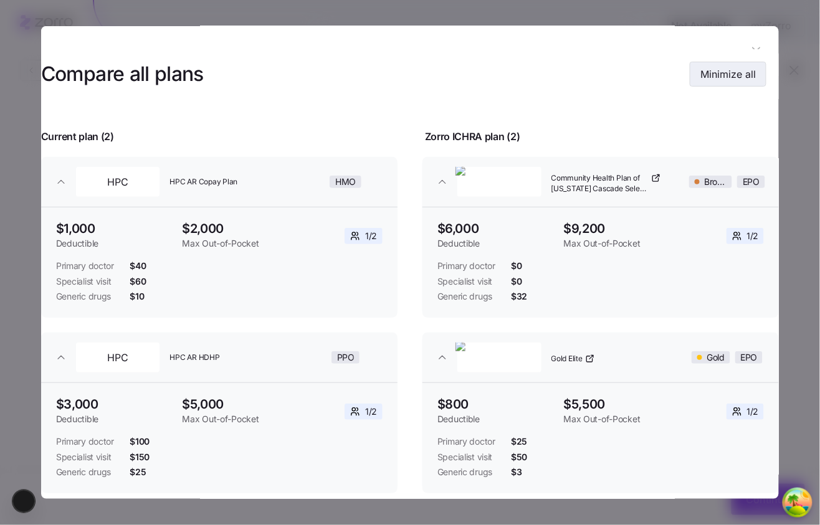
click at [660, 75] on span "Minimize all" at bounding box center [727, 74] width 55 height 15
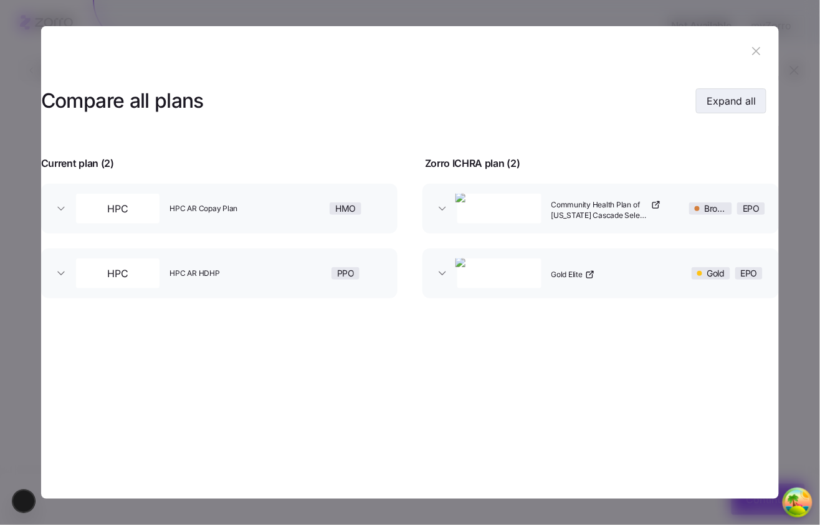
scroll to position [0, 0]
click at [660, 100] on span "Expand all" at bounding box center [730, 100] width 49 height 15
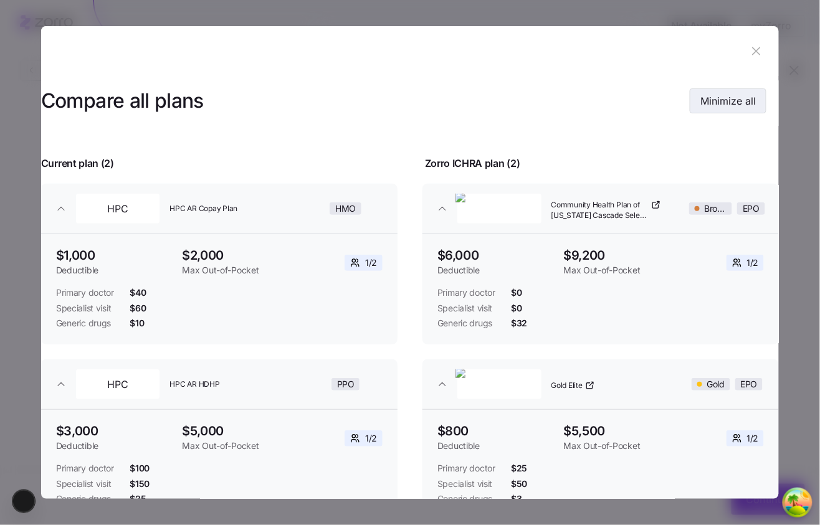
click at [660, 100] on span "Minimize all" at bounding box center [727, 100] width 55 height 15
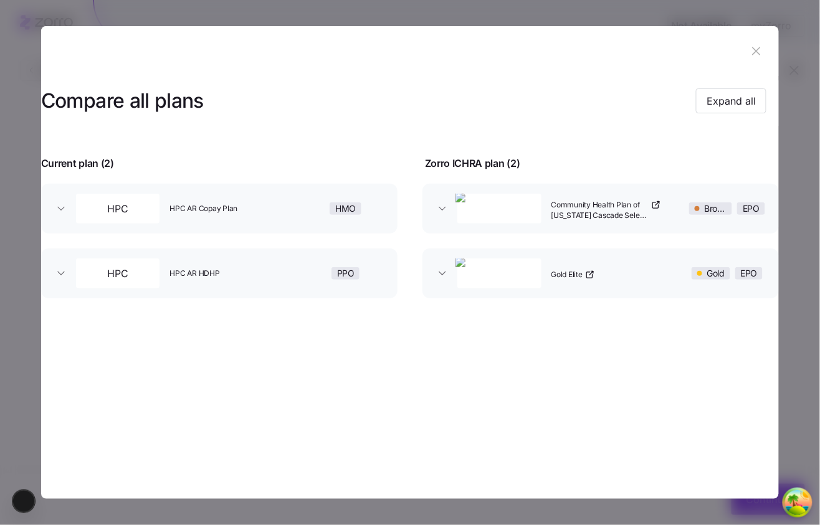
click at [660, 162] on div "Zorro ICHRA plan ( 2 )" at bounding box center [602, 156] width 384 height 31
click at [660, 111] on button "Expand all" at bounding box center [731, 100] width 70 height 25
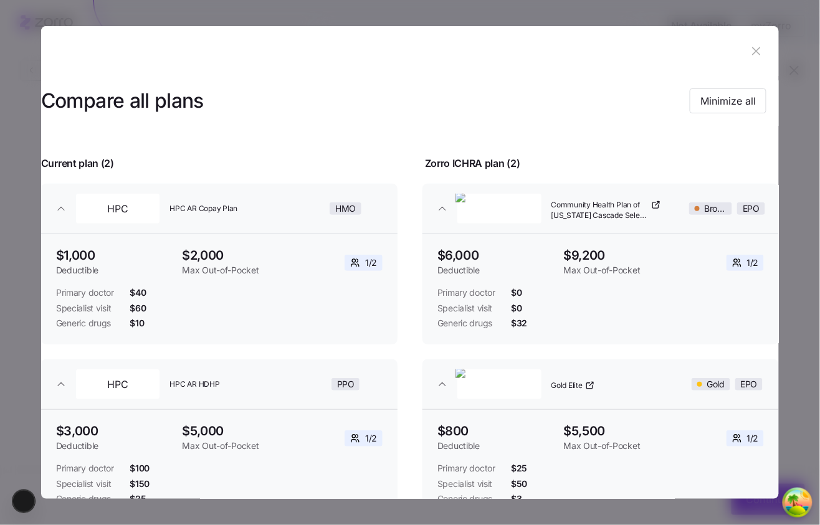
click at [660, 118] on header "Compare all plans Minimize all" at bounding box center [410, 101] width 738 height 50
click at [660, 113] on button "Minimize all" at bounding box center [728, 100] width 77 height 25
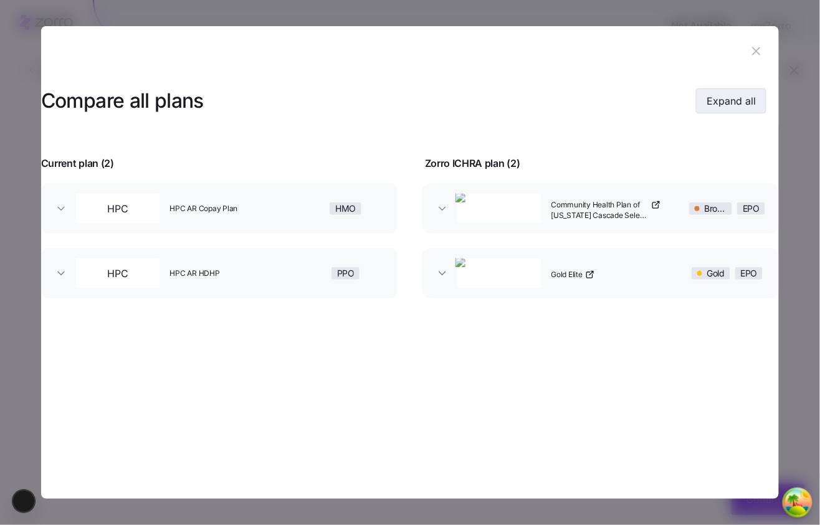
click at [660, 106] on button "Expand all" at bounding box center [731, 100] width 70 height 25
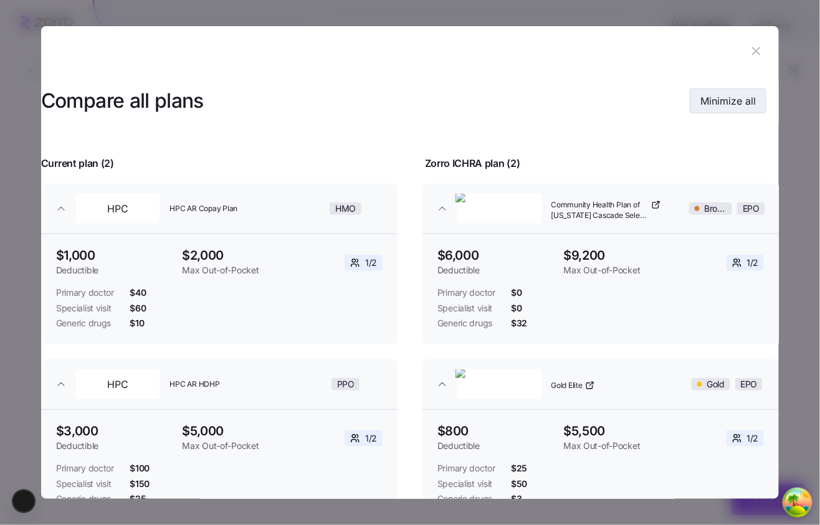
click at [660, 100] on span "Minimize all" at bounding box center [727, 100] width 55 height 15
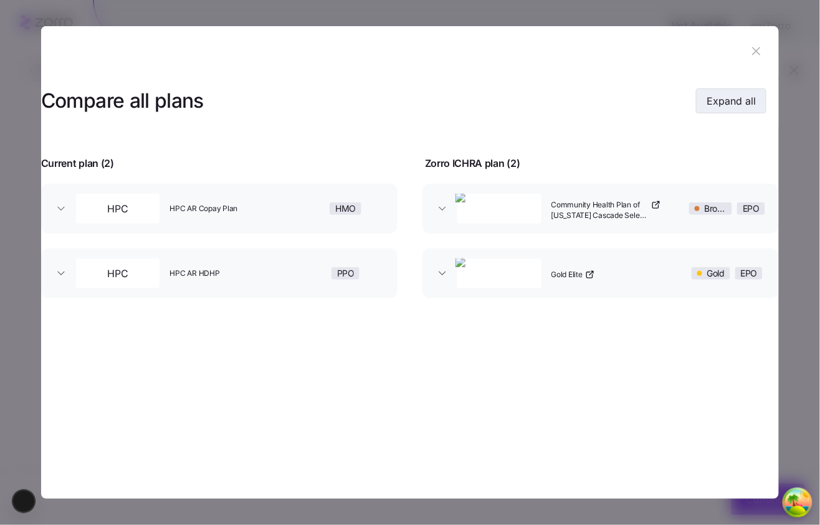
click at [660, 100] on span "Expand all" at bounding box center [730, 100] width 49 height 15
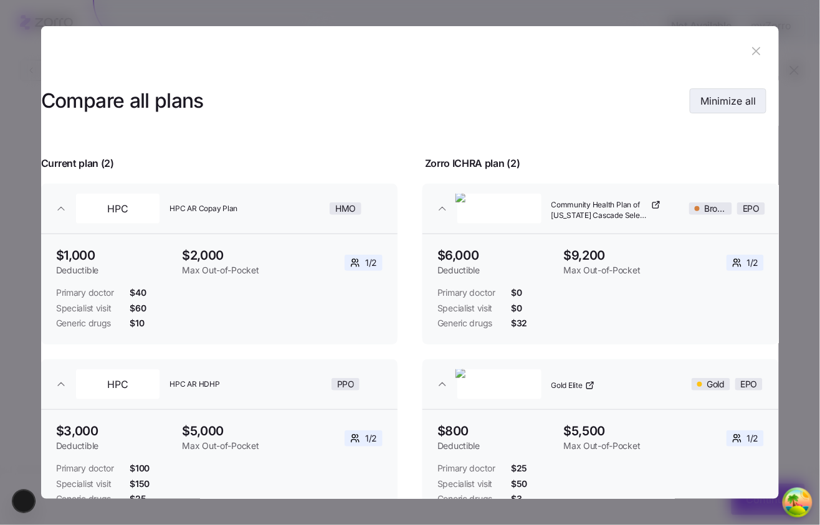
click at [660, 97] on span "Minimize all" at bounding box center [727, 100] width 55 height 15
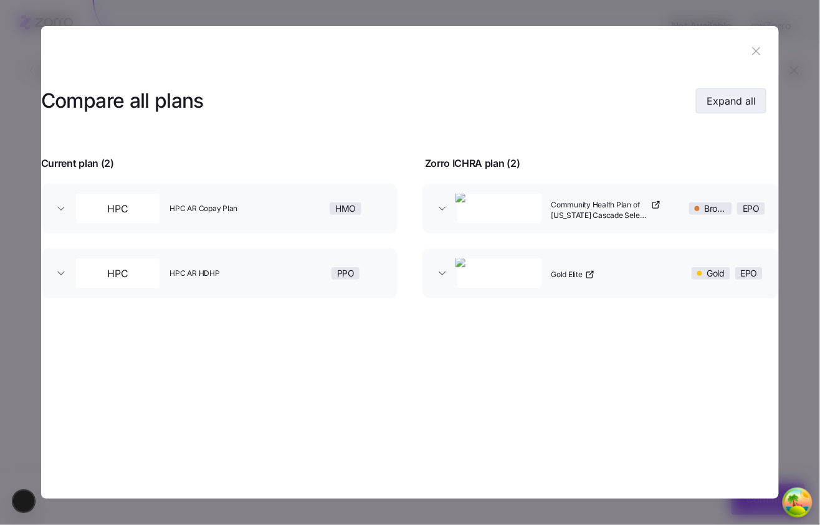
click at [660, 105] on button "Expand all" at bounding box center [731, 100] width 70 height 25
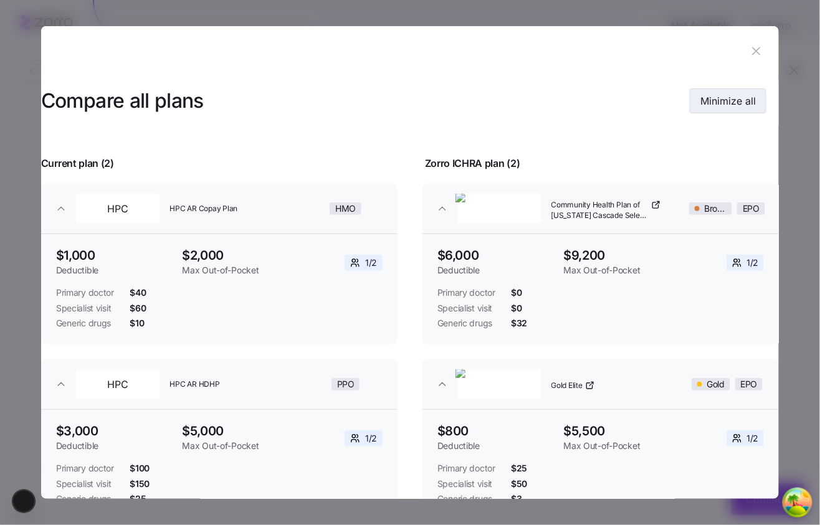
click at [660, 105] on span "Minimize all" at bounding box center [727, 100] width 55 height 15
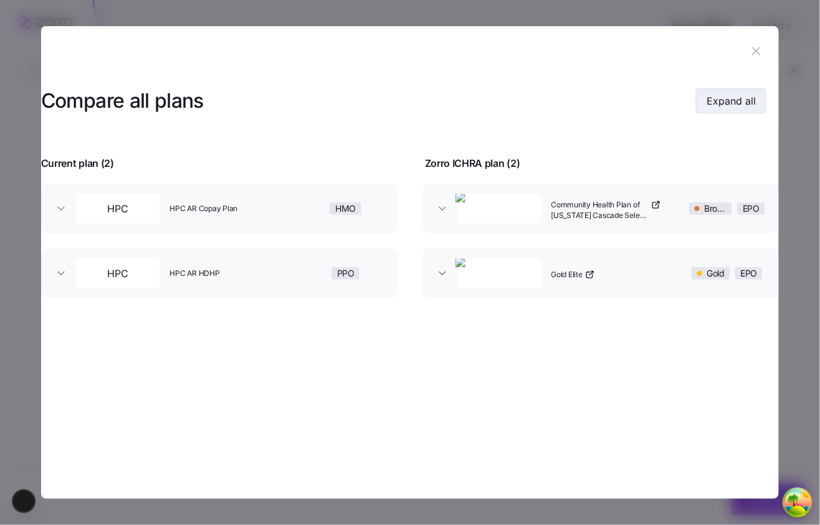
click at [660, 105] on span "Expand all" at bounding box center [730, 100] width 49 height 15
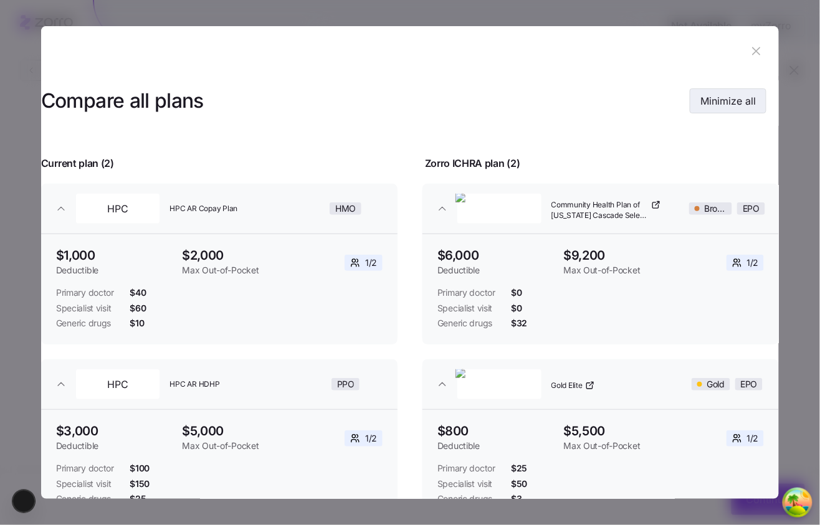
click at [660, 105] on span "Minimize all" at bounding box center [727, 100] width 55 height 15
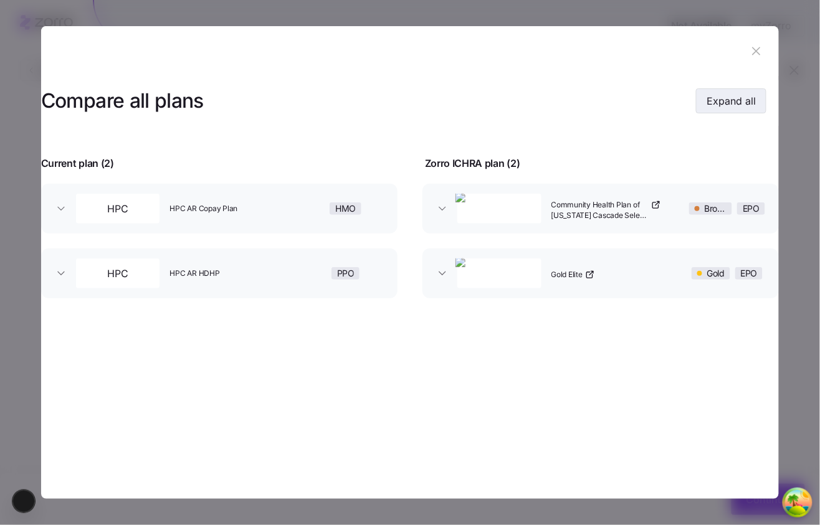
click at [660, 105] on span "Expand all" at bounding box center [730, 100] width 49 height 15
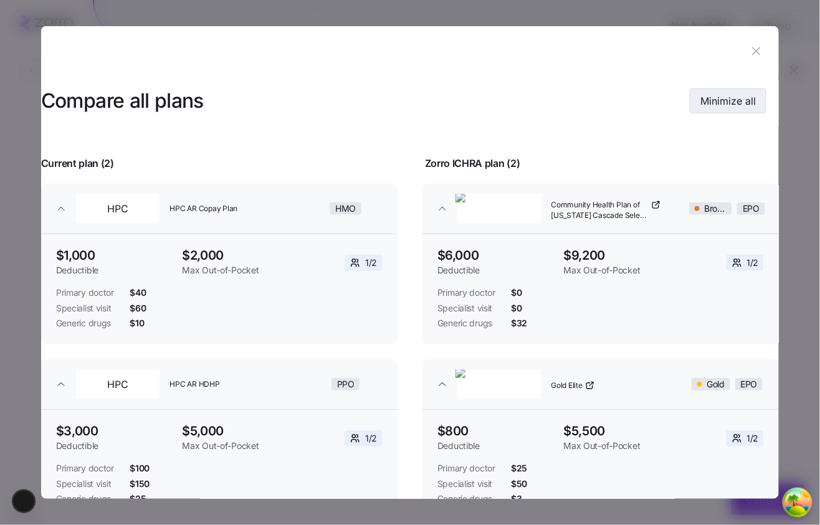
click at [660, 107] on span "Minimize all" at bounding box center [727, 100] width 55 height 15
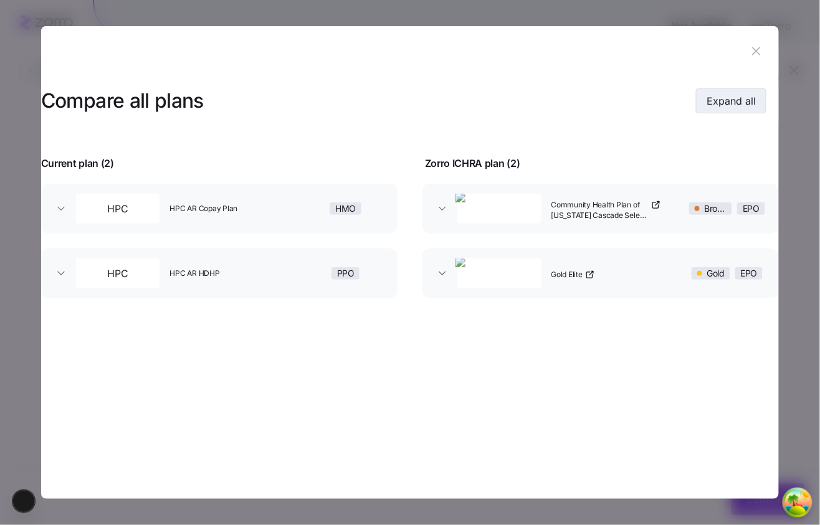
click at [660, 93] on button "Expand all" at bounding box center [731, 100] width 70 height 25
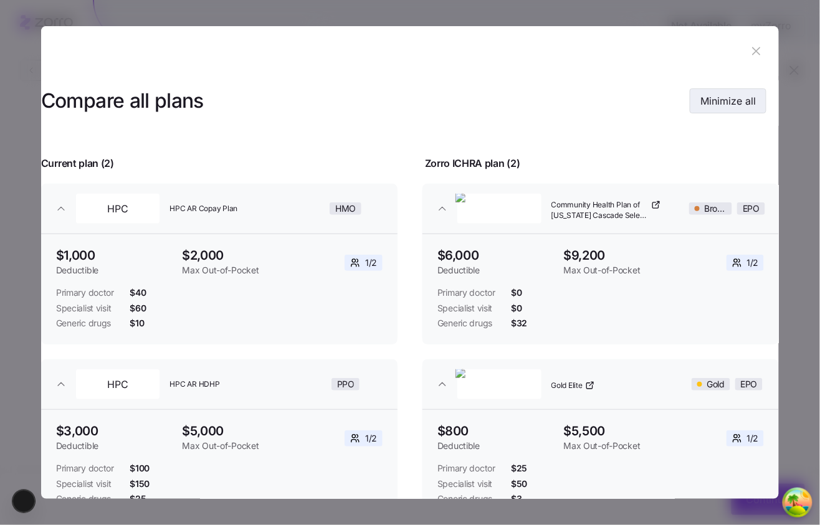
click at [660, 110] on button "Minimize all" at bounding box center [728, 100] width 77 height 25
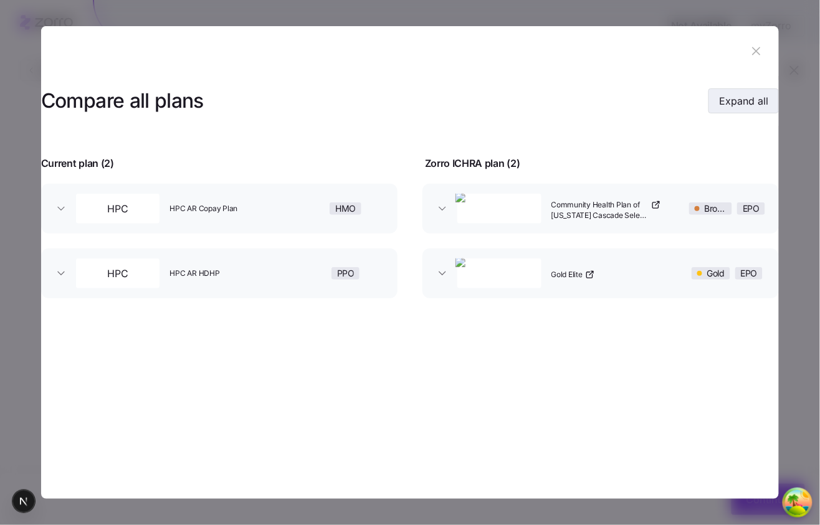
click at [660, 107] on span "Expand all" at bounding box center [743, 100] width 49 height 15
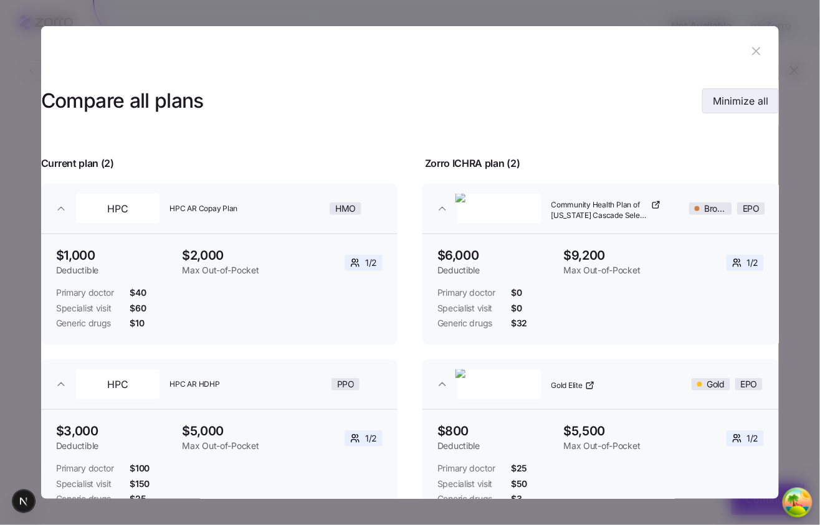
click at [660, 107] on span "Minimize all" at bounding box center [740, 100] width 55 height 15
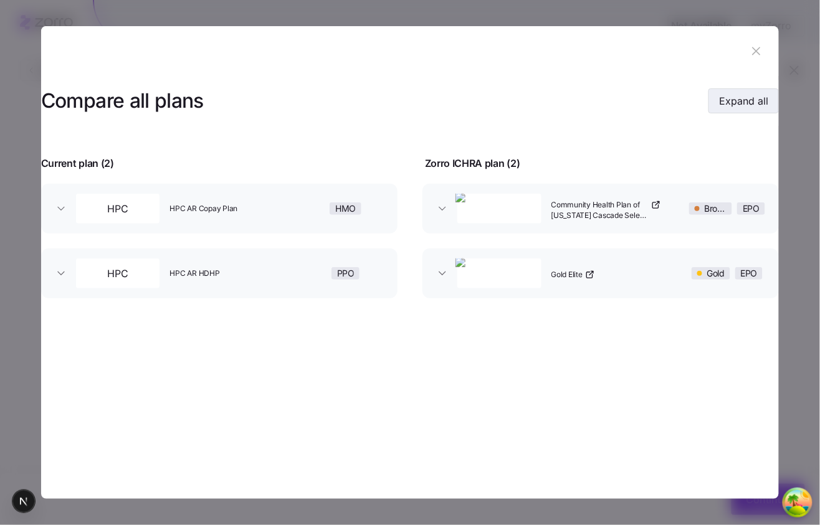
click at [660, 107] on span "Expand all" at bounding box center [743, 100] width 49 height 15
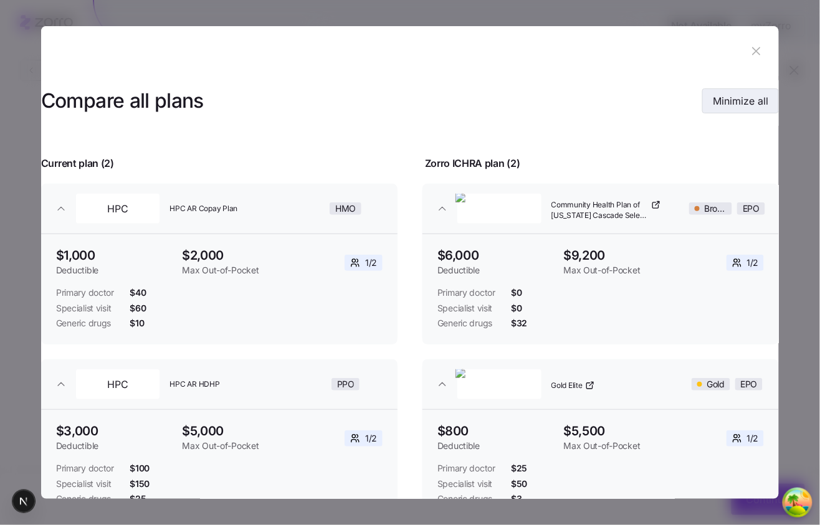
click at [660, 107] on span "Minimize all" at bounding box center [740, 100] width 55 height 15
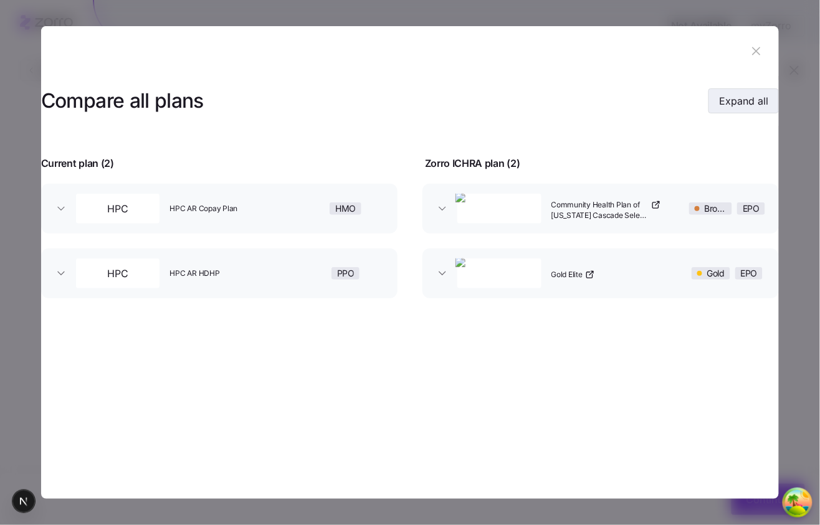
click at [660, 107] on span "Expand all" at bounding box center [743, 100] width 49 height 15
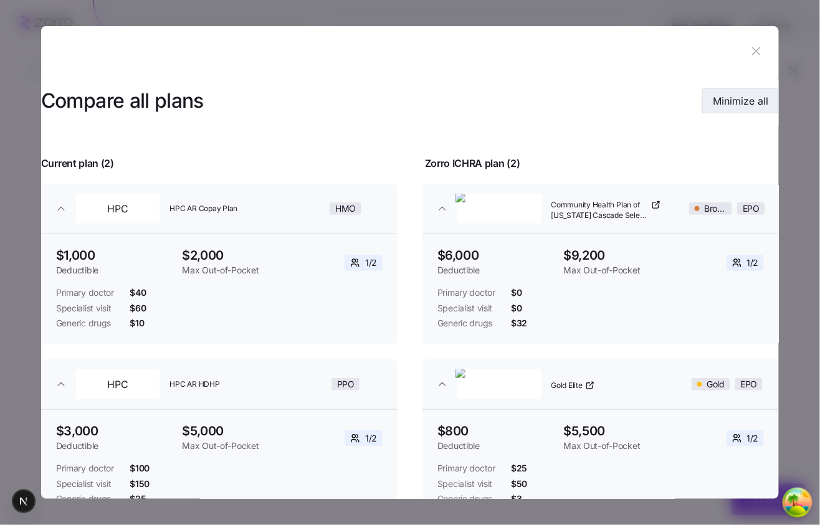
click at [660, 108] on span "Minimize all" at bounding box center [740, 100] width 55 height 15
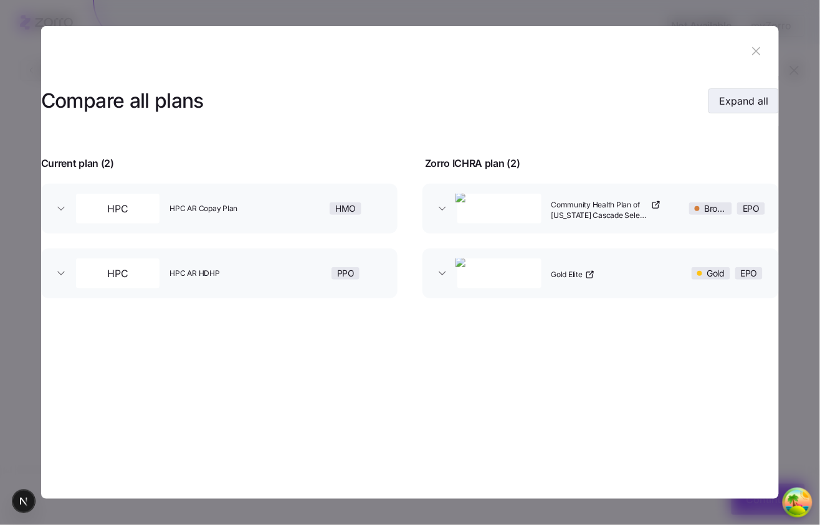
click at [660, 108] on span "Expand all" at bounding box center [743, 100] width 49 height 15
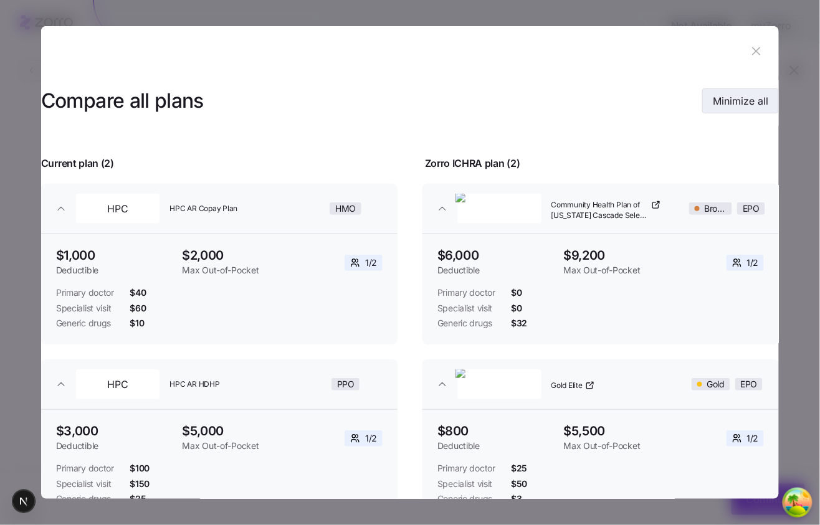
click at [660, 108] on span "Minimize all" at bounding box center [740, 100] width 55 height 15
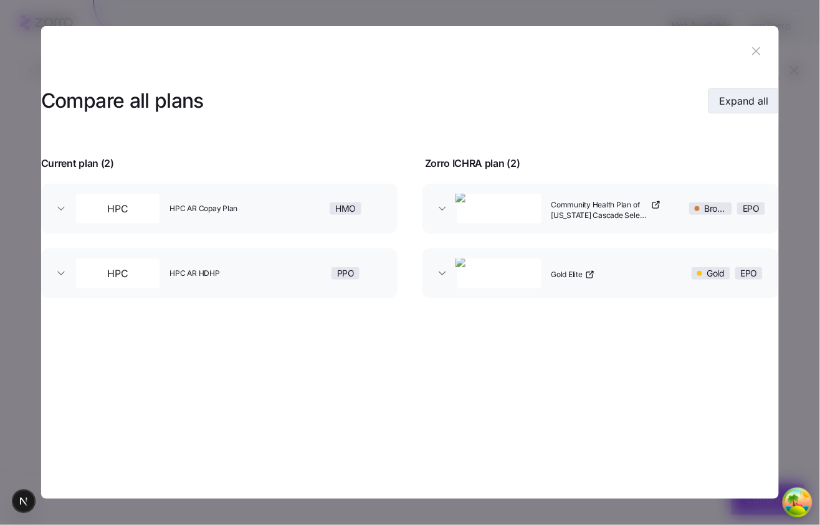
click at [660, 108] on span "Expand all" at bounding box center [743, 100] width 49 height 15
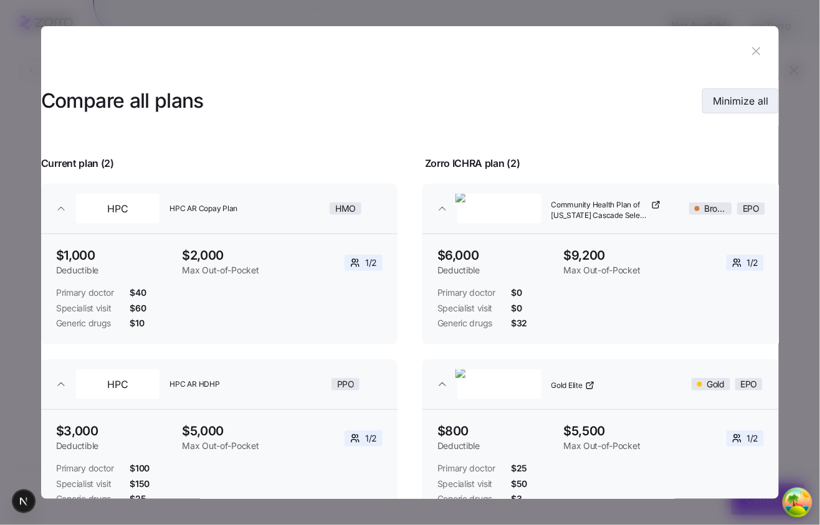
click at [660, 108] on span "Minimize all" at bounding box center [740, 100] width 55 height 15
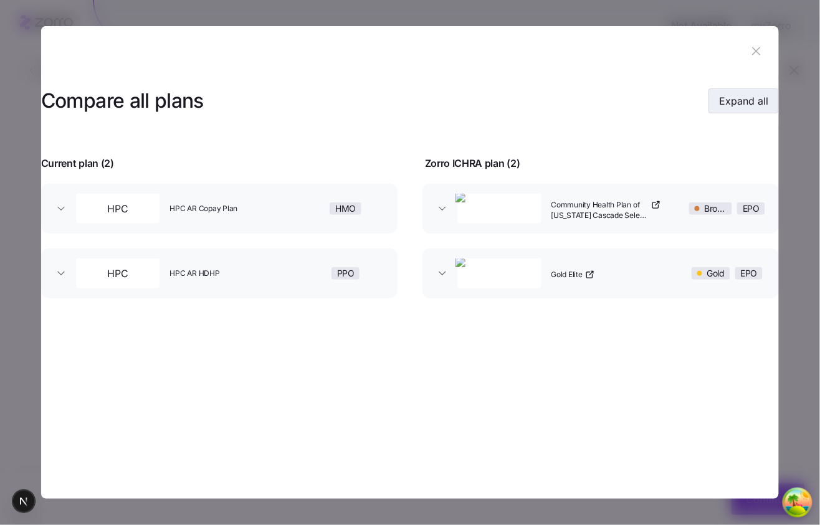
click at [660, 108] on span "Expand all" at bounding box center [743, 100] width 49 height 15
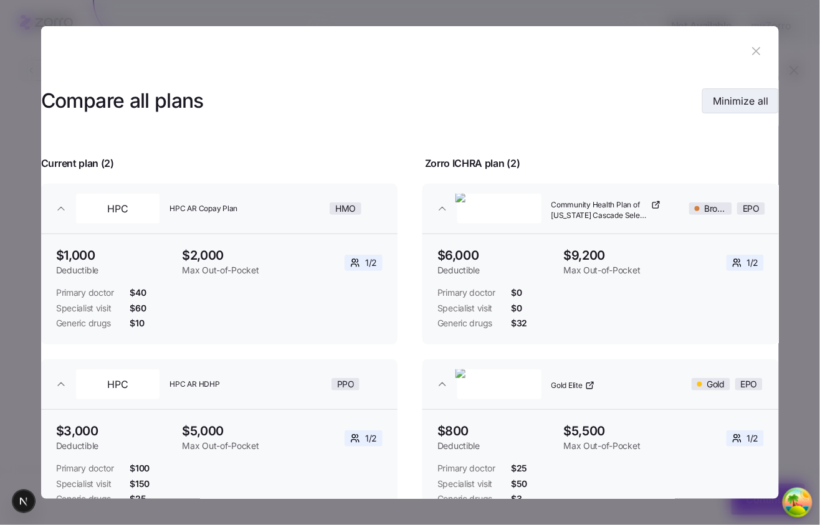
click at [660, 108] on span "Minimize all" at bounding box center [740, 100] width 55 height 15
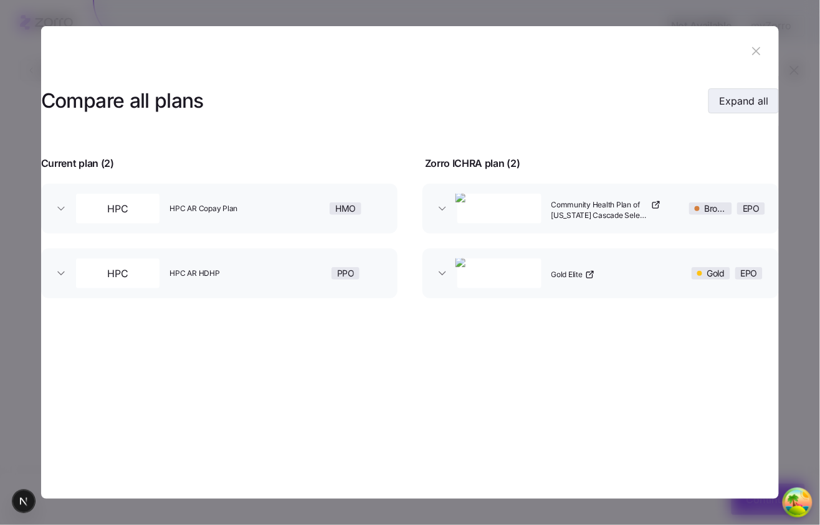
click at [660, 108] on span "Expand all" at bounding box center [743, 100] width 49 height 15
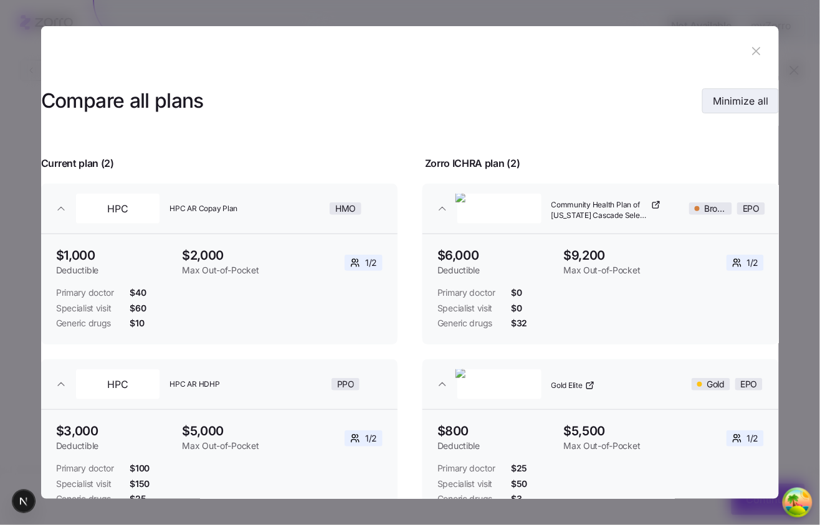
click at [660, 108] on span "Minimize all" at bounding box center [740, 100] width 55 height 15
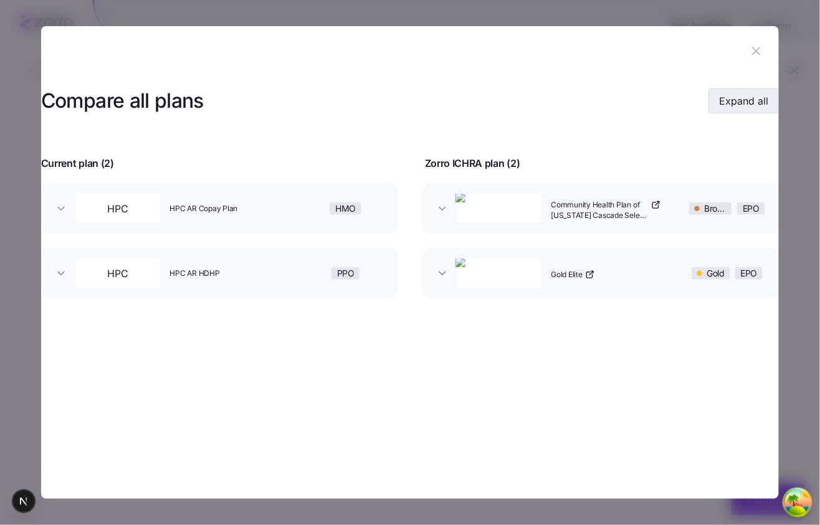
click at [660, 108] on span "Expand all" at bounding box center [743, 100] width 49 height 15
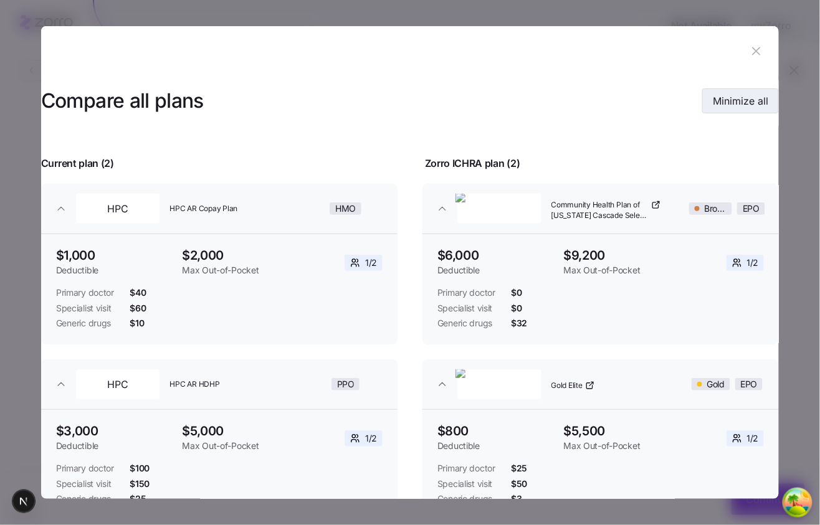
click at [660, 108] on span "Minimize all" at bounding box center [740, 100] width 55 height 15
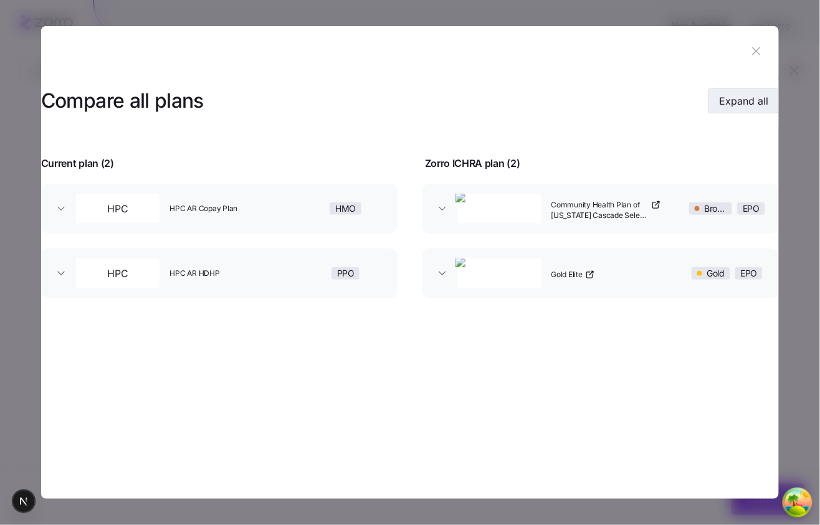
click at [660, 108] on span "Expand all" at bounding box center [743, 100] width 49 height 15
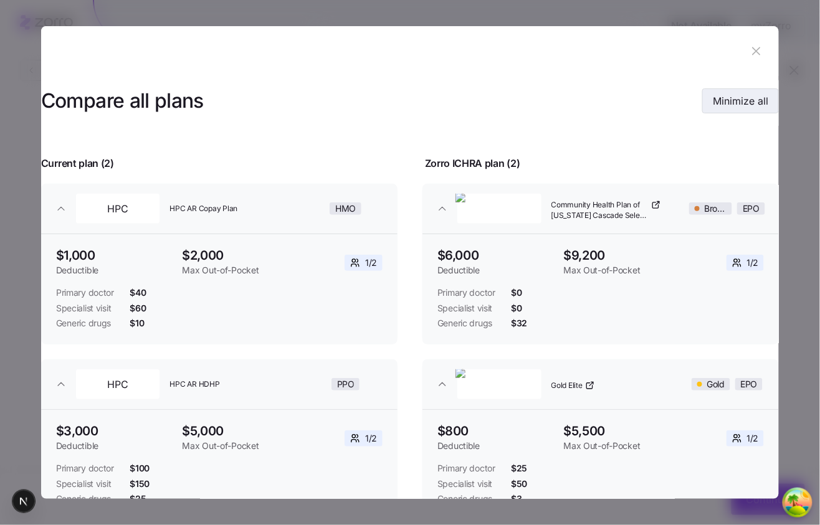
click at [660, 108] on span "Minimize all" at bounding box center [740, 100] width 55 height 15
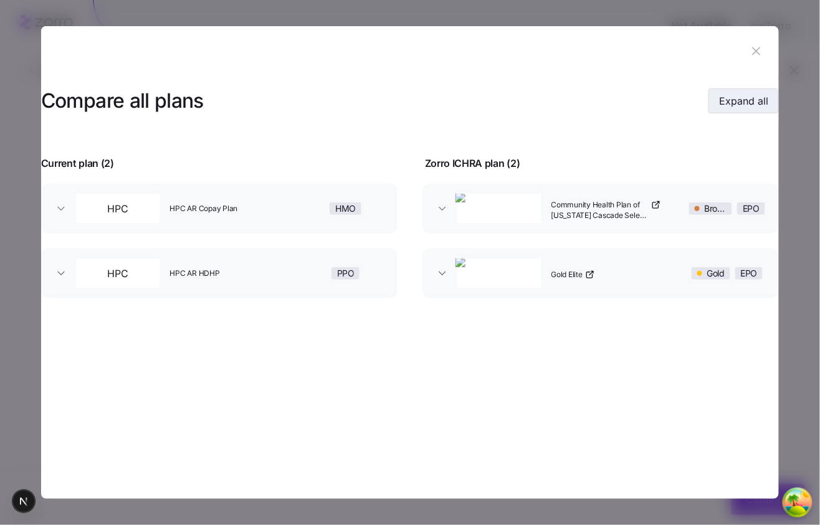
click at [660, 108] on span "Expand all" at bounding box center [743, 100] width 49 height 15
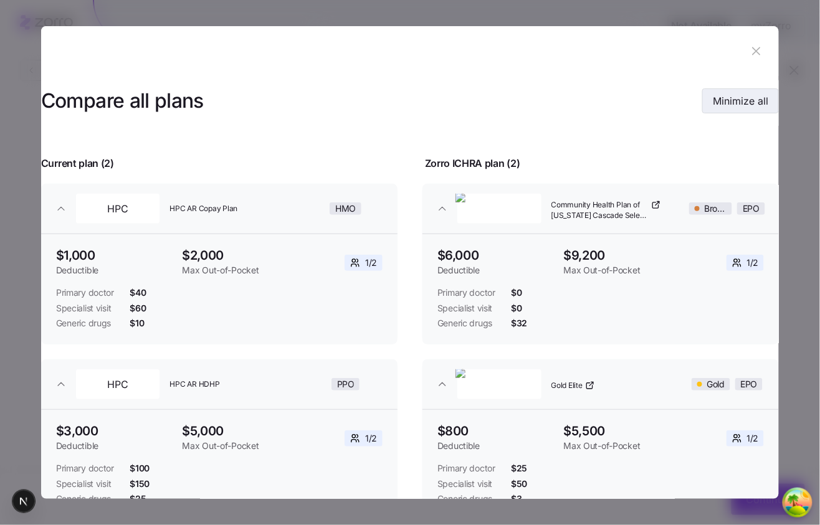
click at [660, 108] on span "Minimize all" at bounding box center [740, 100] width 55 height 15
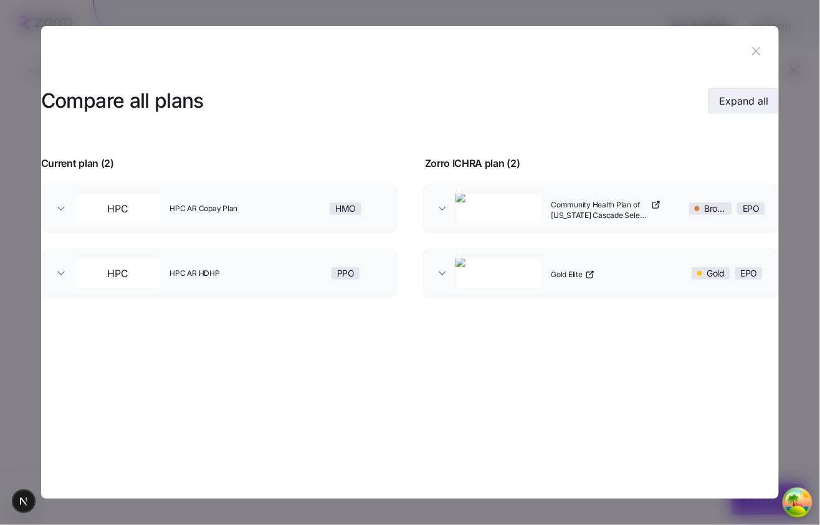
click at [660, 108] on span "Expand all" at bounding box center [743, 100] width 49 height 15
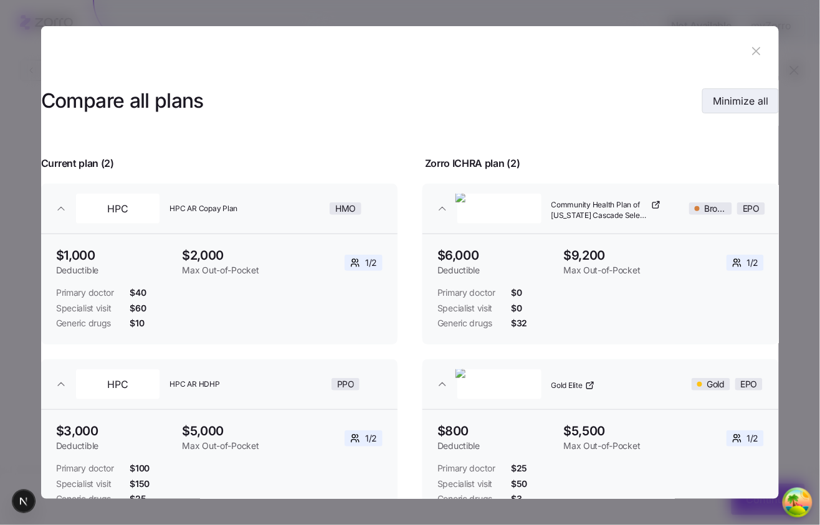
click at [660, 108] on span "Minimize all" at bounding box center [740, 100] width 55 height 15
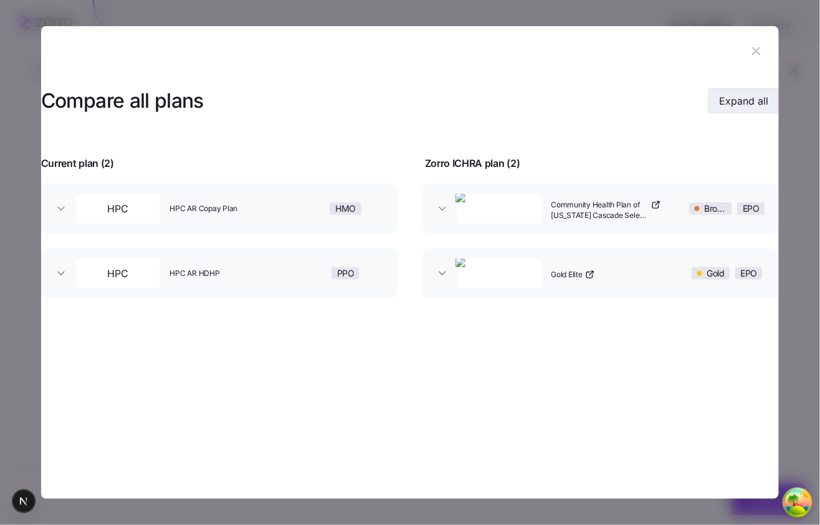
click at [660, 108] on span "Expand all" at bounding box center [743, 100] width 49 height 15
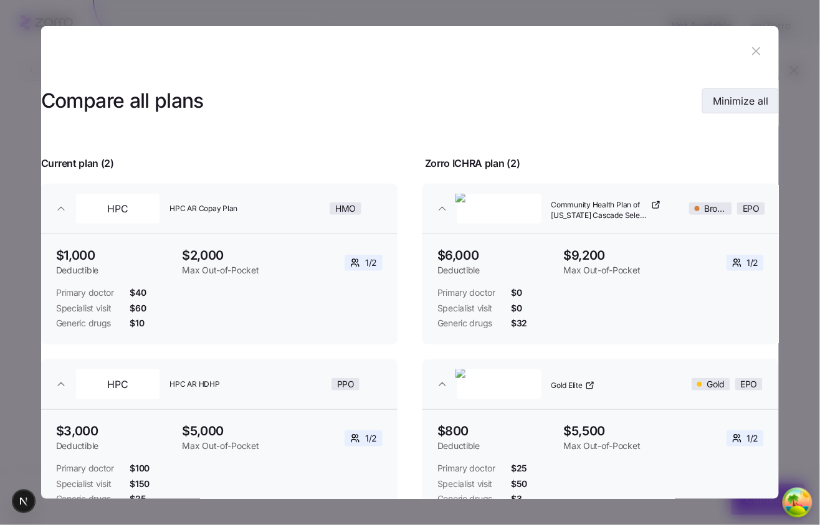
click at [660, 108] on span "Minimize all" at bounding box center [740, 100] width 55 height 15
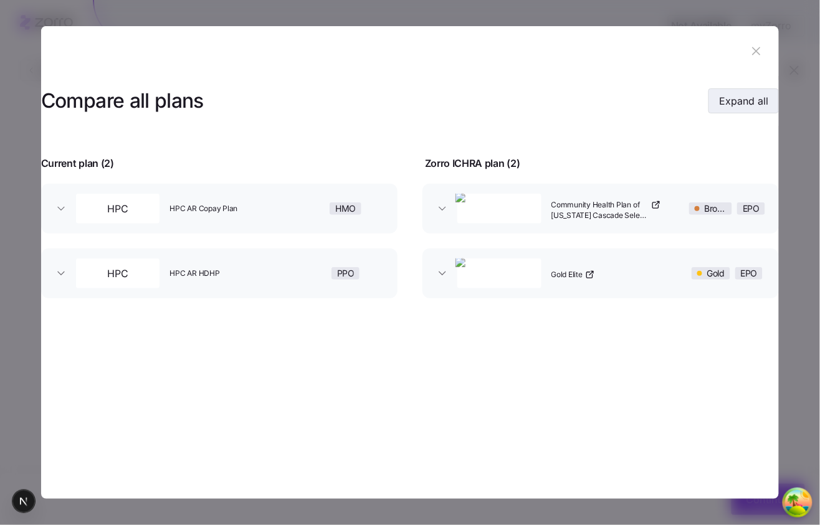
click at [660, 108] on span "Expand all" at bounding box center [743, 100] width 49 height 15
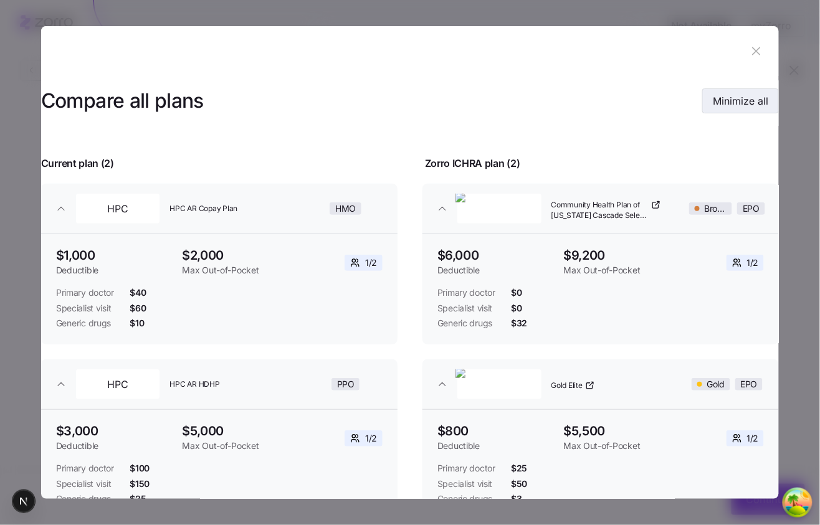
click at [660, 108] on span "Minimize all" at bounding box center [740, 100] width 55 height 15
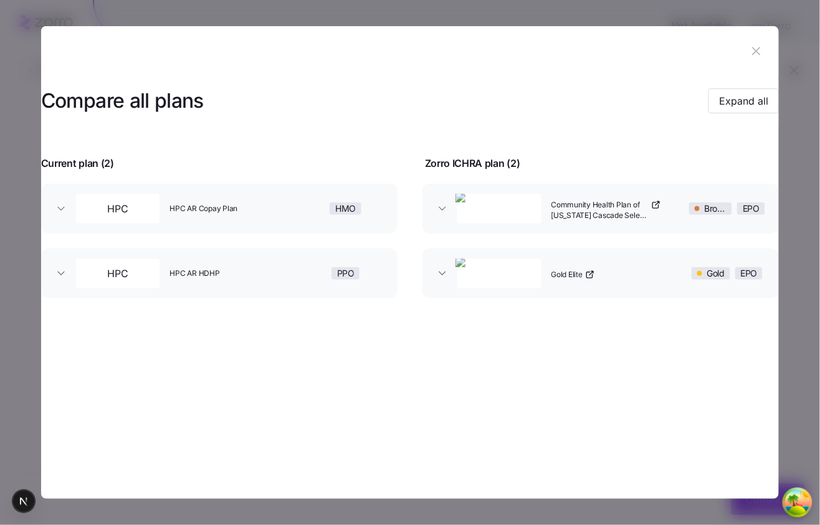
click at [440, 201] on button "Community Health Plan of [US_STATE] Cascade Select Bronze Bronze EPO" at bounding box center [600, 209] width 356 height 50
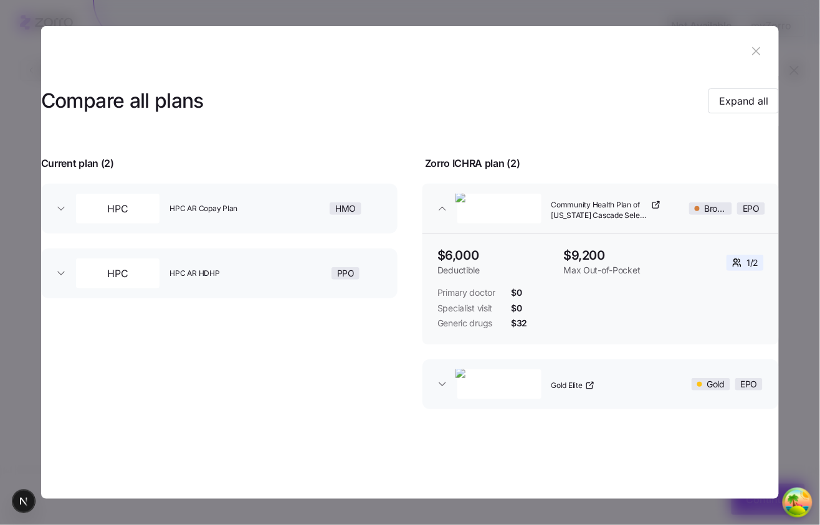
click at [440, 201] on button "Community Health Plan of [US_STATE] Cascade Select Bronze Bronze EPO" at bounding box center [600, 209] width 356 height 50
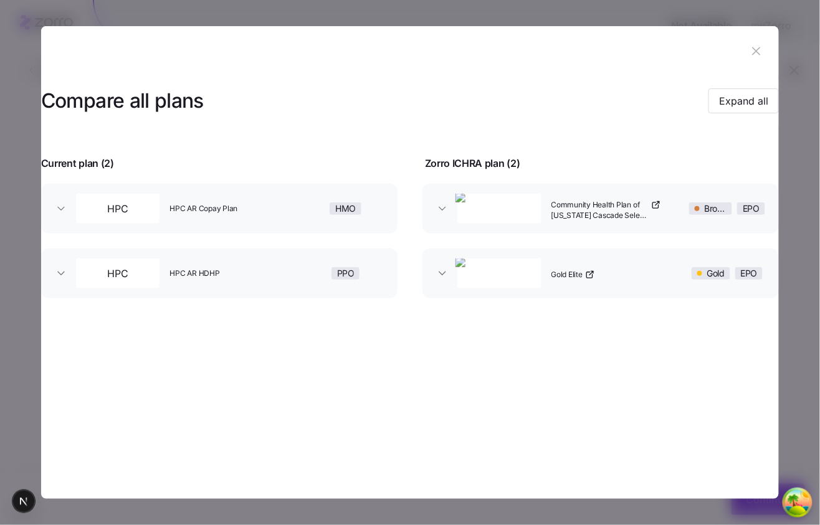
click at [440, 201] on button "Community Health Plan of [US_STATE] Cascade Select Bronze Bronze EPO" at bounding box center [600, 209] width 356 height 50
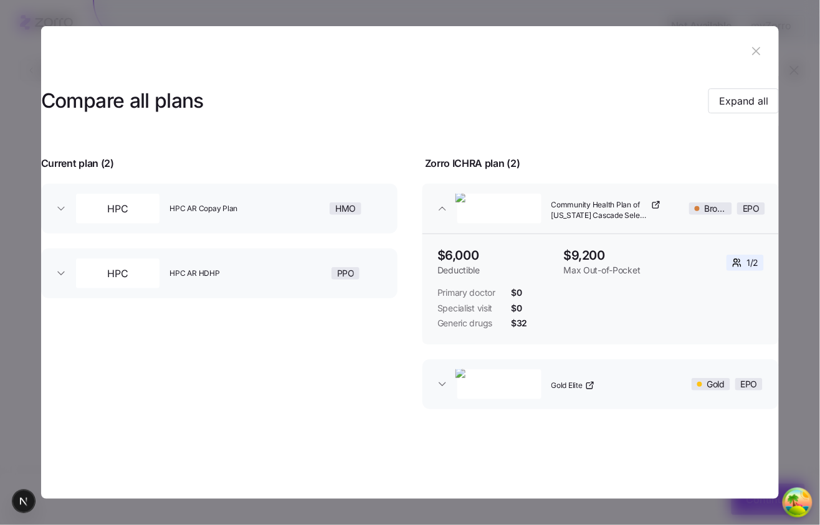
click at [440, 201] on button "Community Health Plan of [US_STATE] Cascade Select Bronze Bronze EPO" at bounding box center [600, 209] width 356 height 50
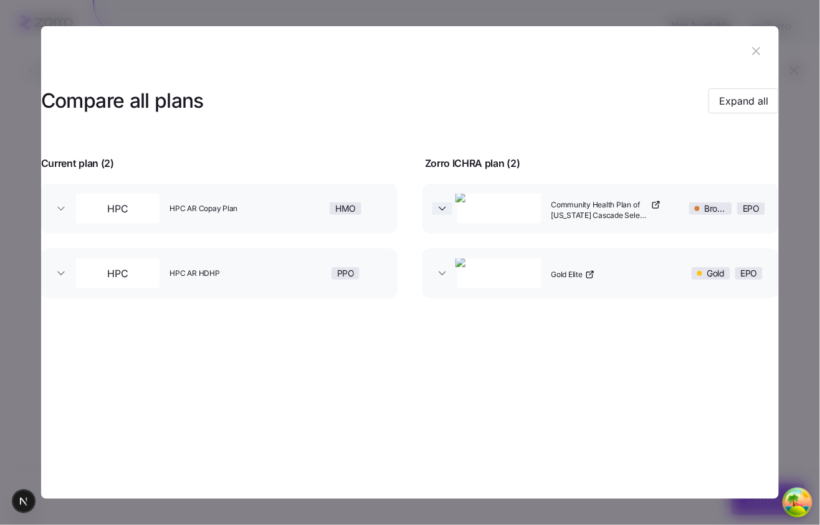
click at [441, 210] on icon "button" at bounding box center [442, 208] width 12 height 12
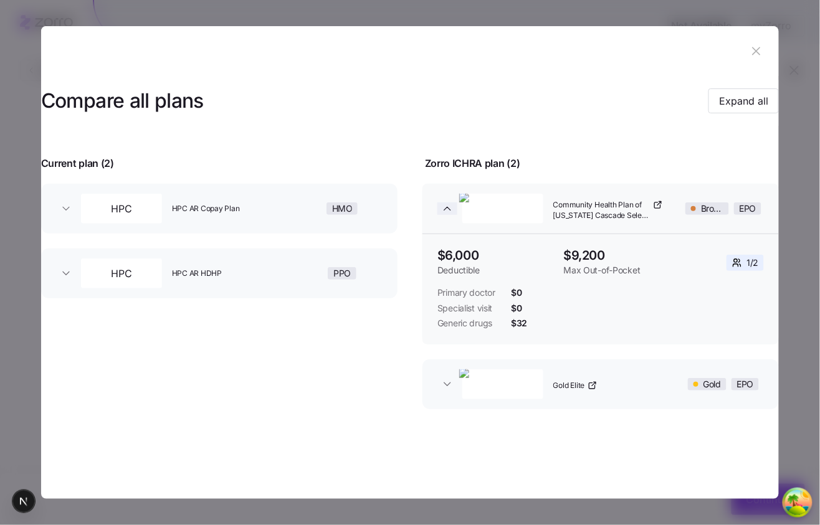
click at [438, 212] on span "button" at bounding box center [447, 208] width 20 height 12
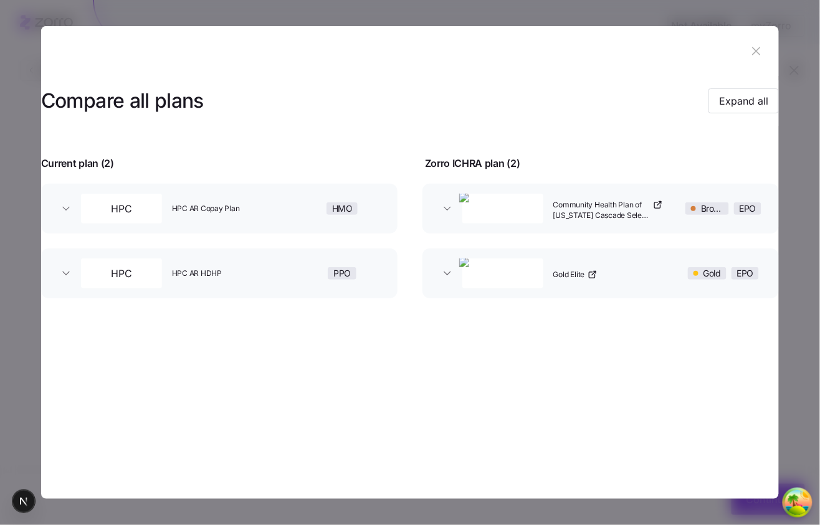
click at [433, 313] on div "Compare all plans Expand all Current plan ( 2 ) Zorro ICHRA plan ( 2 ) HPC HPC …" at bounding box center [410, 194] width 738 height 237
click at [445, 191] on button "Community Health Plan of [US_STATE] Cascade Select Bronze Bronze EPO" at bounding box center [600, 209] width 356 height 50
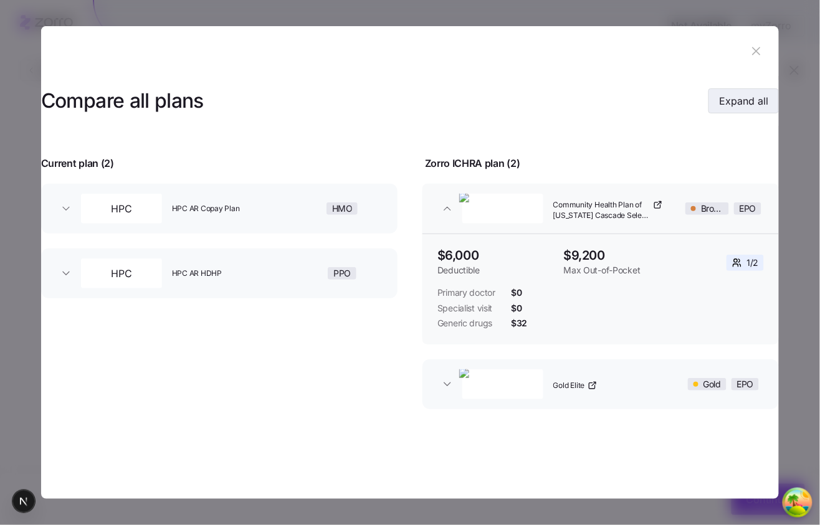
click at [660, 97] on span "Expand all" at bounding box center [743, 100] width 49 height 15
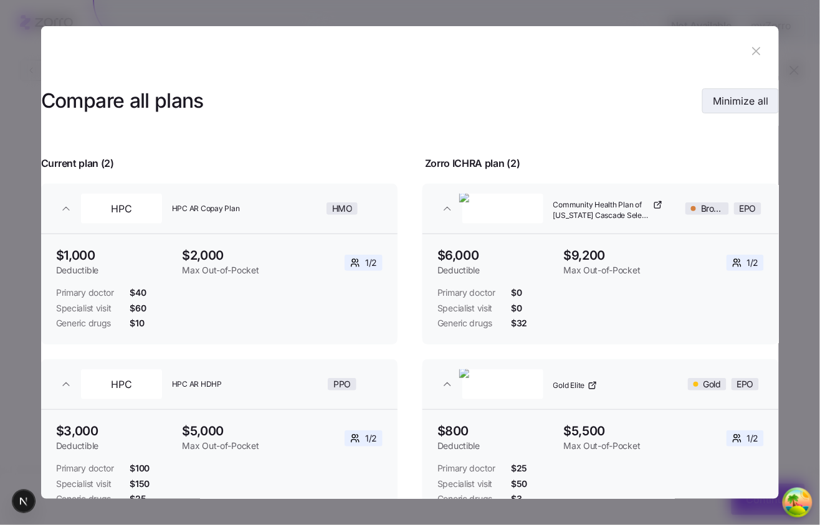
click at [660, 103] on span "Minimize all" at bounding box center [740, 100] width 55 height 15
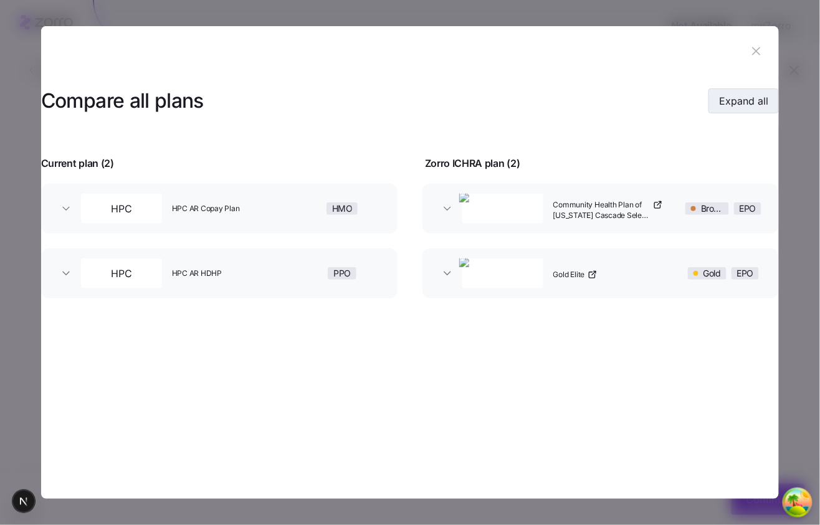
click at [660, 105] on span "Expand all" at bounding box center [743, 100] width 49 height 15
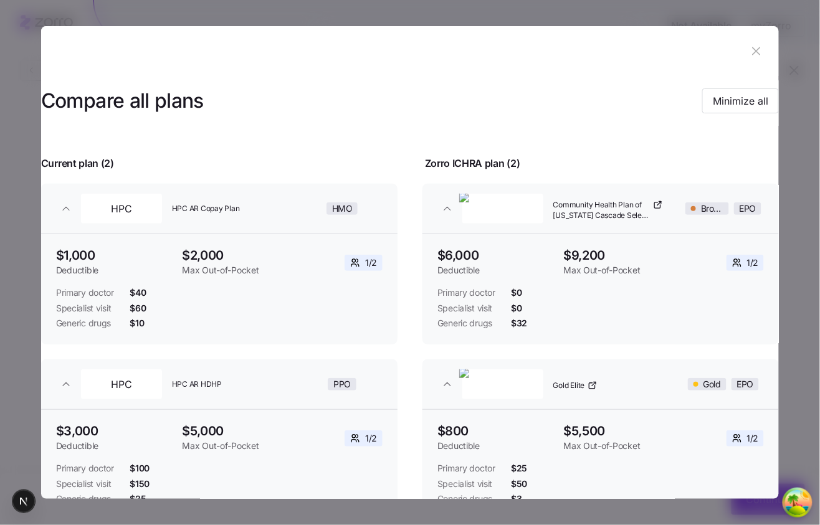
click at [613, 129] on div "Compare all plans Minimize all Current plan ( 2 ) Zorro ICHRA plan ( 2 ) HPC HP…" at bounding box center [410, 305] width 738 height 459
click at [660, 93] on button "Minimize all" at bounding box center [740, 100] width 77 height 25
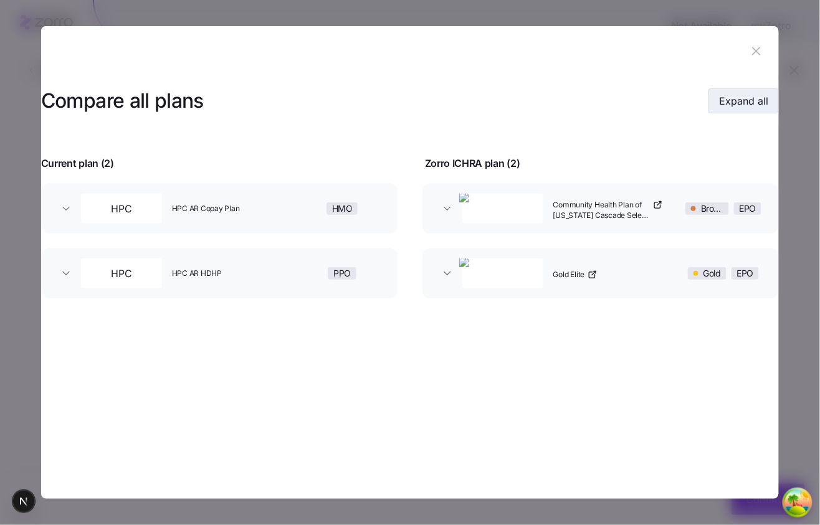
click at [660, 93] on div "Compare all plans Expand all" at bounding box center [410, 101] width 738 height 28
click at [660, 98] on span "Expand all" at bounding box center [743, 100] width 49 height 15
